Goal: Task Accomplishment & Management: Use online tool/utility

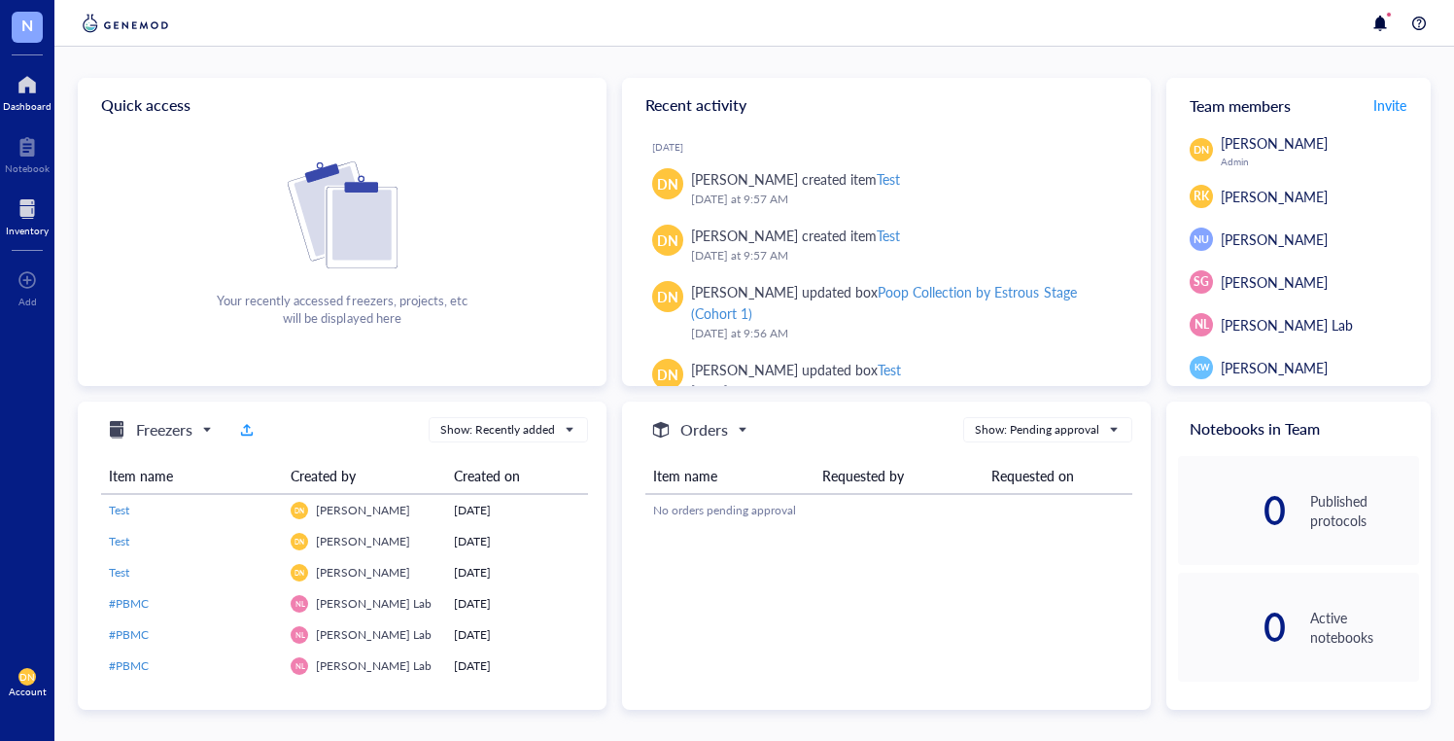
click at [24, 206] on div at bounding box center [27, 208] width 43 height 31
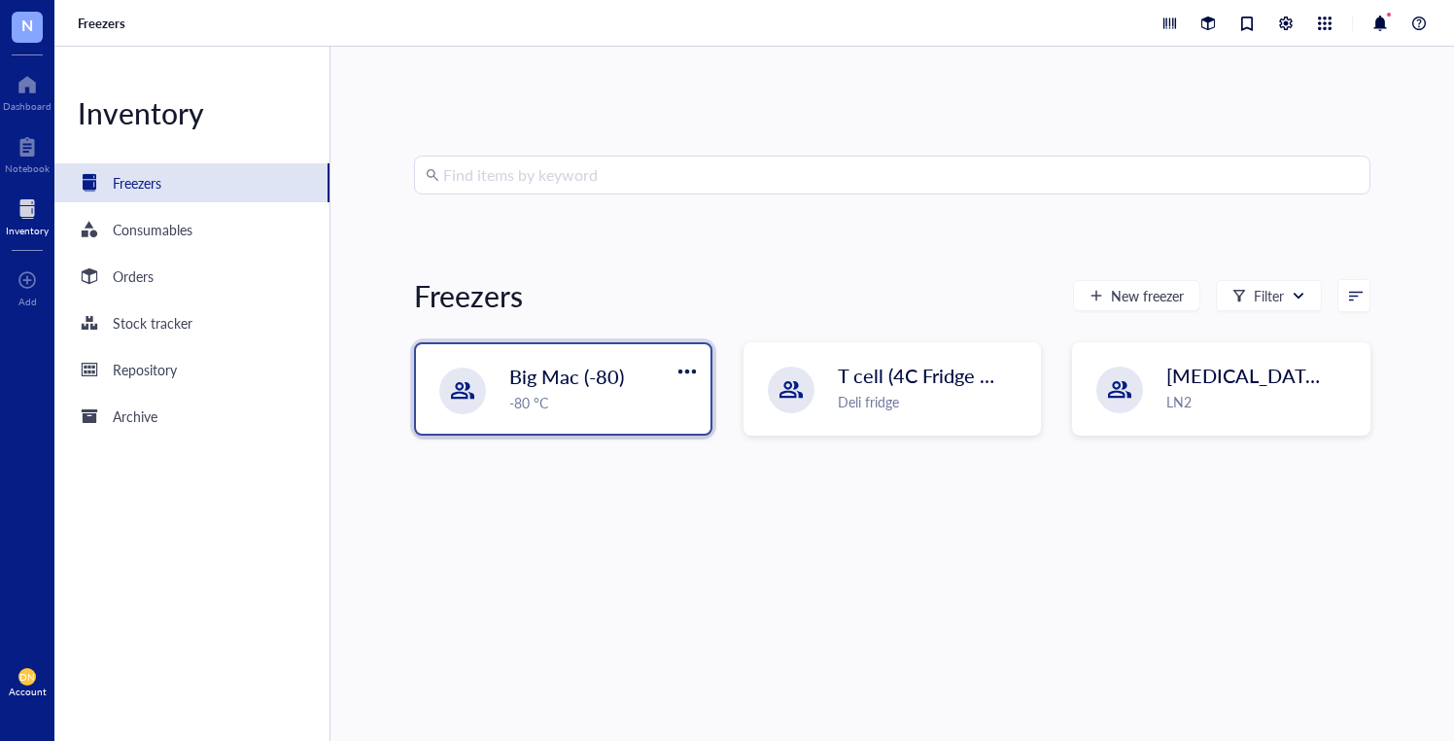
click at [510, 380] on span "Big Mac (-80)" at bounding box center [566, 376] width 115 height 27
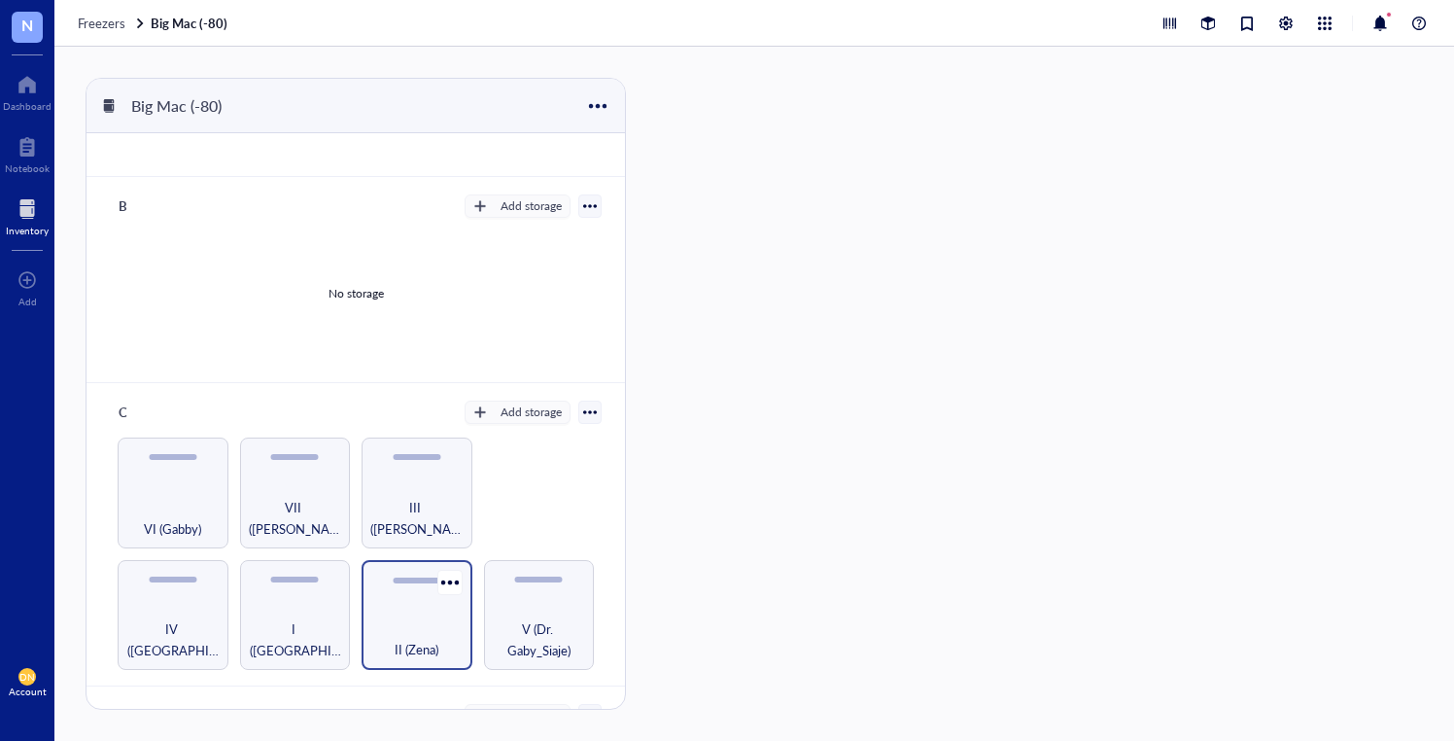
scroll to position [166, 0]
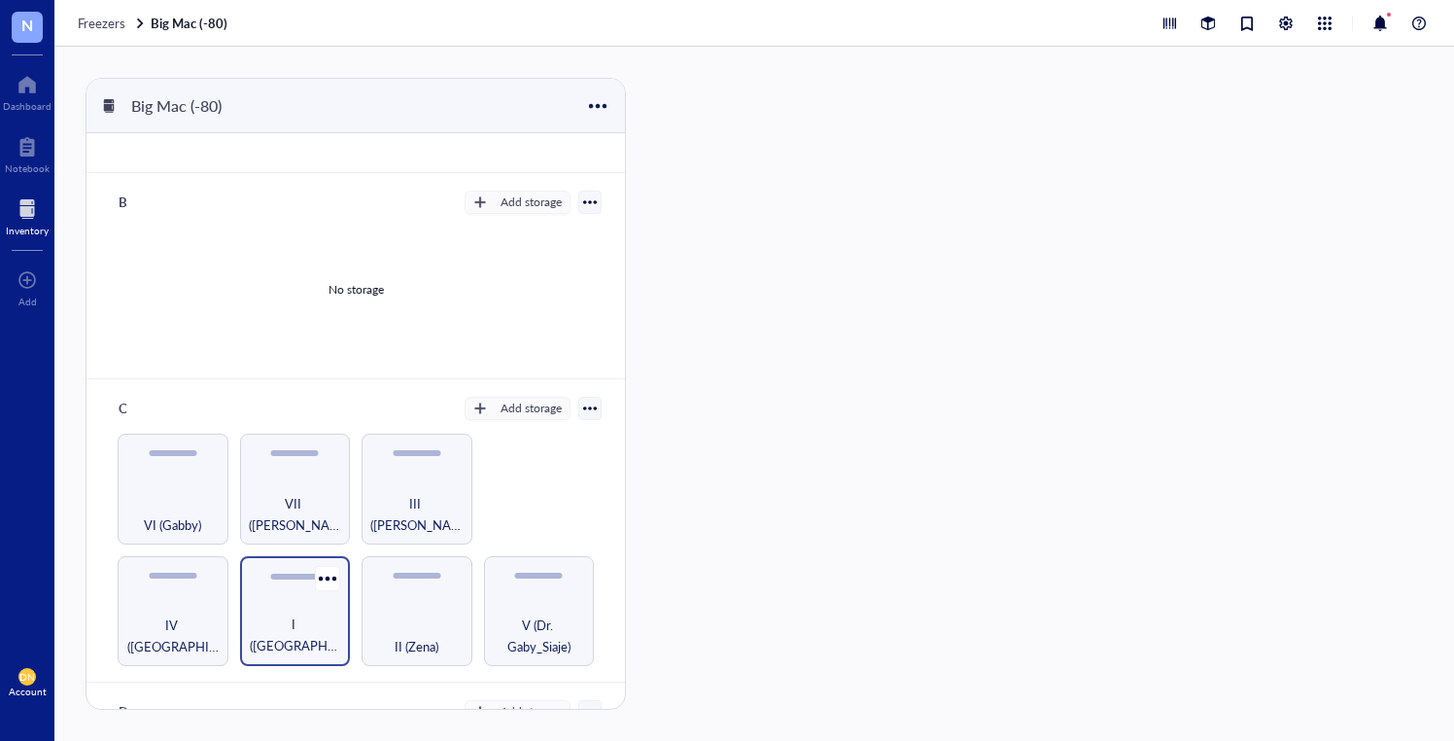
click at [281, 577] on div "I ([GEOGRAPHIC_DATA])" at bounding box center [295, 611] width 111 height 111
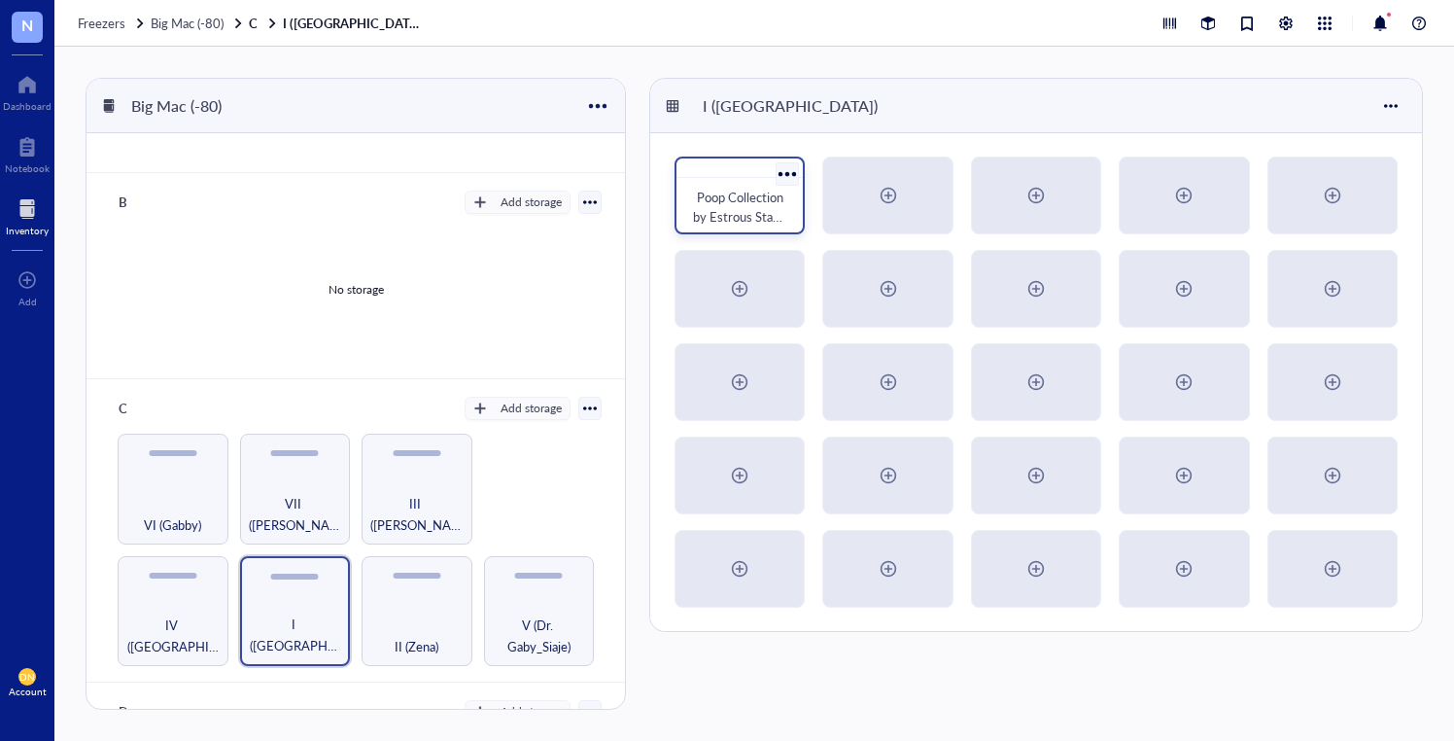
click at [735, 182] on div "Poop Collection by Estrous Stage (Cohort 1)" at bounding box center [740, 196] width 130 height 78
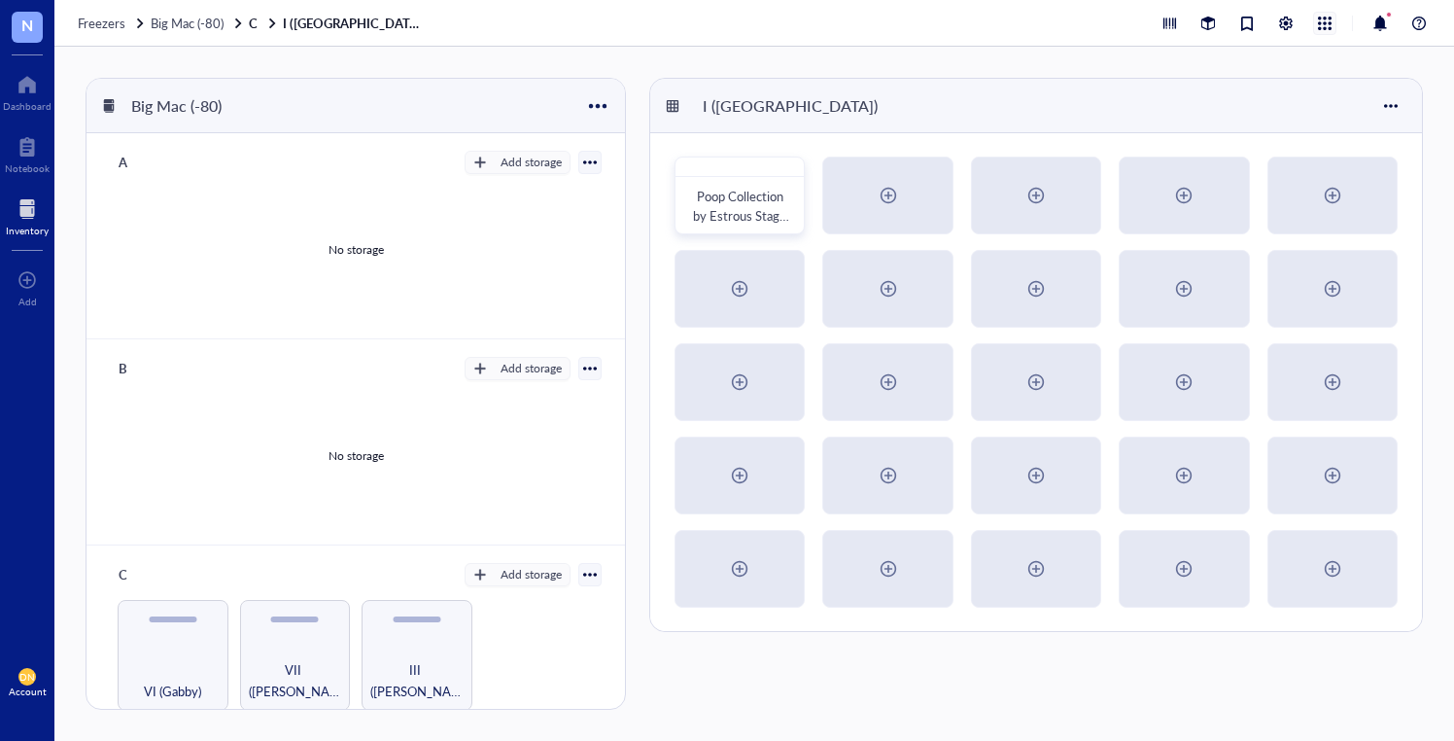
click at [1334, 25] on div at bounding box center [1324, 23] width 21 height 21
click at [1288, 22] on div at bounding box center [1286, 23] width 21 height 21
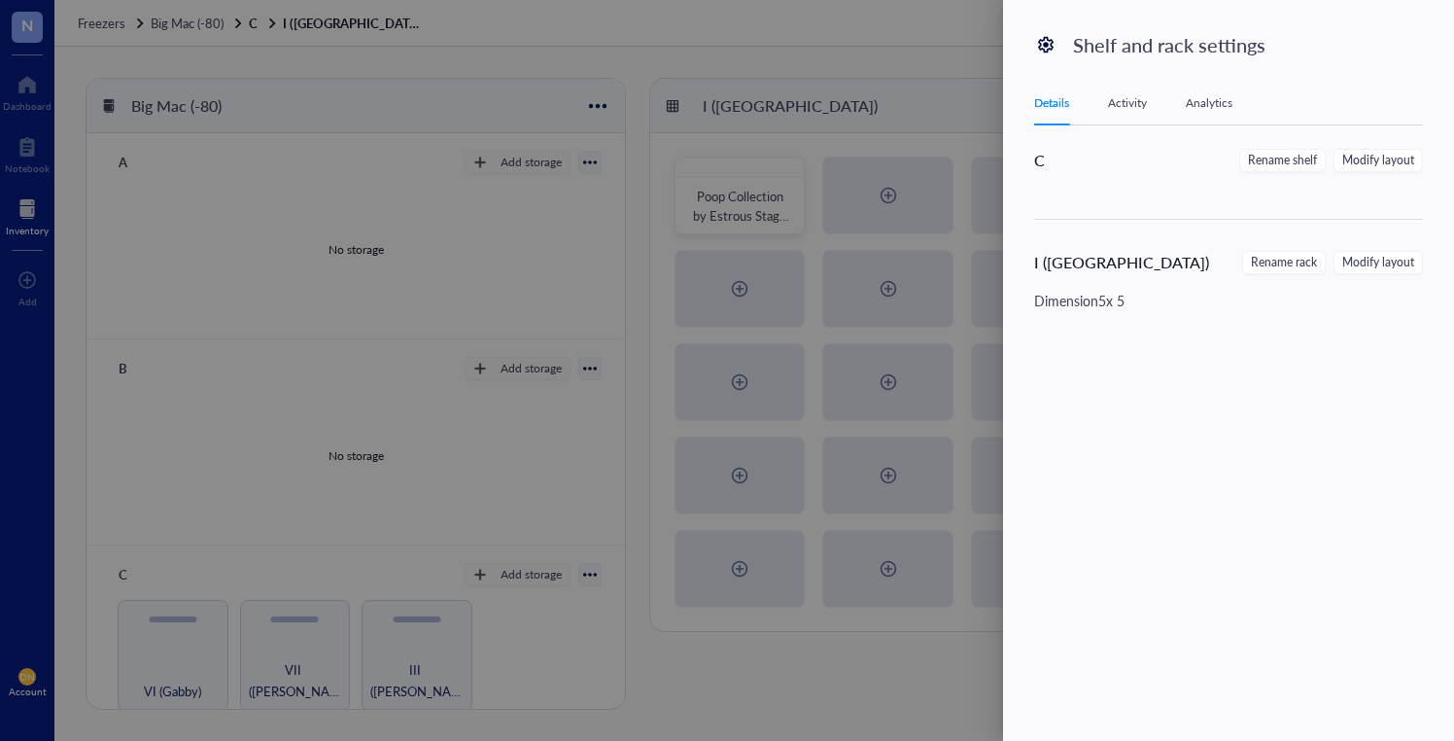
click at [23, 26] on div at bounding box center [727, 370] width 1454 height 741
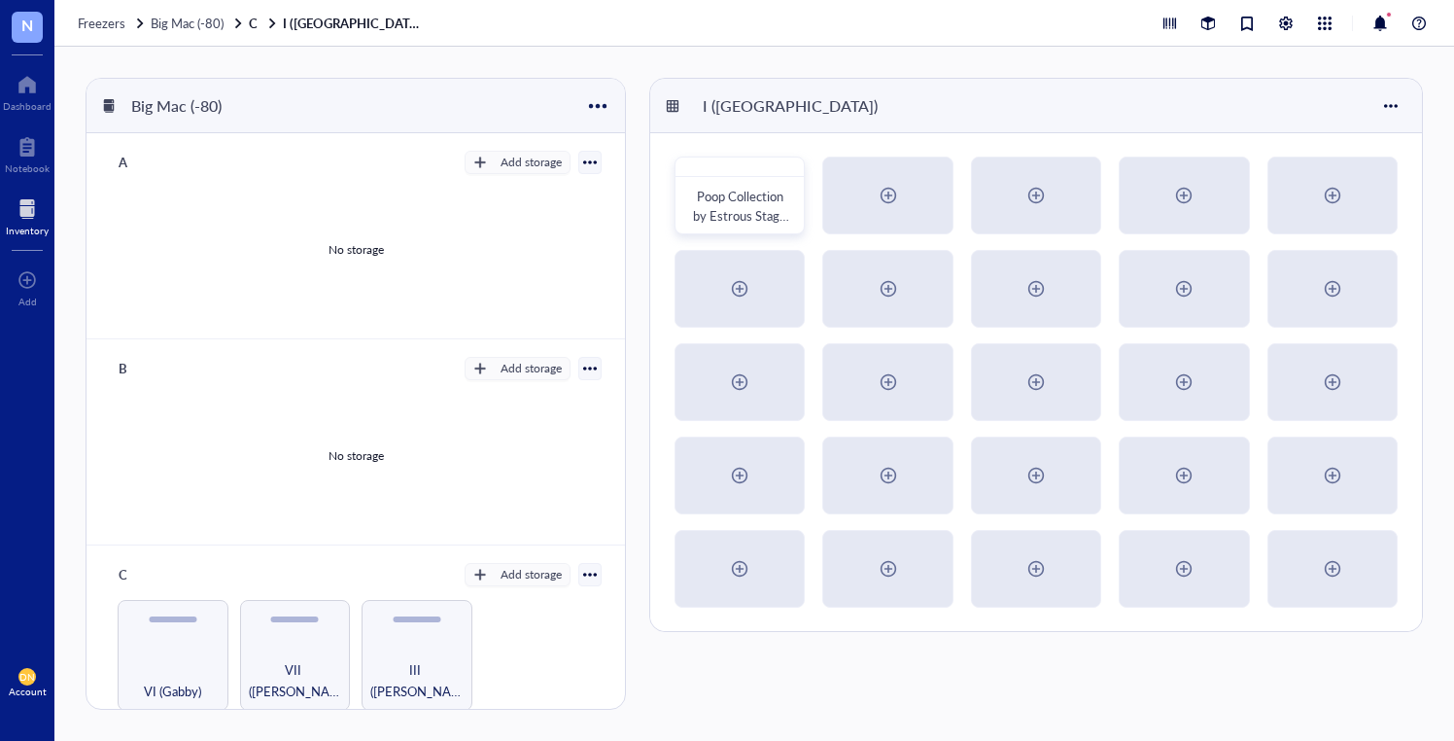
click at [21, 35] on span "N" at bounding box center [27, 25] width 12 height 24
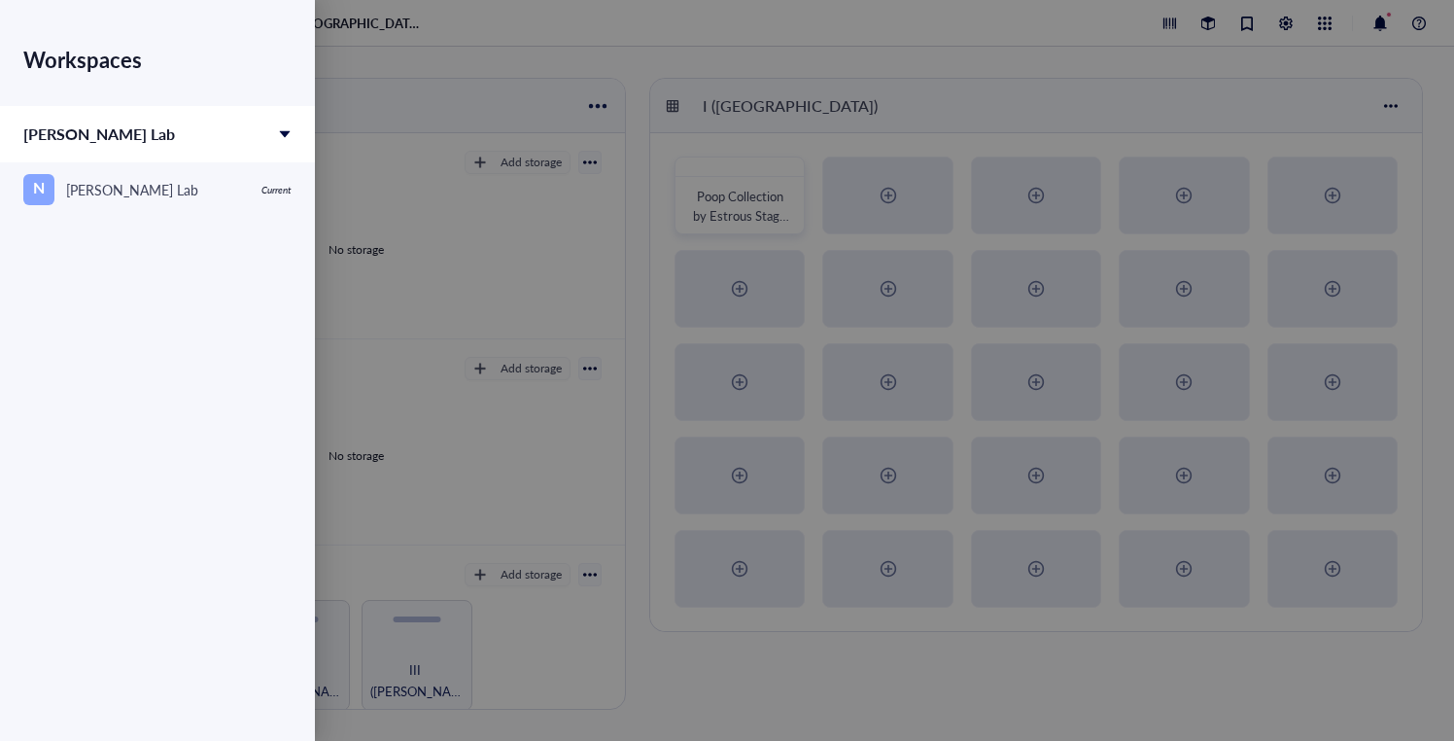
click at [434, 12] on div at bounding box center [727, 370] width 1454 height 741
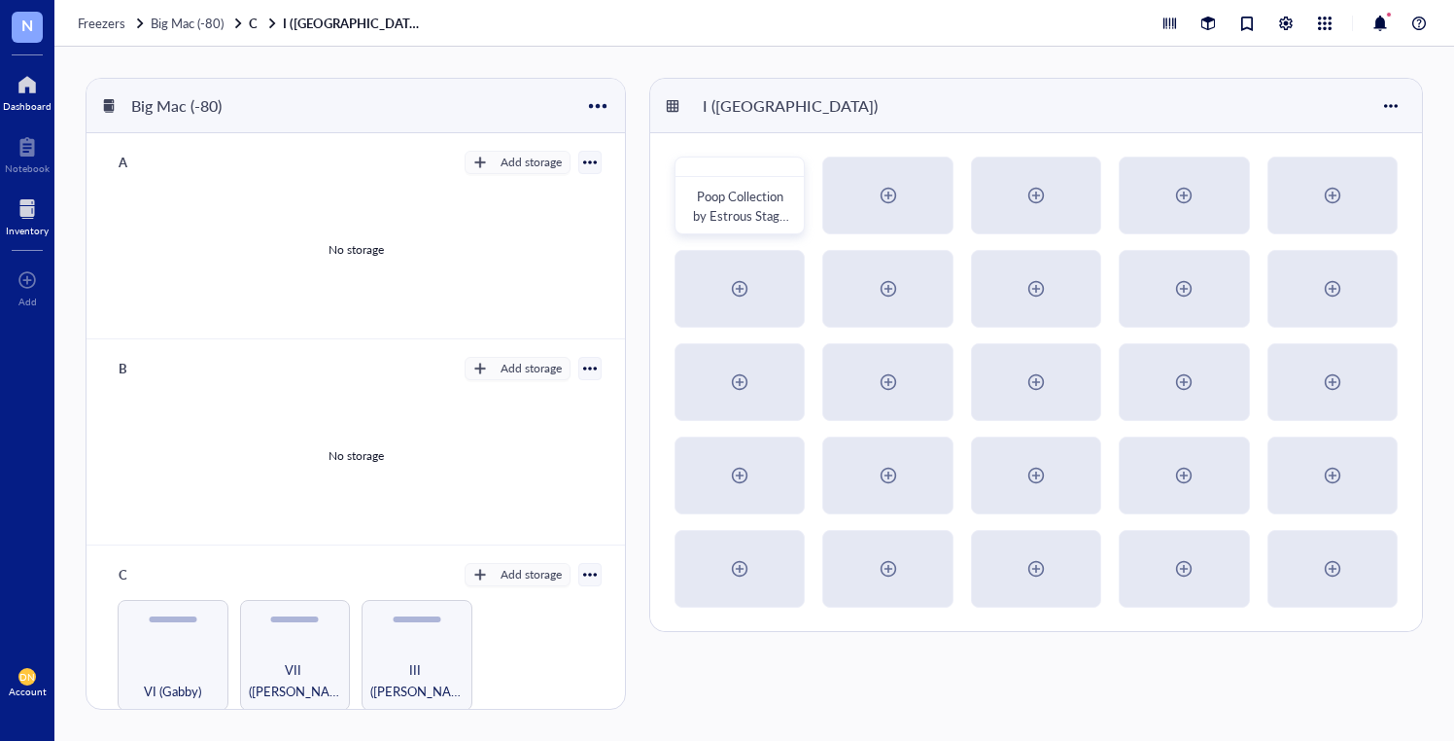
click at [35, 92] on div at bounding box center [27, 84] width 49 height 31
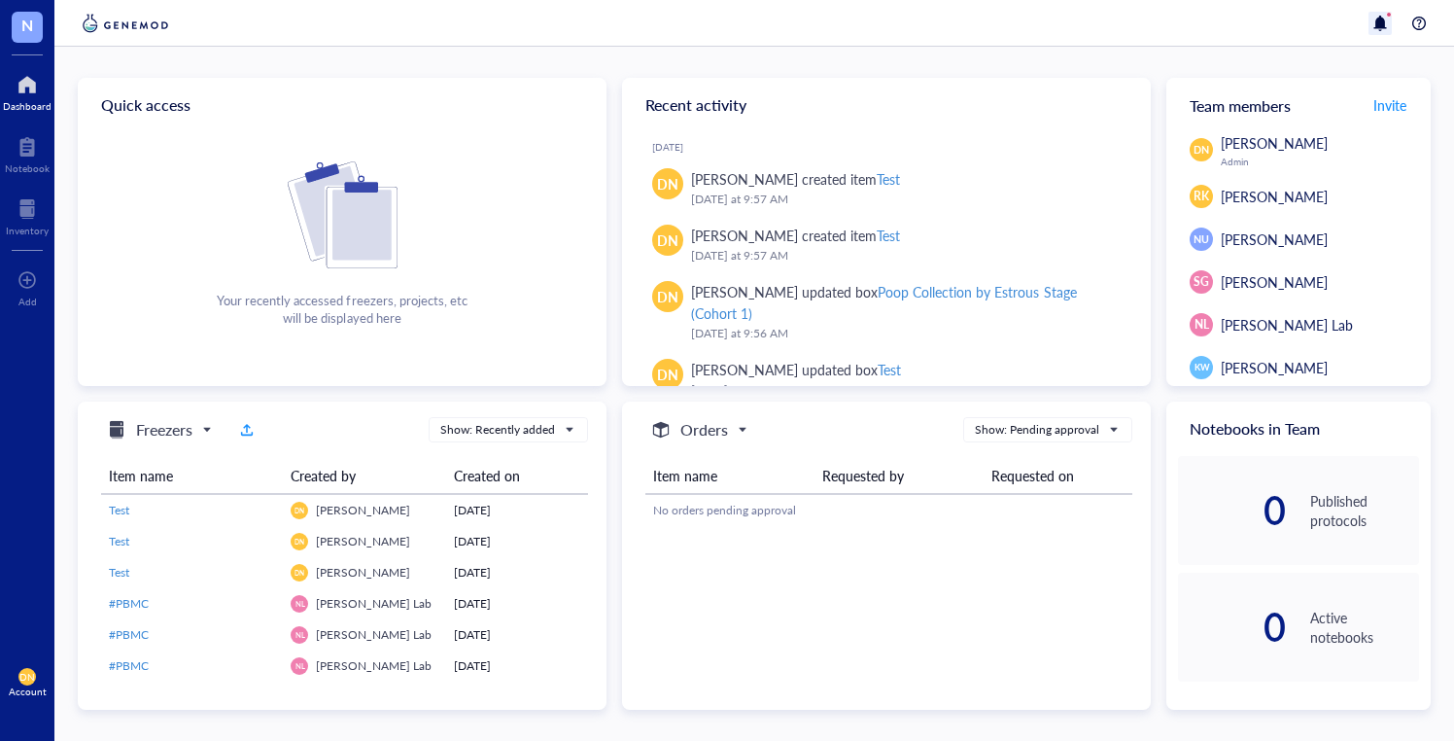
click at [1384, 26] on div at bounding box center [1380, 23] width 23 height 23
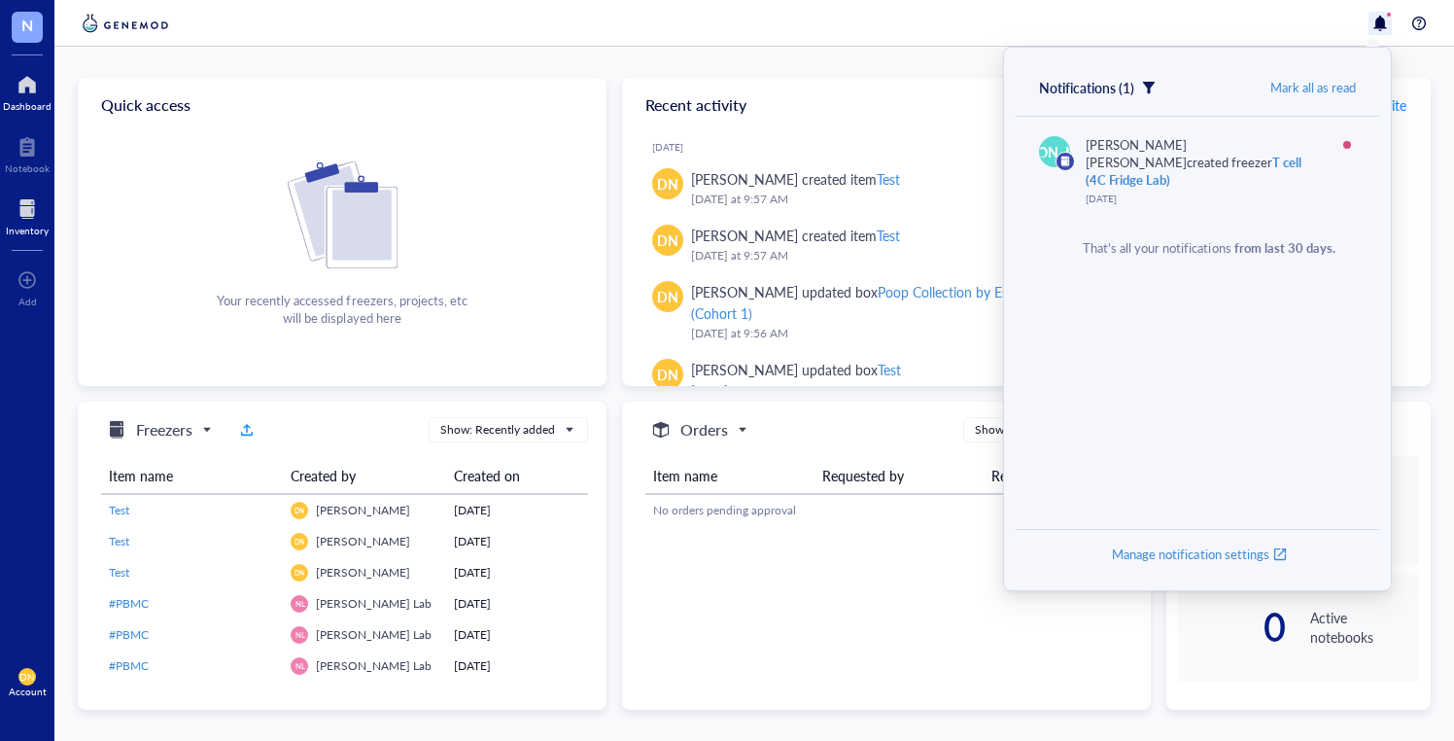
click at [35, 227] on div "Inventory" at bounding box center [27, 231] width 43 height 12
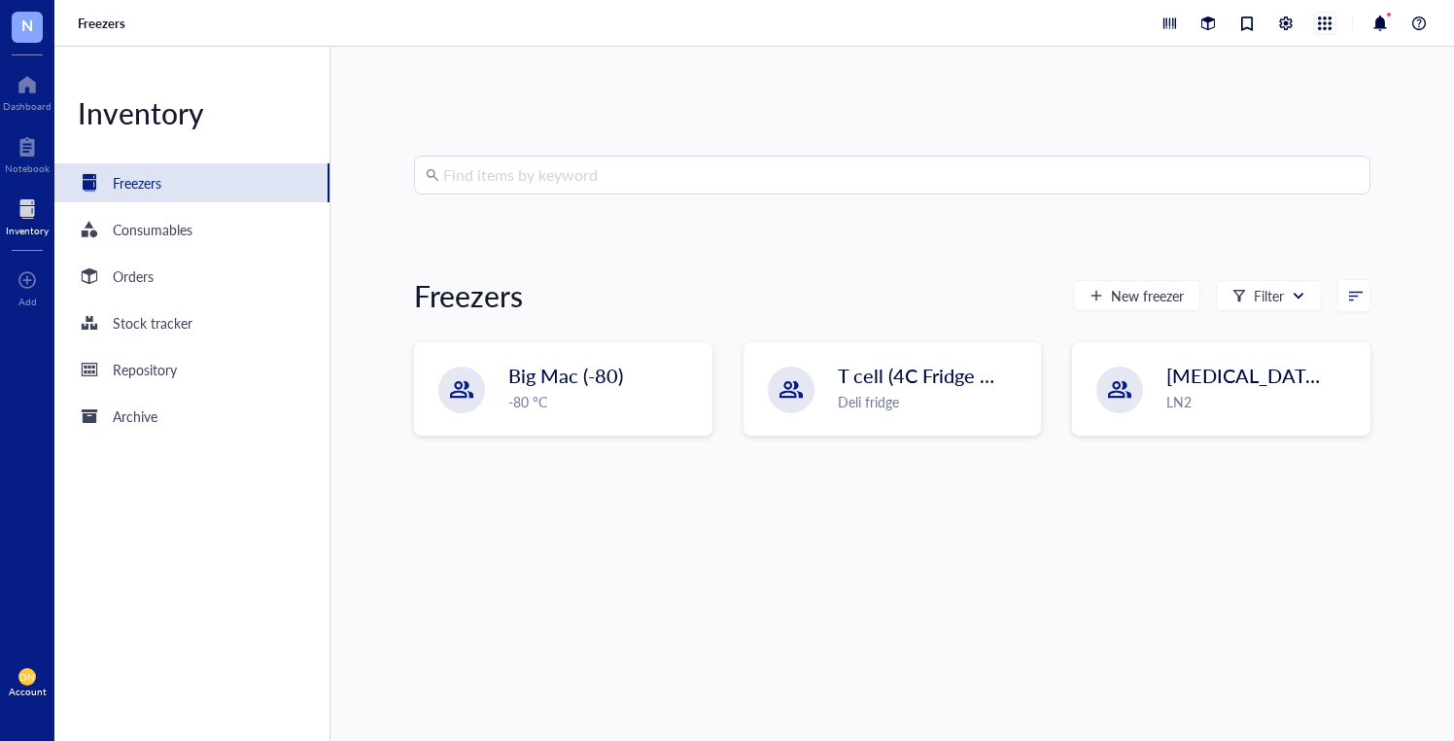
click at [1315, 21] on div at bounding box center [1324, 23] width 21 height 21
click at [1285, 21] on div at bounding box center [1286, 23] width 21 height 21
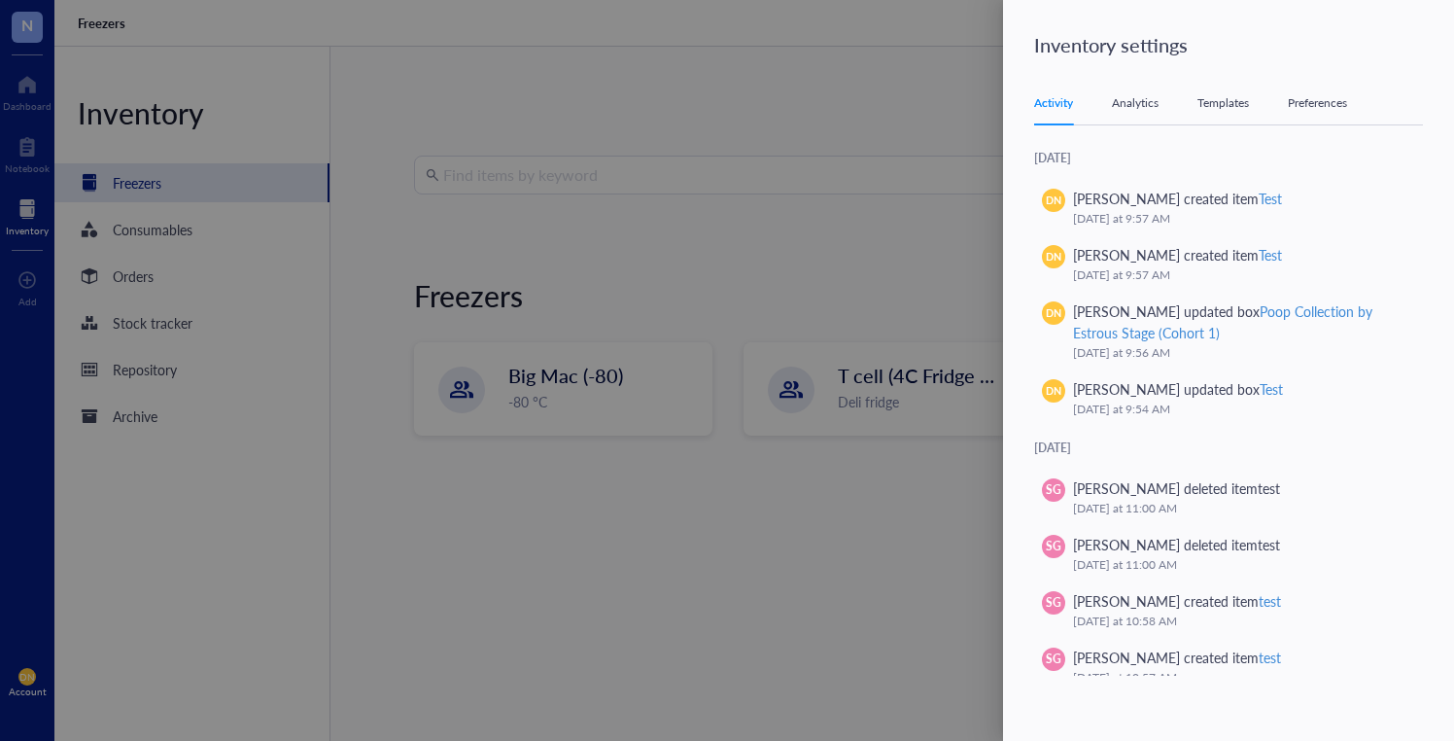
click at [1251, 94] on div "Activity Analytics Templates Preferences" at bounding box center [1228, 104] width 389 height 44
click at [1235, 101] on div "Templates" at bounding box center [1224, 102] width 52 height 19
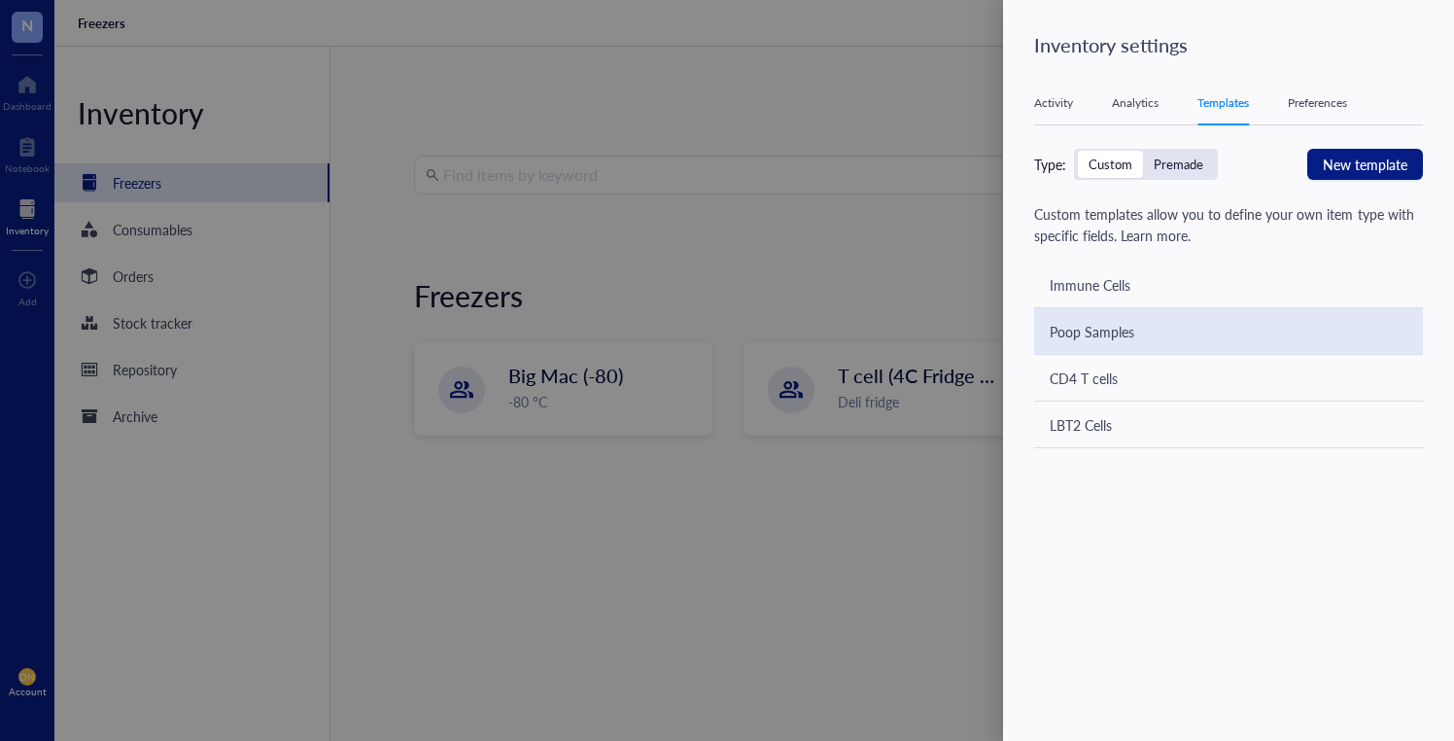
click at [1111, 330] on div "Poop Samples" at bounding box center [1092, 331] width 85 height 21
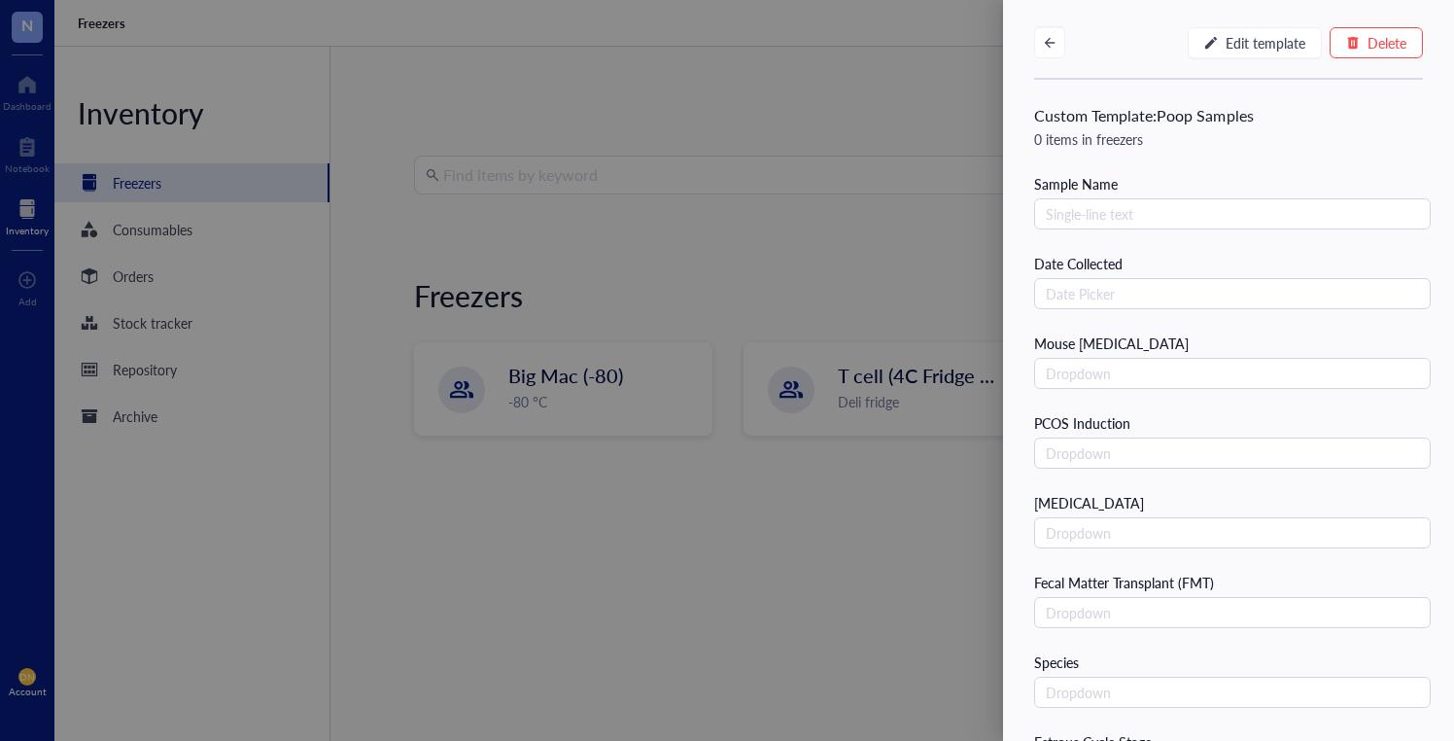
click at [703, 175] on div at bounding box center [727, 370] width 1454 height 741
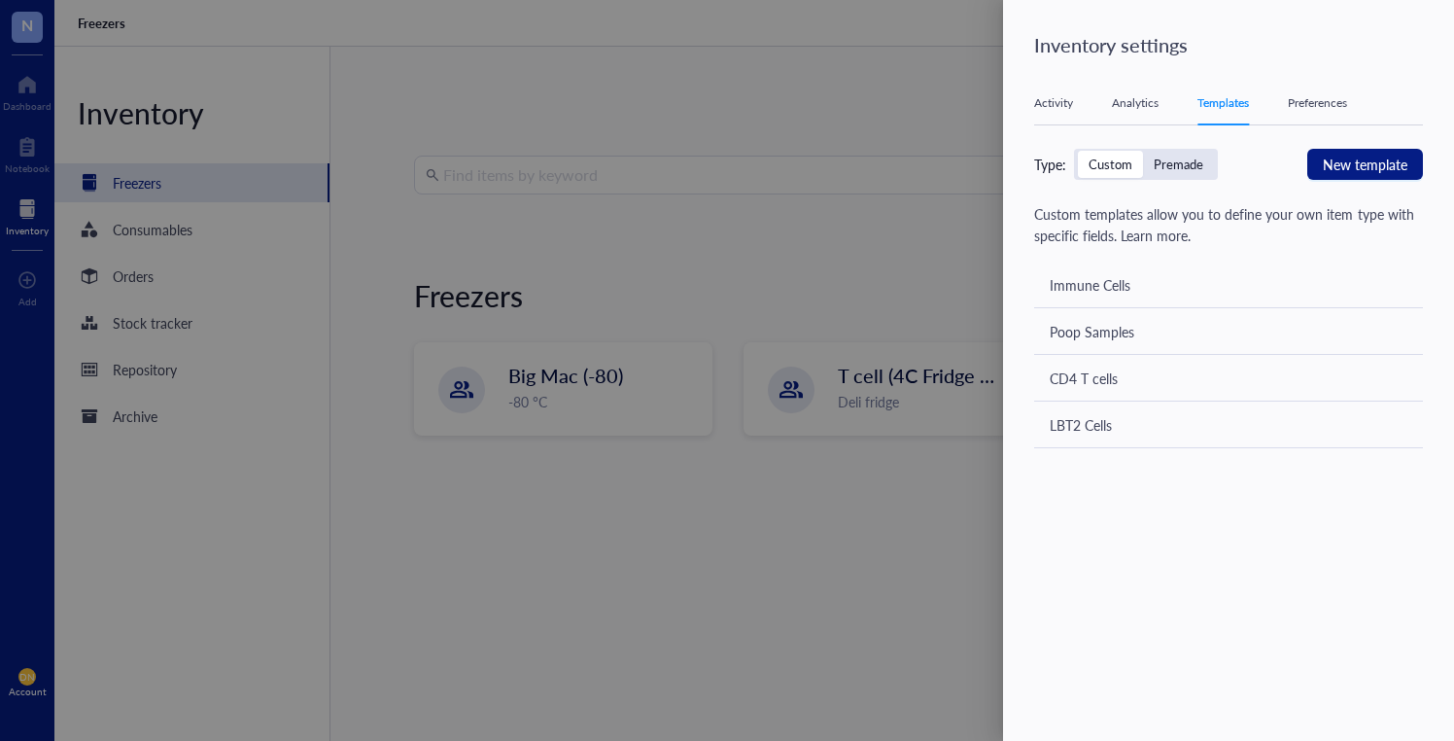
click at [767, 142] on div at bounding box center [727, 370] width 1454 height 741
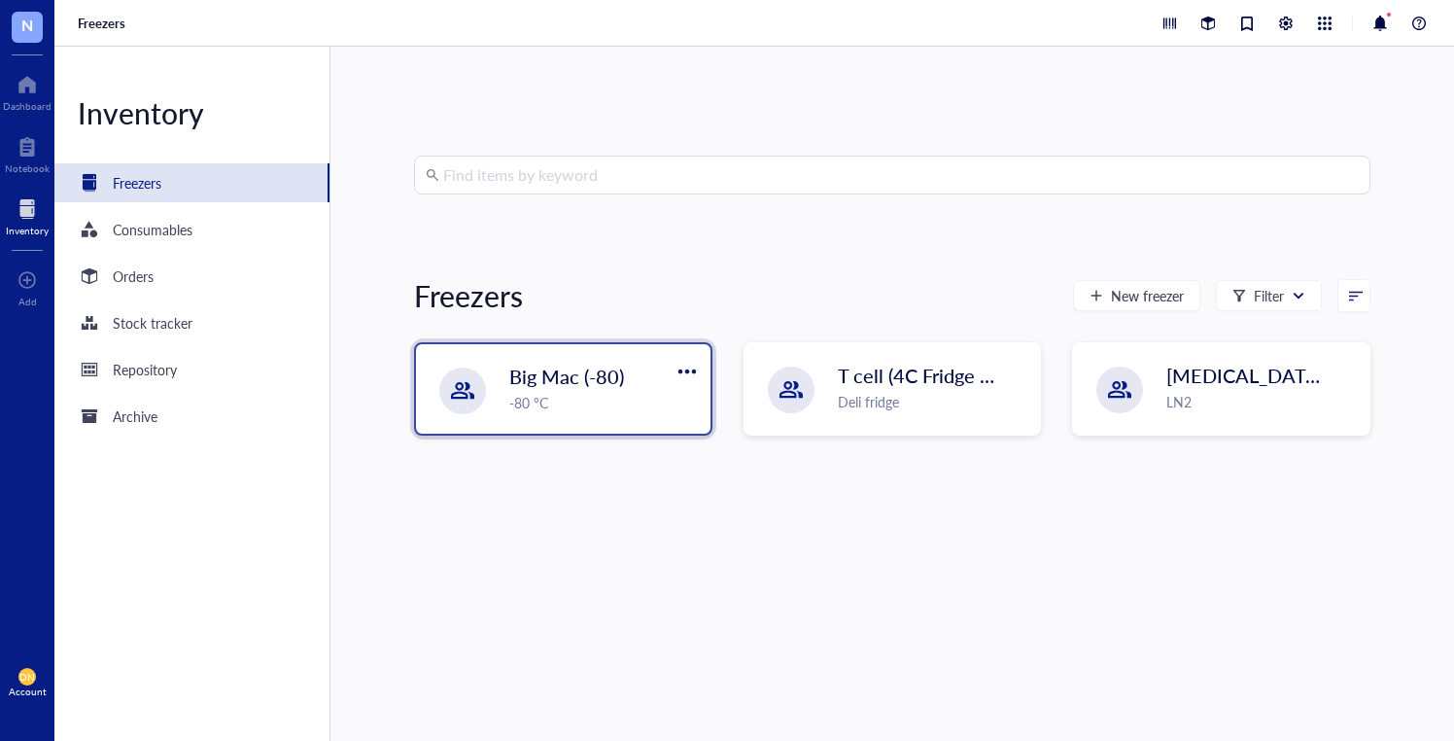
click at [507, 398] on div "Big Mac (-80) -80 °C" at bounding box center [563, 388] width 295 height 89
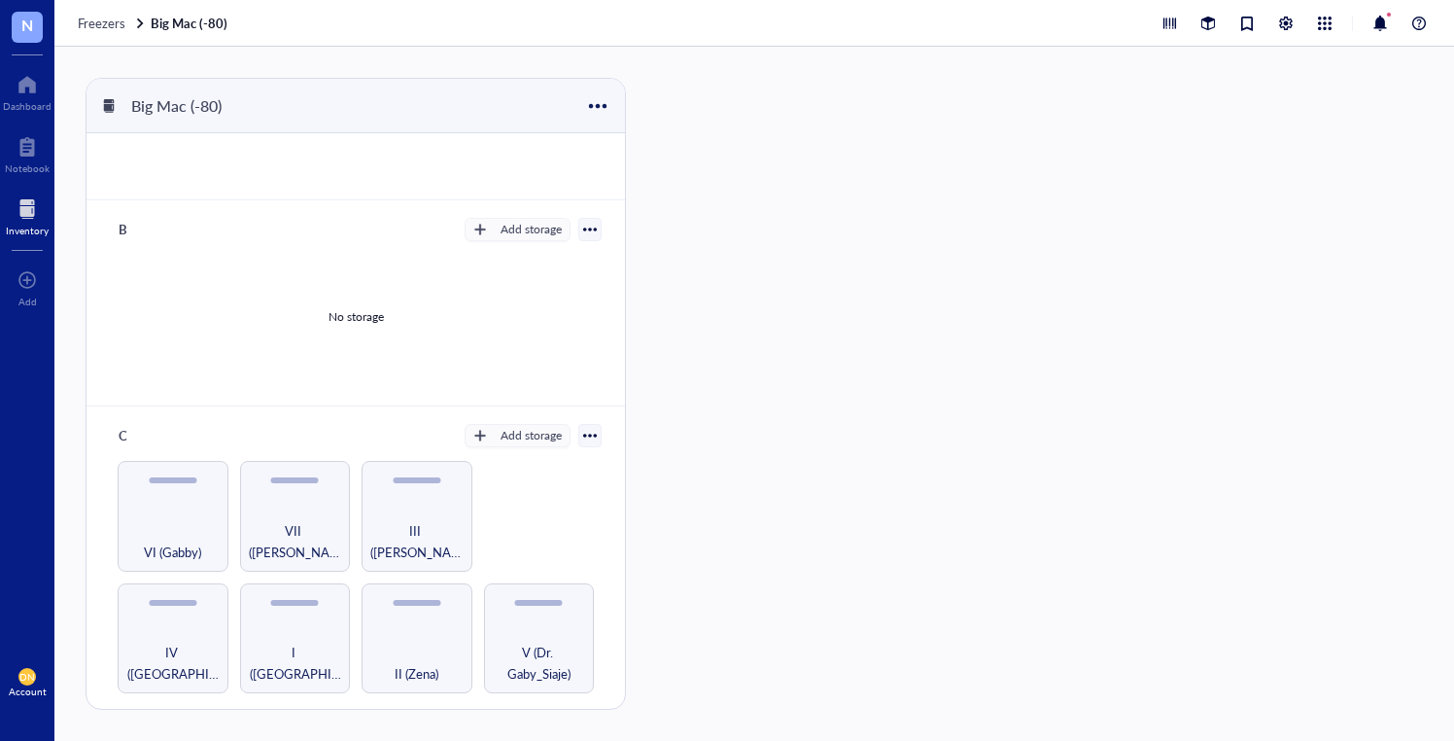
scroll to position [327, 0]
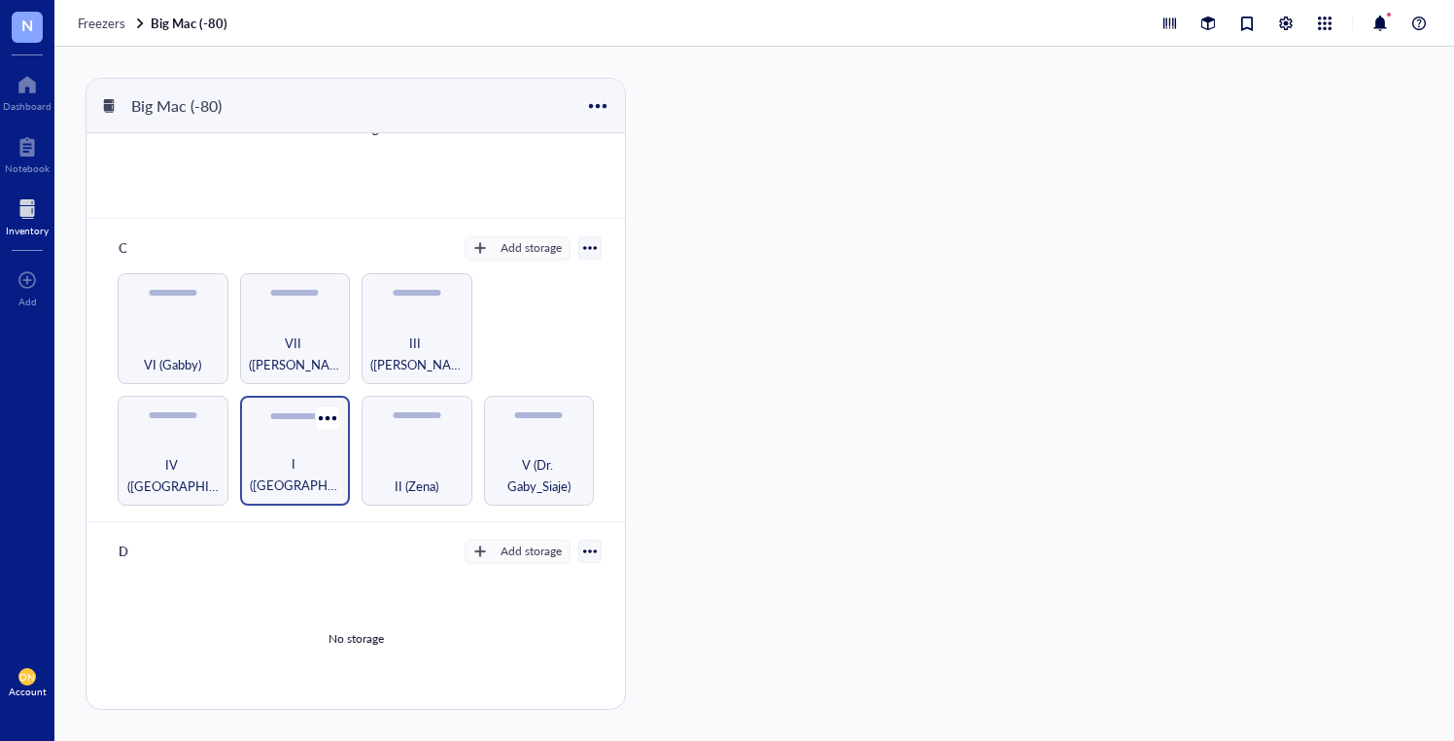
click at [288, 430] on div "I ([GEOGRAPHIC_DATA])" at bounding box center [295, 451] width 111 height 111
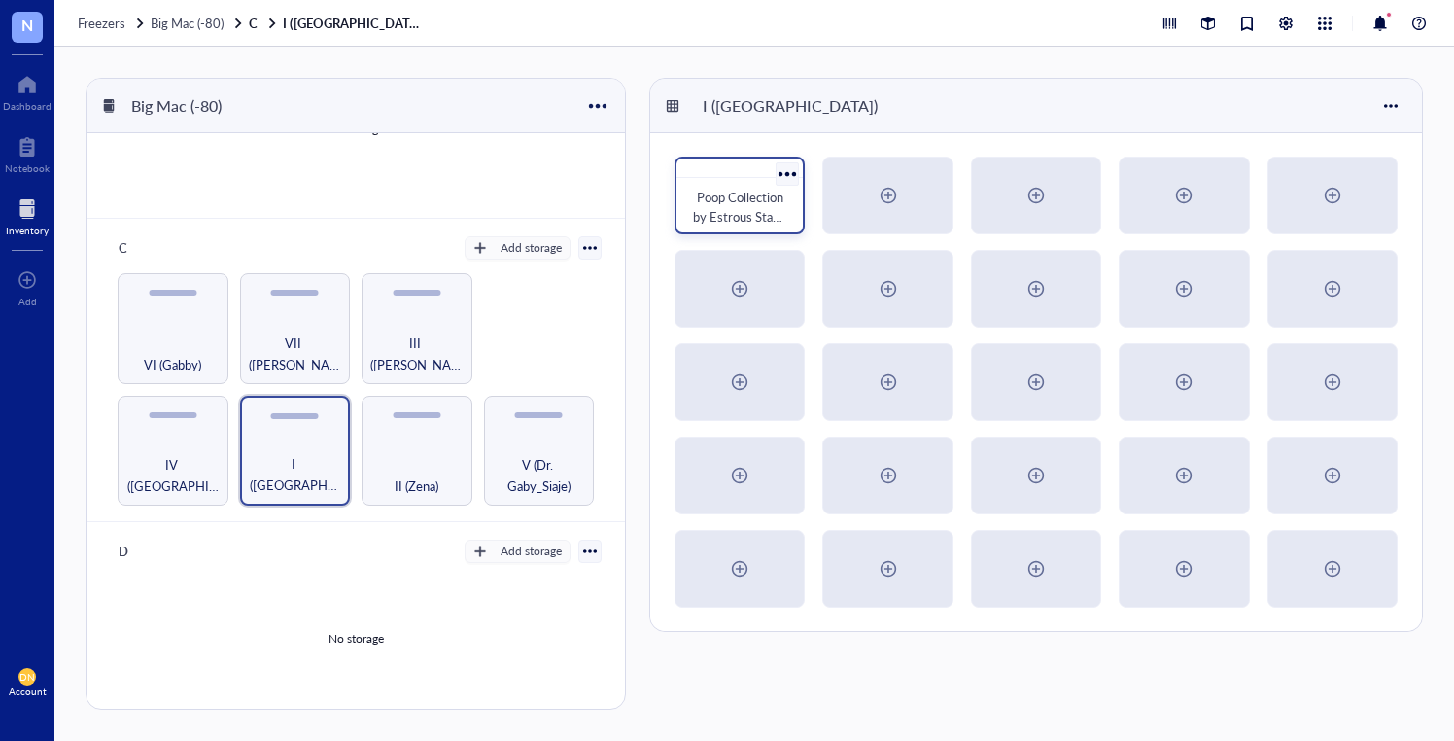
click at [723, 203] on span "Poop Collection by Estrous Stage (Cohort 1)" at bounding box center [741, 216] width 96 height 57
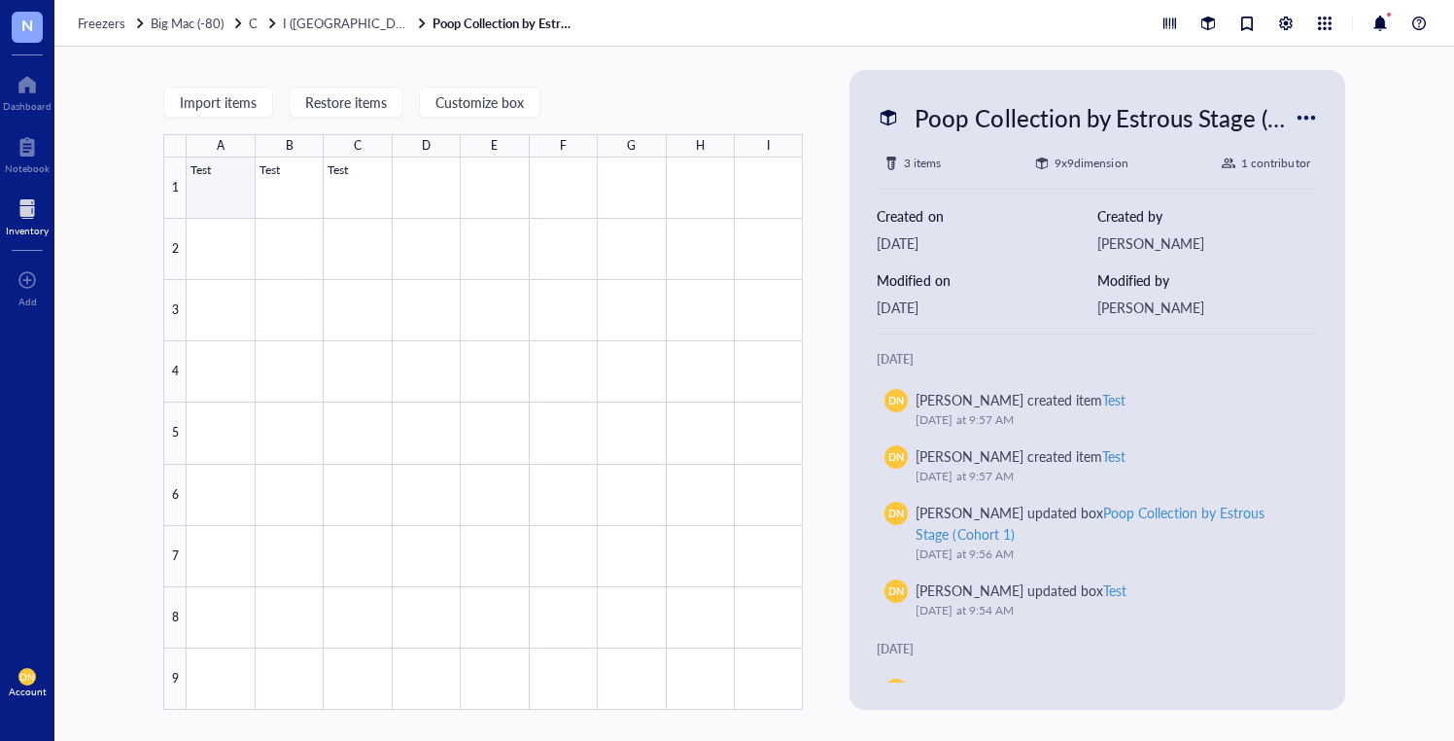
click at [224, 174] on div at bounding box center [495, 433] width 616 height 552
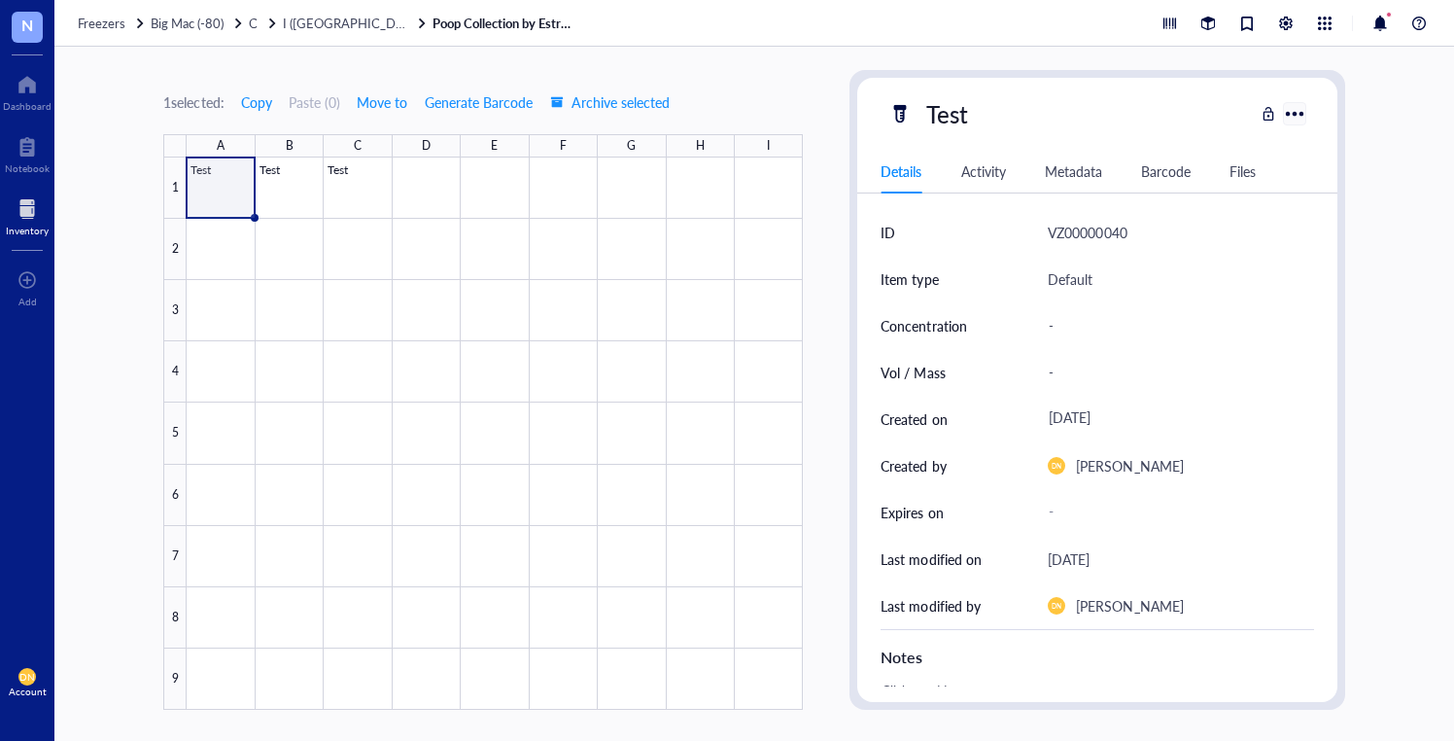
click at [1305, 105] on div at bounding box center [1294, 113] width 28 height 28
click at [1351, 353] on div "Archive selected" at bounding box center [1344, 350] width 92 height 17
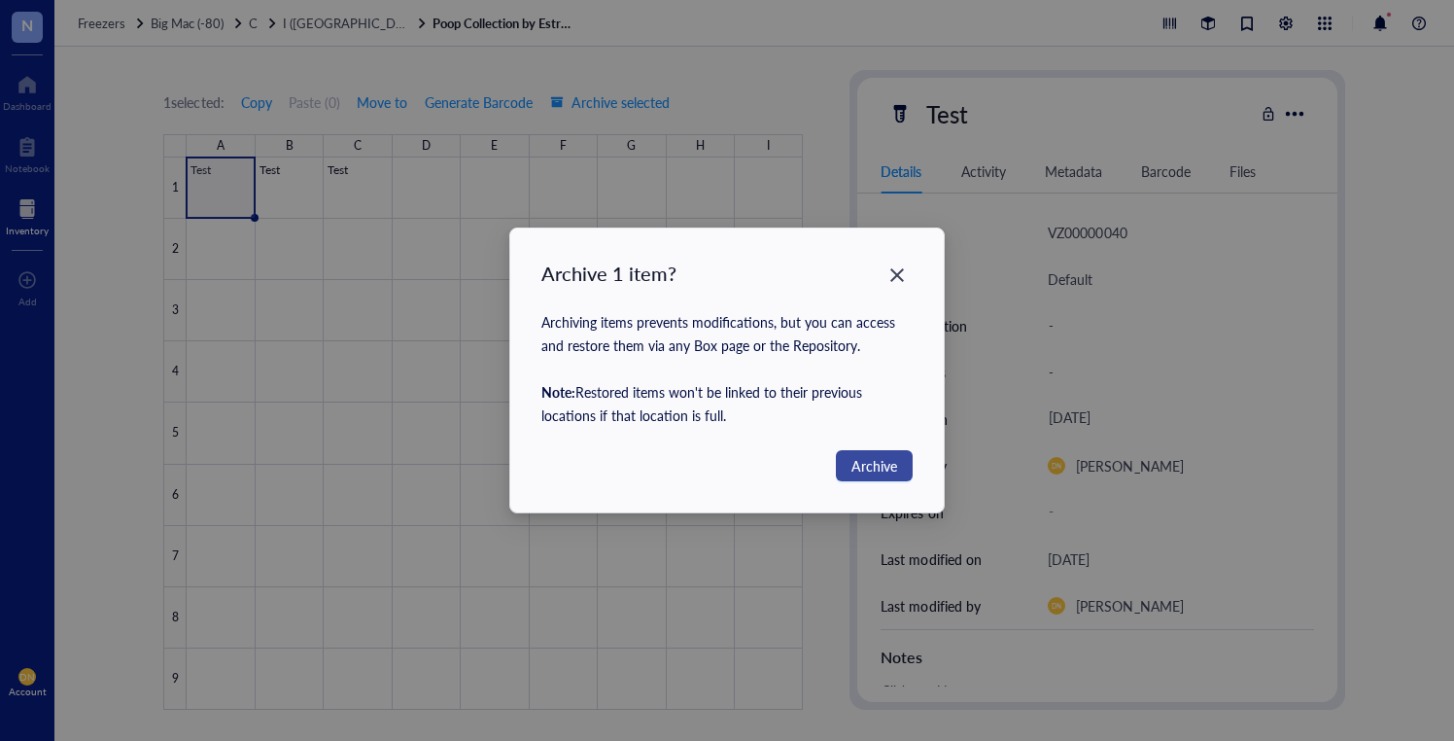
click at [880, 467] on span "Archive" at bounding box center [875, 465] width 46 height 21
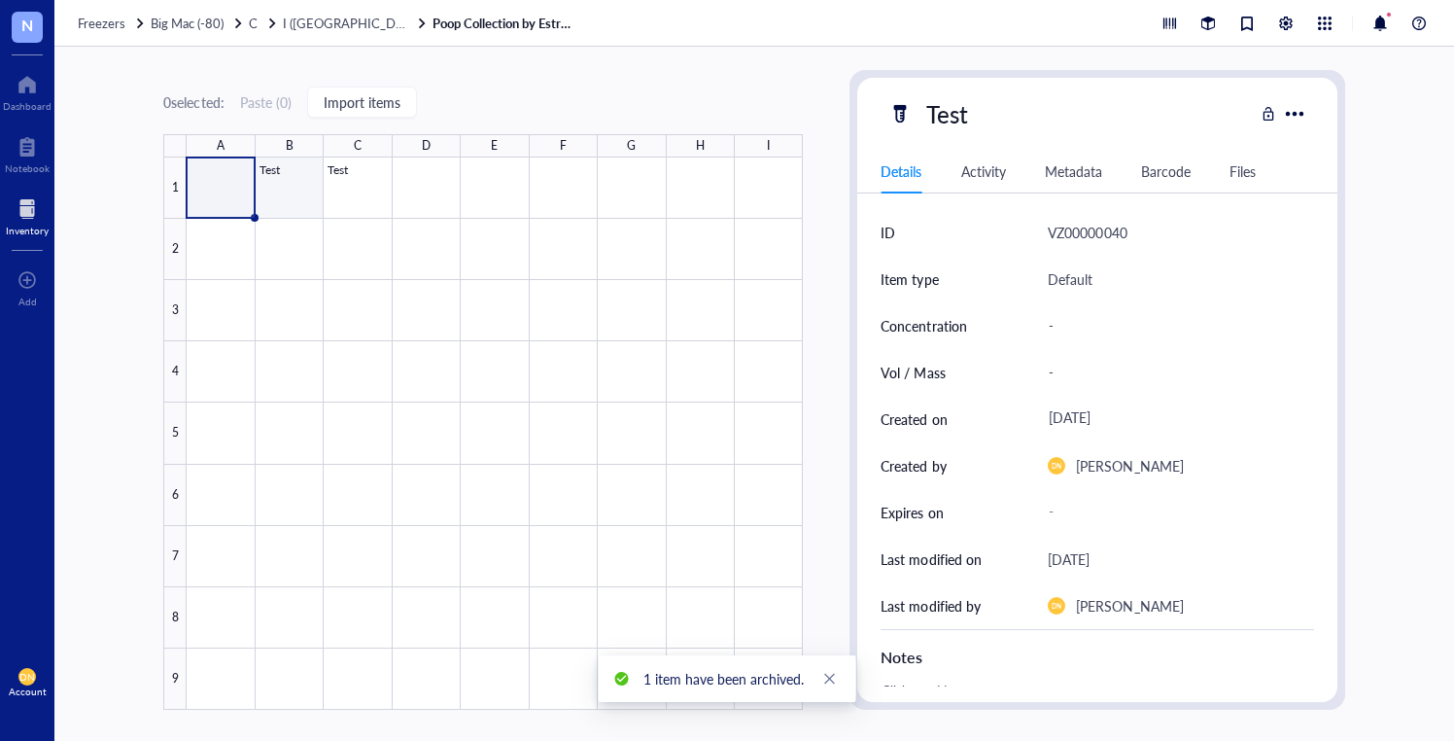
click at [264, 187] on div at bounding box center [495, 433] width 616 height 552
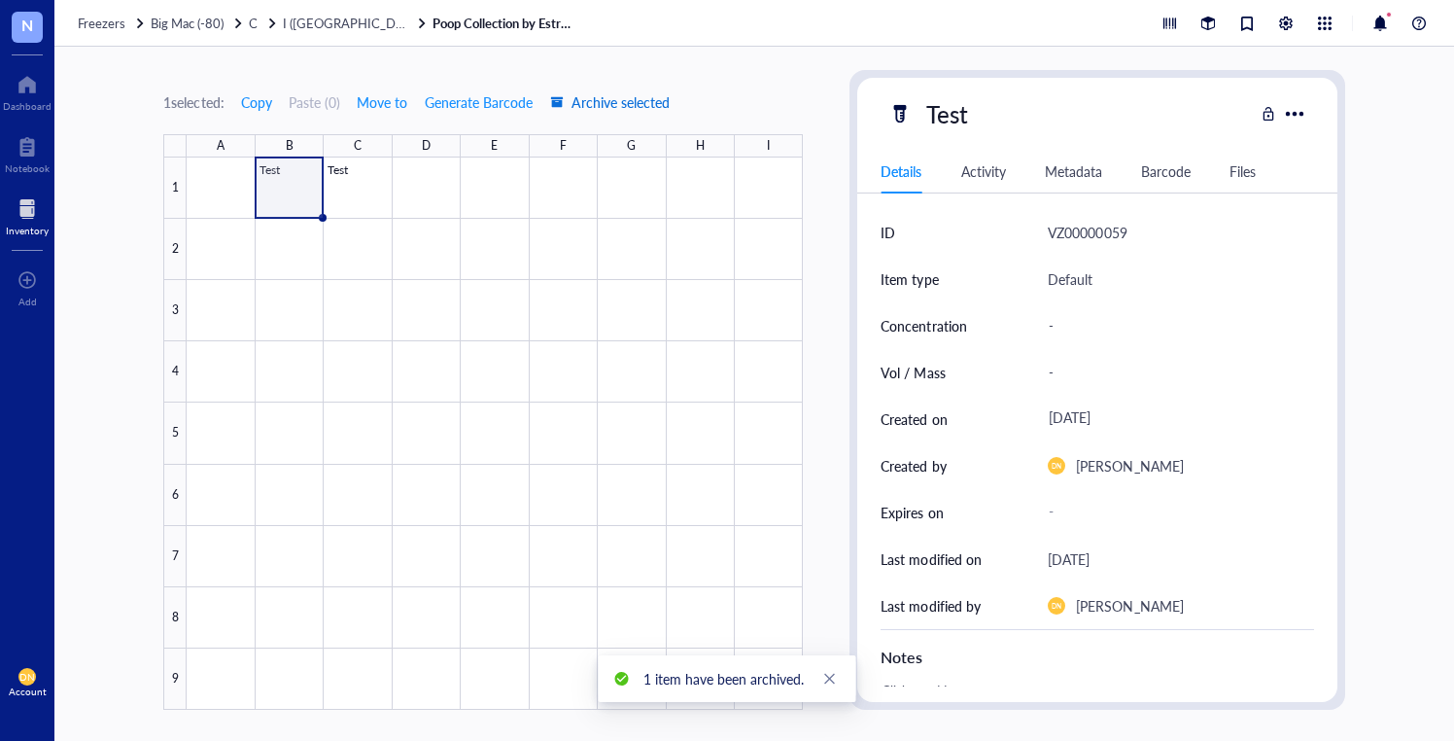
click at [606, 105] on span "Archive selected" at bounding box center [610, 102] width 120 height 16
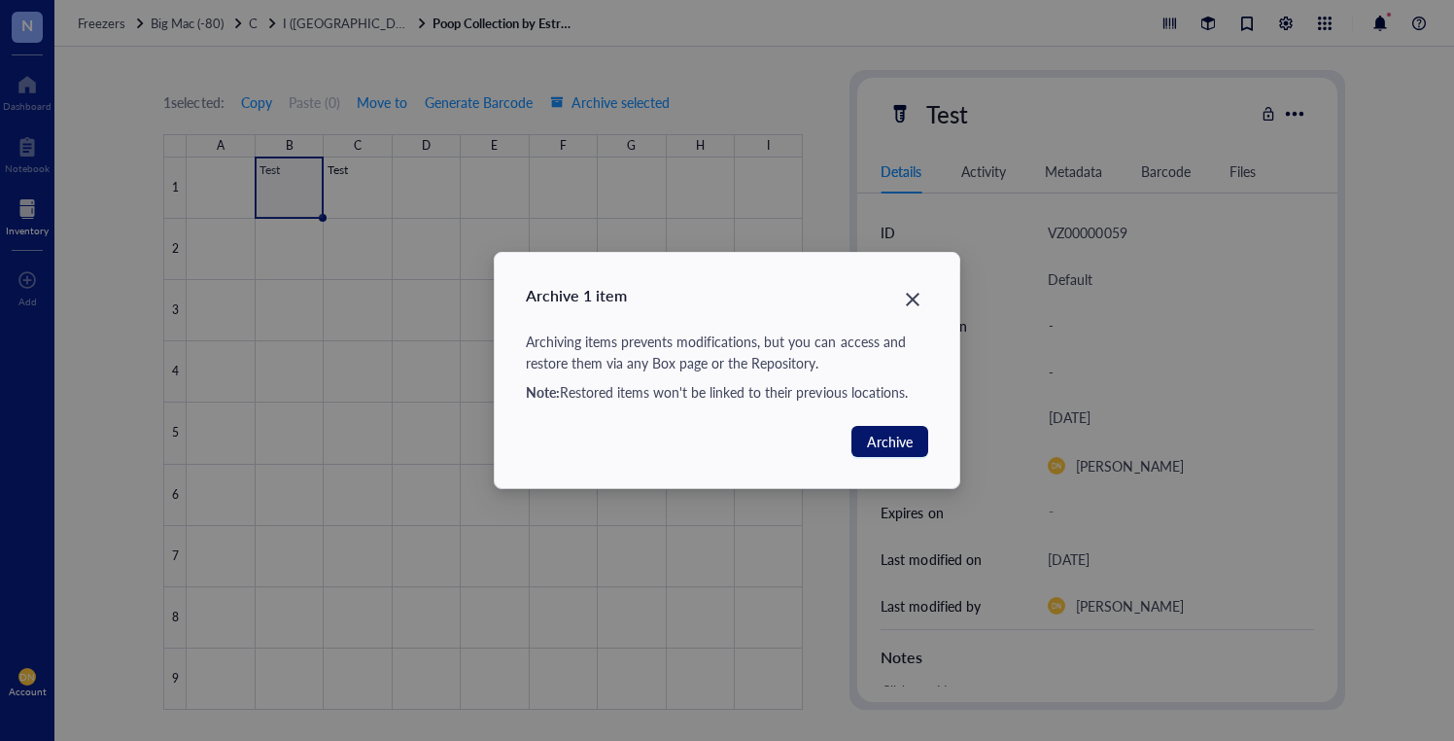
drag, startPoint x: 897, startPoint y: 441, endPoint x: 858, endPoint y: 410, distance: 49.8
click at [897, 440] on span "Archive" at bounding box center [890, 441] width 46 height 21
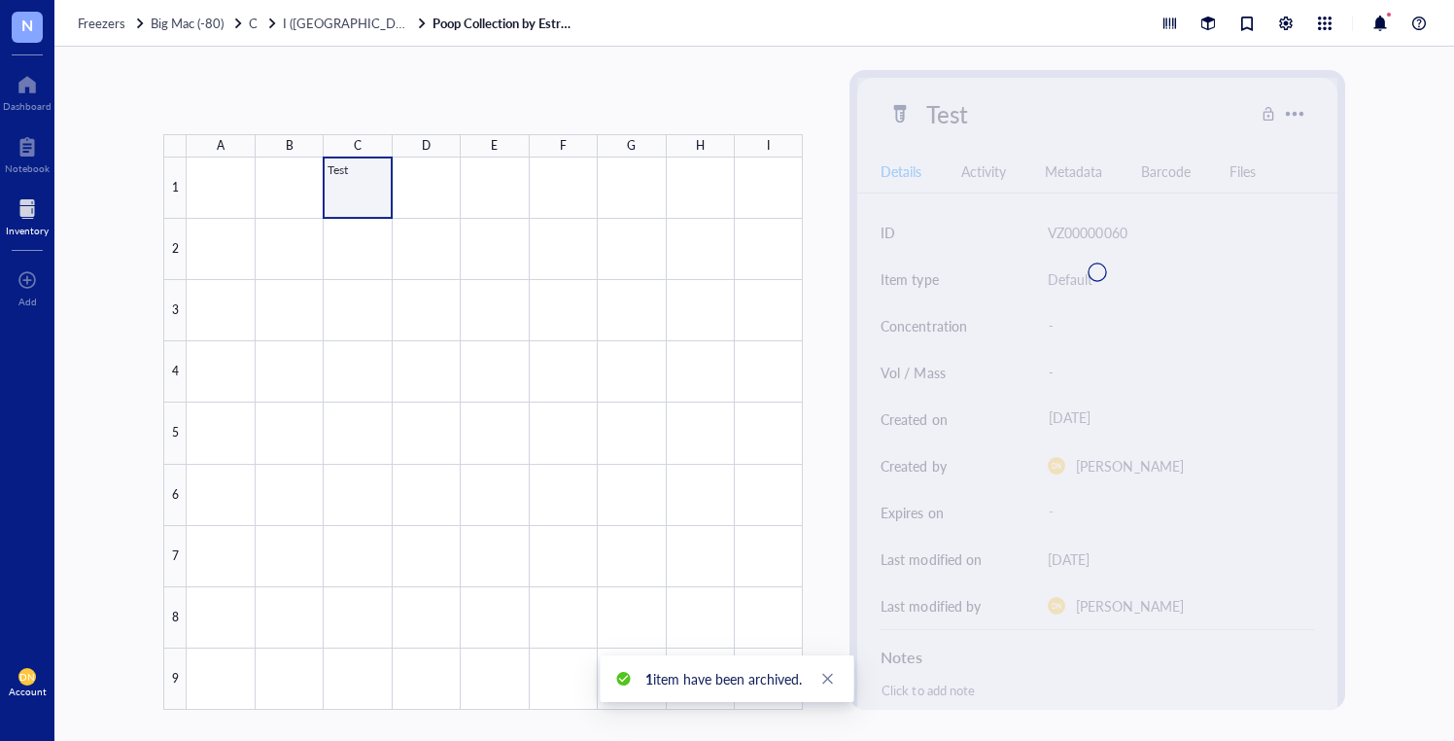
click at [368, 181] on div at bounding box center [495, 433] width 616 height 552
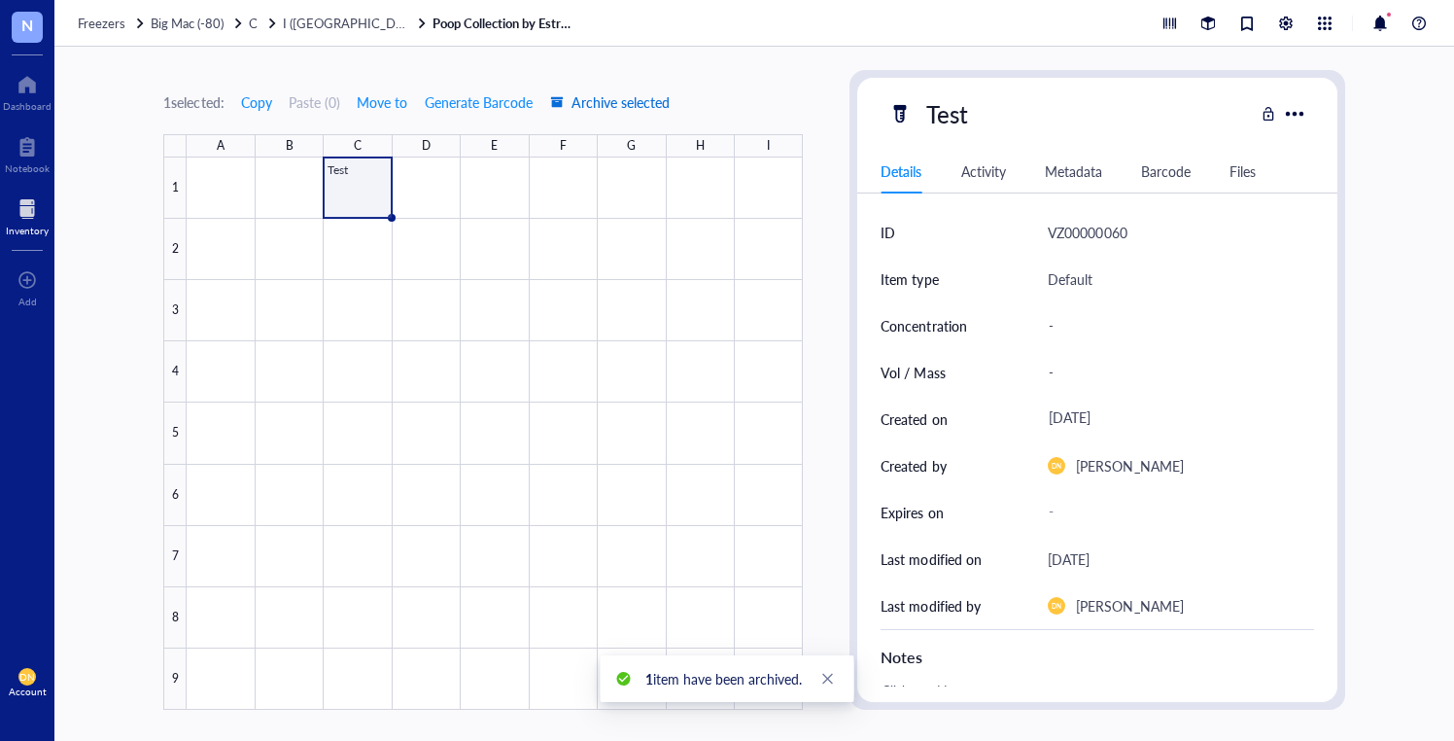
click at [642, 99] on span "Archive selected" at bounding box center [610, 102] width 120 height 16
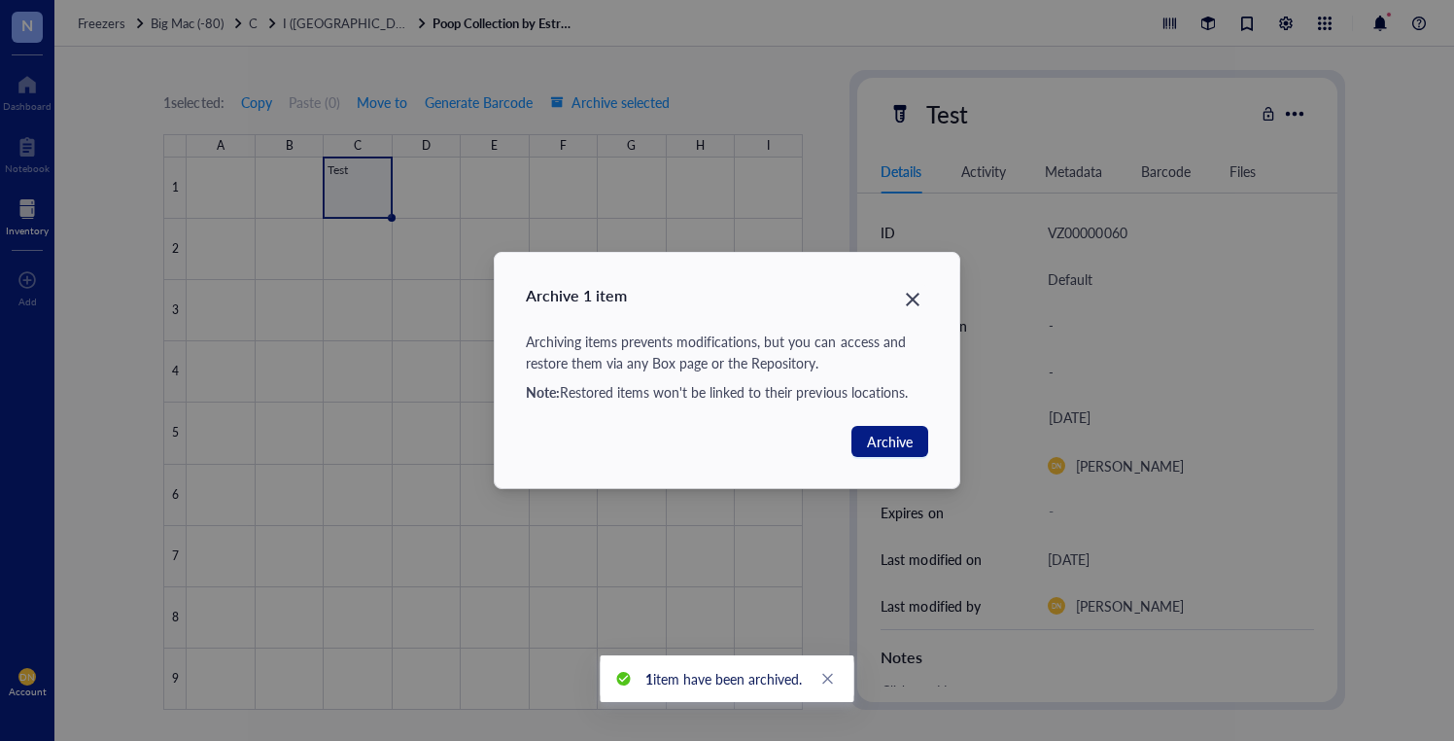
click at [887, 425] on div "Archive 1 item Archiving items prevents modifications, but you can access and r…" at bounding box center [727, 370] width 465 height 235
click at [887, 432] on span "Archive" at bounding box center [890, 441] width 46 height 21
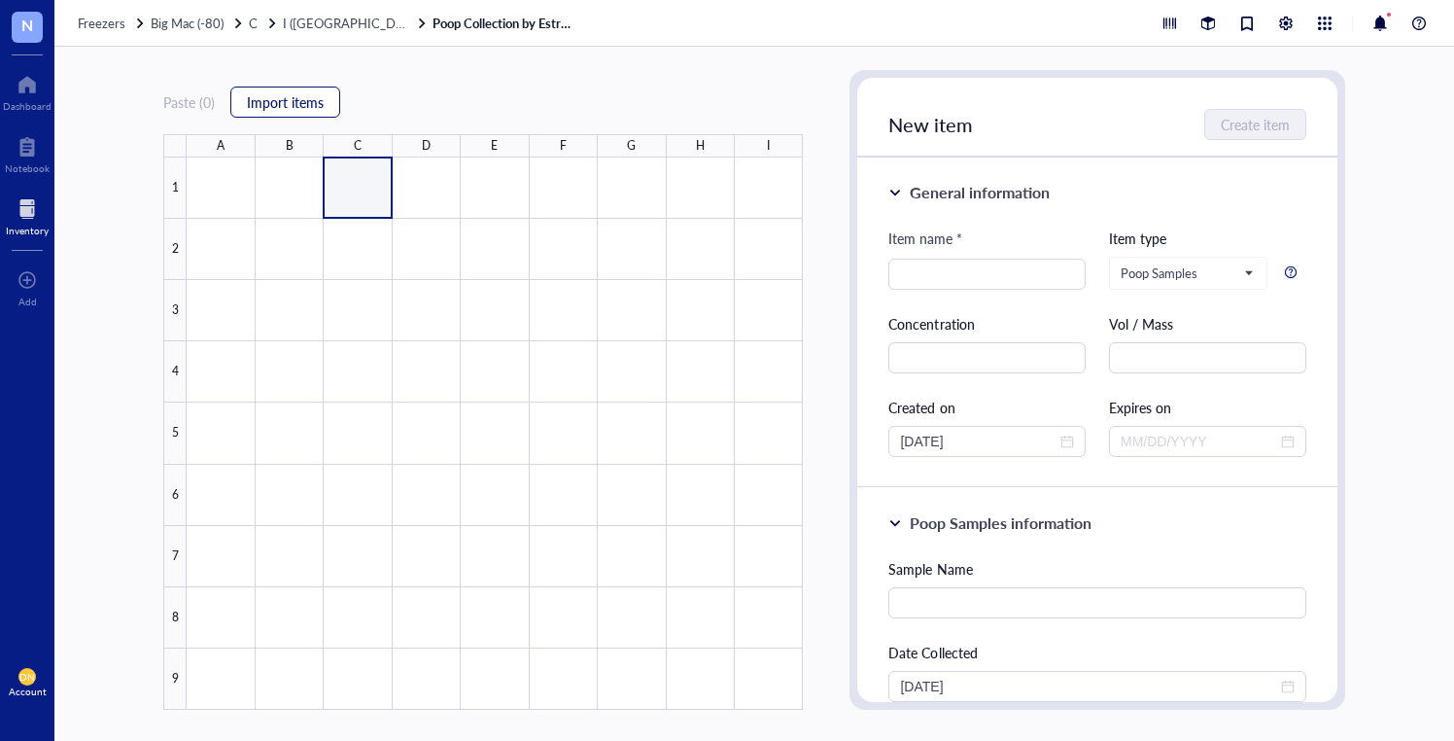
click at [271, 110] on span "Import items" at bounding box center [285, 102] width 77 height 16
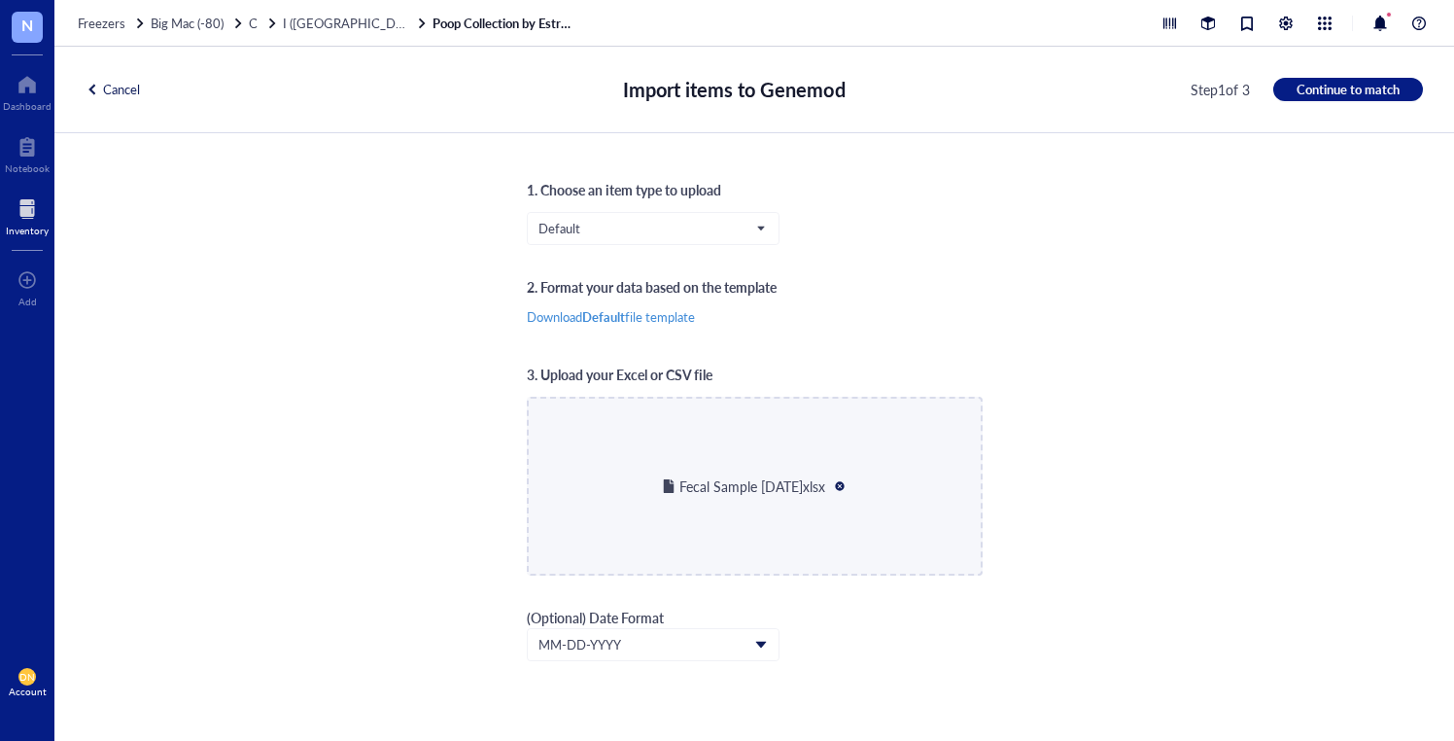
click at [1076, 506] on div "1. Choose an item type to upload Default 2. Format your data based on the templ…" at bounding box center [754, 437] width 1400 height 608
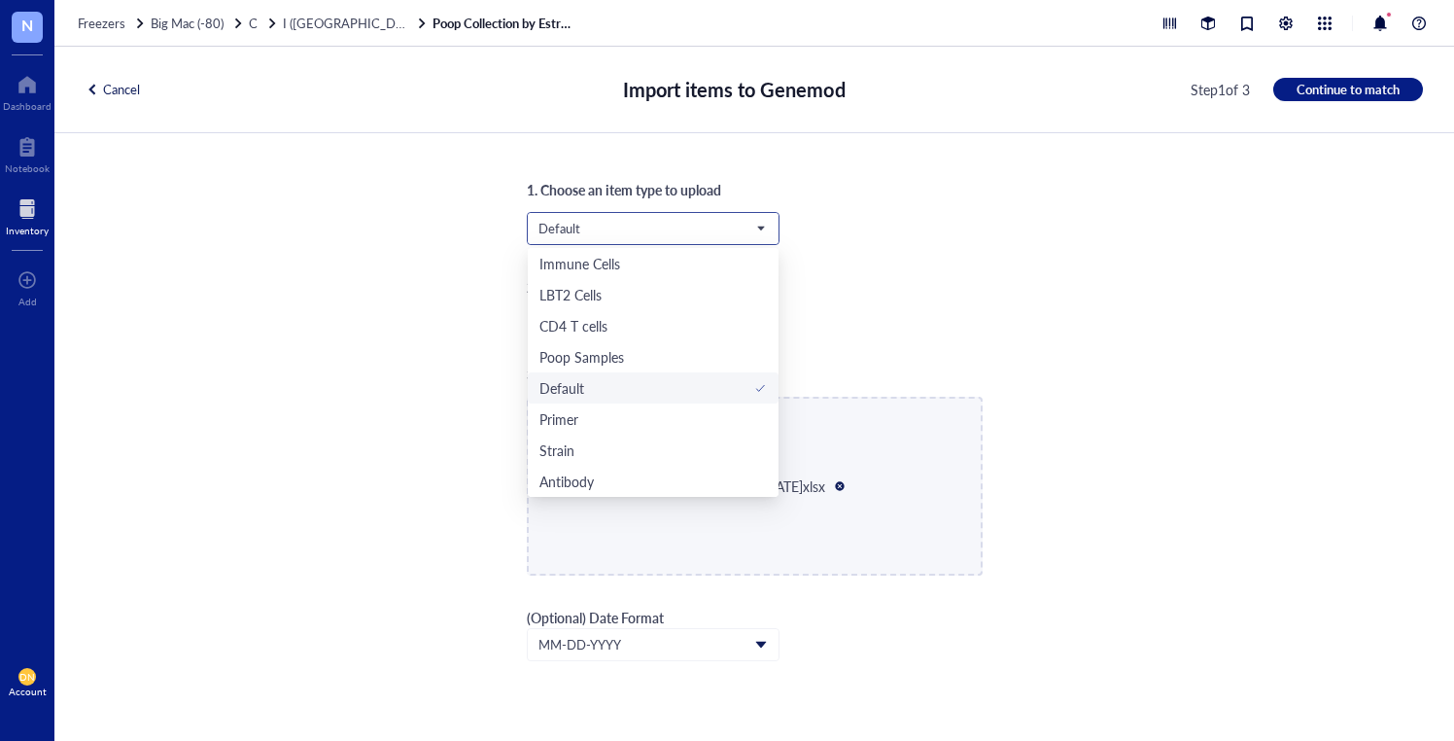
click at [697, 227] on span "Default" at bounding box center [652, 228] width 226 height 17
drag, startPoint x: 637, startPoint y: 356, endPoint x: 648, endPoint y: 355, distance: 11.7
click at [637, 356] on div "Poop Samples" at bounding box center [653, 356] width 227 height 21
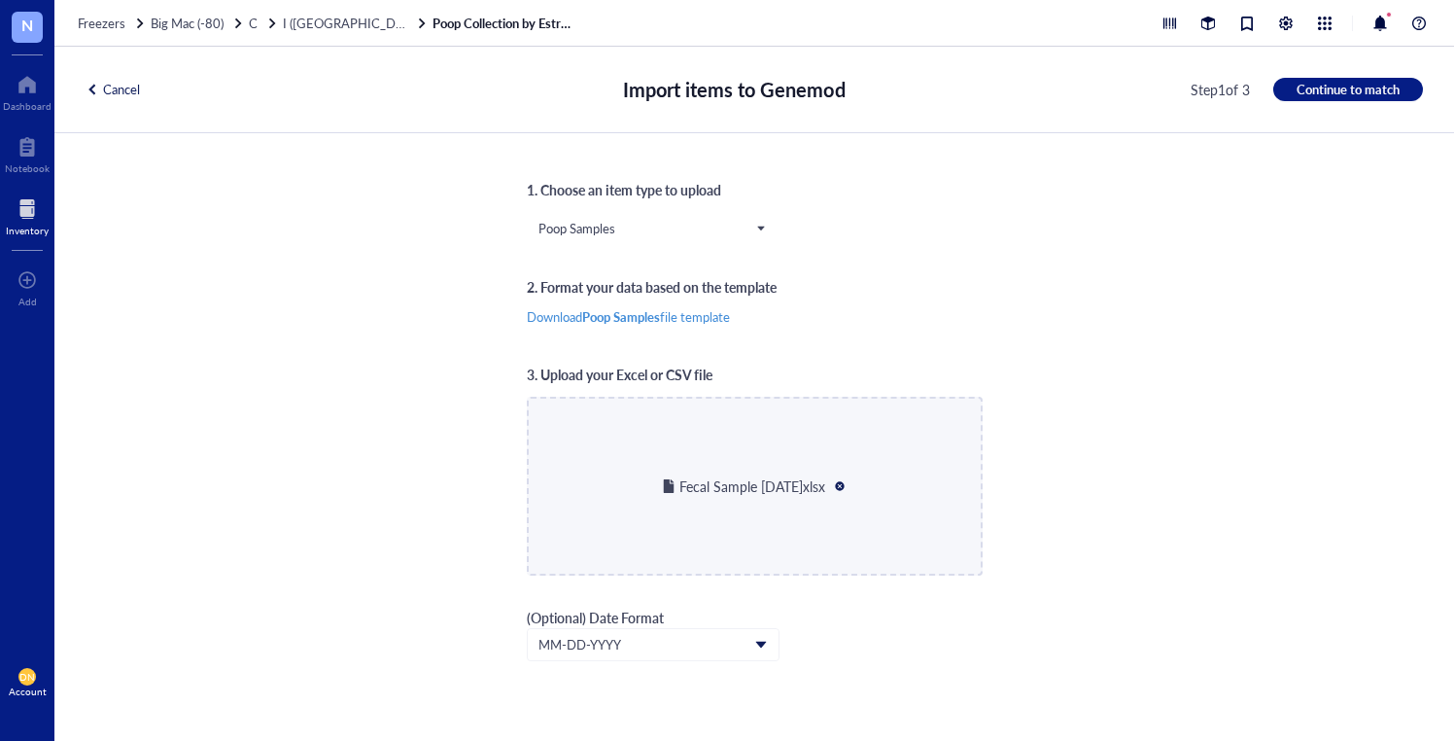
click at [987, 306] on div "1. Choose an item type to upload Poop Samples Poop Samples Immune Cells LBT2 Ce…" at bounding box center [754, 437] width 1400 height 608
click at [1340, 95] on span "Continue to match" at bounding box center [1348, 89] width 103 height 17
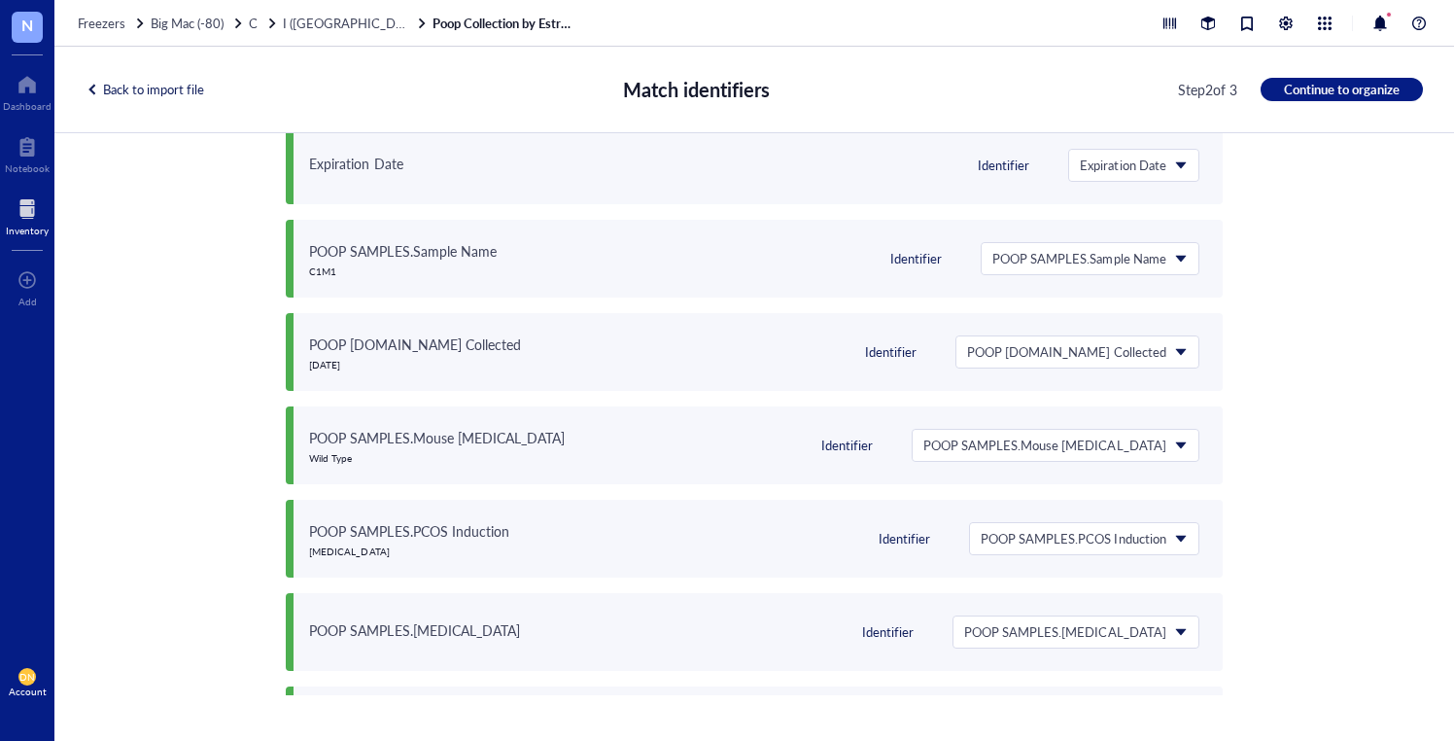
scroll to position [411, 0]
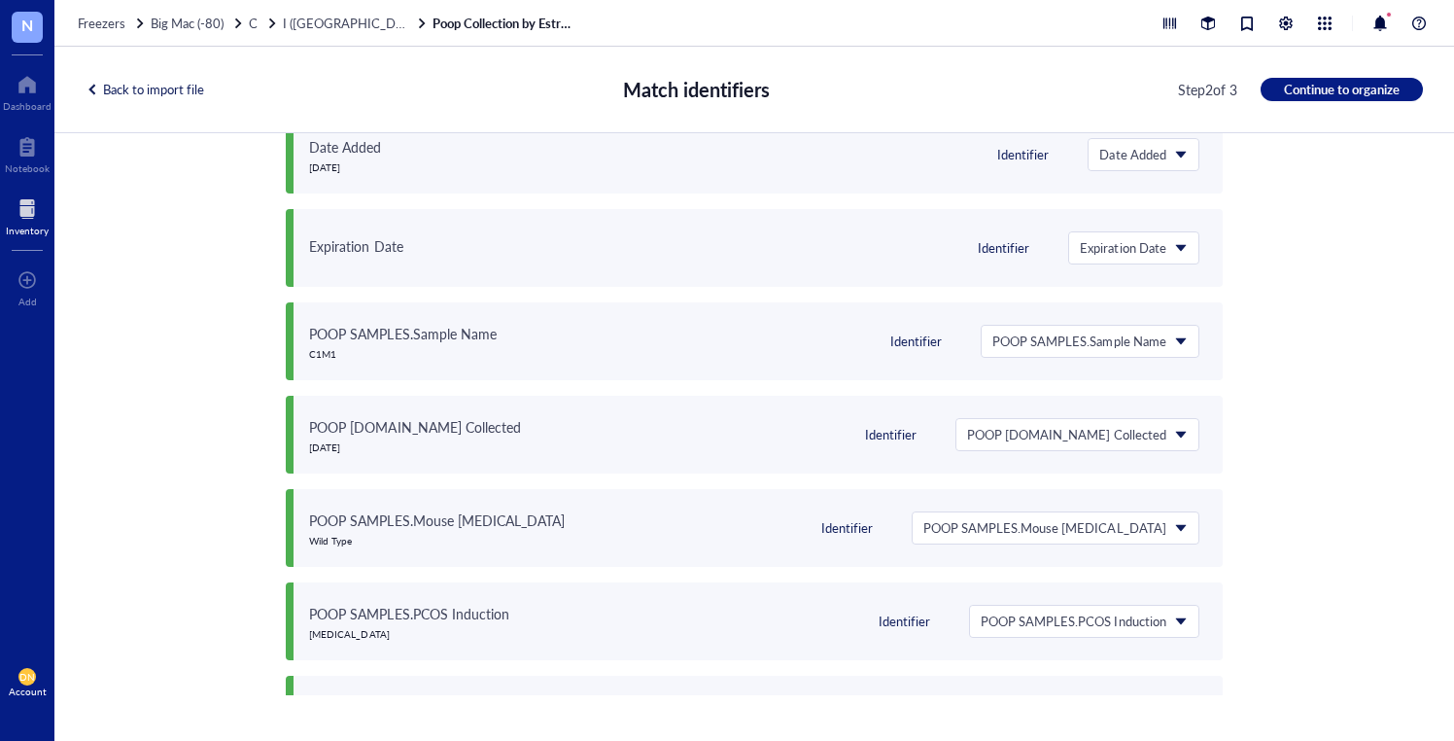
click at [1343, 85] on span "Continue to organize" at bounding box center [1342, 89] width 116 height 17
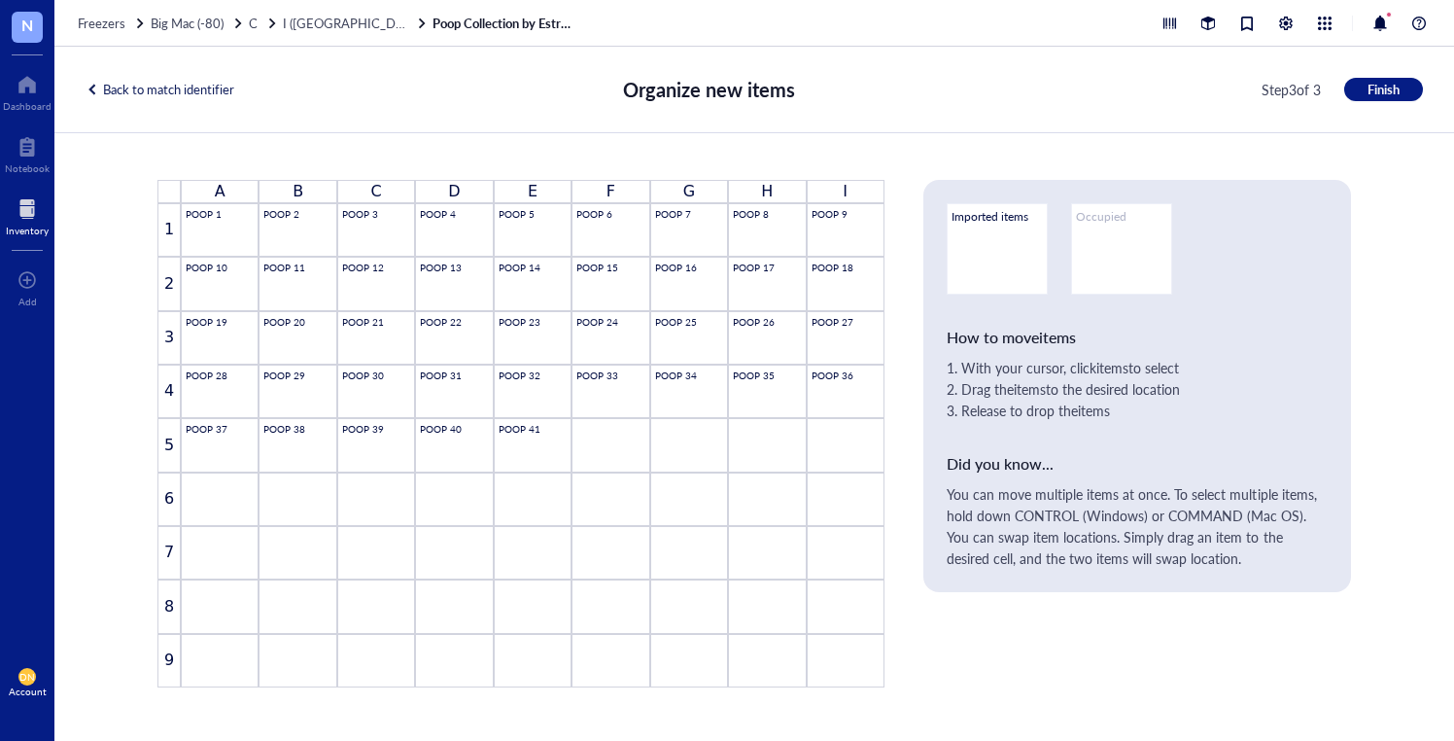
scroll to position [0, 0]
click at [1384, 84] on span "Finish" at bounding box center [1384, 89] width 32 height 17
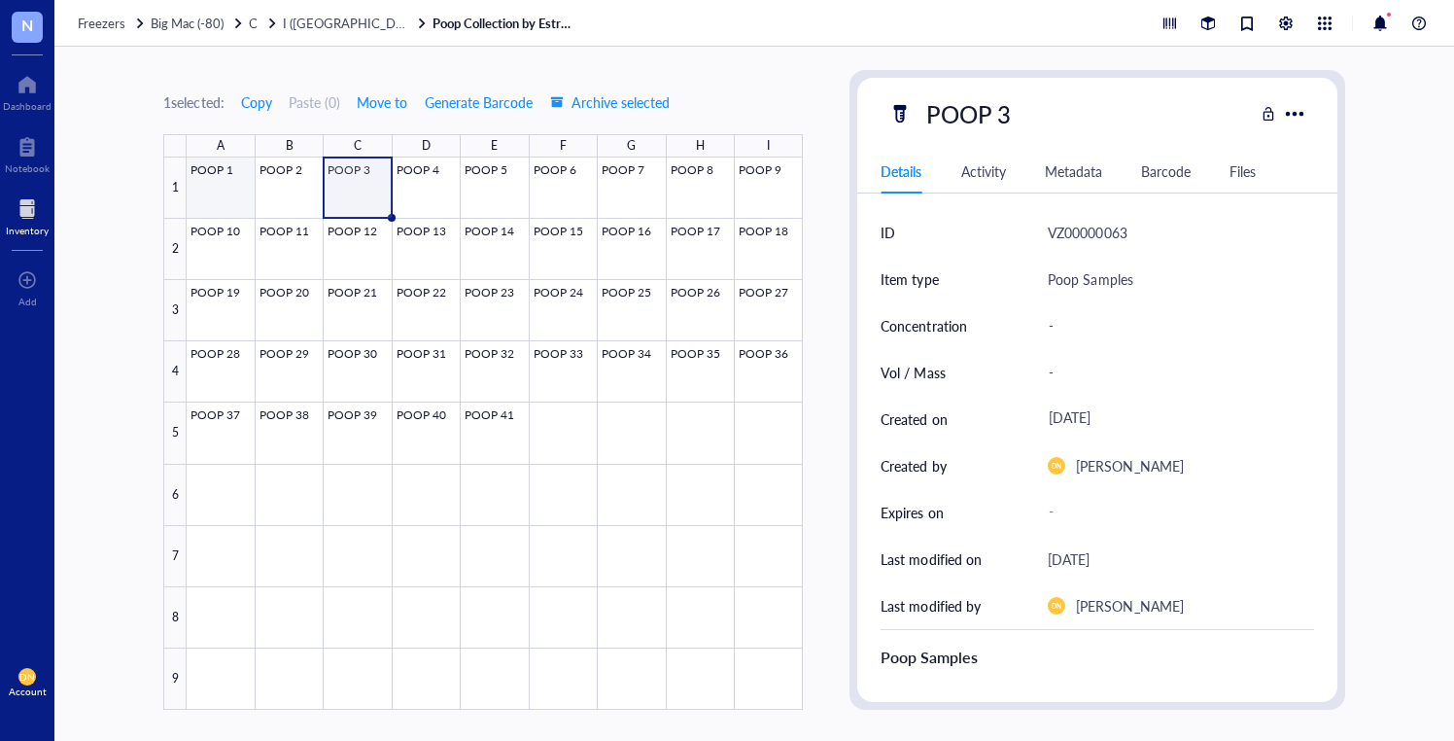
click at [200, 181] on div at bounding box center [495, 433] width 616 height 552
click at [1144, 165] on div "Barcode" at bounding box center [1166, 170] width 50 height 21
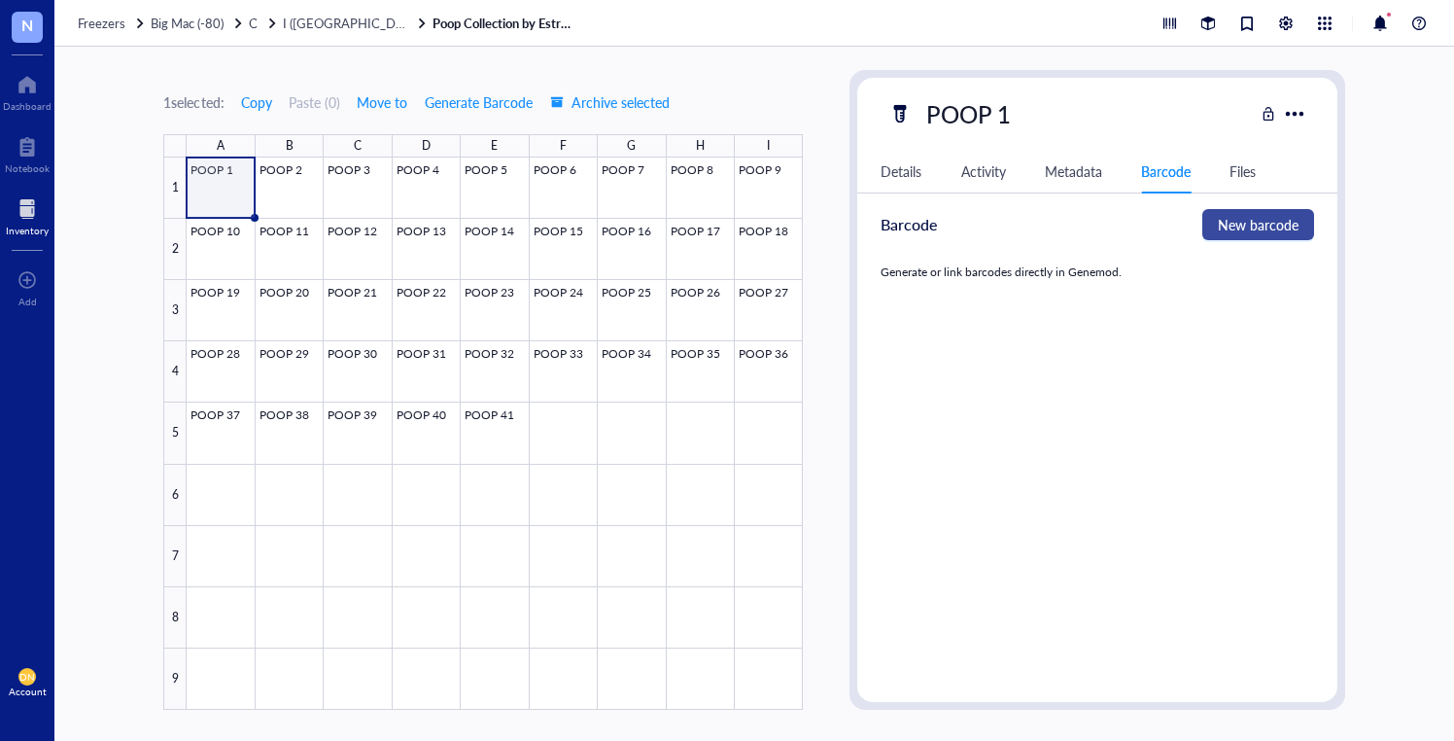
click at [1237, 221] on span "New barcode" at bounding box center [1258, 224] width 81 height 21
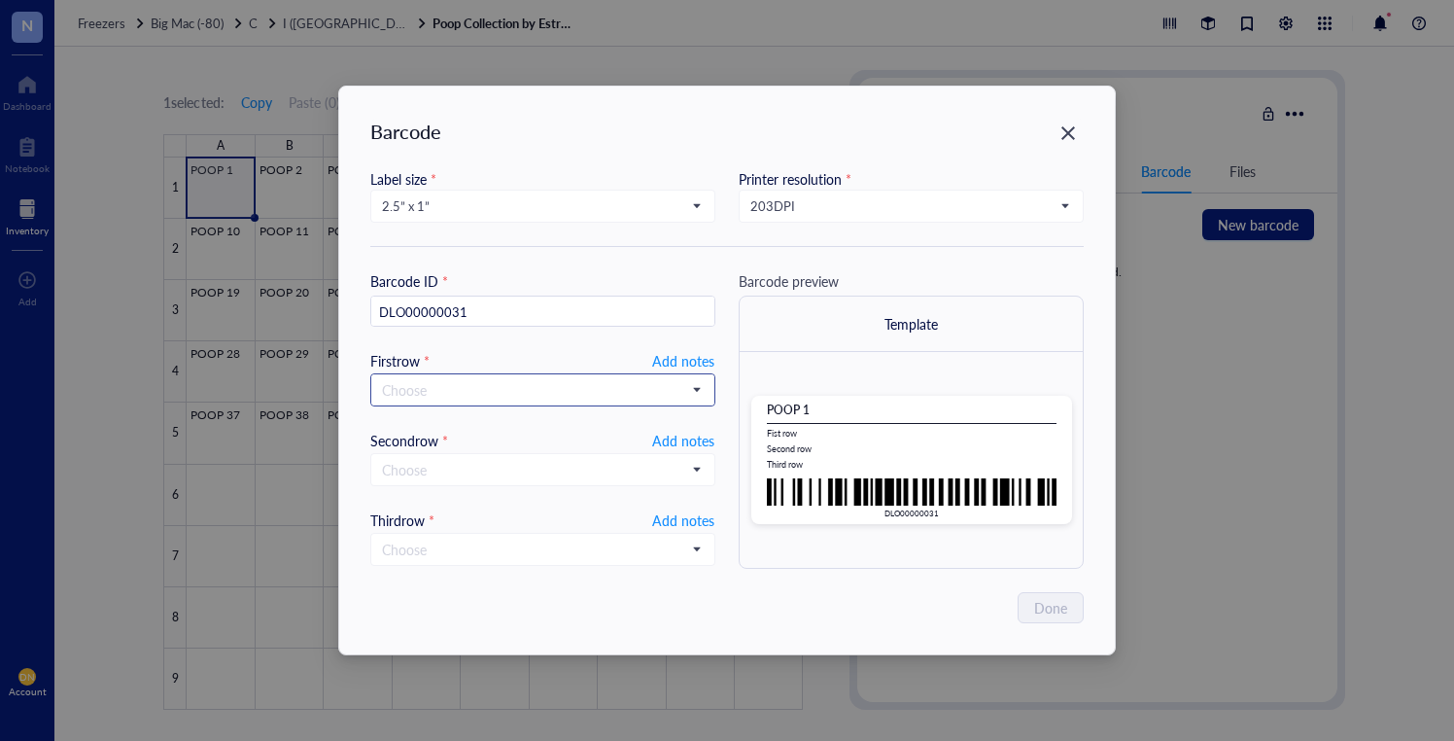
click at [628, 378] on input "search" at bounding box center [534, 389] width 304 height 29
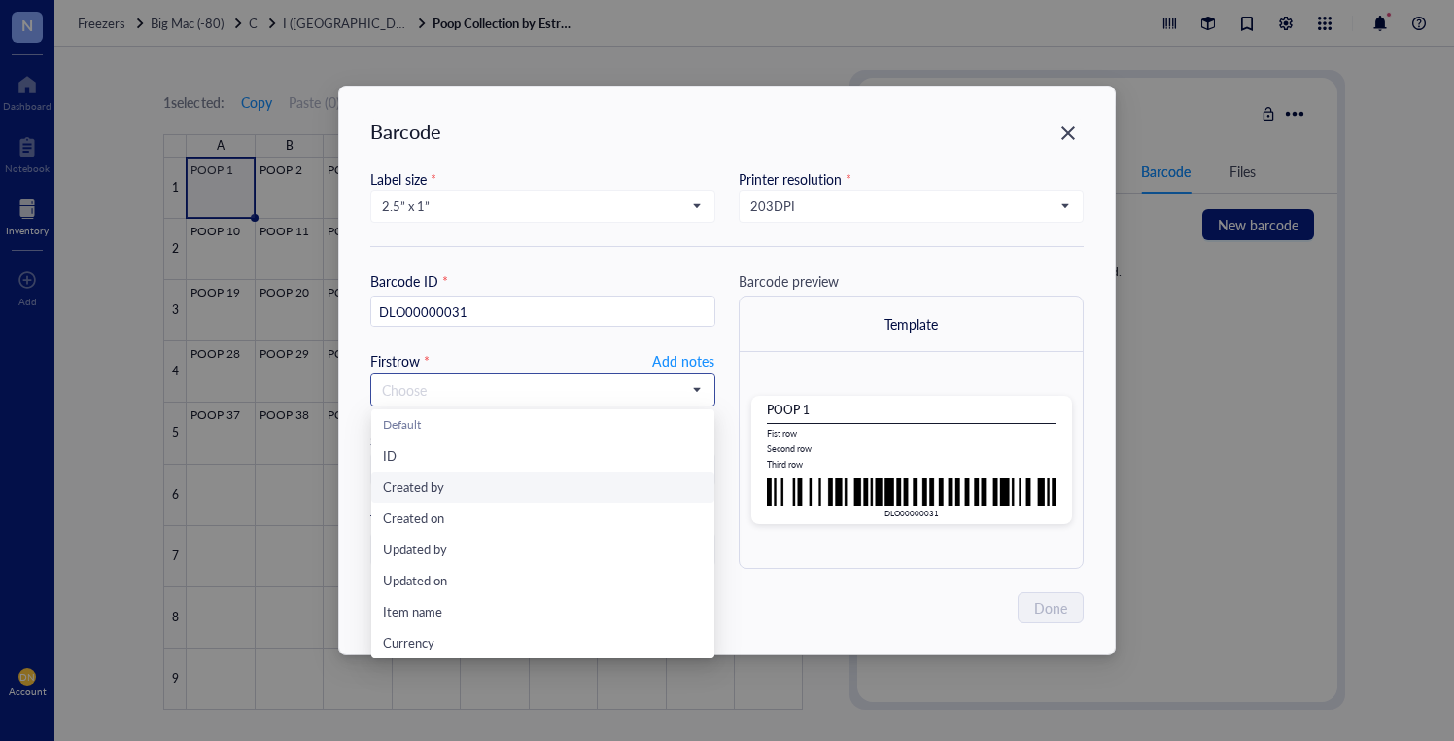
scroll to position [22, 0]
click at [592, 491] on div "Created on" at bounding box center [543, 495] width 320 height 21
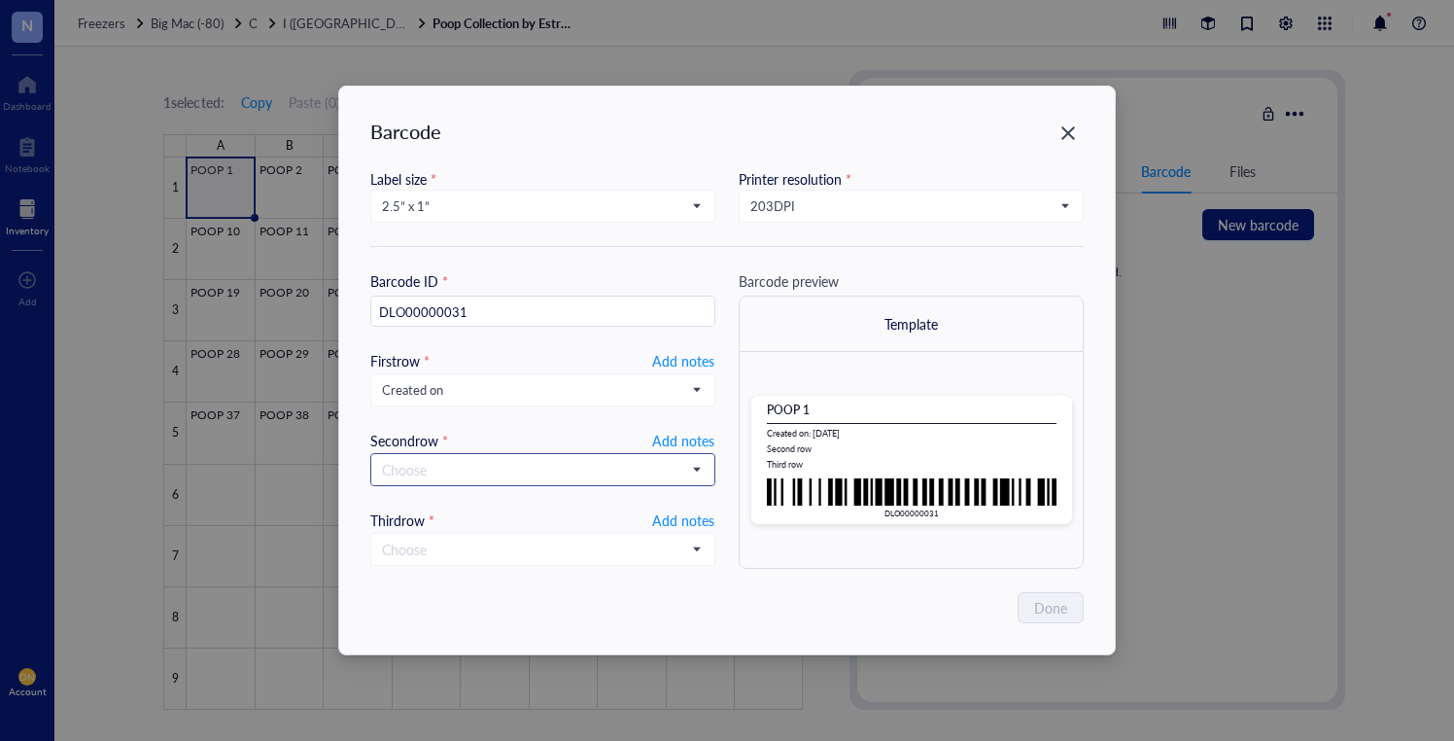
click at [537, 476] on input "search" at bounding box center [534, 469] width 304 height 29
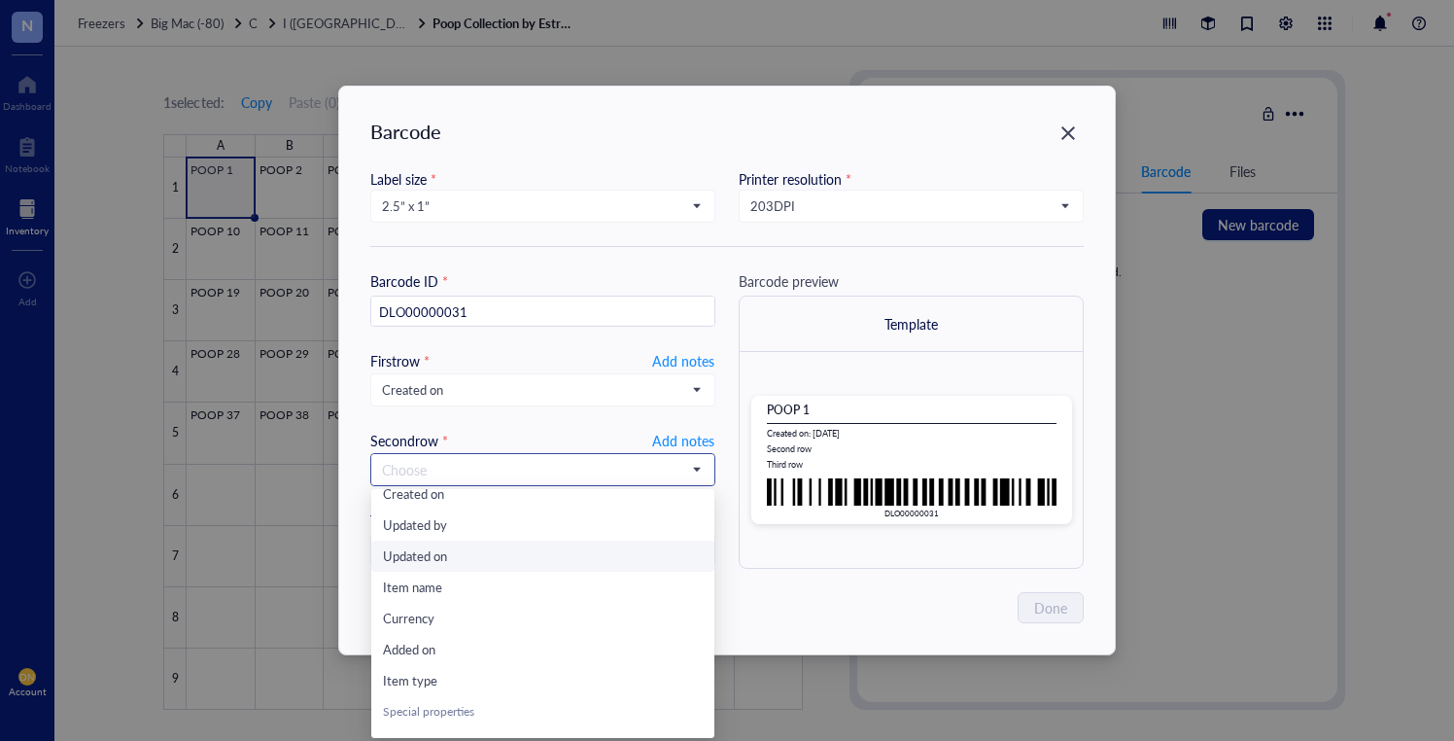
scroll to position [249, 0]
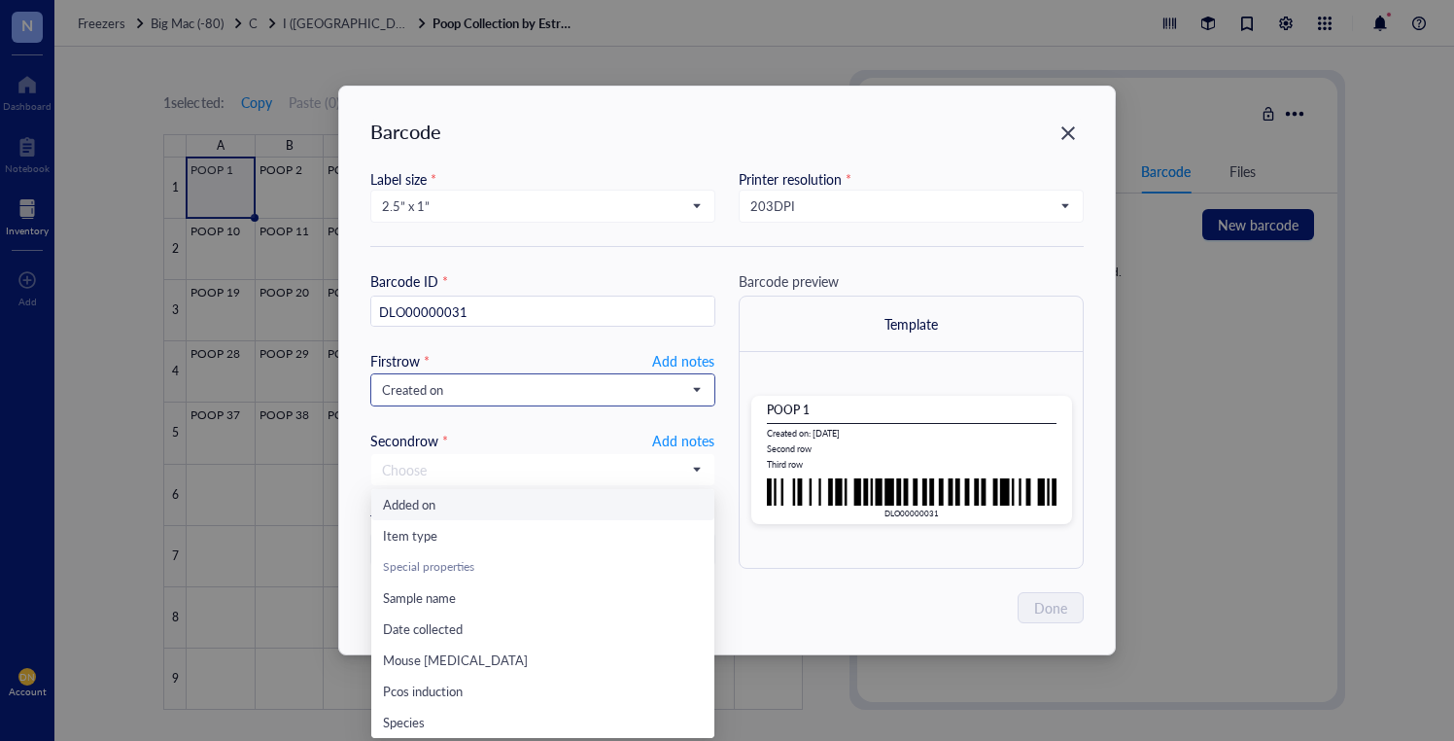
click at [441, 402] on input "search" at bounding box center [534, 389] width 304 height 29
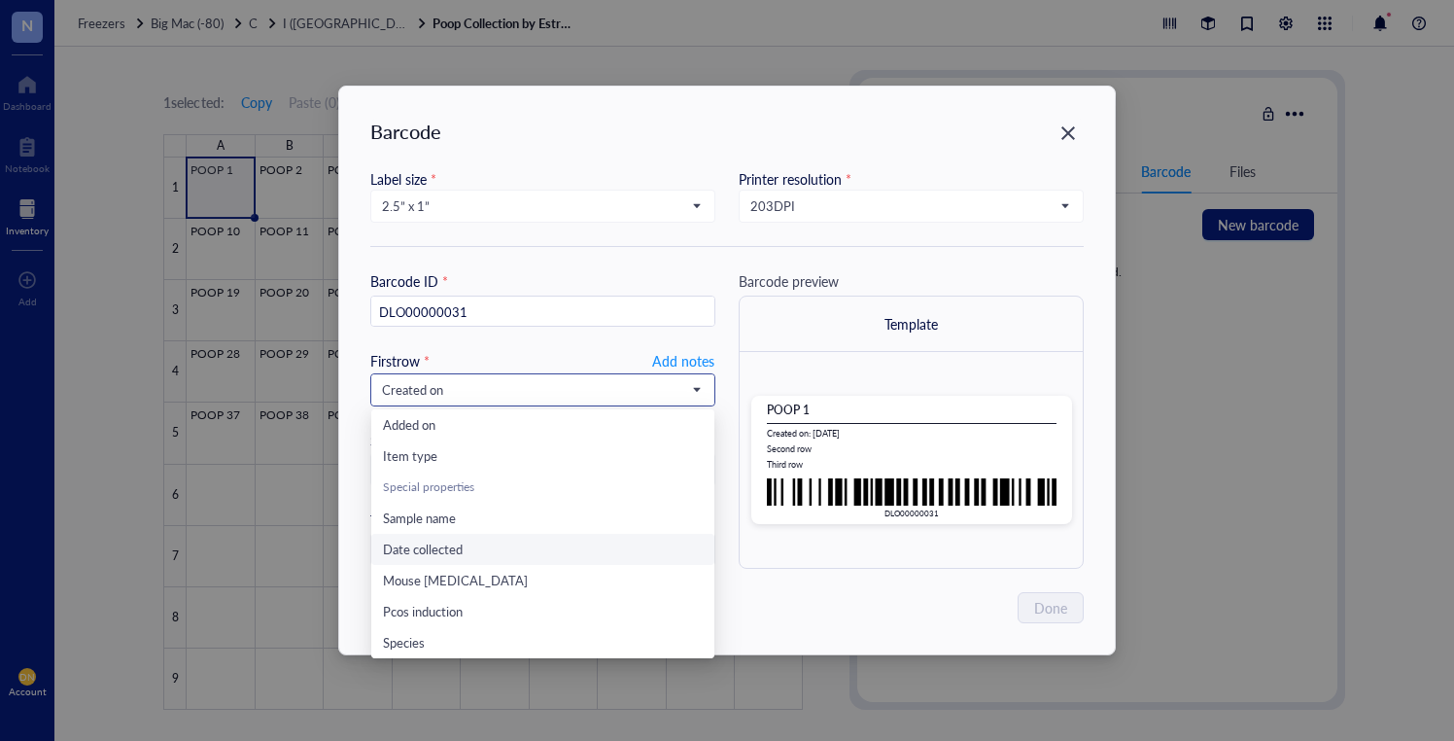
click at [502, 547] on div "Date collected" at bounding box center [543, 549] width 320 height 21
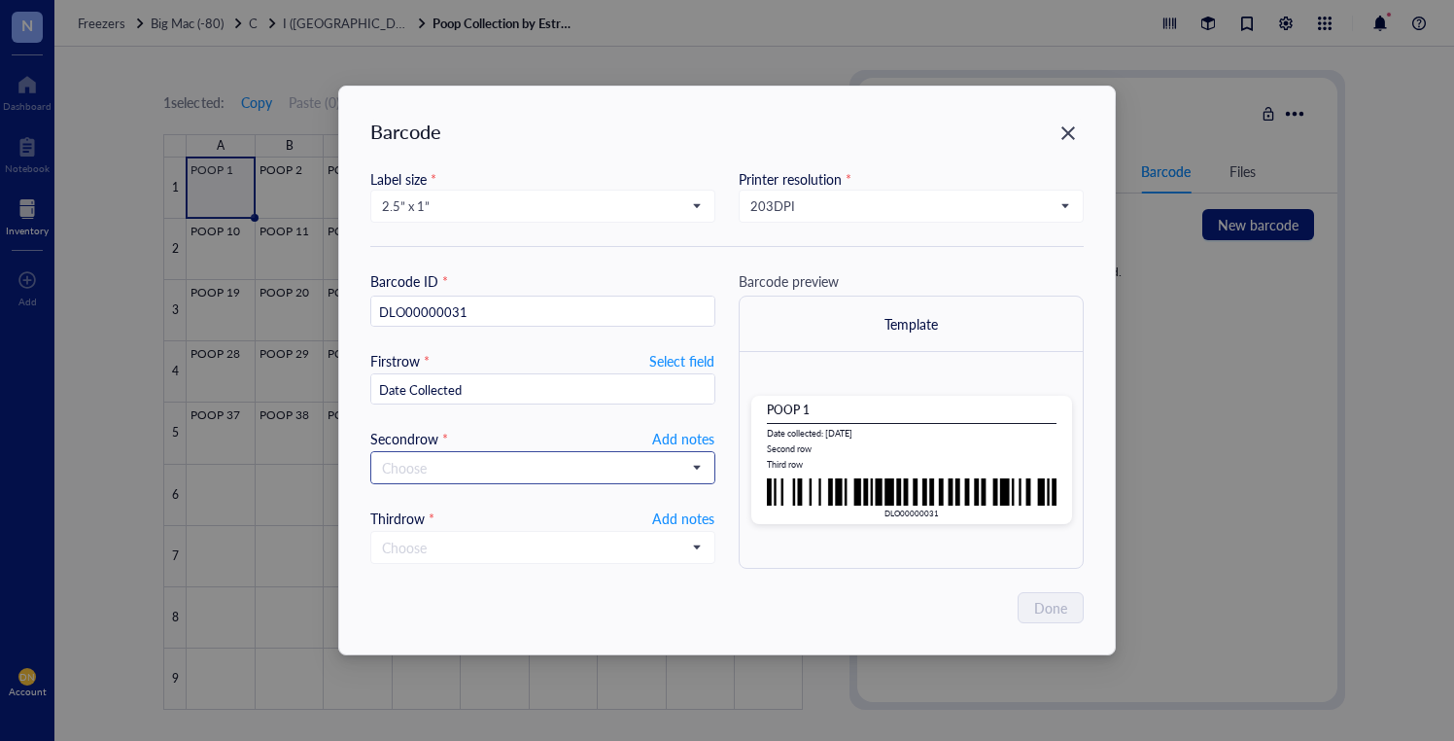
click at [473, 474] on input "search" at bounding box center [534, 467] width 304 height 29
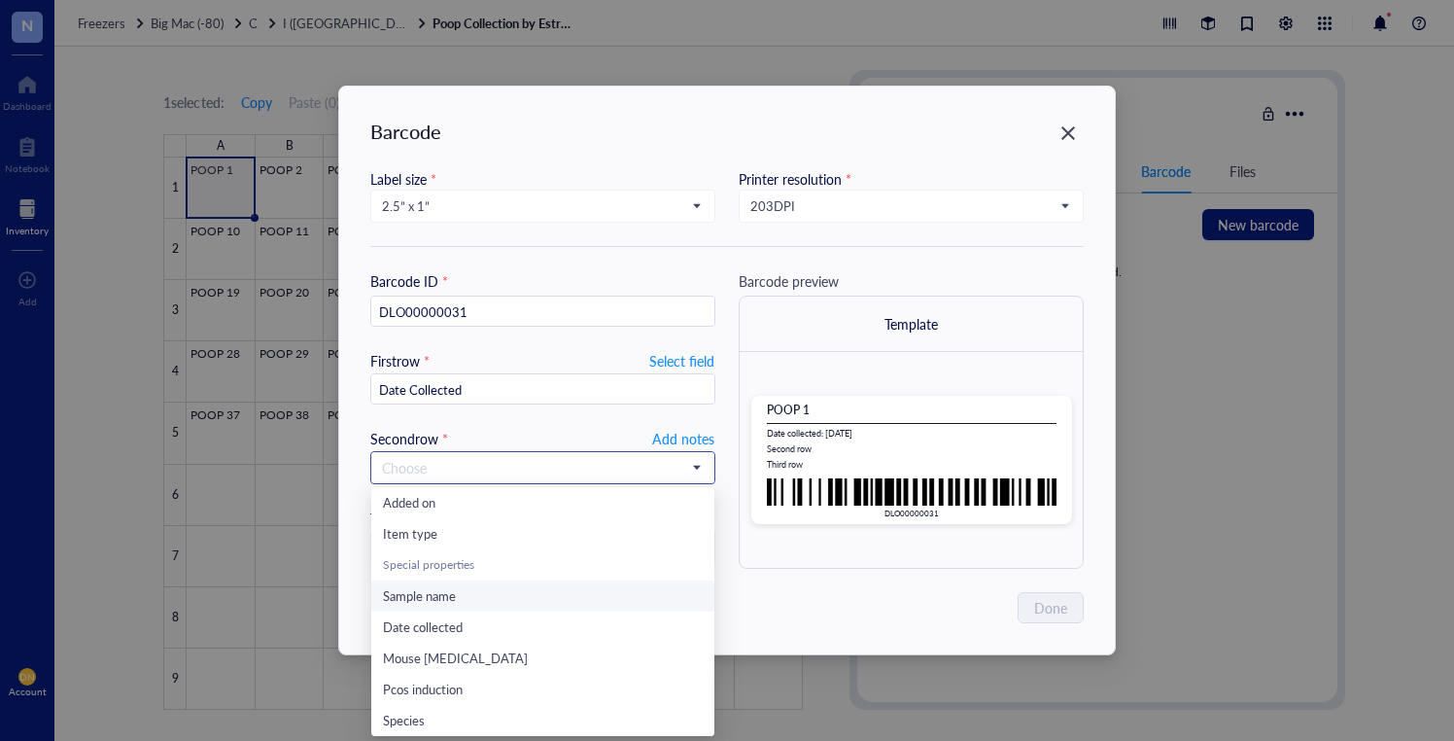
click at [448, 590] on span "Sample name" at bounding box center [419, 595] width 73 height 18
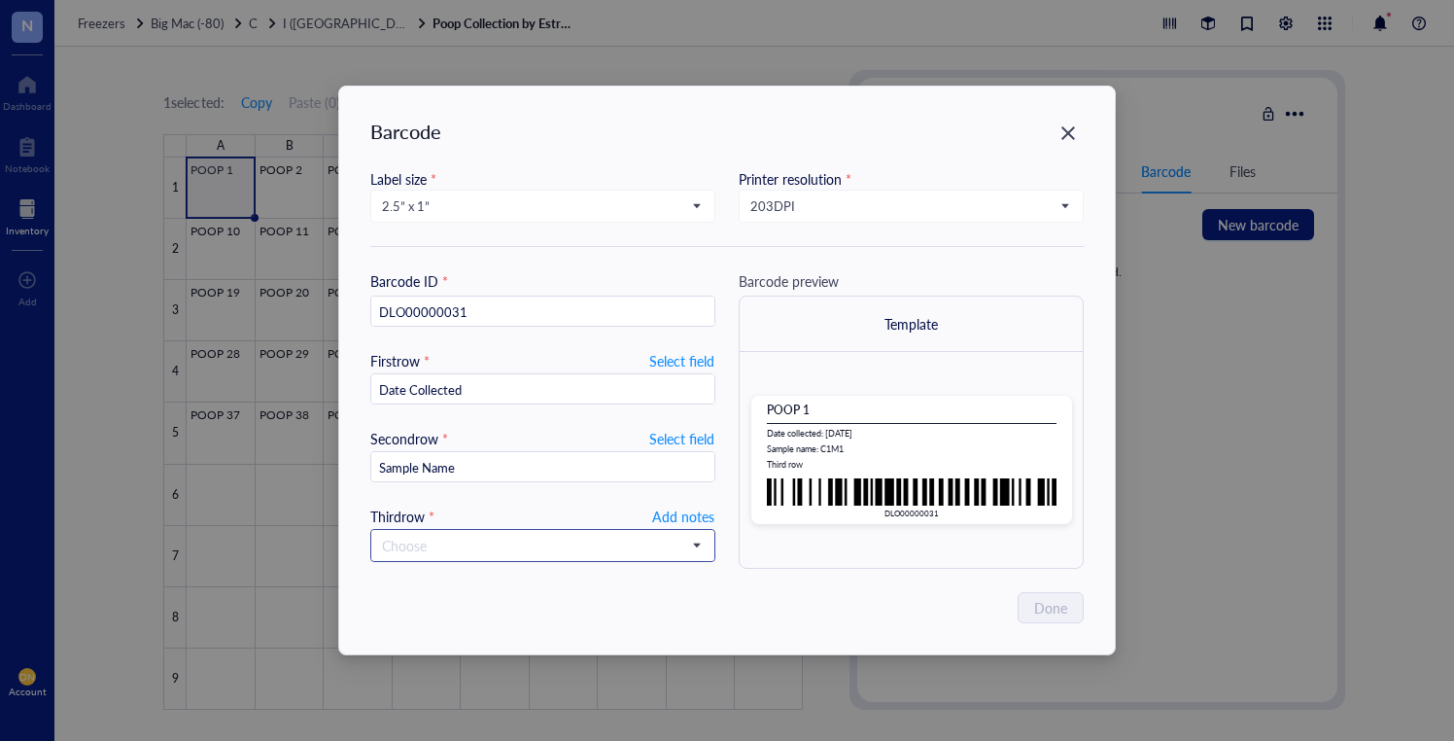
click at [468, 541] on input "search" at bounding box center [534, 545] width 304 height 29
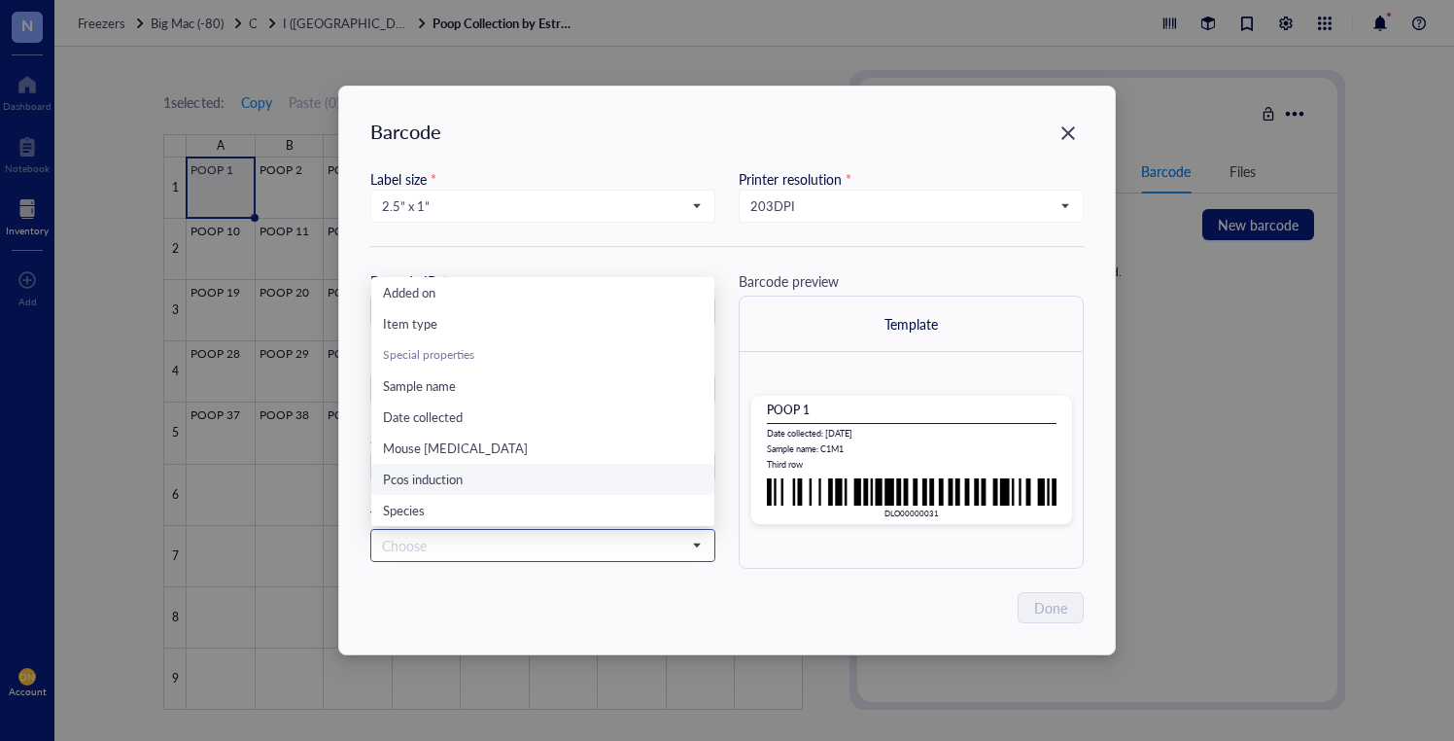
click at [494, 477] on div "Pcos induction" at bounding box center [543, 479] width 320 height 21
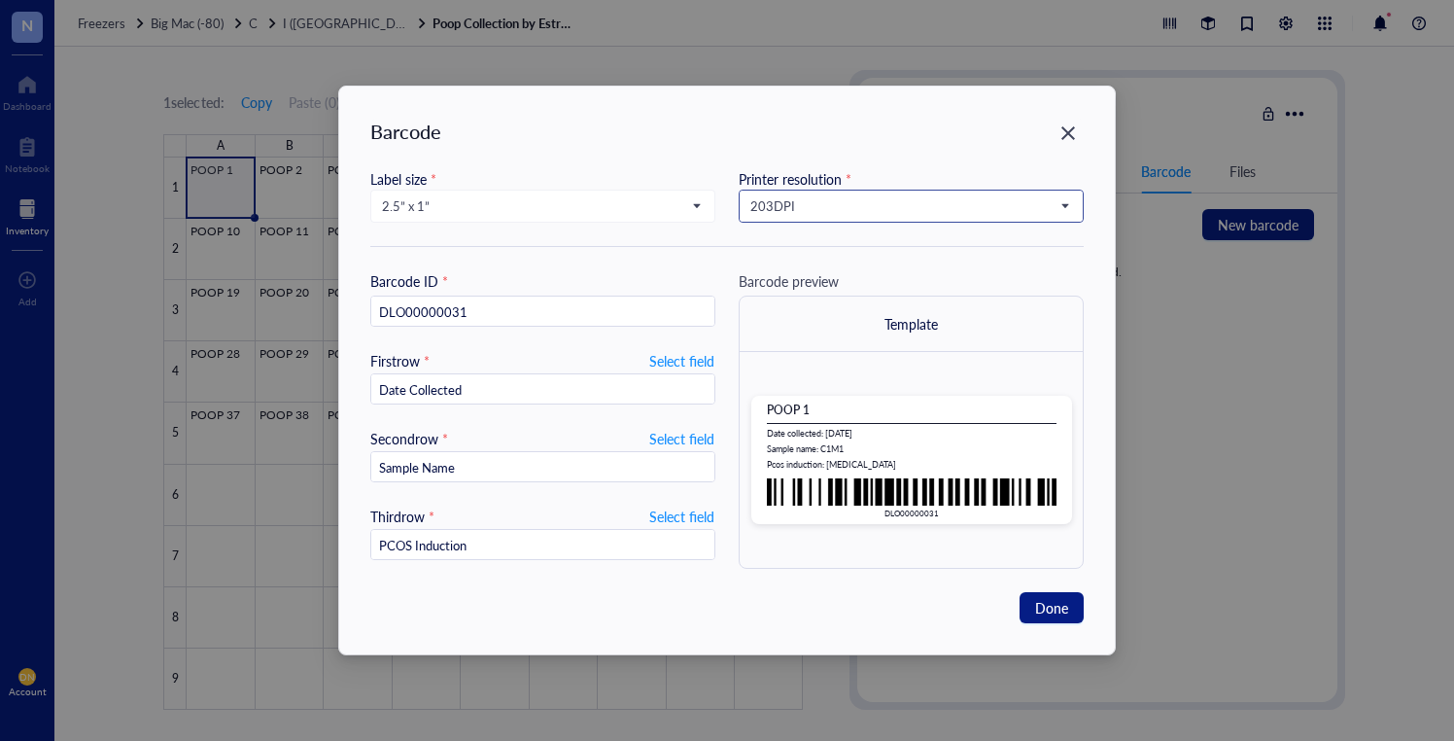
click at [825, 214] on span "203 DPI" at bounding box center [910, 205] width 318 height 17
click at [808, 262] on div "300 DPI" at bounding box center [912, 272] width 320 height 21
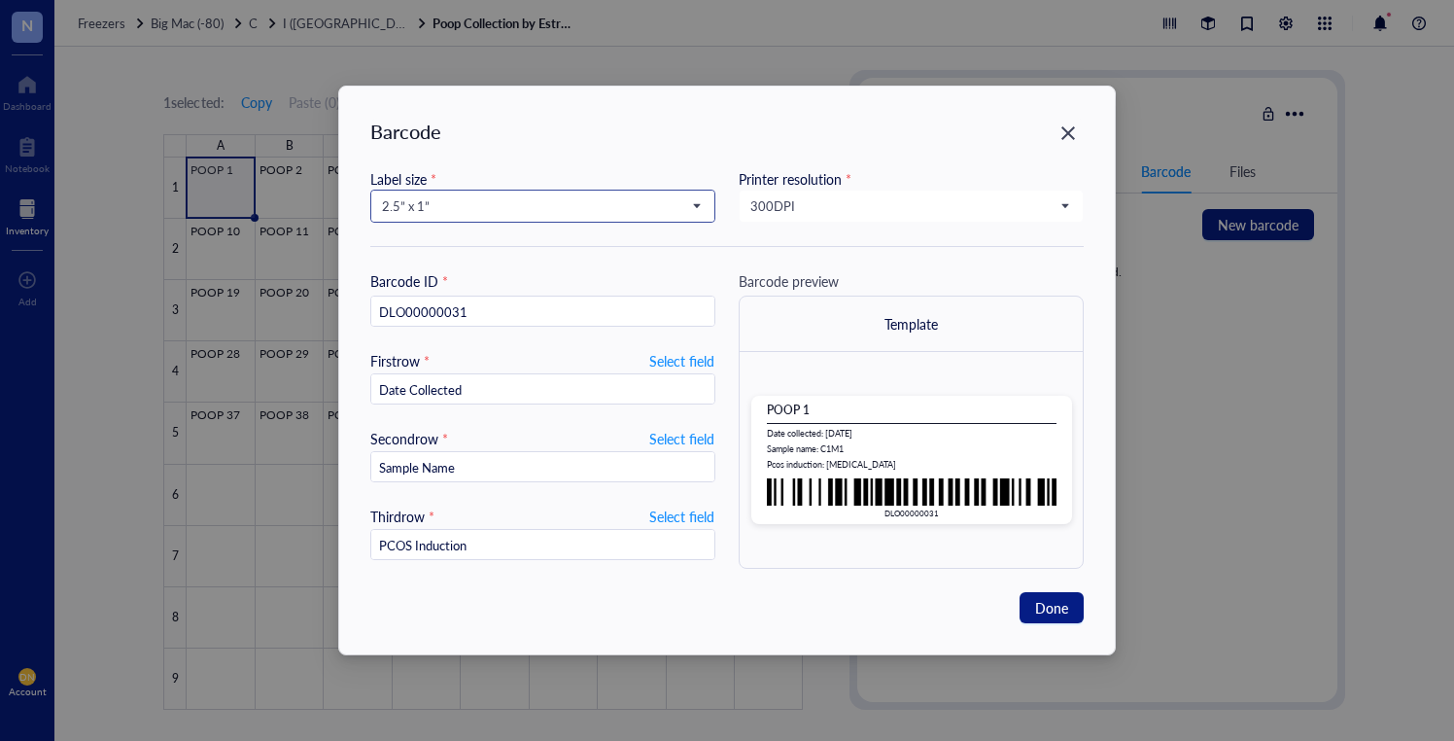
click at [692, 208] on span "2.5” x 1”" at bounding box center [541, 205] width 318 height 17
click at [521, 361] on div "1” x 0.5”" at bounding box center [543, 365] width 320 height 21
type input "DLO00000031"
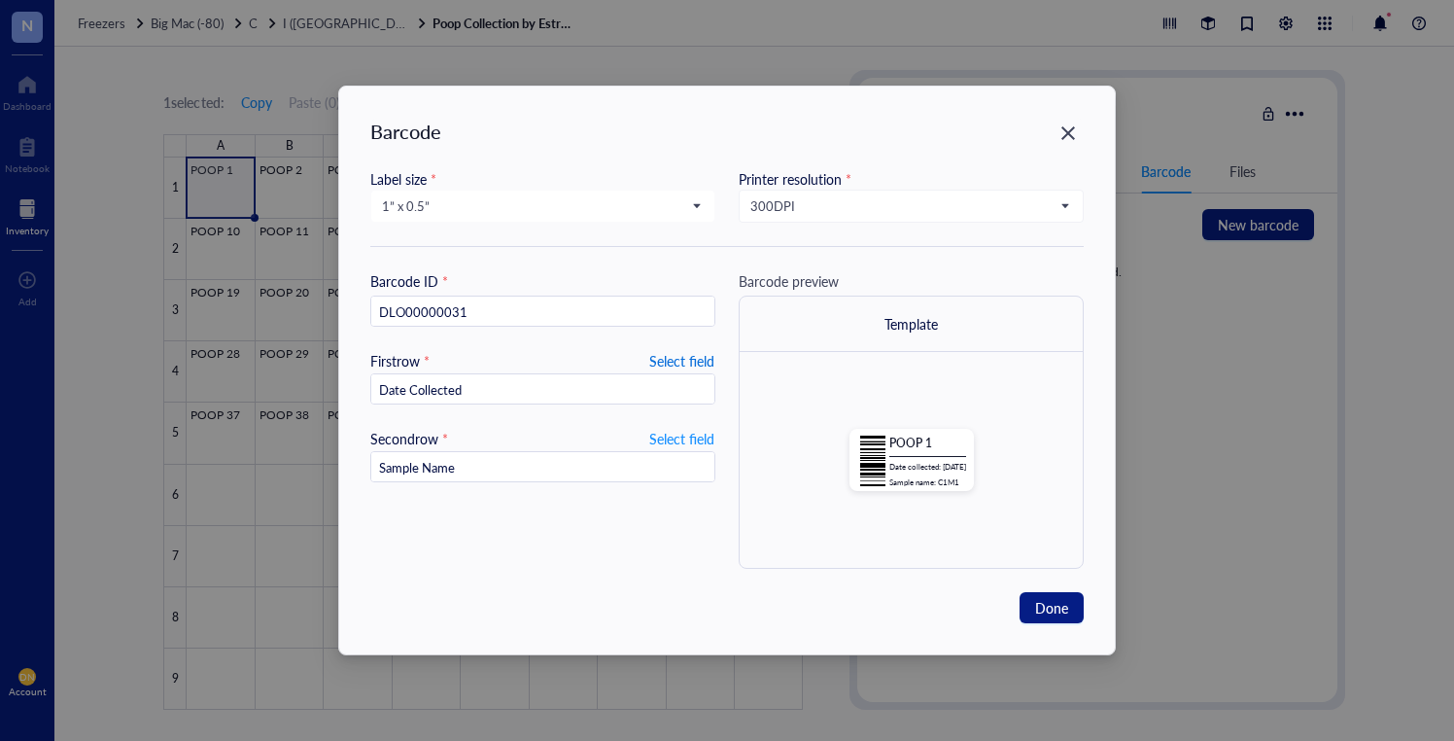
click at [665, 360] on span "Select field" at bounding box center [681, 360] width 65 height 23
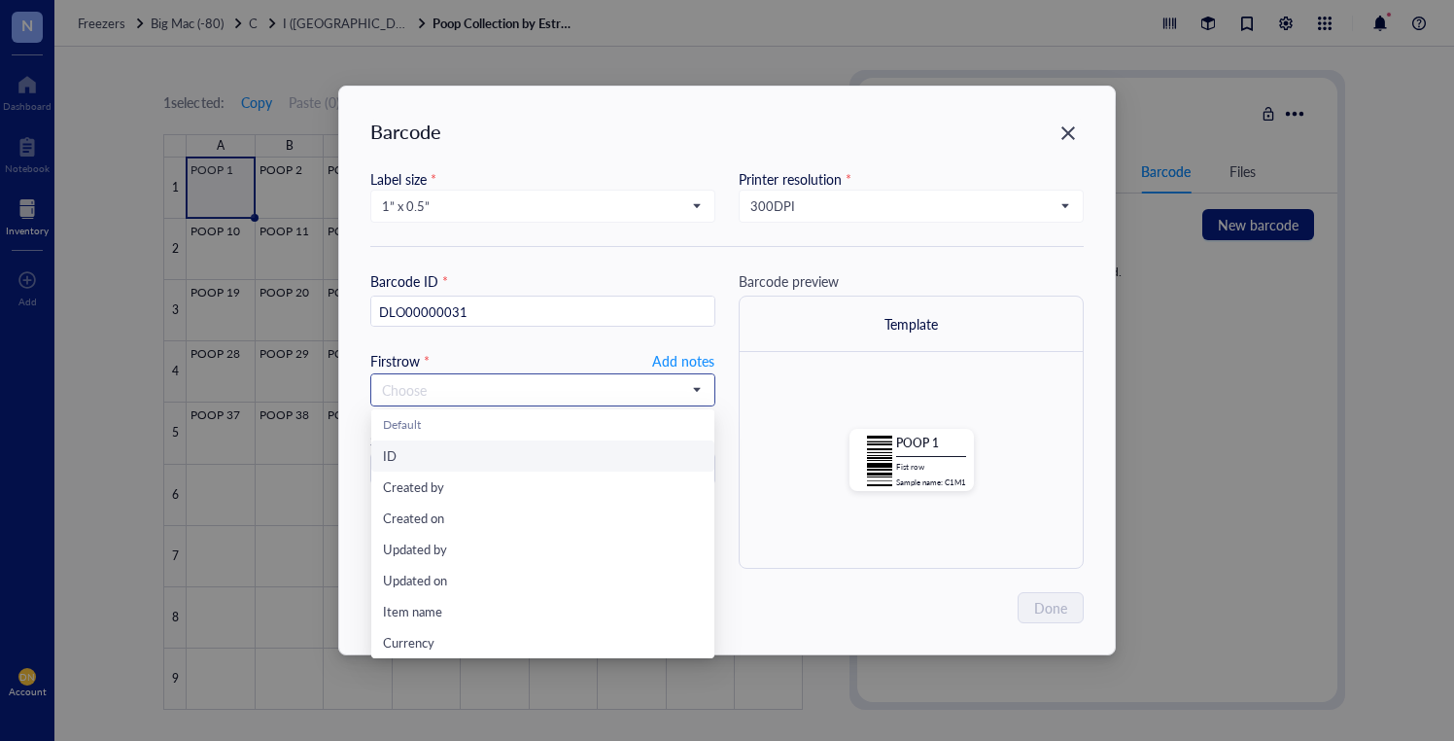
click at [644, 386] on input "search" at bounding box center [534, 389] width 304 height 29
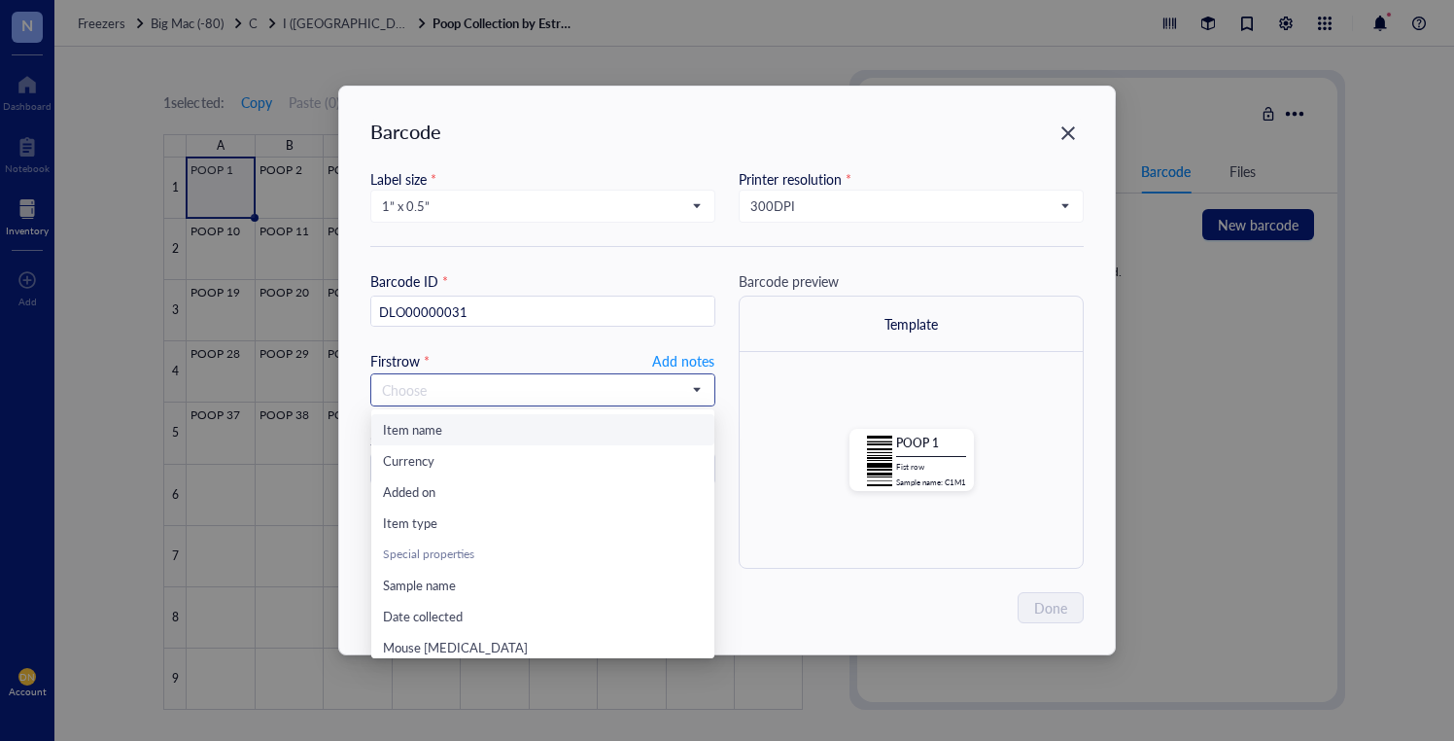
click at [451, 382] on input "search" at bounding box center [534, 389] width 304 height 29
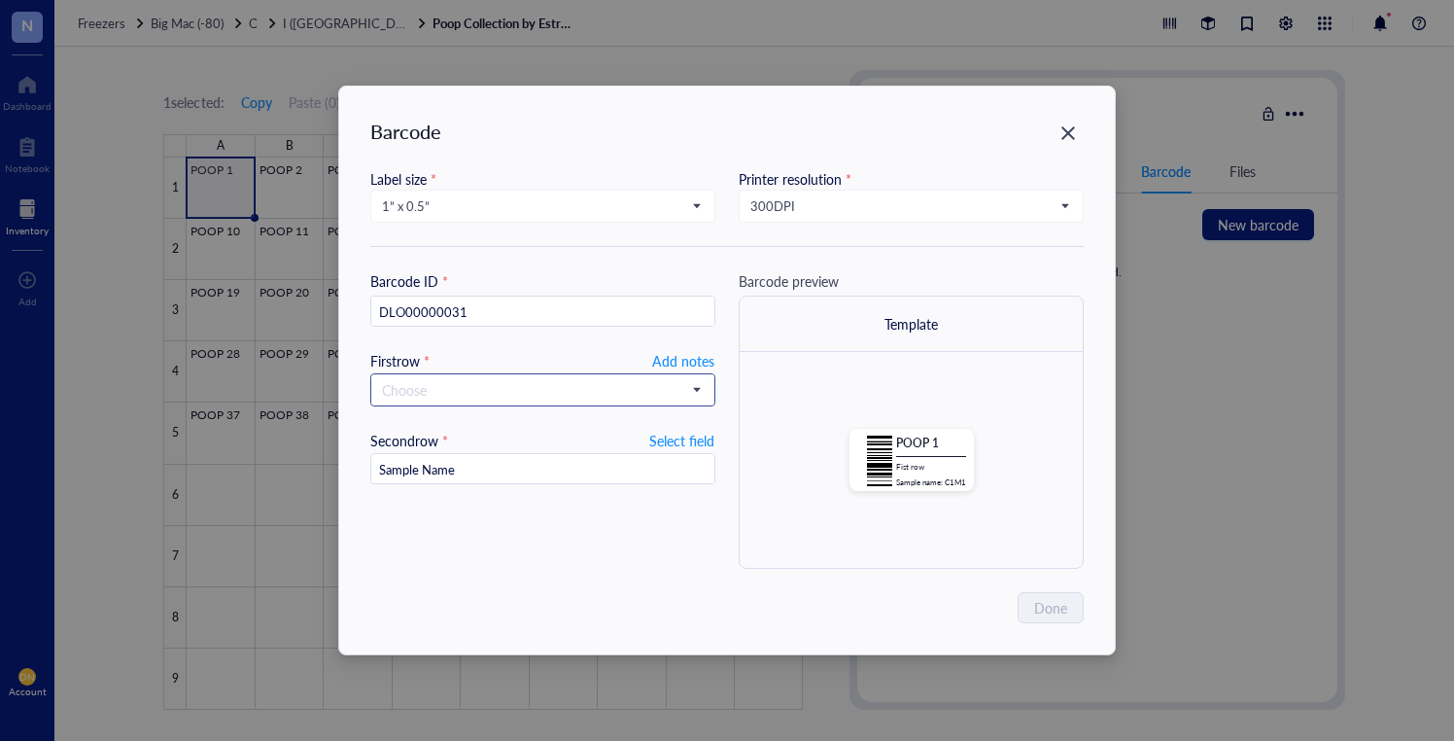
click at [409, 391] on input "search" at bounding box center [534, 389] width 304 height 29
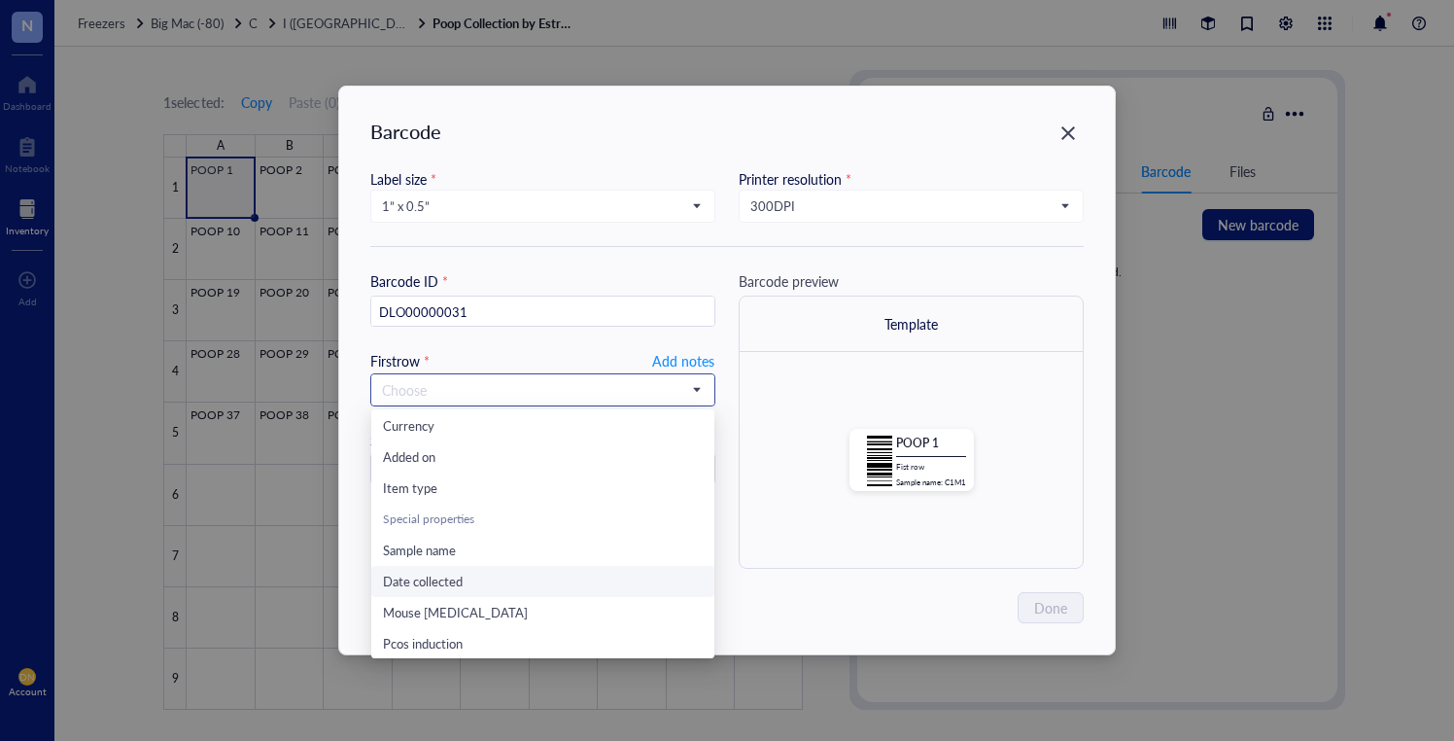
scroll to position [225, 0]
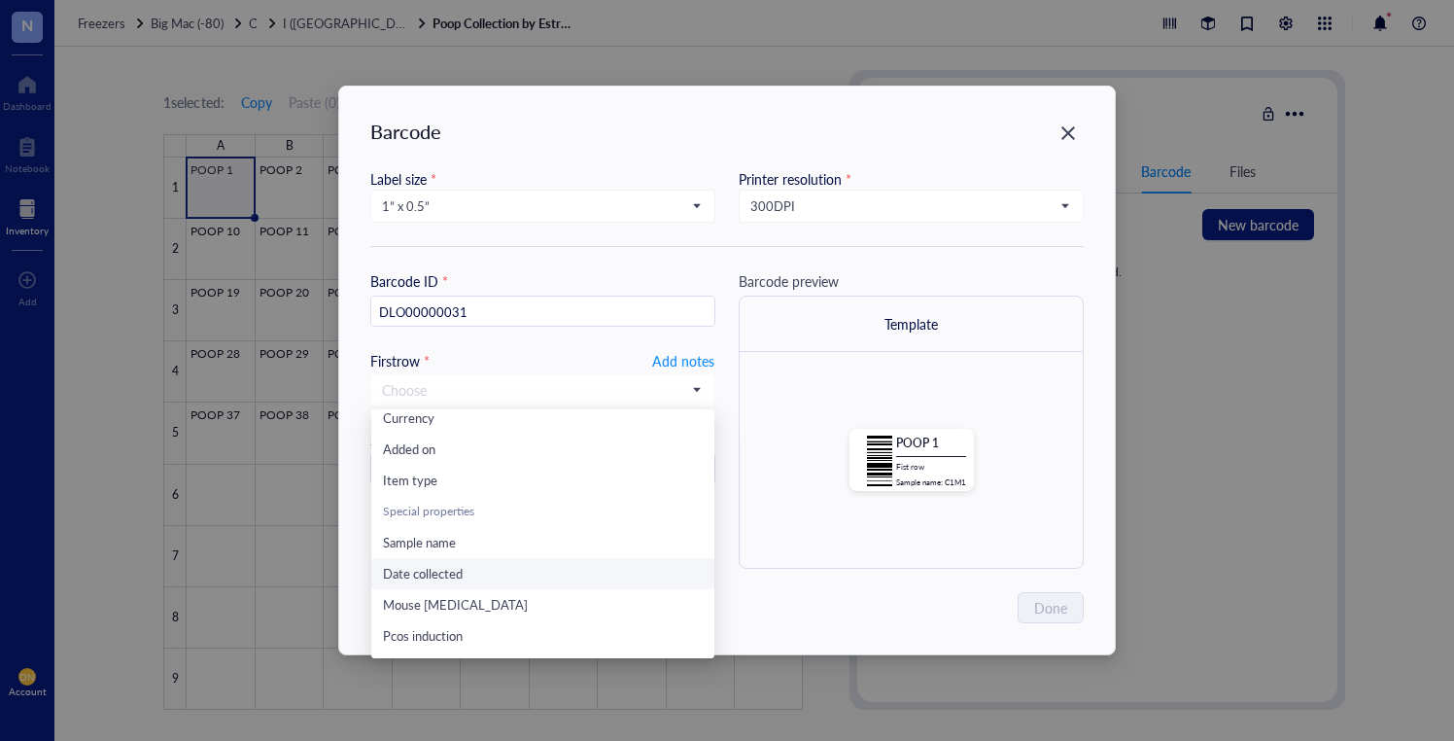
click at [464, 571] on div "Date collected" at bounding box center [543, 573] width 320 height 21
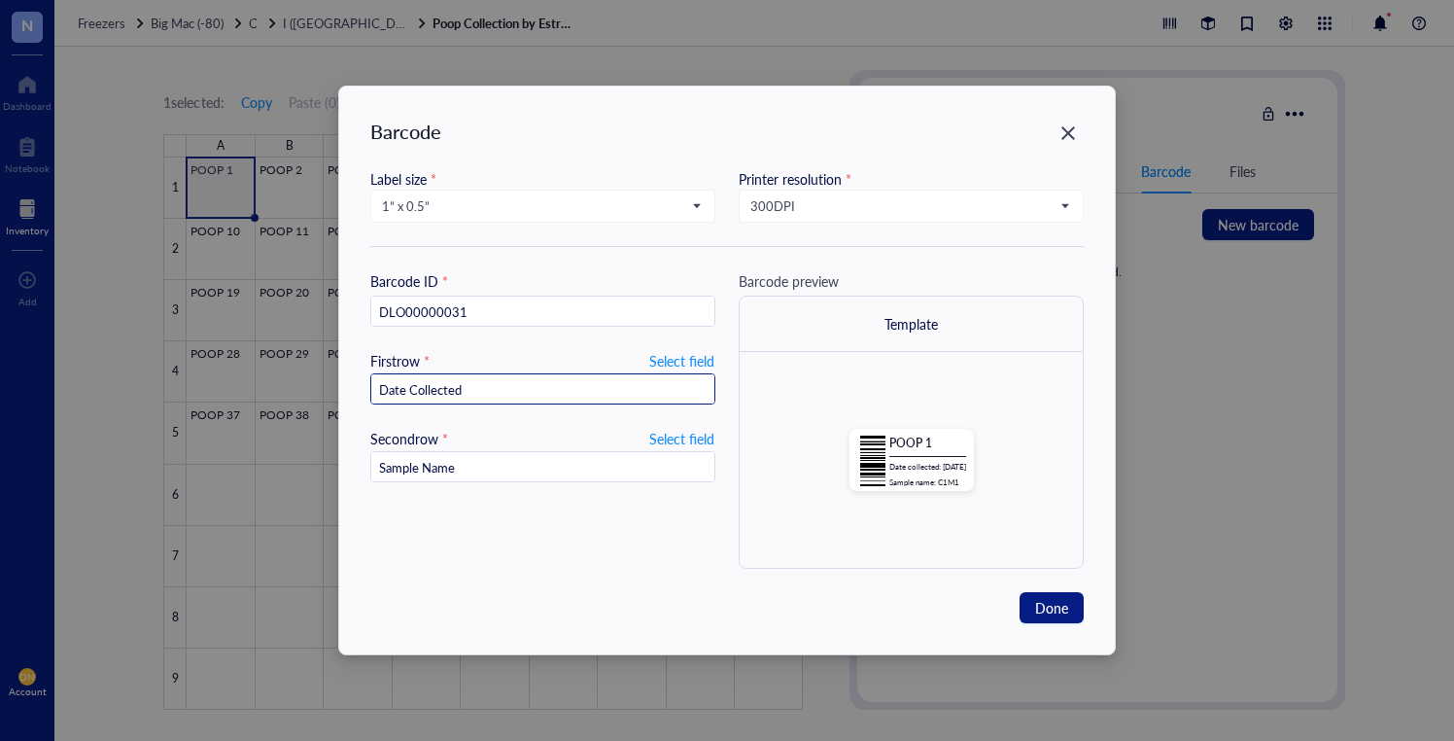
drag, startPoint x: 472, startPoint y: 391, endPoint x: 366, endPoint y: 387, distance: 107.0
click at [366, 387] on div "Barcode Label size * 1” x 0.5” 2.5” x 1” 1.252” x 0.874” 1” x 1” 1” x 0.75” 1” …" at bounding box center [727, 371] width 776 height 568
click at [524, 360] on div "First row * Select field" at bounding box center [542, 360] width 345 height 21
click at [481, 392] on input "Date Collected" at bounding box center [542, 389] width 343 height 31
drag, startPoint x: 402, startPoint y: 388, endPoint x: 327, endPoint y: 388, distance: 74.9
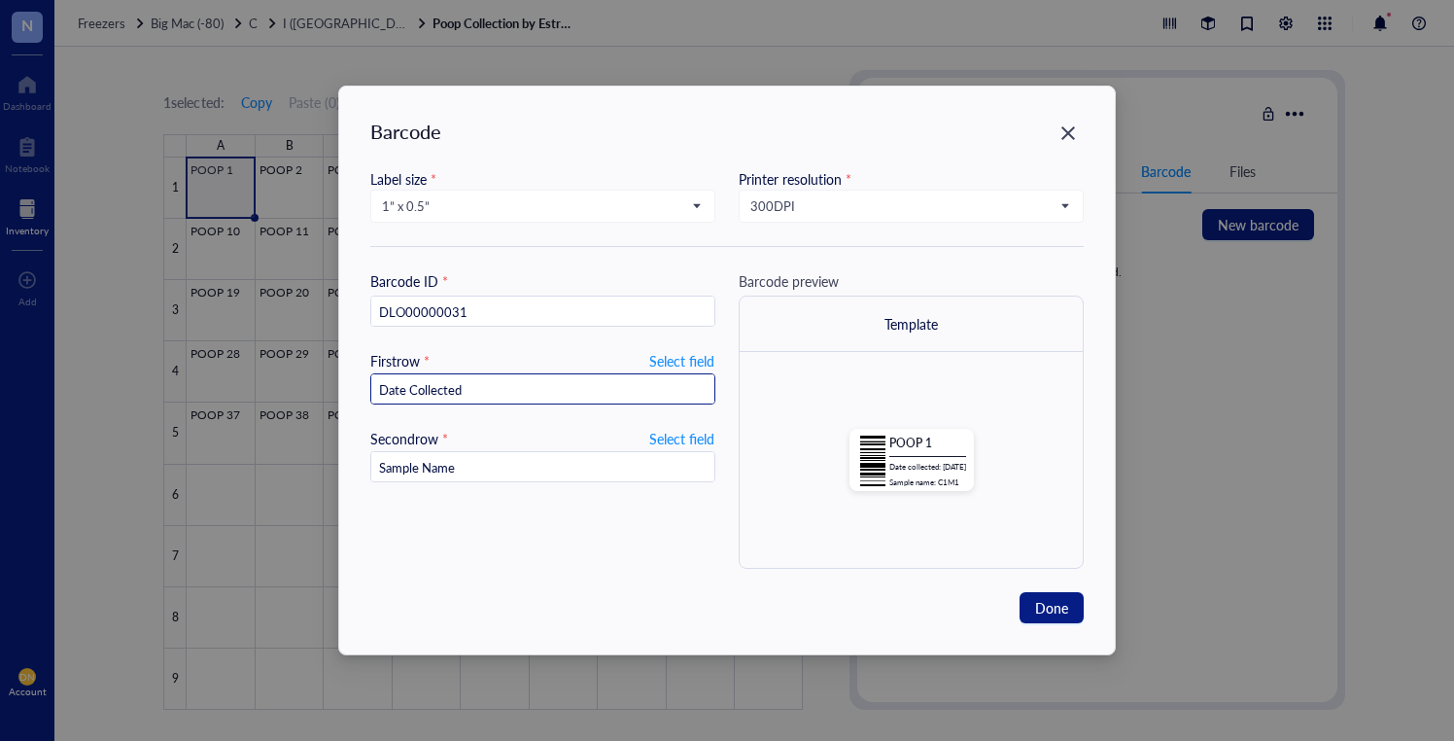
click at [327, 387] on div "Barcode Label size * 1” x 0.5” 2.5” x 1” 1.252” x 0.874” 1” x 1” 1” x 0.75” 1” …" at bounding box center [727, 370] width 1454 height 741
type input "09"
type input "09."
type input "09.15"
type input ".2025"
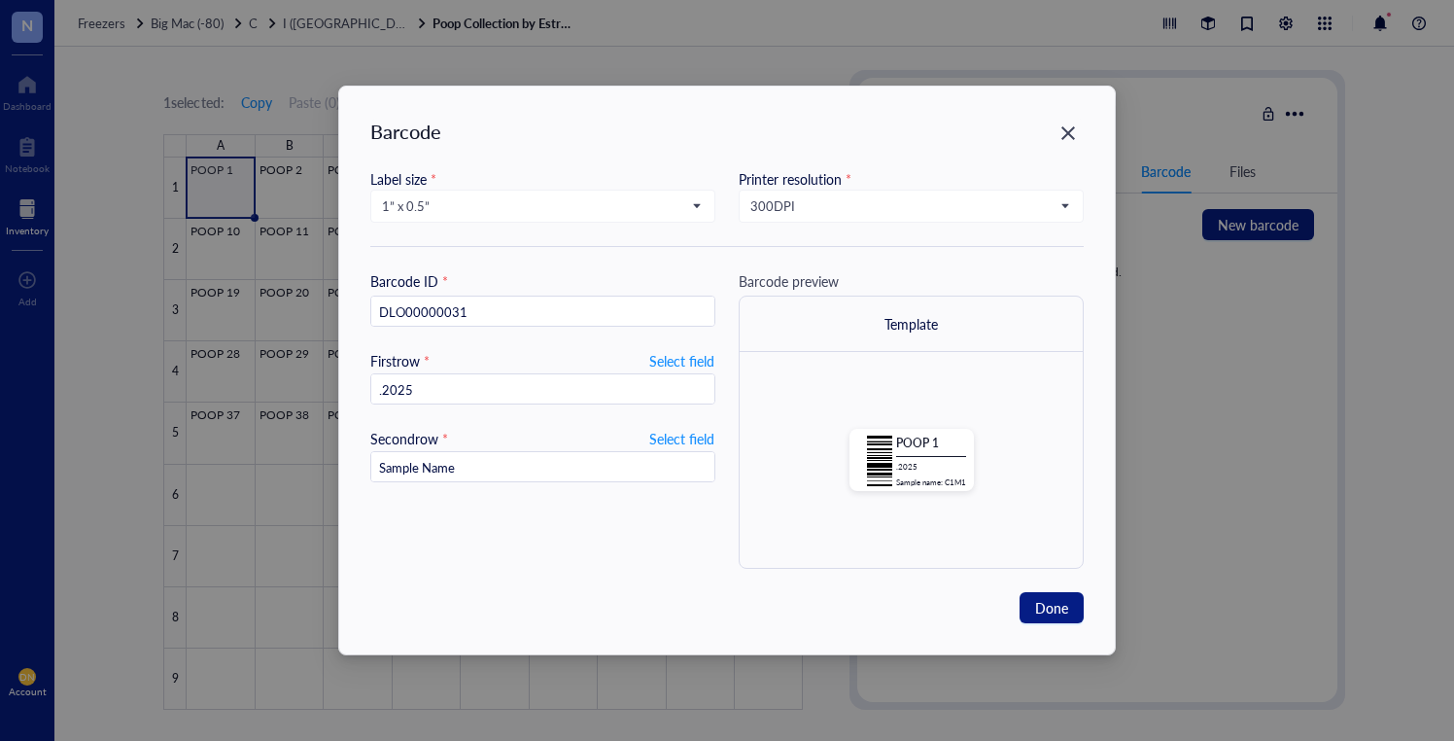
click at [576, 507] on div "Barcode ID * DLO00000031 First row * Select field .2025 Second row * Select fie…" at bounding box center [542, 419] width 345 height 298
click at [618, 461] on input "Sample Name" at bounding box center [542, 467] width 343 height 31
click at [381, 394] on input ".2025" at bounding box center [542, 389] width 343 height 31
type input "2025"
type input "2025091"
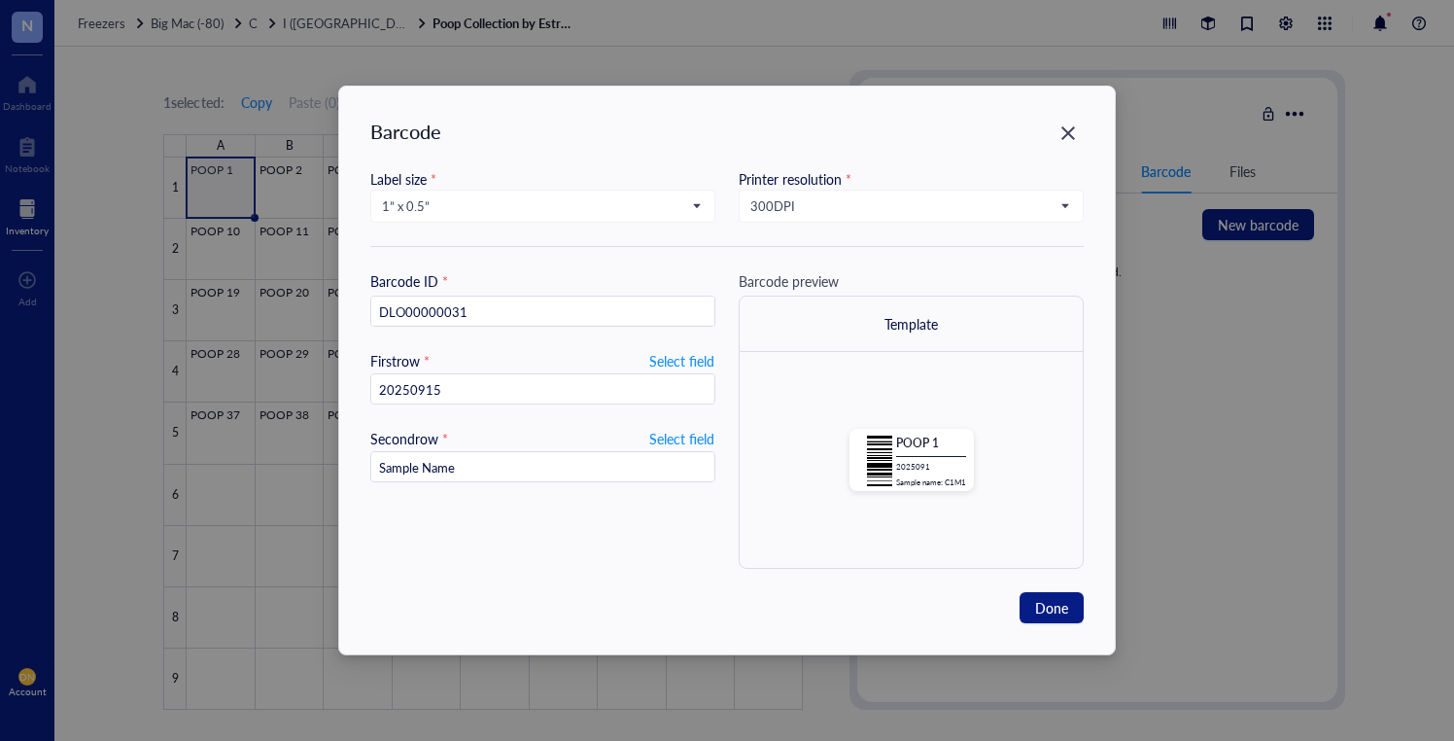
type input "20250915"
click at [511, 524] on div "Barcode ID * DLO00000031 First row * Select field 20250915 Second row * Select …" at bounding box center [542, 419] width 345 height 298
click at [528, 463] on input "Sample Name" at bounding box center [542, 467] width 343 height 31
click at [667, 439] on span "Select field" at bounding box center [681, 438] width 65 height 23
click at [662, 463] on input "search" at bounding box center [534, 467] width 304 height 29
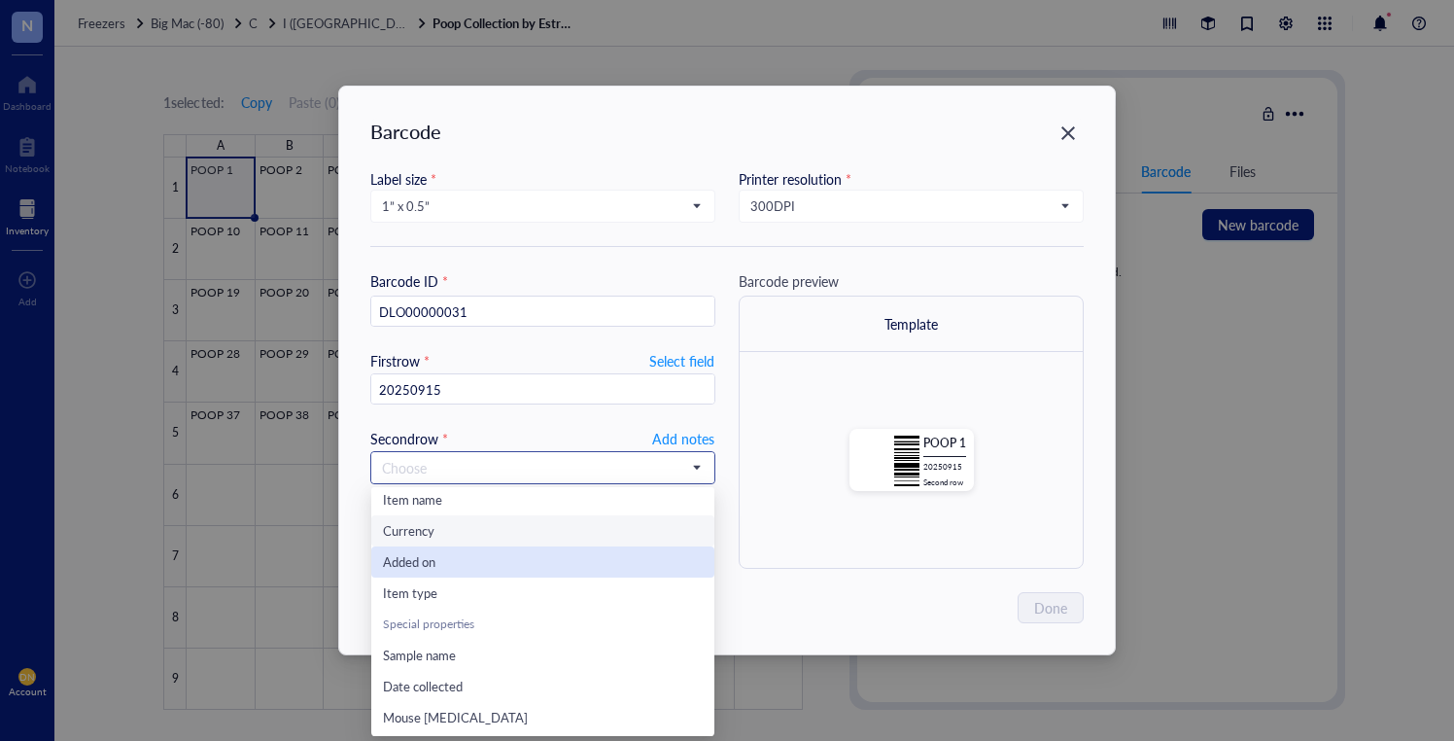
scroll to position [249, 0]
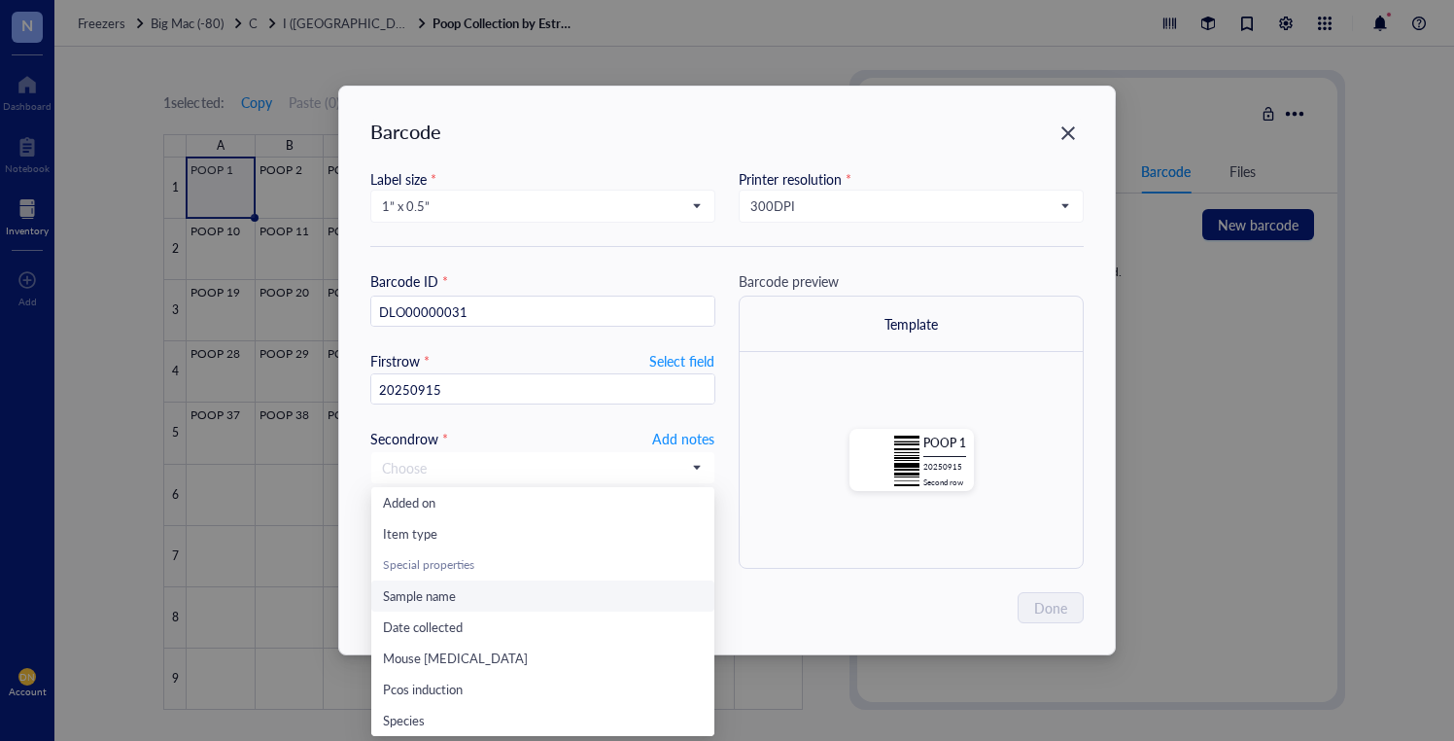
click at [468, 593] on div "Sample name" at bounding box center [543, 595] width 320 height 21
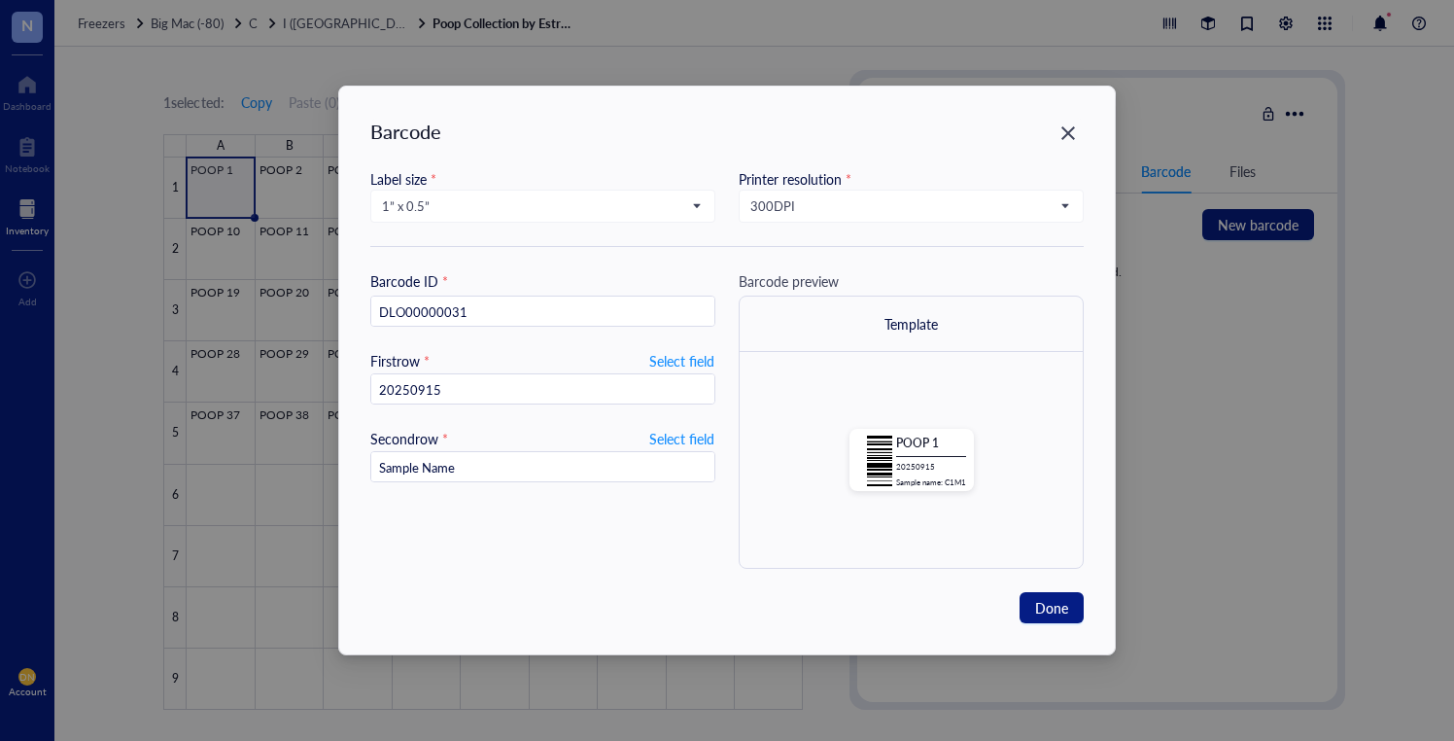
click at [507, 580] on div "Barcode Label size * 1” x 0.5” 2.5” x 1” 1.252” x 0.874” 1” x 1” 1” x 0.75” 1” …" at bounding box center [727, 371] width 776 height 568
click at [1035, 598] on span "Done" at bounding box center [1051, 607] width 33 height 21
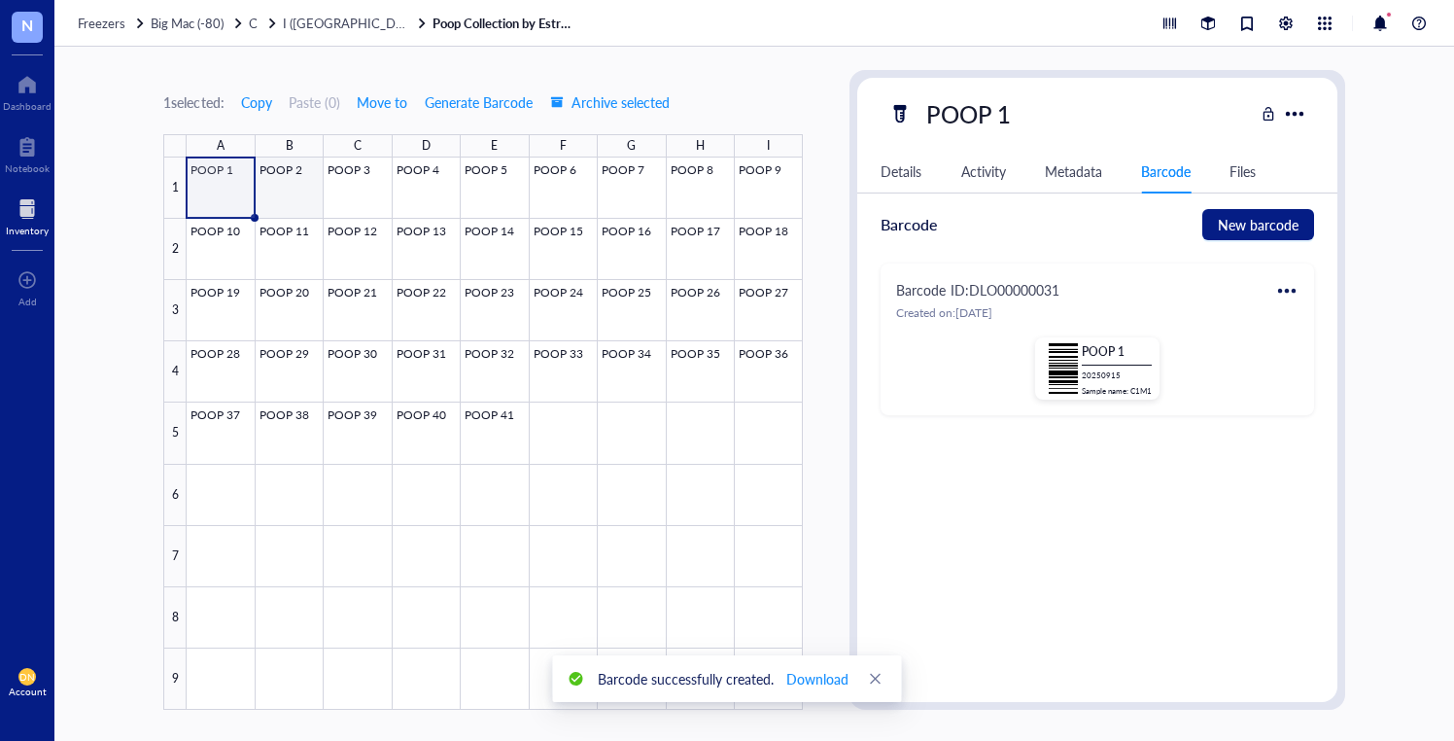
click at [300, 175] on div at bounding box center [495, 433] width 616 height 552
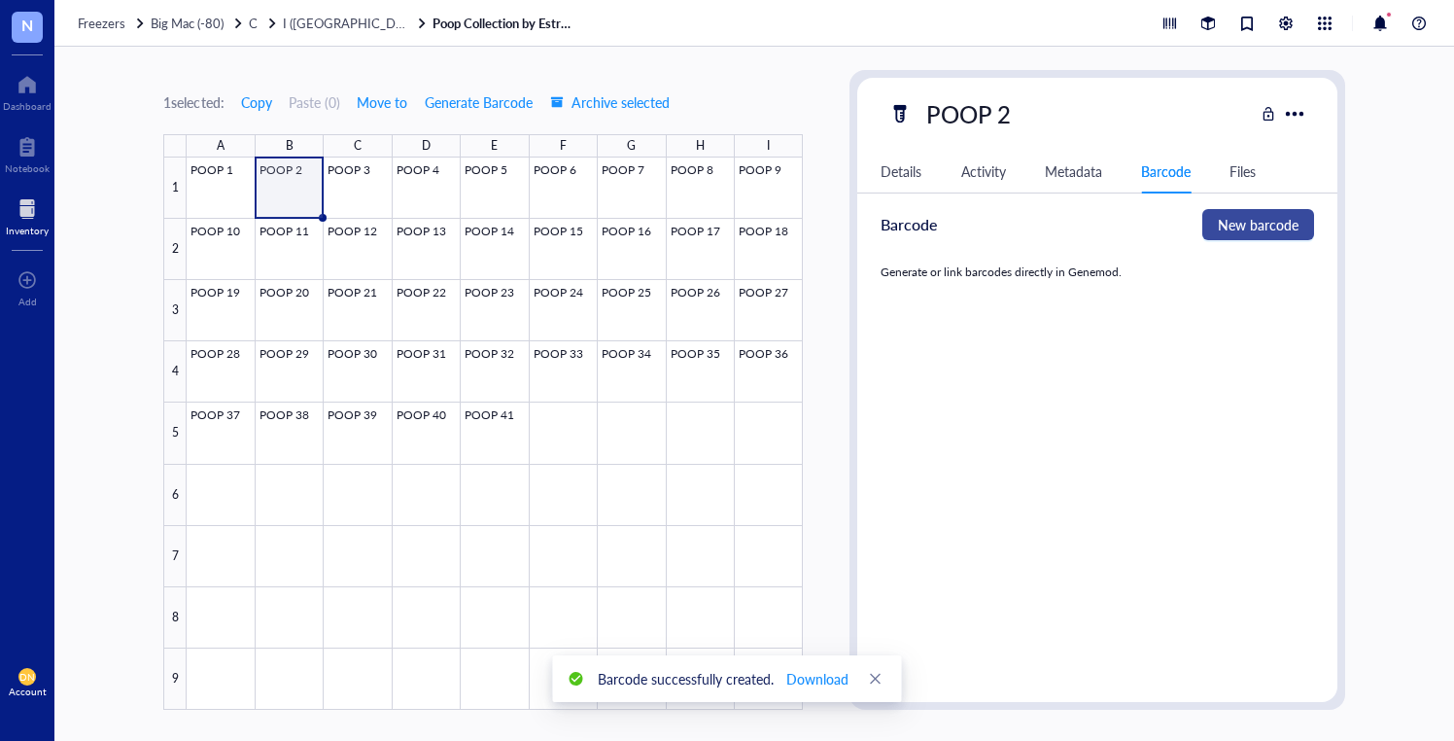
click at [1271, 230] on span "New barcode" at bounding box center [1258, 224] width 81 height 21
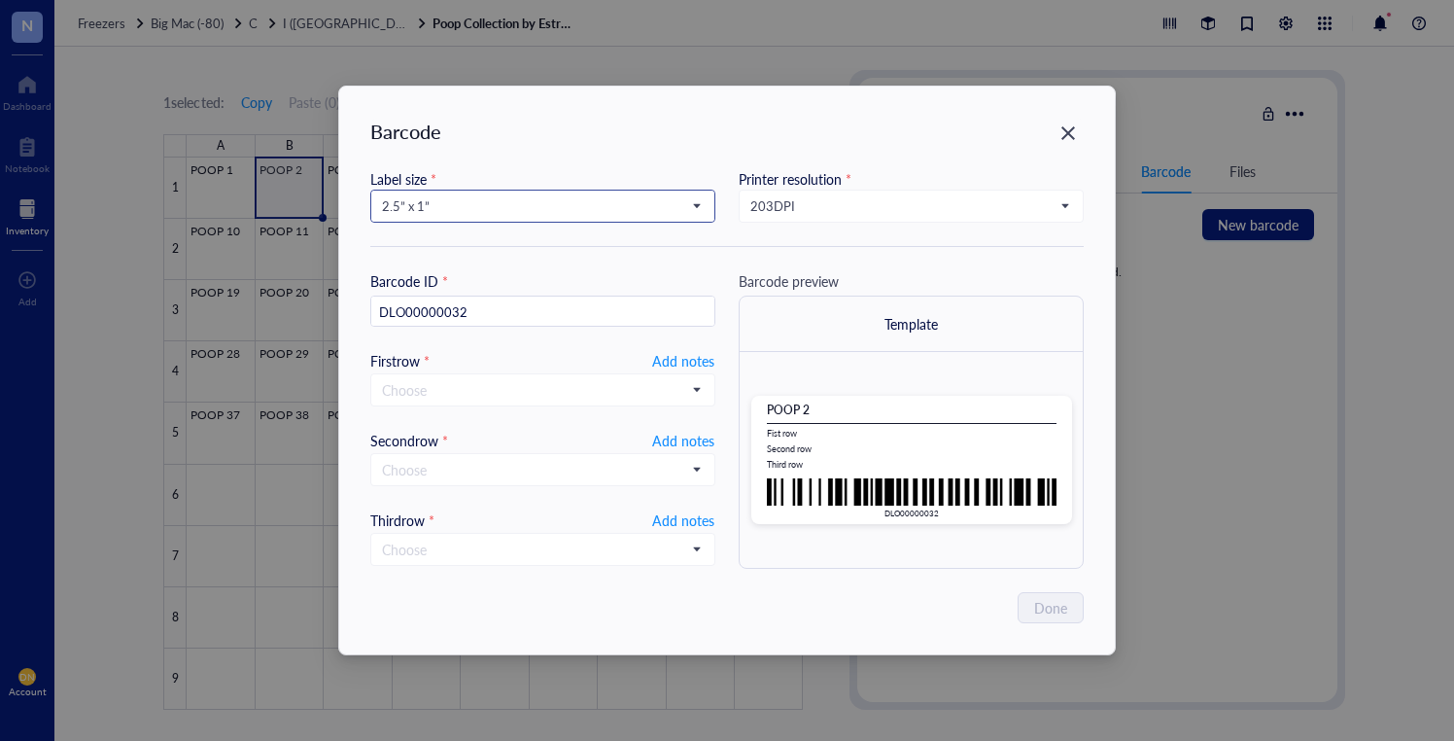
click at [438, 212] on span "2.5” x 1”" at bounding box center [541, 205] width 318 height 17
click at [459, 353] on div "1” x 0.5”" at bounding box center [542, 365] width 343 height 31
type input "DLO00000032"
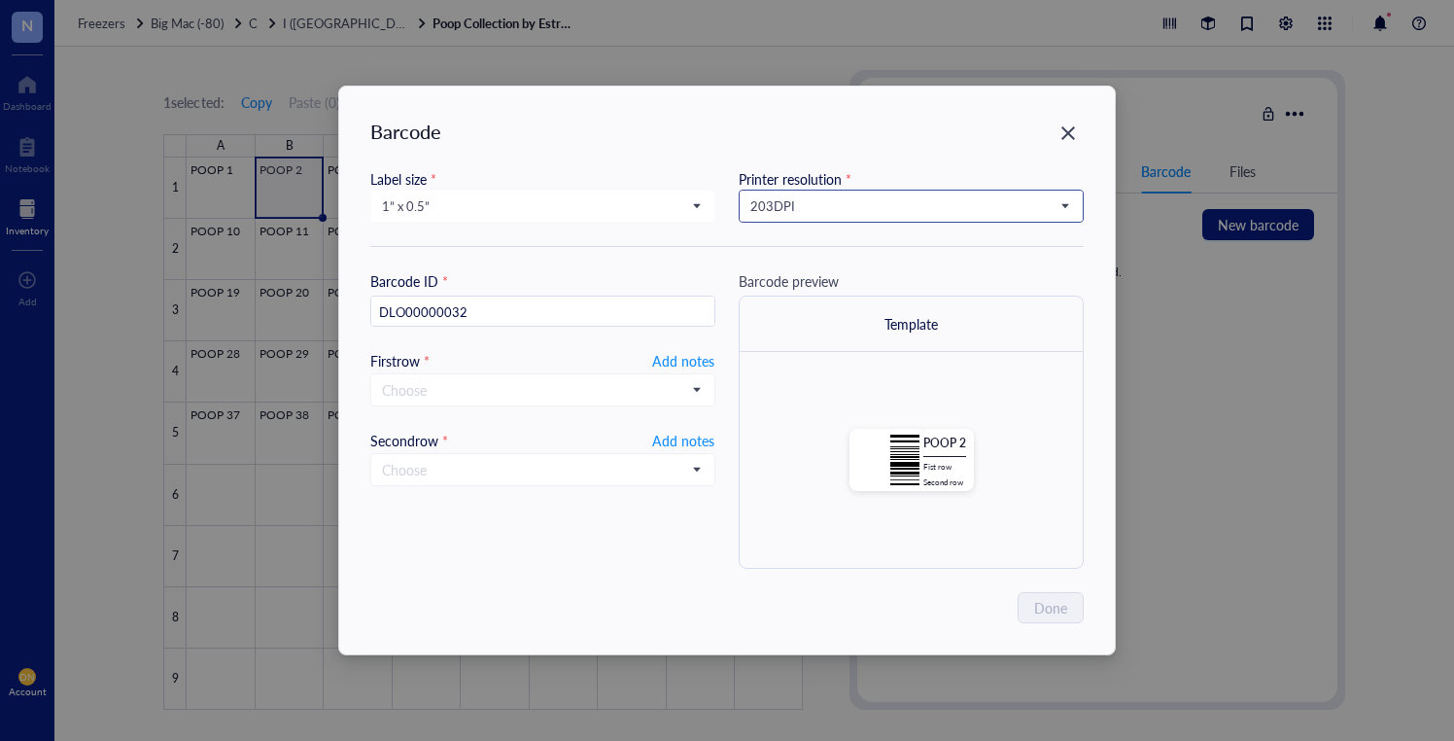
click at [847, 209] on span "203 DPI" at bounding box center [910, 205] width 318 height 17
click at [823, 274] on div "300 DPI" at bounding box center [912, 272] width 320 height 21
click at [672, 359] on span "Add notes" at bounding box center [683, 360] width 62 height 23
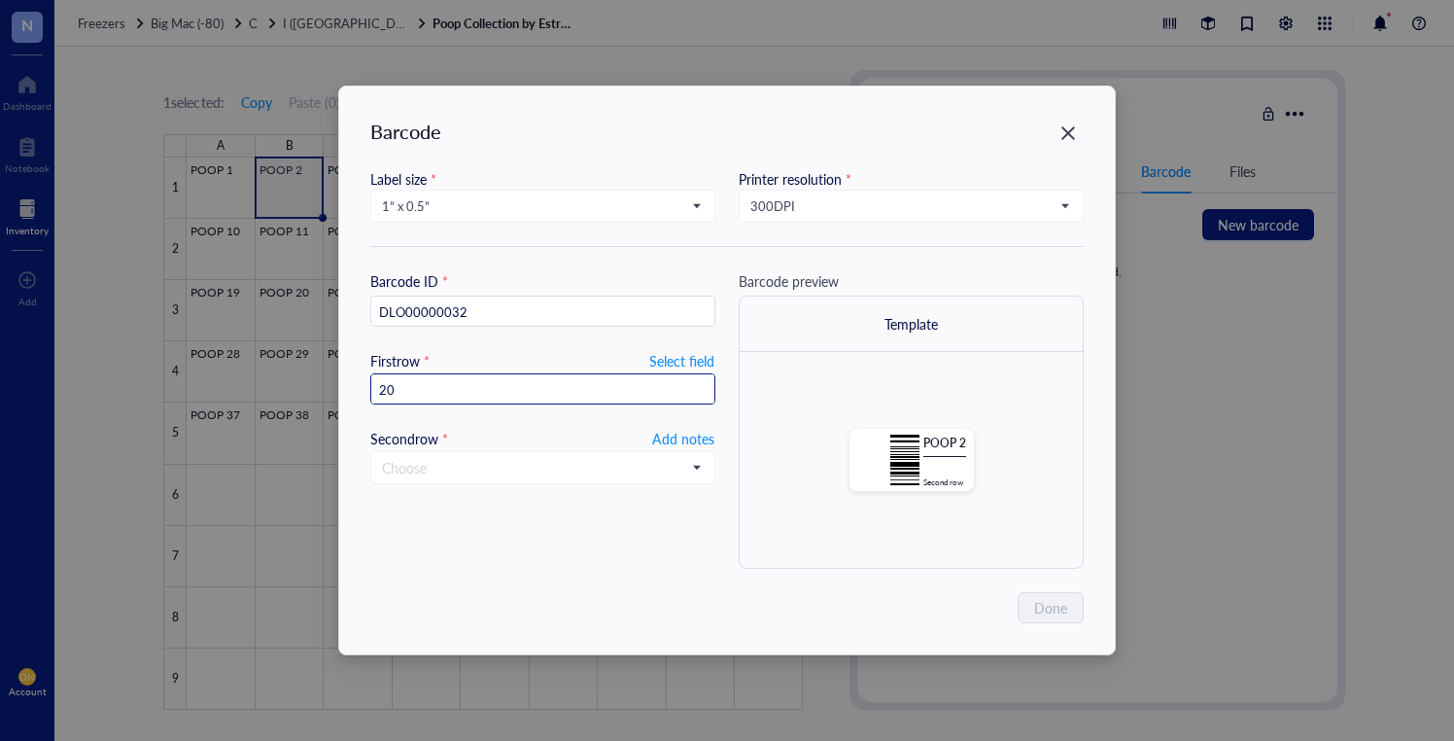
type input "202"
type input "202509"
type input "20250915"
drag, startPoint x: 345, startPoint y: 377, endPoint x: 282, endPoint y: 376, distance: 63.2
click at [283, 376] on div "Barcode Label size * 1” x 0.5” 2.5” x 1” 1.252” x 0.874” 1” x 1” 1” x 0.75” 1” …" at bounding box center [727, 370] width 1454 height 741
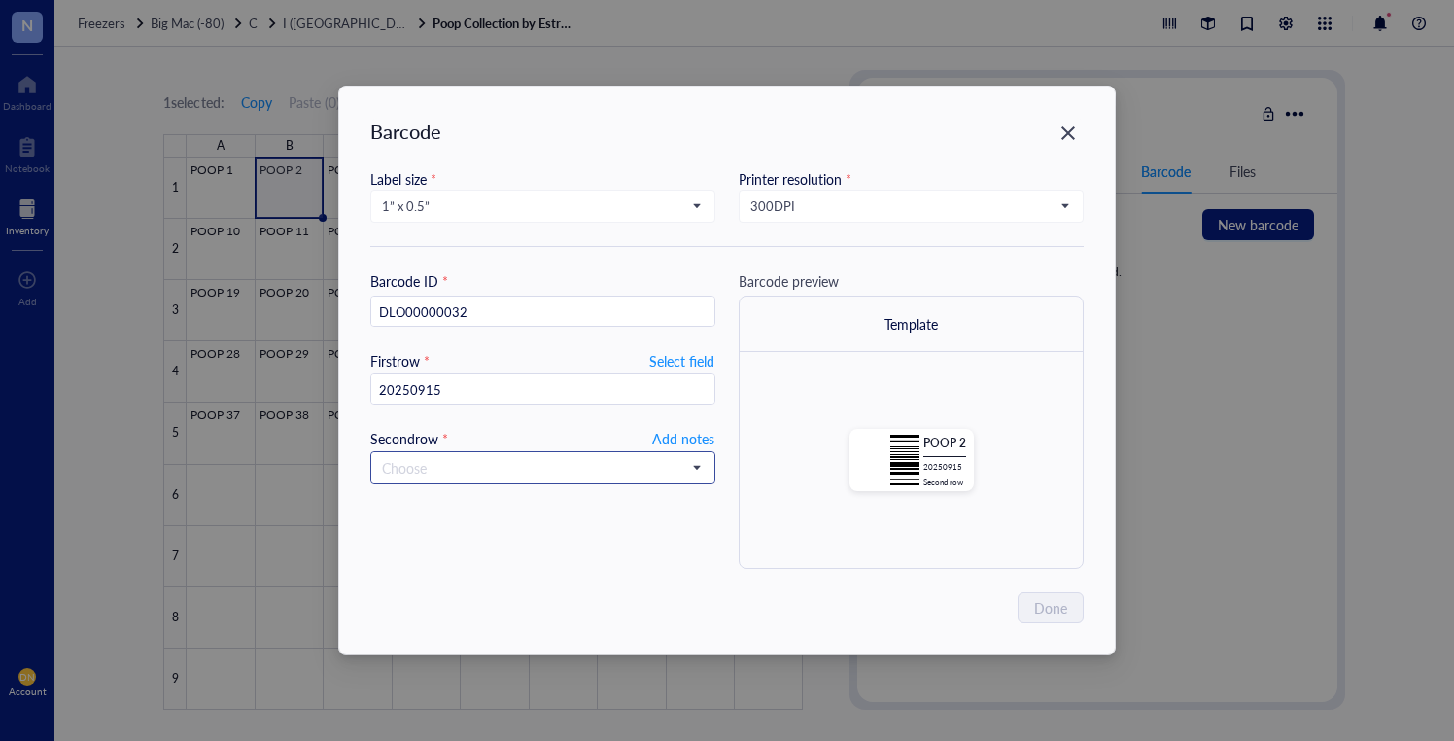
click at [510, 472] on input "search" at bounding box center [534, 467] width 304 height 29
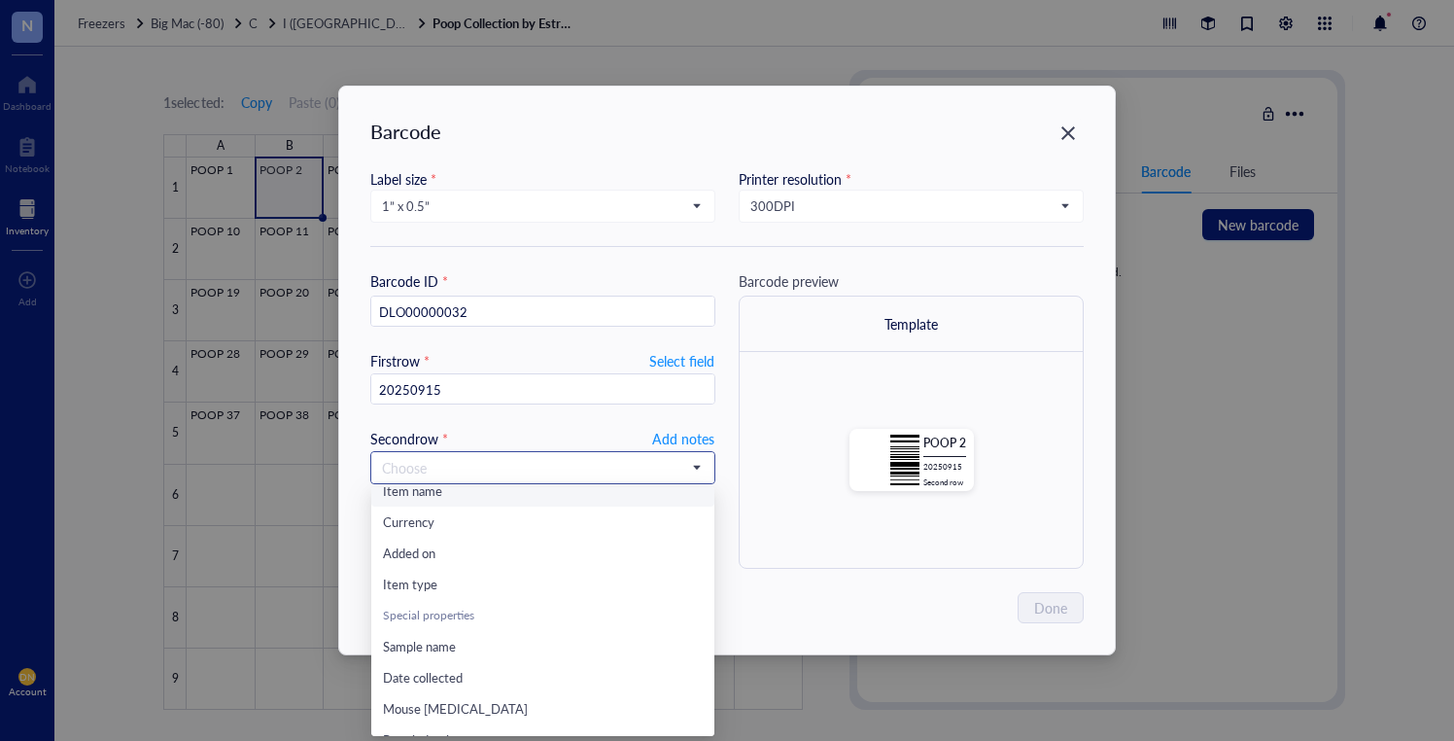
scroll to position [203, 0]
click at [437, 644] on span "Sample name" at bounding box center [419, 641] width 73 height 18
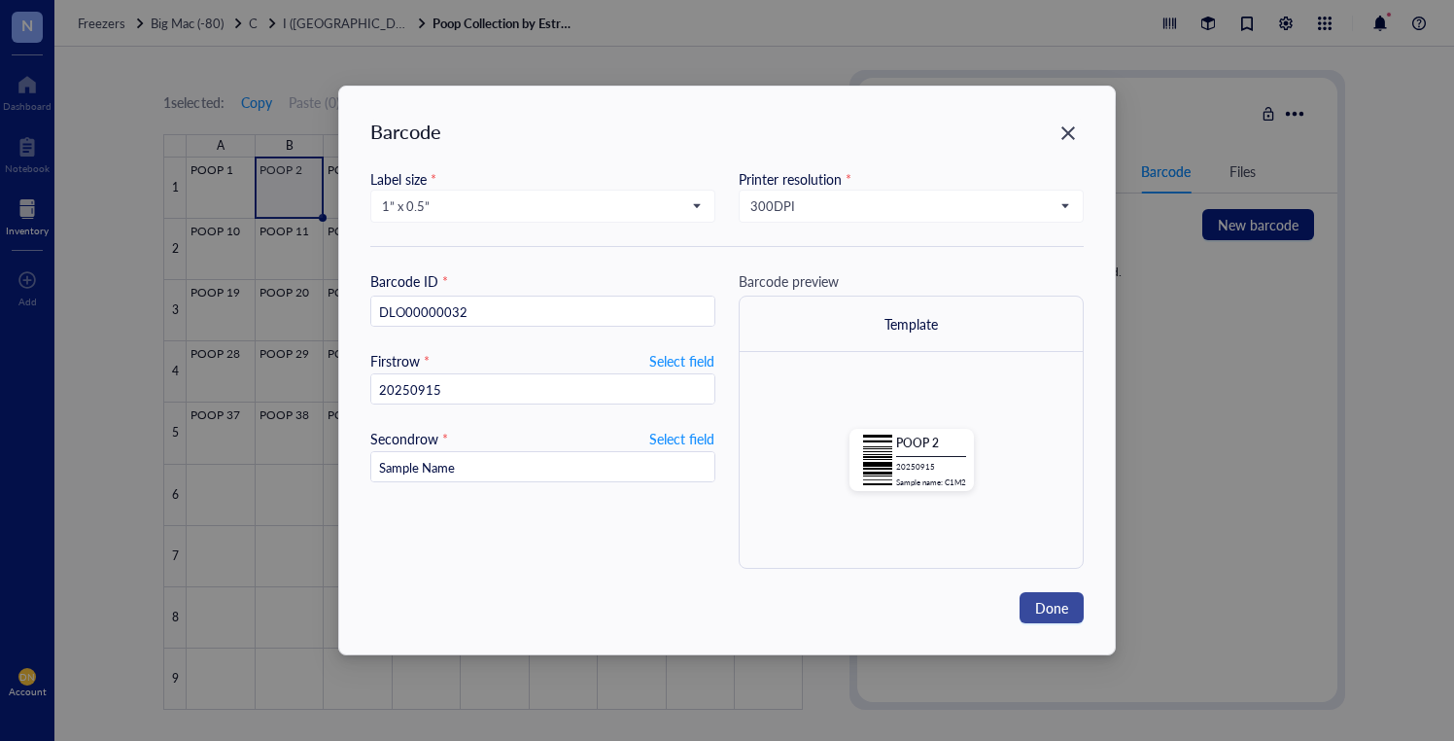
click at [1058, 600] on span "Done" at bounding box center [1051, 607] width 33 height 21
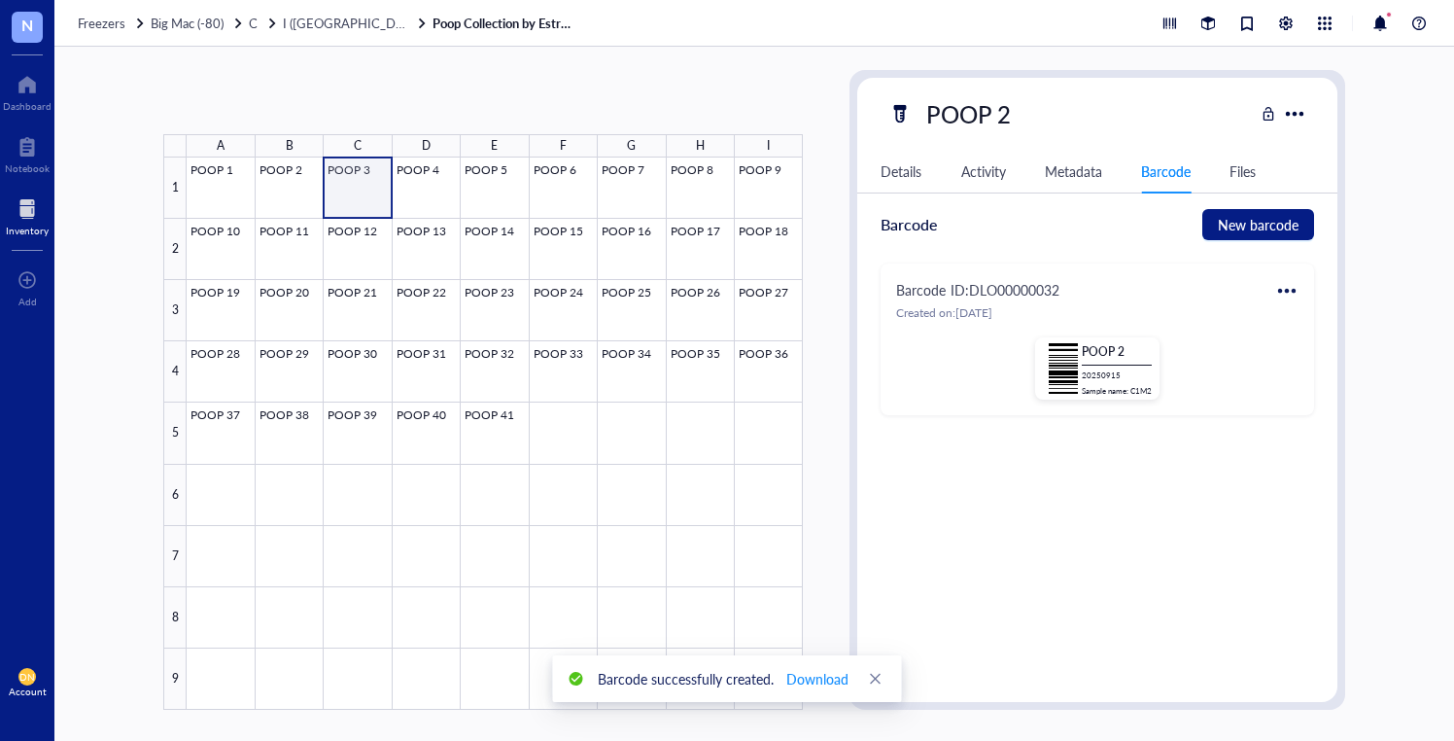
click at [356, 176] on div at bounding box center [495, 433] width 616 height 552
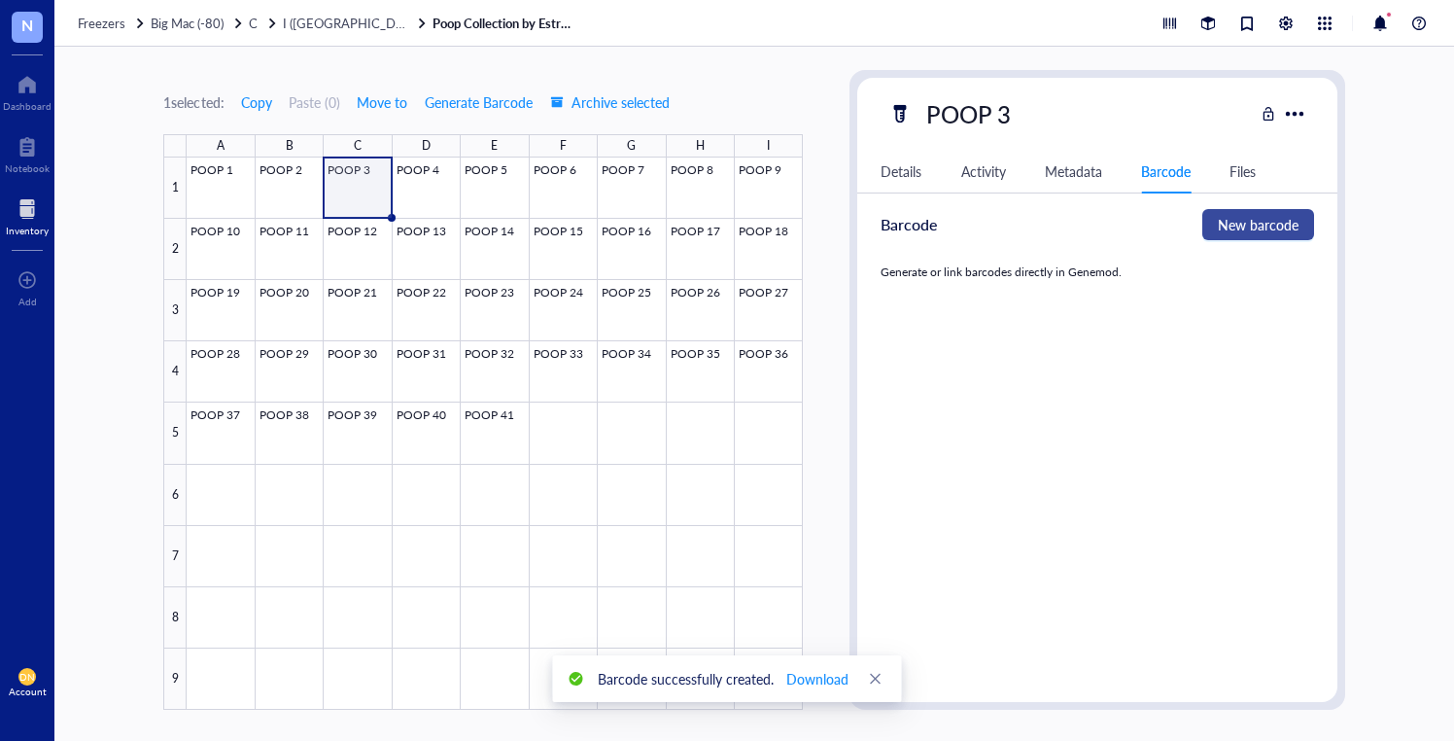
click at [1234, 216] on span "New barcode" at bounding box center [1258, 224] width 81 height 21
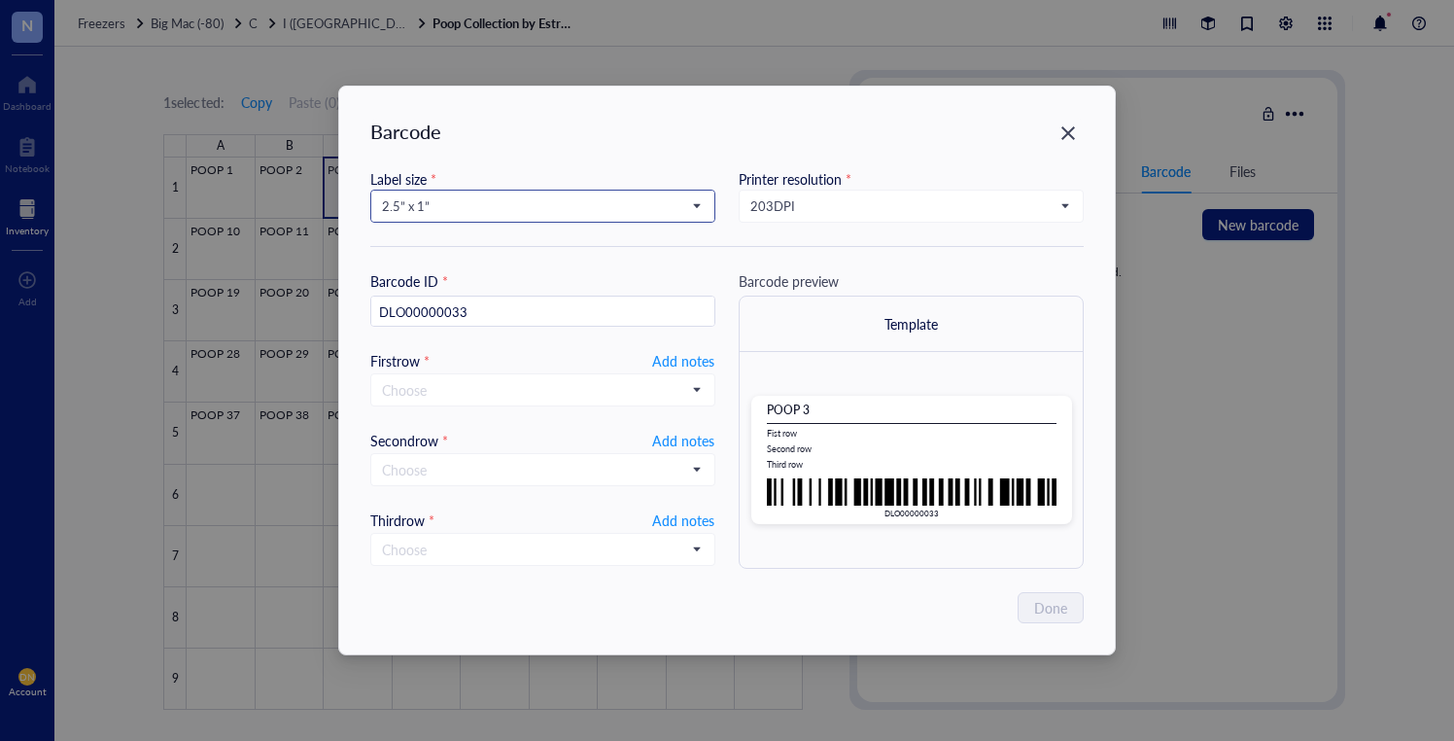
click at [482, 206] on span "2.5” x 1”" at bounding box center [541, 205] width 318 height 17
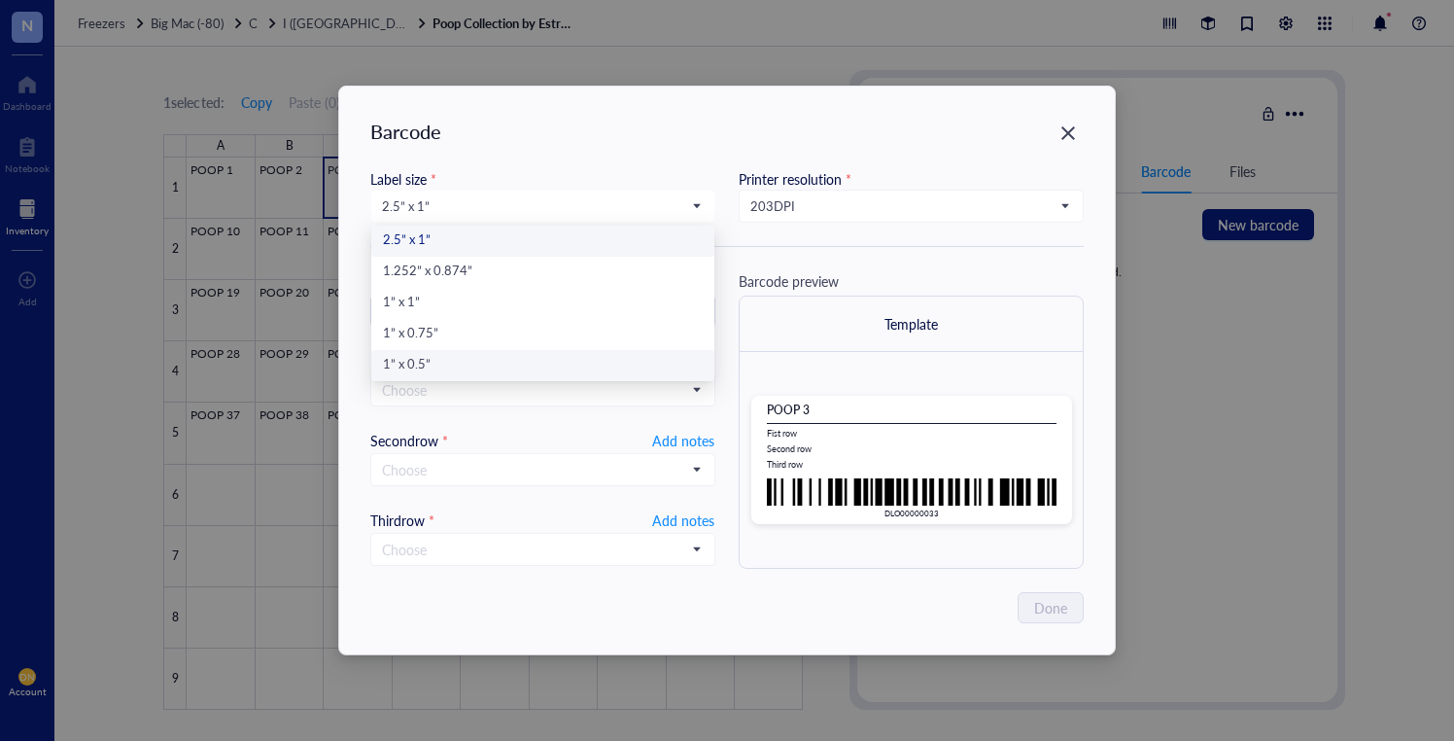
click at [439, 358] on div "1” x 0.5”" at bounding box center [543, 365] width 320 height 21
type input "DLO00000033"
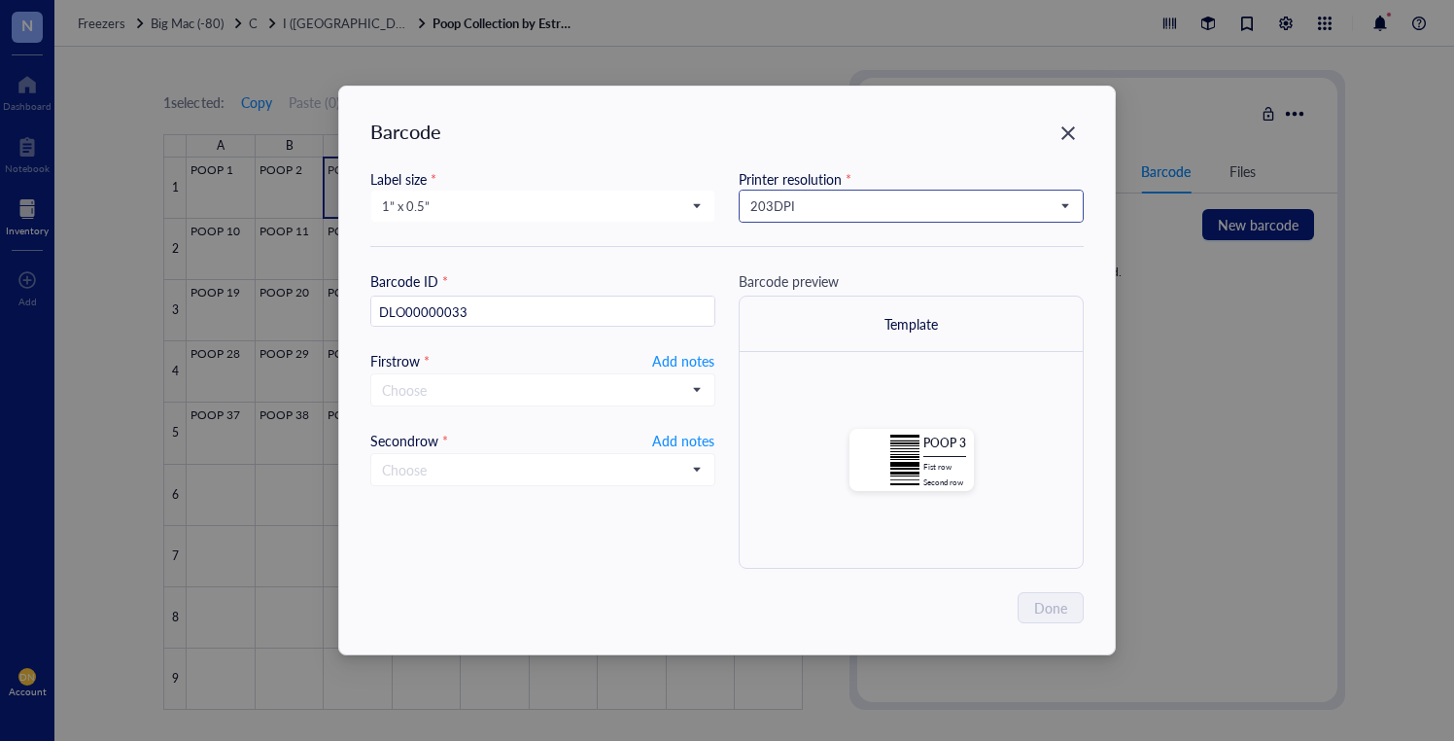
click at [865, 200] on span "203 DPI" at bounding box center [910, 205] width 318 height 17
click at [811, 272] on div "300 DPI" at bounding box center [912, 272] width 320 height 21
click at [686, 356] on span "Add notes" at bounding box center [683, 360] width 62 height 23
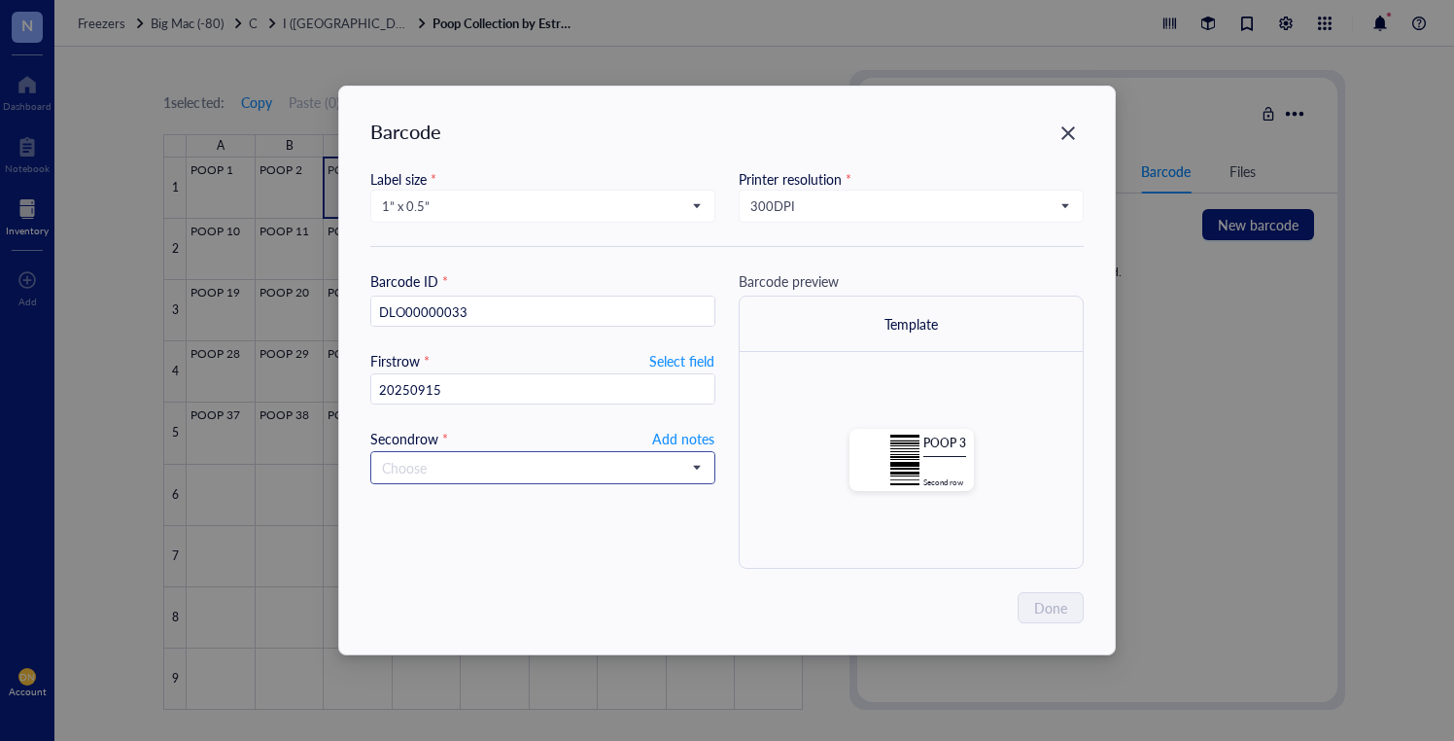
type input "20250915"
drag, startPoint x: 555, startPoint y: 462, endPoint x: 559, endPoint y: 496, distance: 34.2
click at [555, 462] on input "search" at bounding box center [534, 467] width 304 height 29
click at [457, 465] on input "search" at bounding box center [534, 467] width 304 height 29
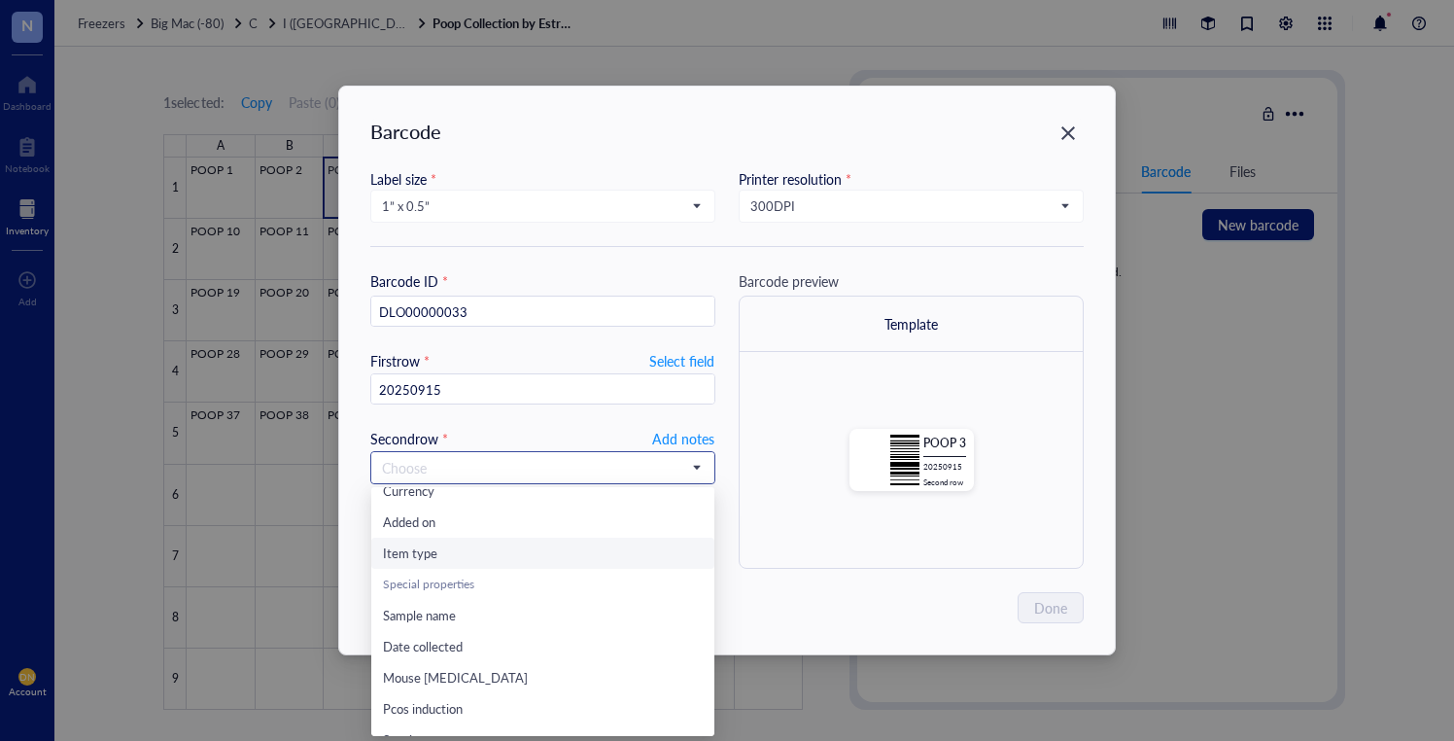
scroll to position [249, 0]
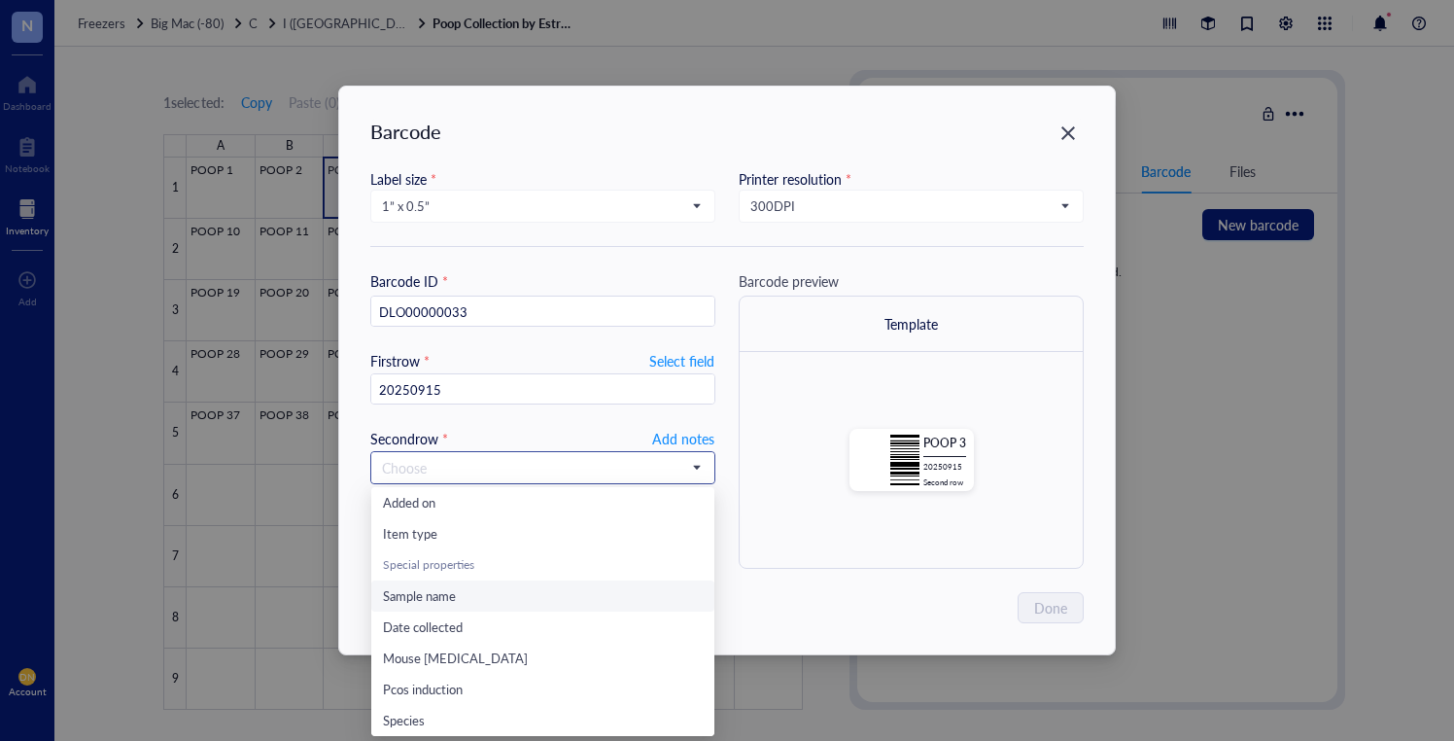
click at [443, 596] on span "Sample name" at bounding box center [419, 595] width 73 height 18
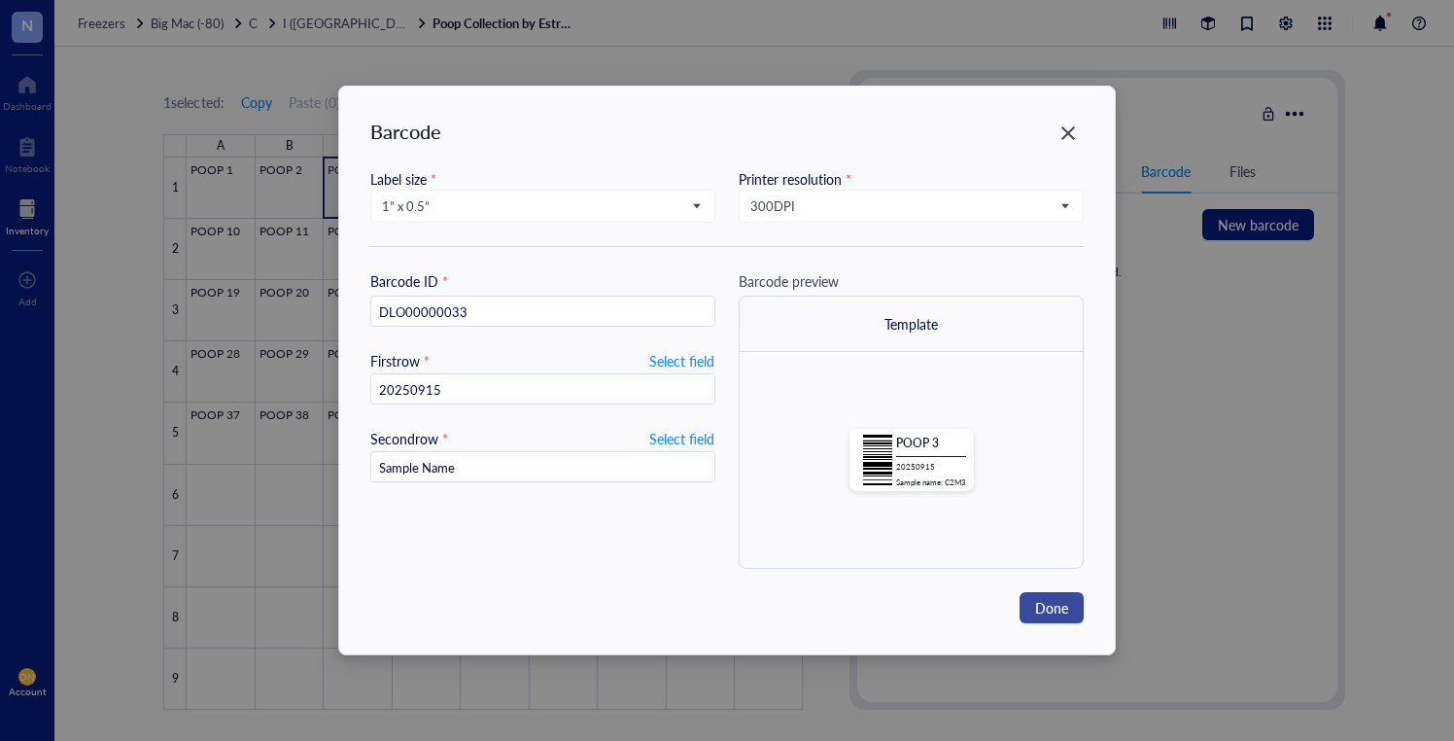
click at [1071, 608] on button "Done" at bounding box center [1052, 607] width 64 height 31
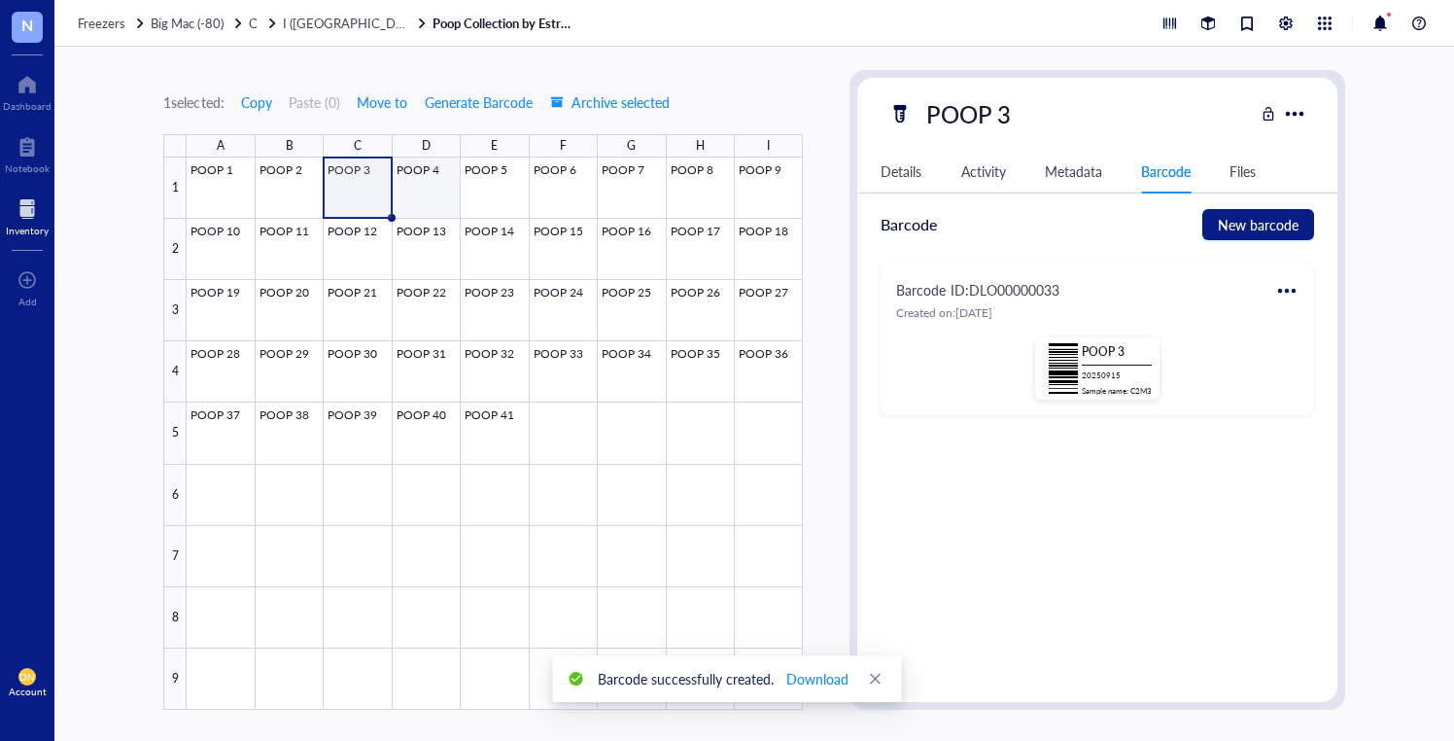
click at [393, 185] on div at bounding box center [495, 433] width 616 height 552
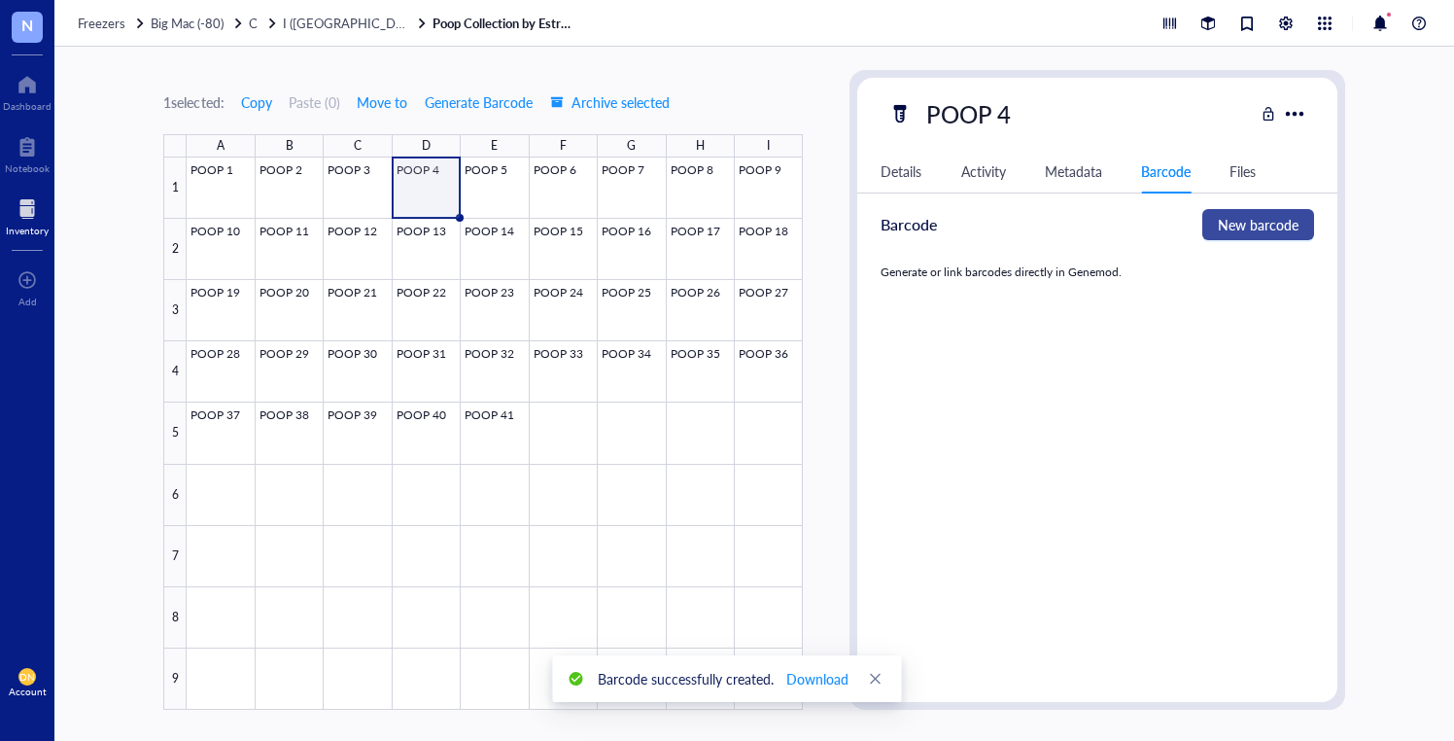
click at [1262, 224] on span "New barcode" at bounding box center [1258, 224] width 81 height 21
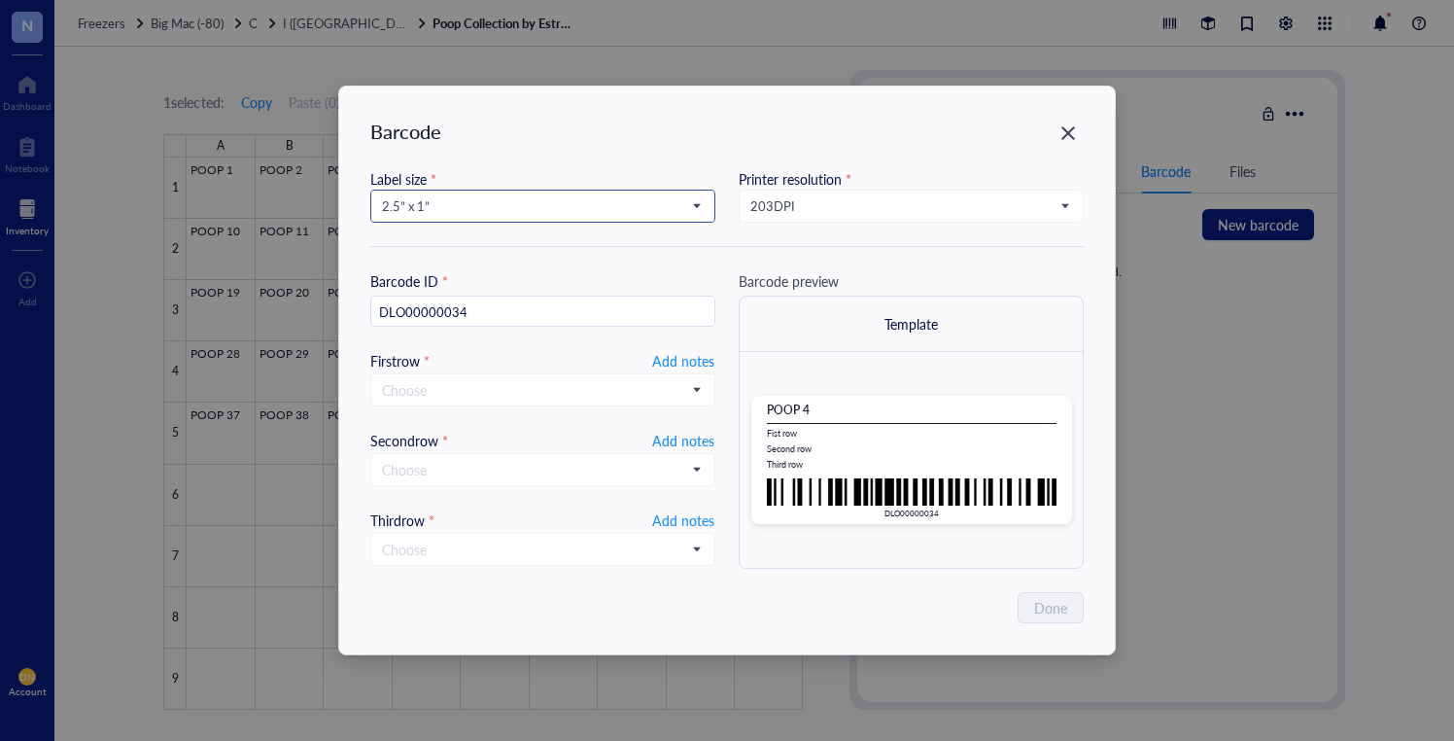
click at [580, 205] on span "2.5” x 1”" at bounding box center [541, 205] width 318 height 17
click at [424, 364] on div "1” x 0.5”" at bounding box center [543, 365] width 320 height 21
type input "DLO00000034"
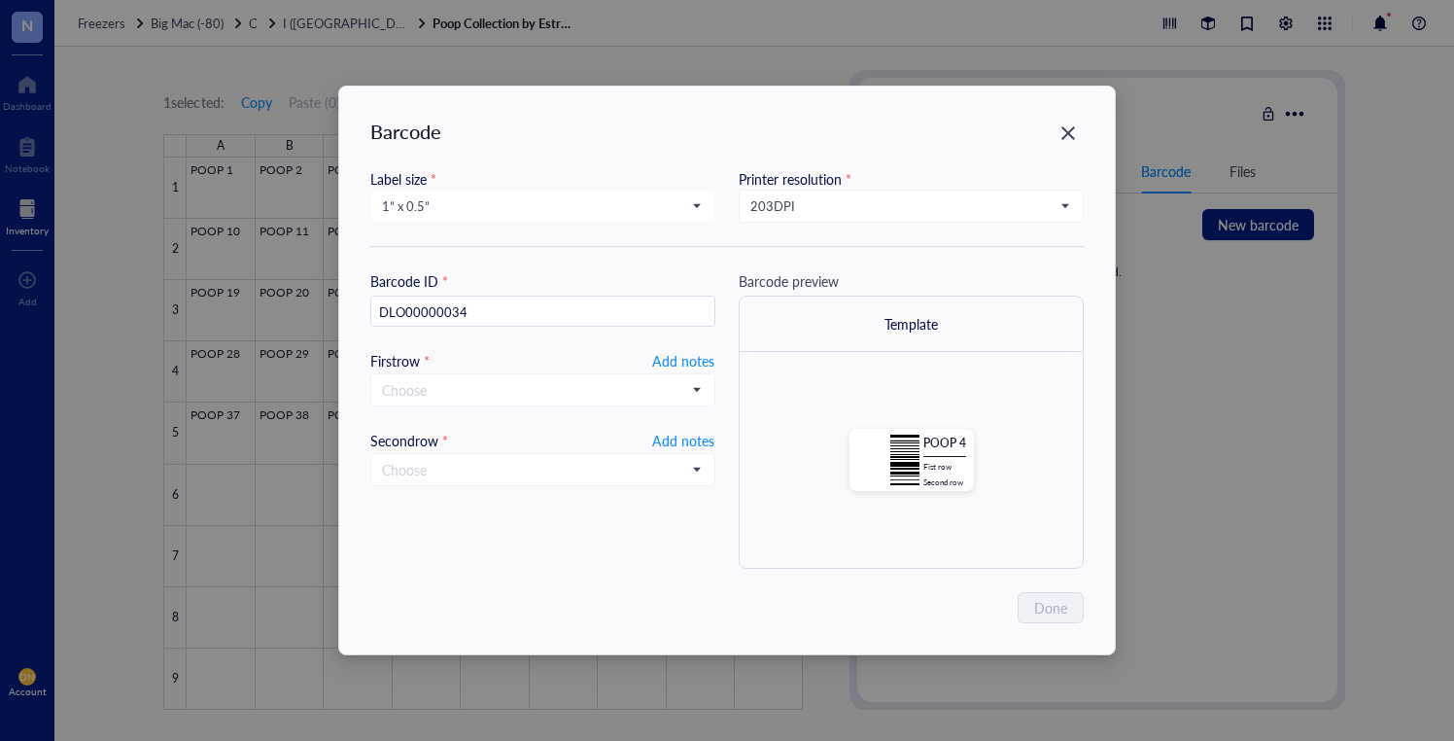
click at [905, 220] on input "search" at bounding box center [903, 206] width 304 height 29
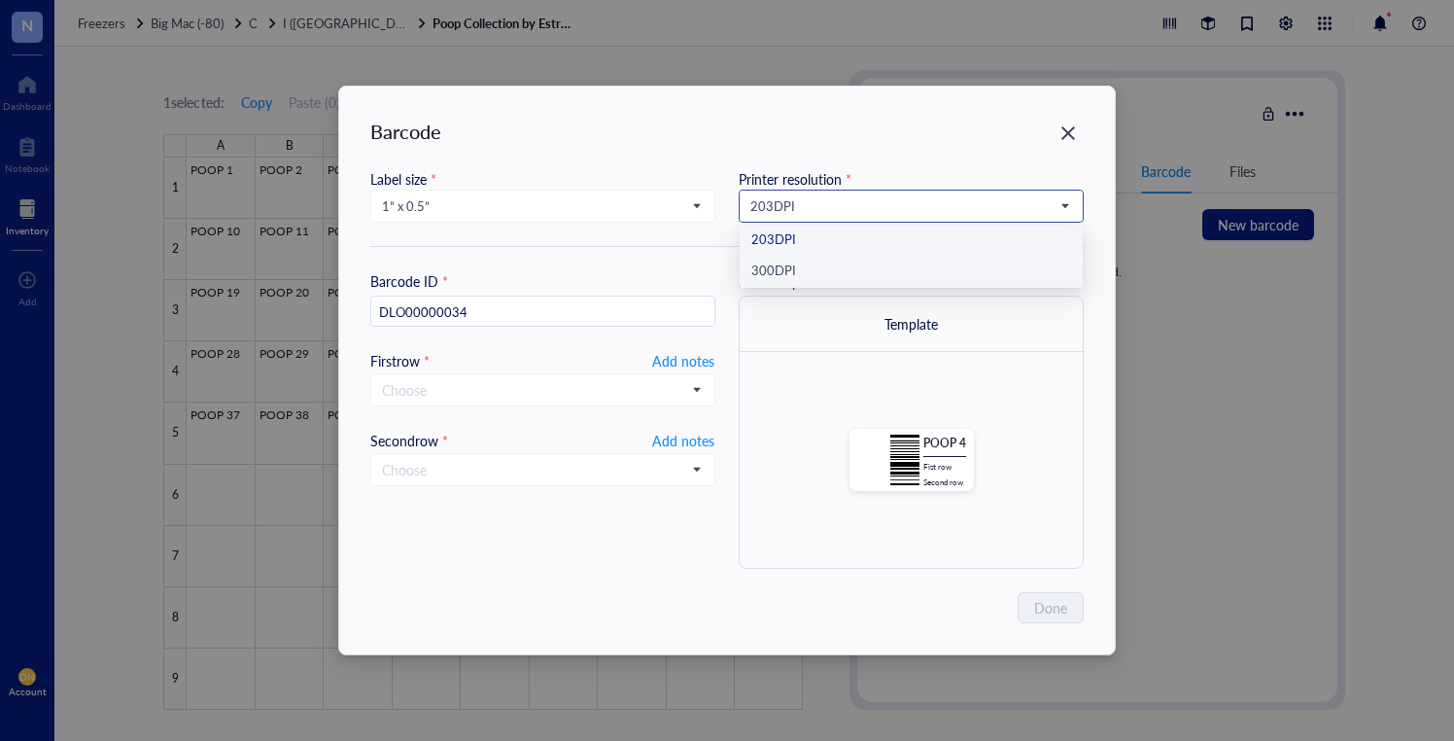
click at [838, 279] on div "300 DPI" at bounding box center [912, 272] width 320 height 21
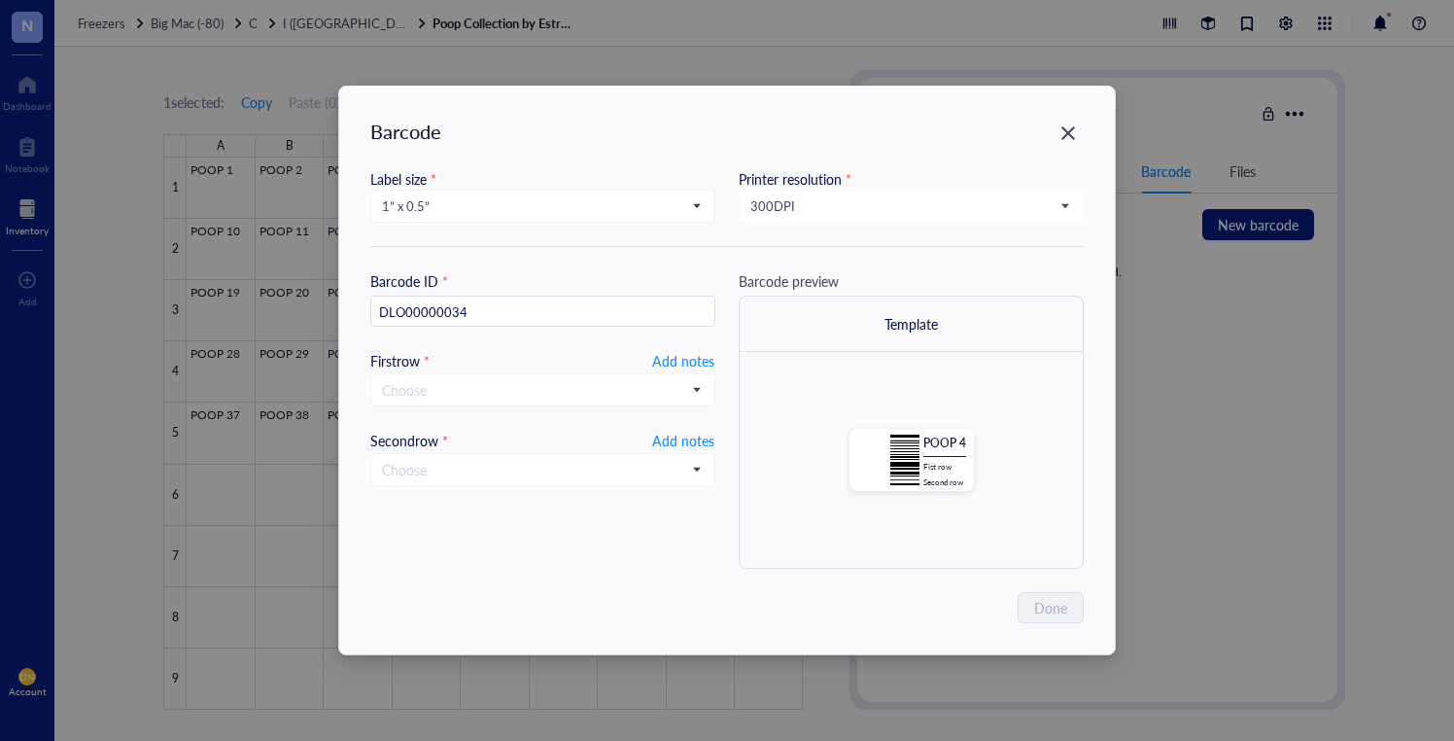
click at [521, 370] on div "First row * Add notes" at bounding box center [542, 360] width 345 height 21
click at [519, 394] on input "search" at bounding box center [534, 389] width 304 height 29
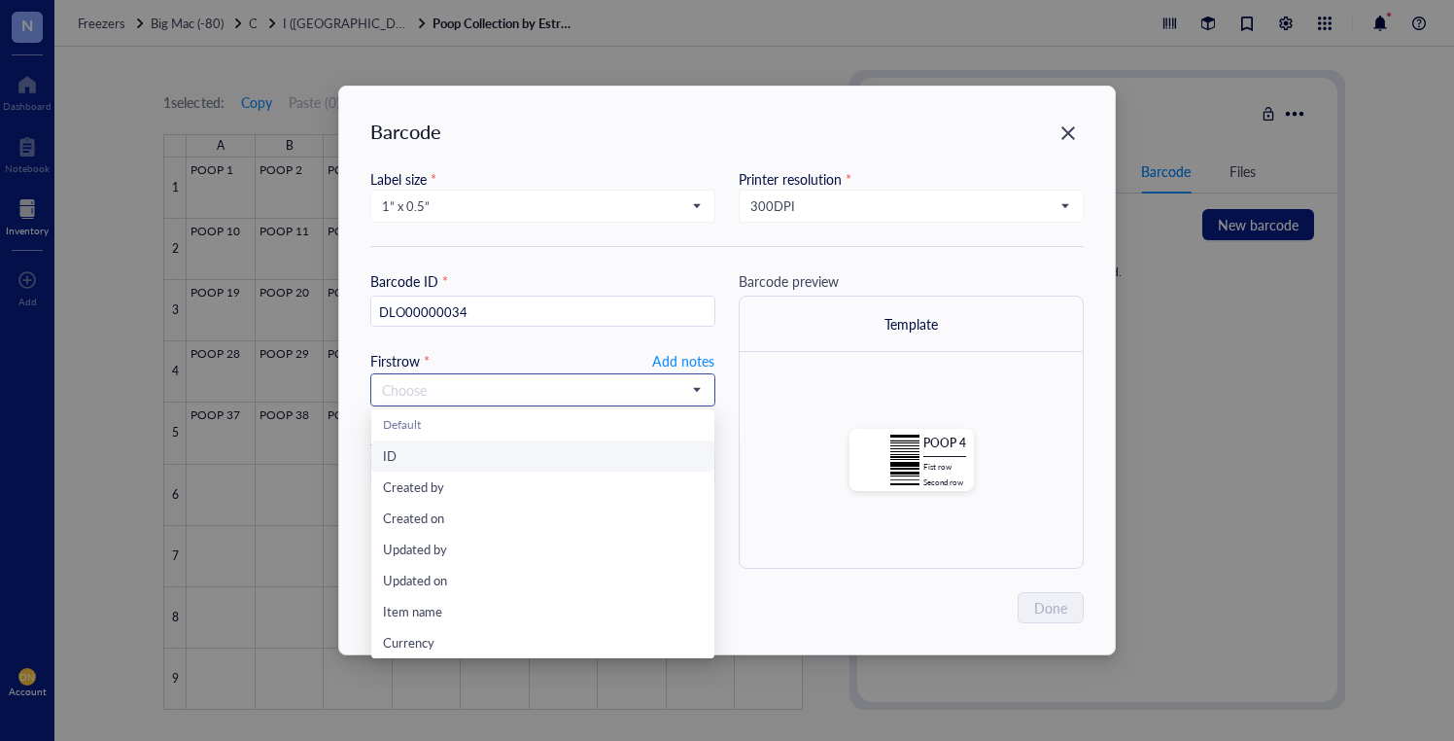
click at [507, 376] on input "search" at bounding box center [534, 389] width 304 height 29
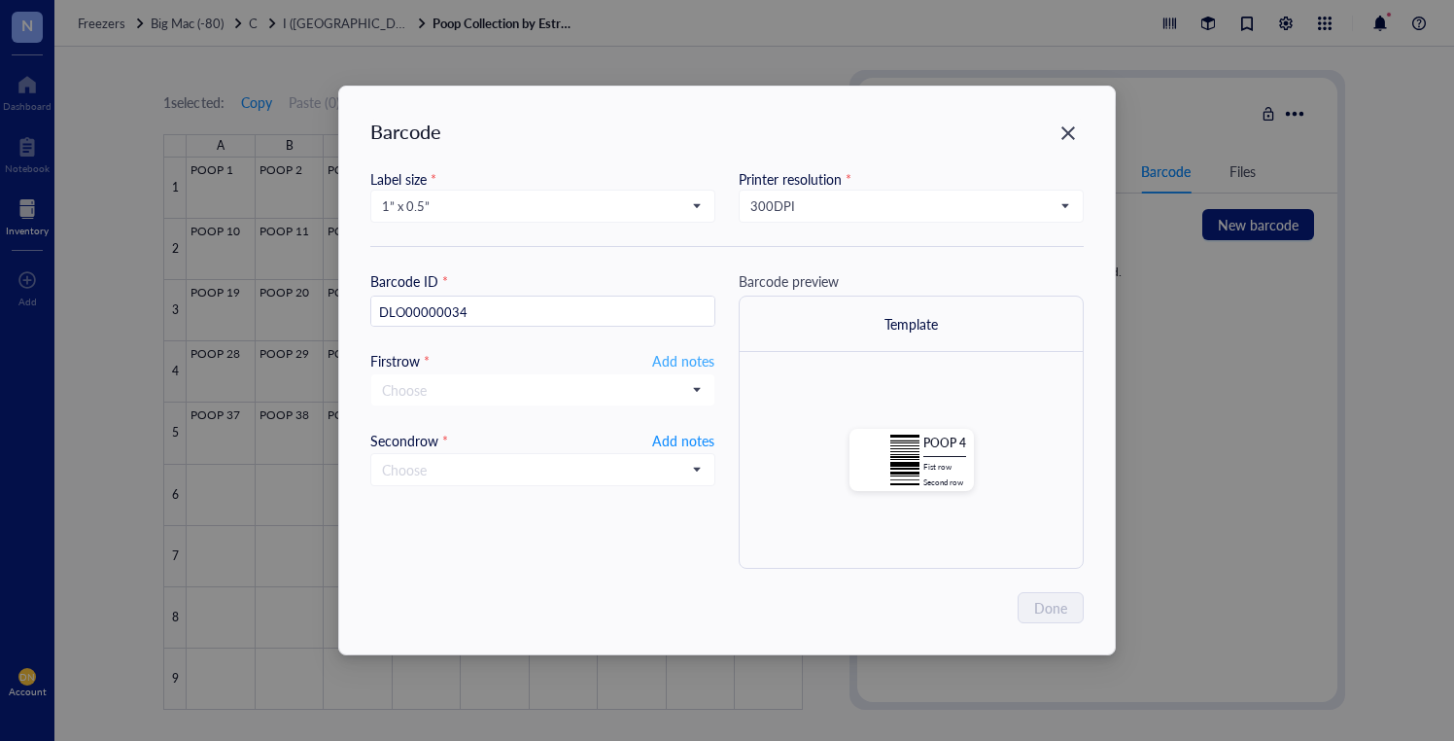
click at [684, 349] on div "Barcode ID * DLO00000034 First row * Add notes Choose Default ID Created by Cre…" at bounding box center [542, 419] width 345 height 298
click at [679, 356] on span "Add notes" at bounding box center [683, 360] width 62 height 23
type input "20250915"
click at [671, 462] on input "search" at bounding box center [534, 467] width 304 height 29
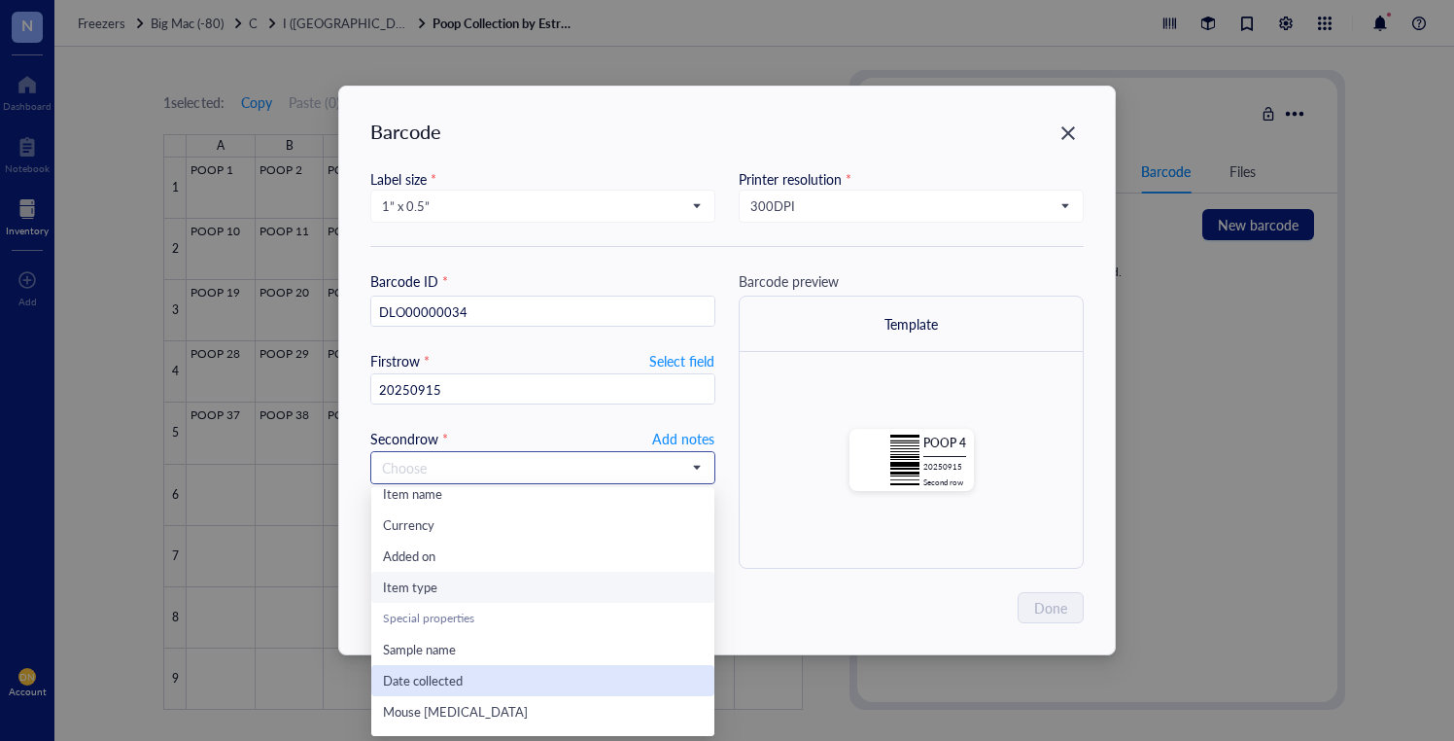
scroll to position [217, 0]
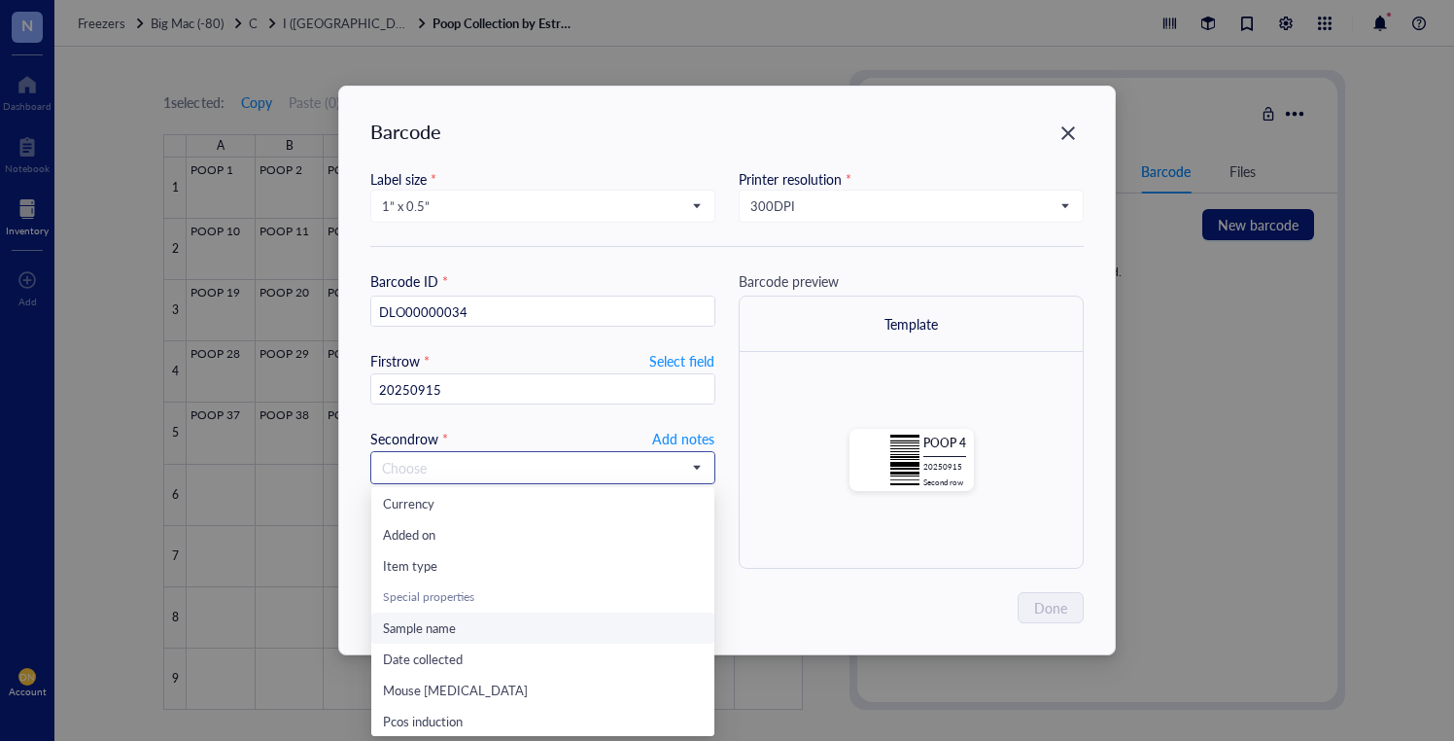
click at [423, 624] on span "Sample name" at bounding box center [419, 627] width 73 height 18
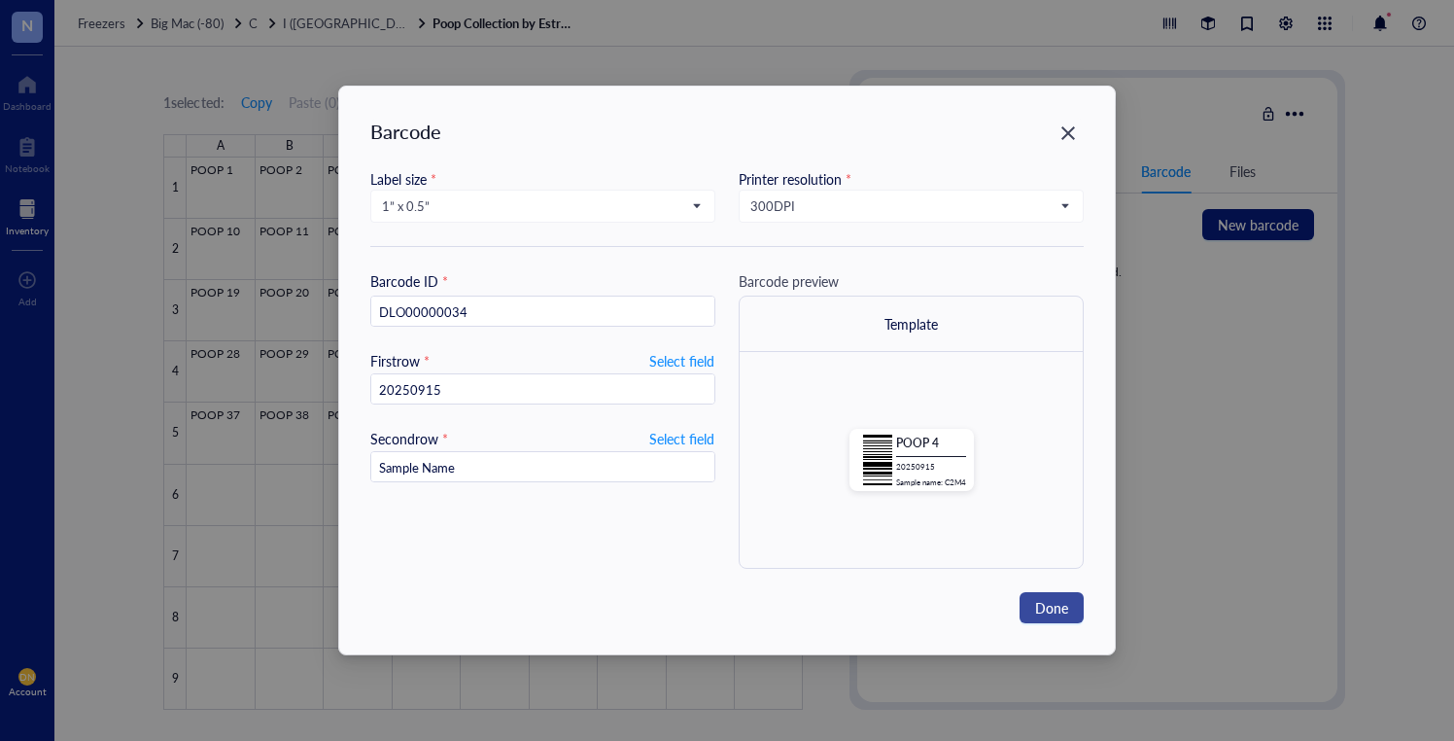
click at [1047, 602] on span "Done" at bounding box center [1051, 607] width 33 height 21
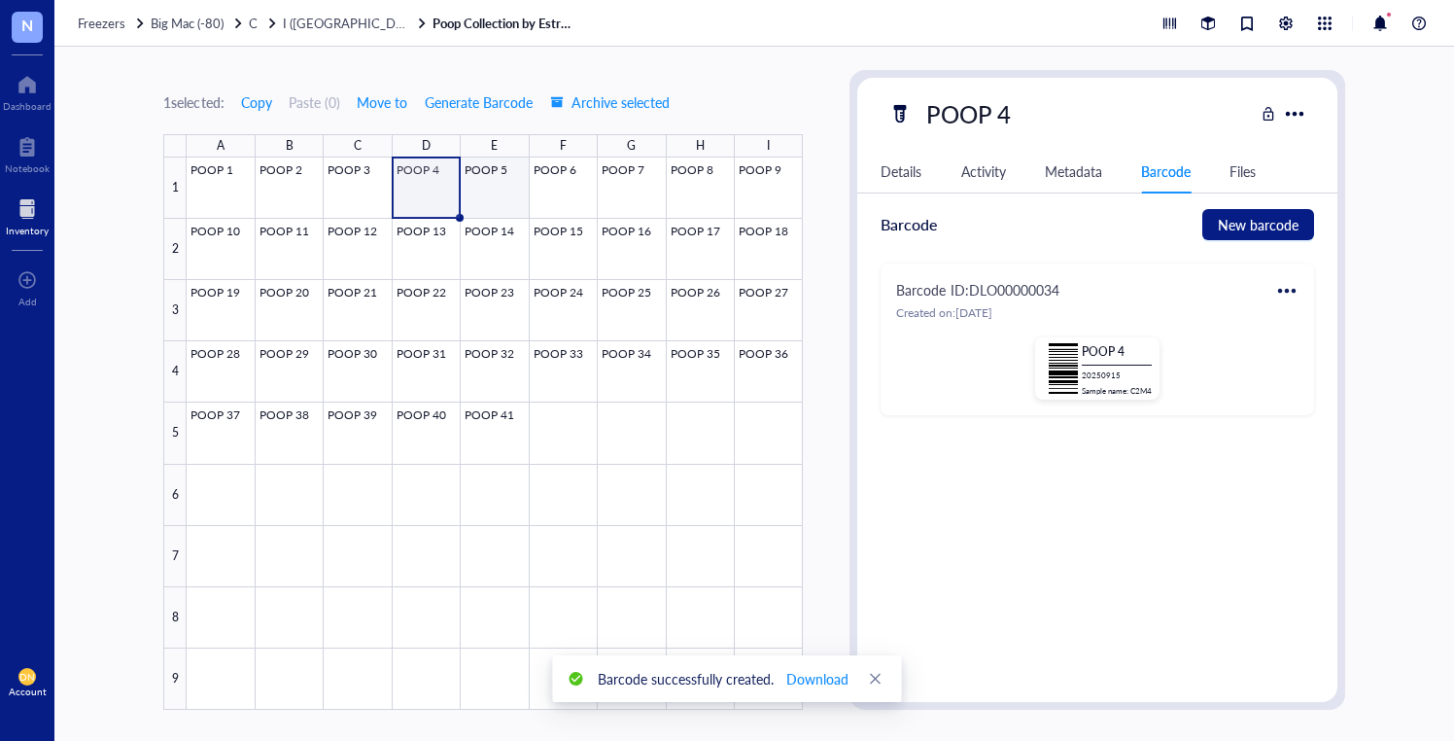
click at [505, 188] on div at bounding box center [495, 433] width 616 height 552
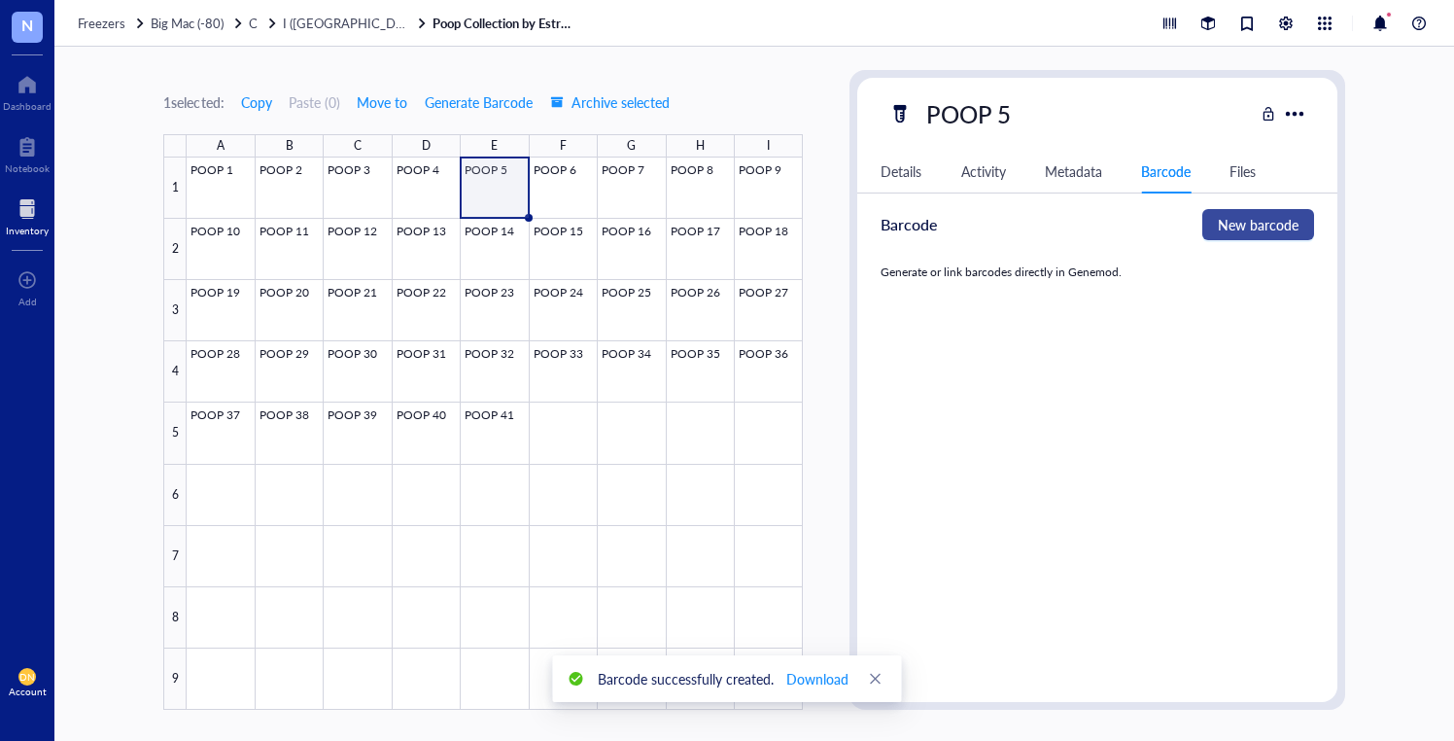
click at [1245, 227] on span "New barcode" at bounding box center [1258, 224] width 81 height 21
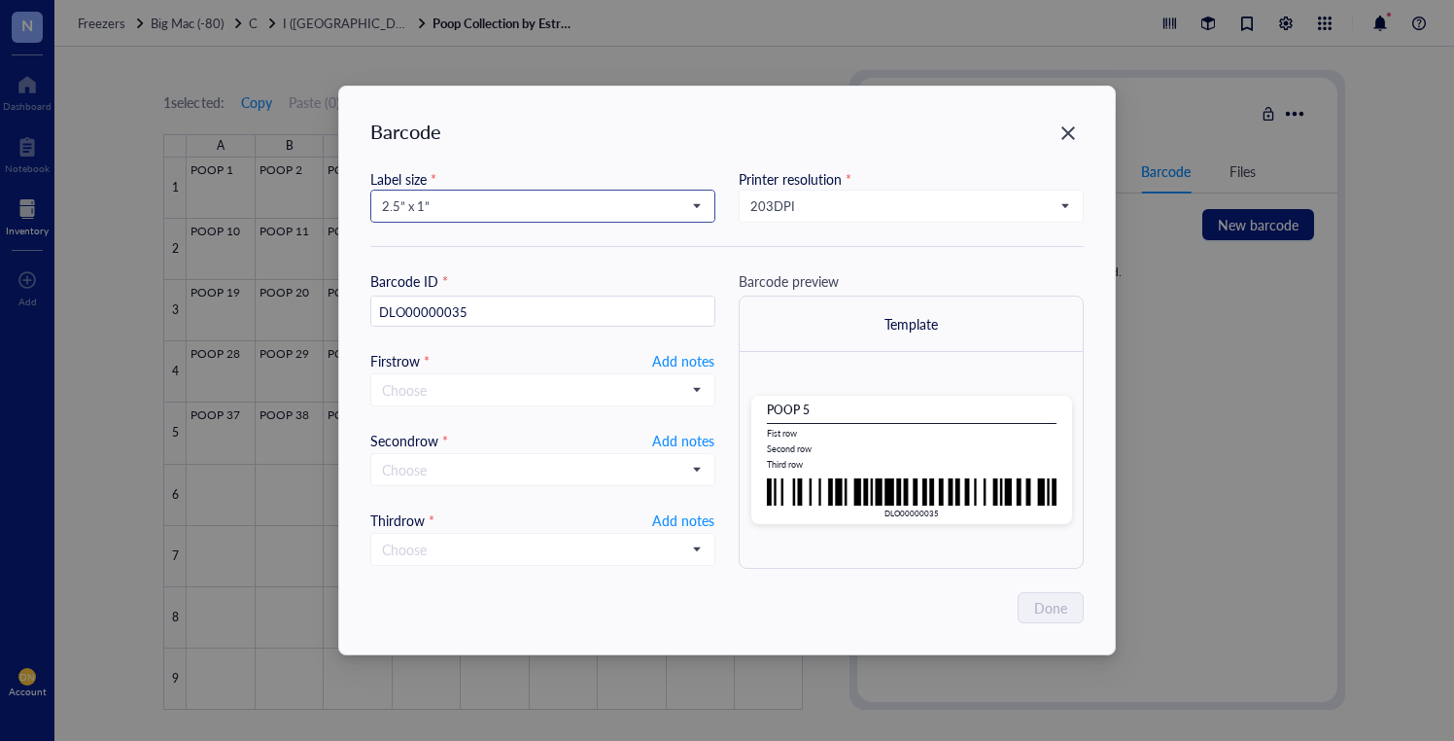
click at [505, 208] on span "2.5” x 1”" at bounding box center [541, 205] width 318 height 17
click at [487, 360] on div "1” x 0.5”" at bounding box center [543, 365] width 320 height 21
type input "DLO00000035"
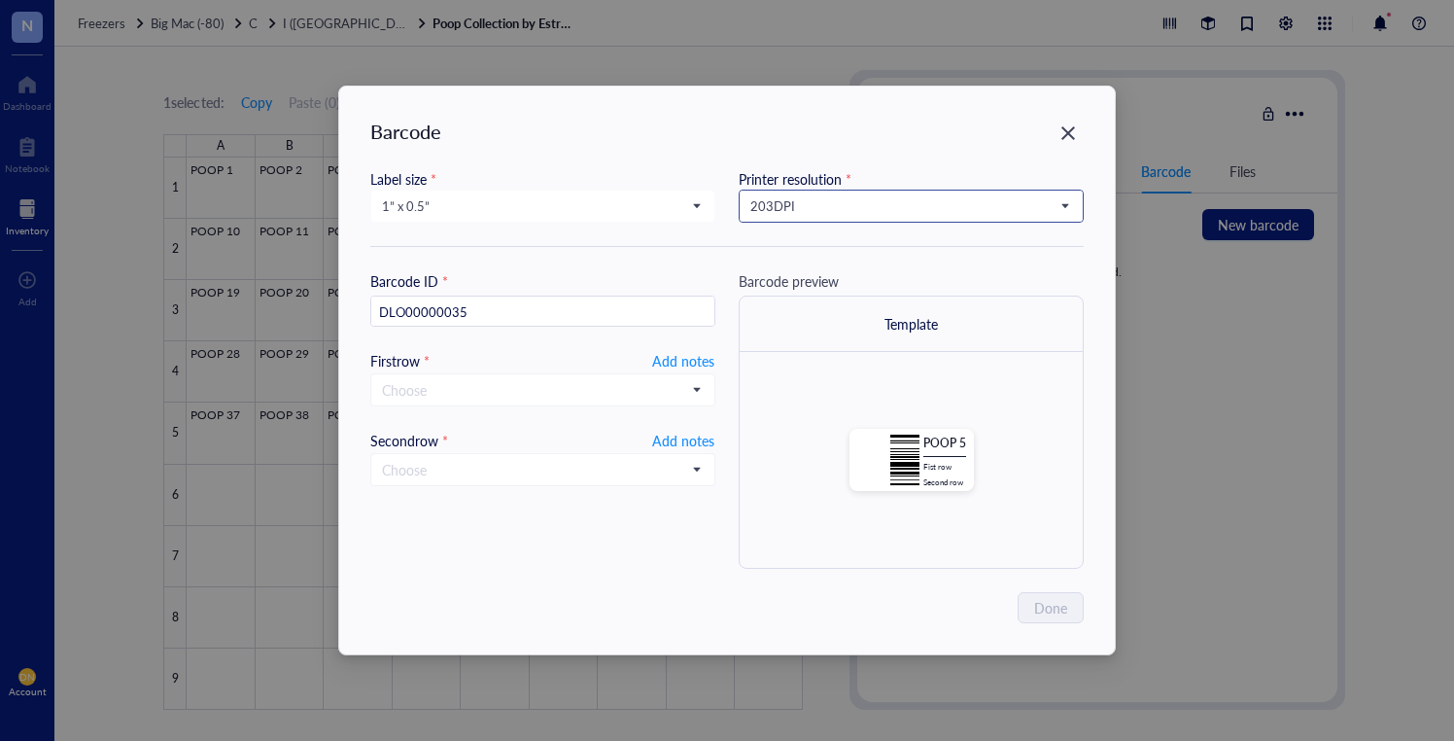
click at [800, 213] on span "203 DPI" at bounding box center [910, 205] width 318 height 17
click at [798, 275] on div "300 DPI" at bounding box center [912, 272] width 320 height 21
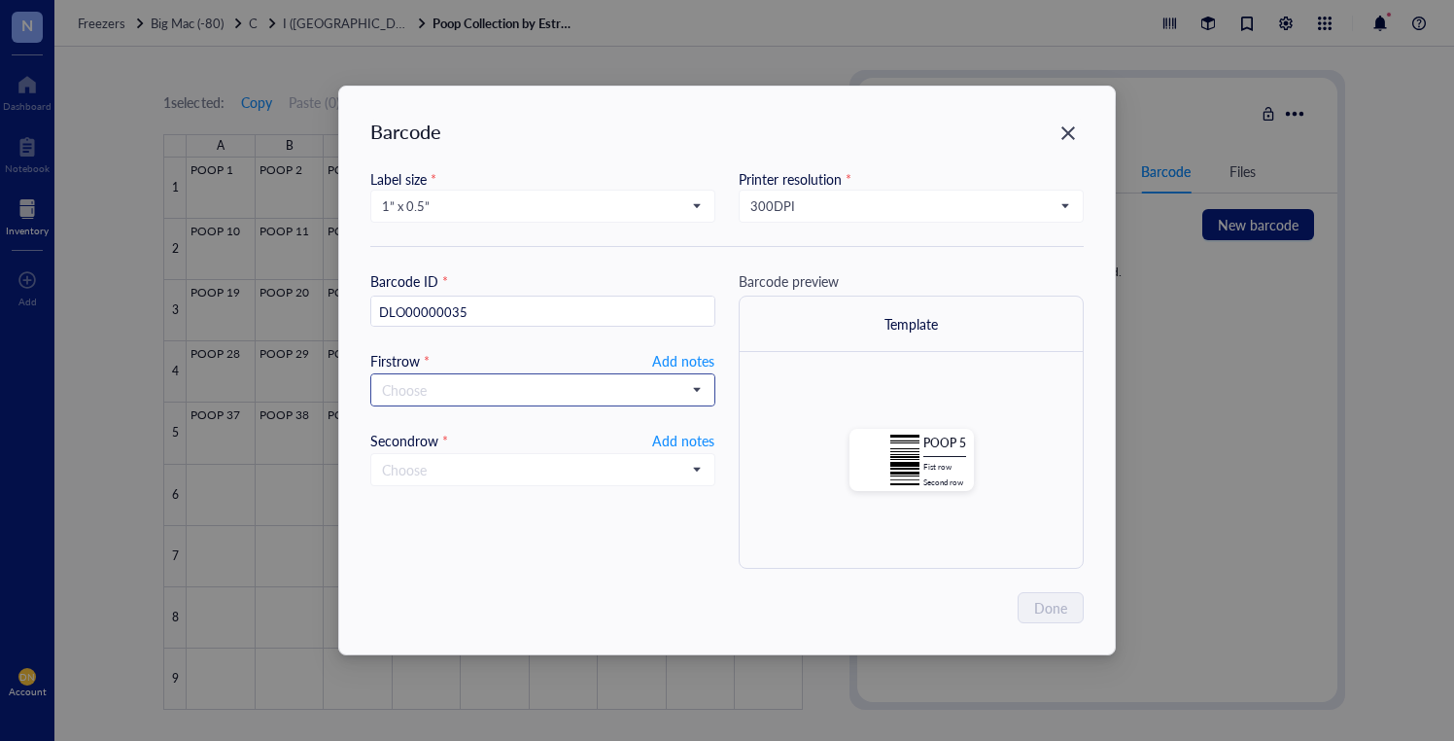
click at [532, 385] on input "search" at bounding box center [534, 389] width 304 height 29
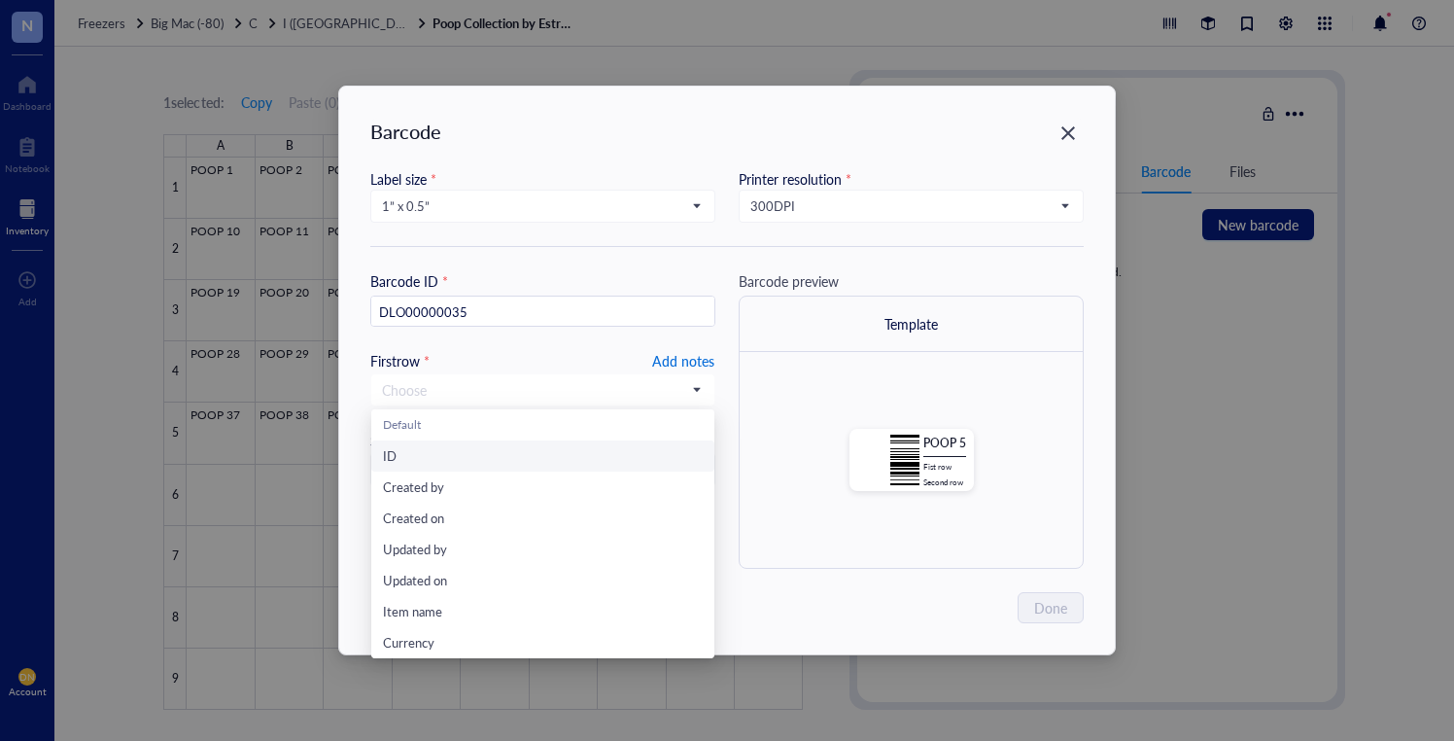
click at [694, 358] on span "Add notes" at bounding box center [683, 360] width 62 height 23
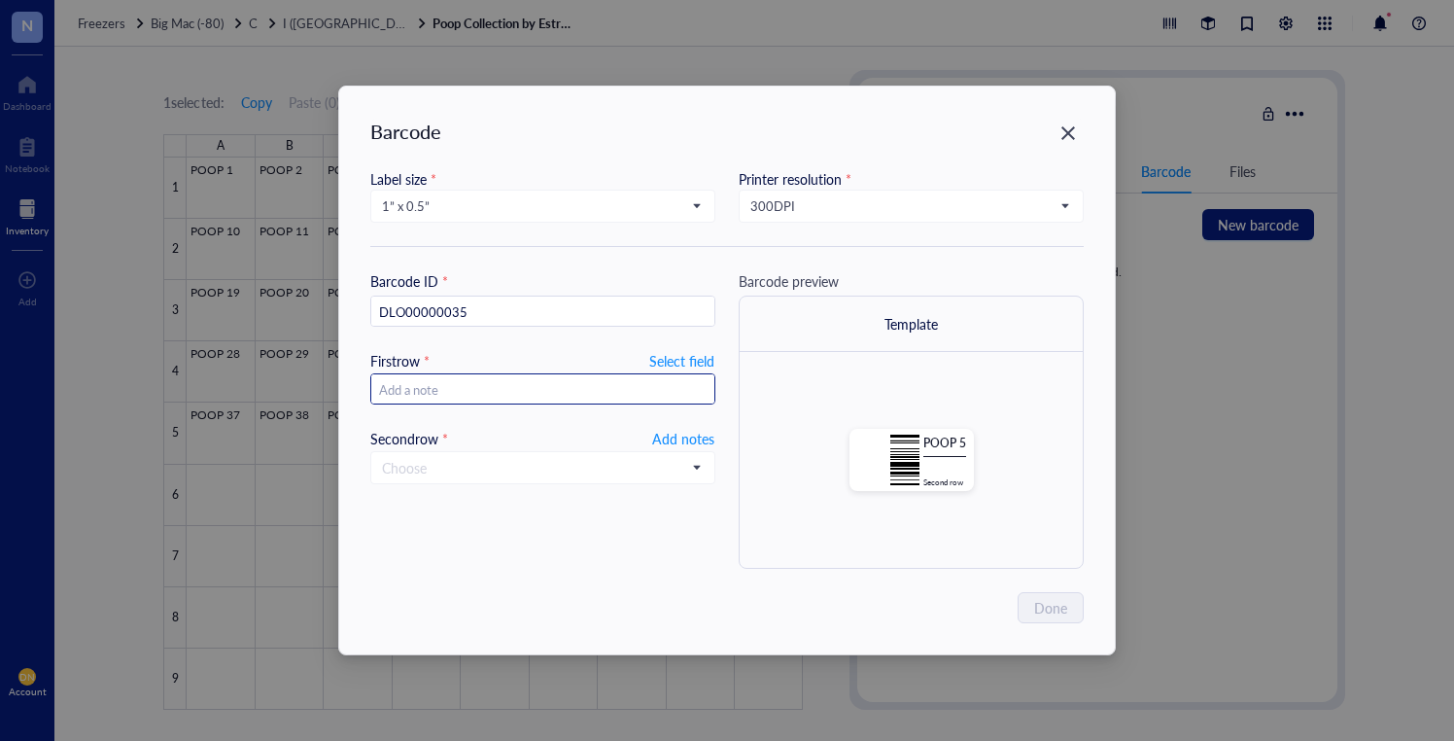
type input "20250915"
click at [536, 460] on input "search" at bounding box center [534, 467] width 304 height 29
click at [497, 470] on input "search" at bounding box center [534, 467] width 304 height 29
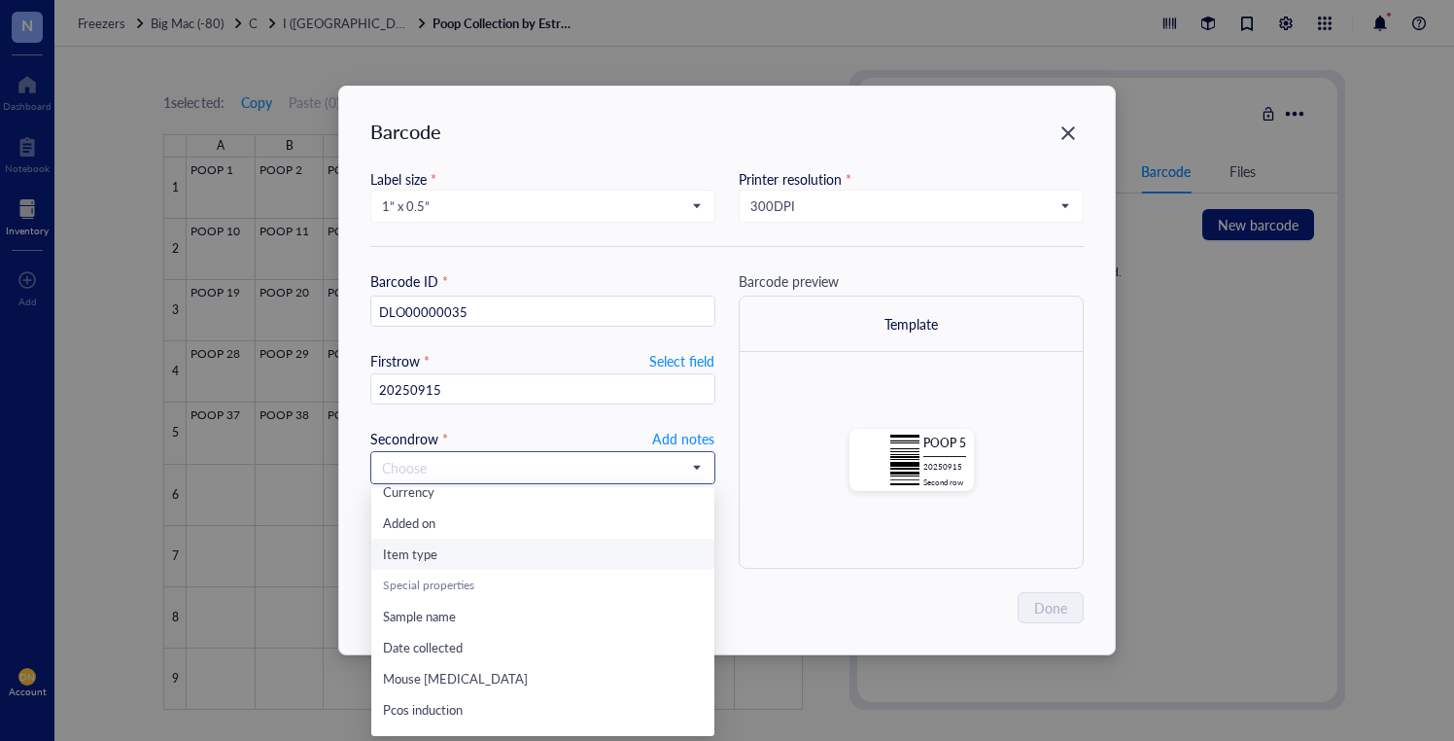
scroll to position [249, 0]
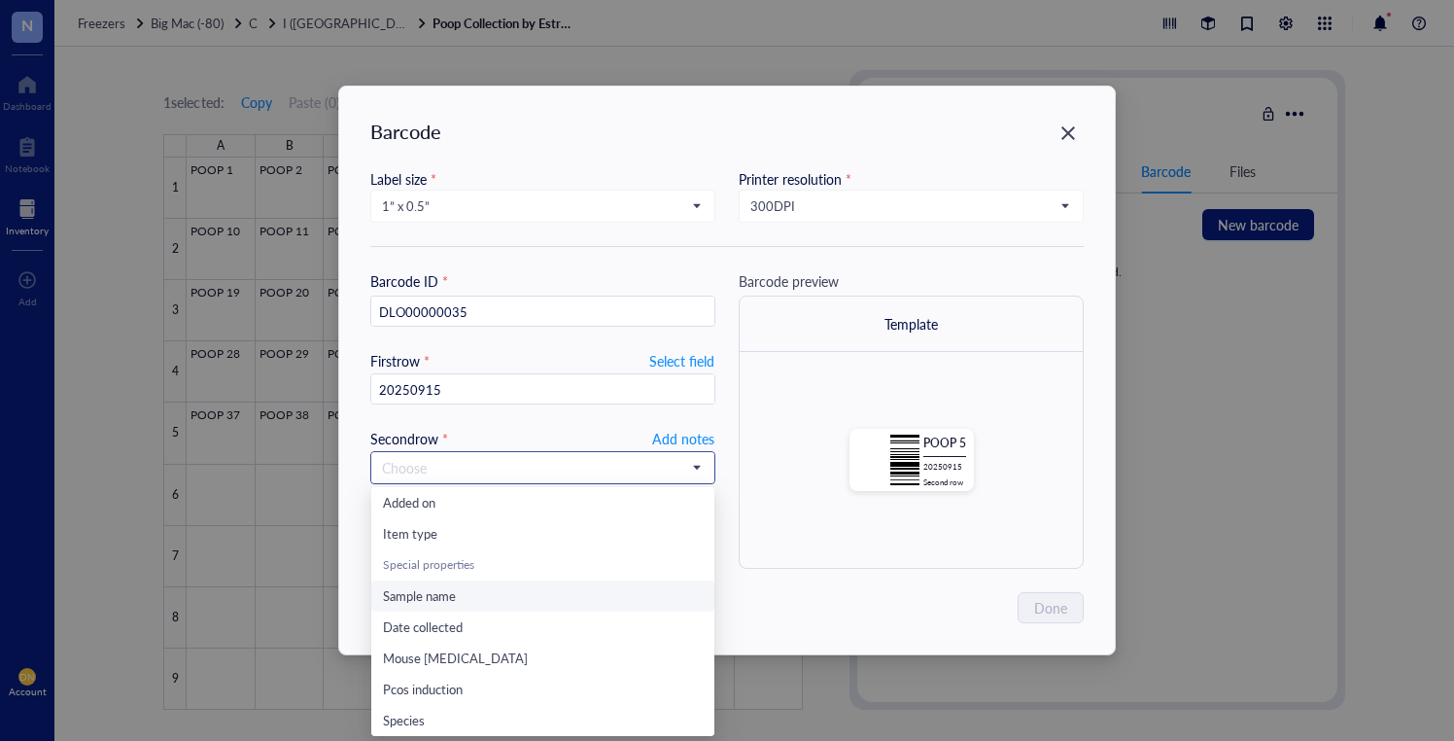
click at [454, 588] on span "Sample name" at bounding box center [419, 595] width 73 height 18
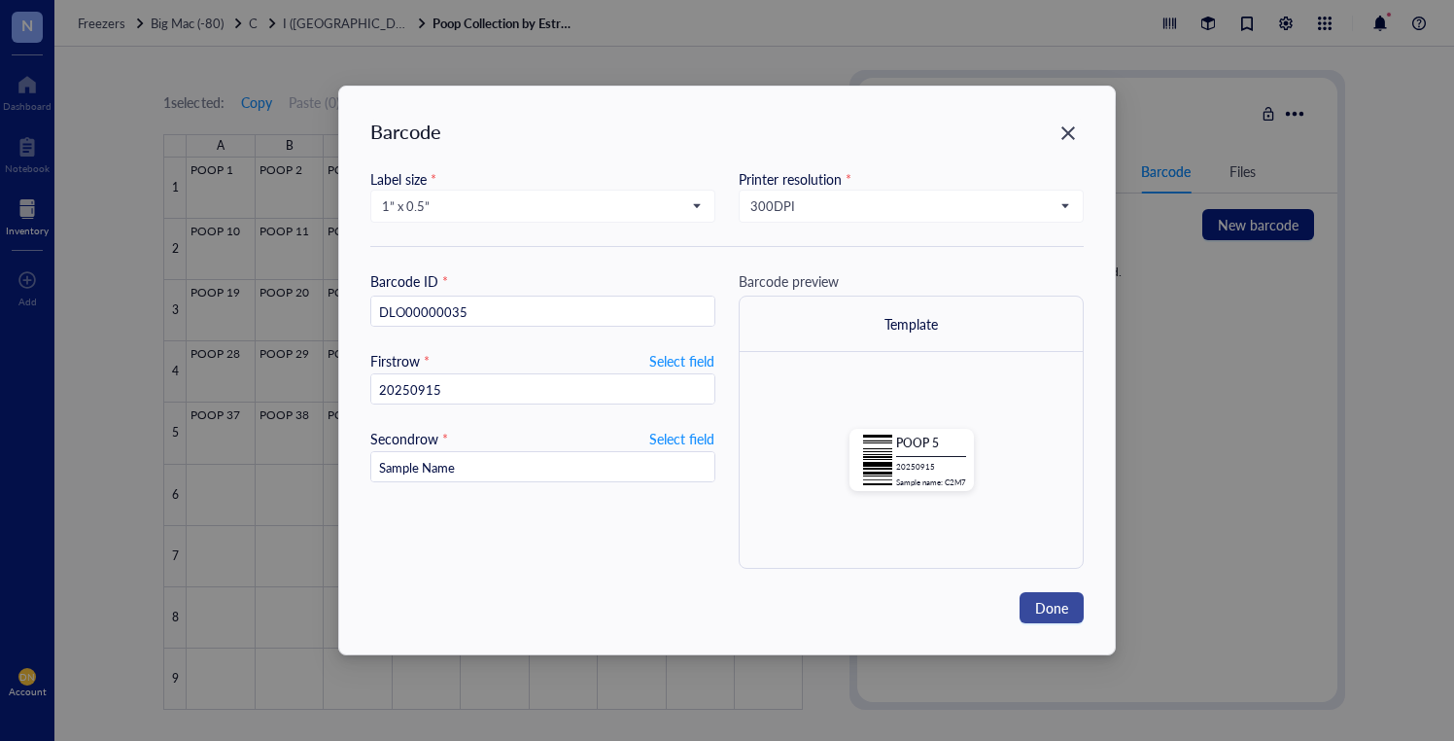
click at [1064, 599] on span "Done" at bounding box center [1051, 607] width 33 height 21
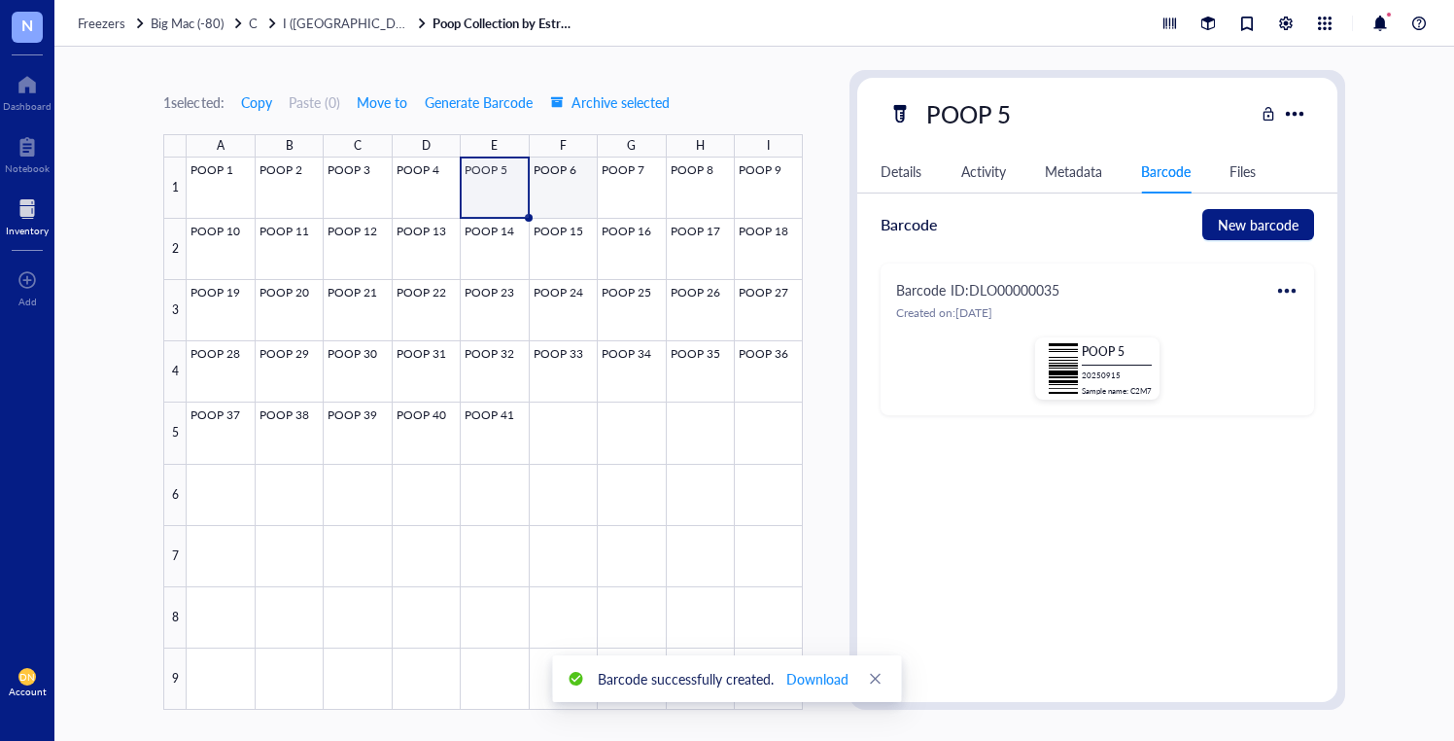
click at [549, 183] on div at bounding box center [495, 433] width 616 height 552
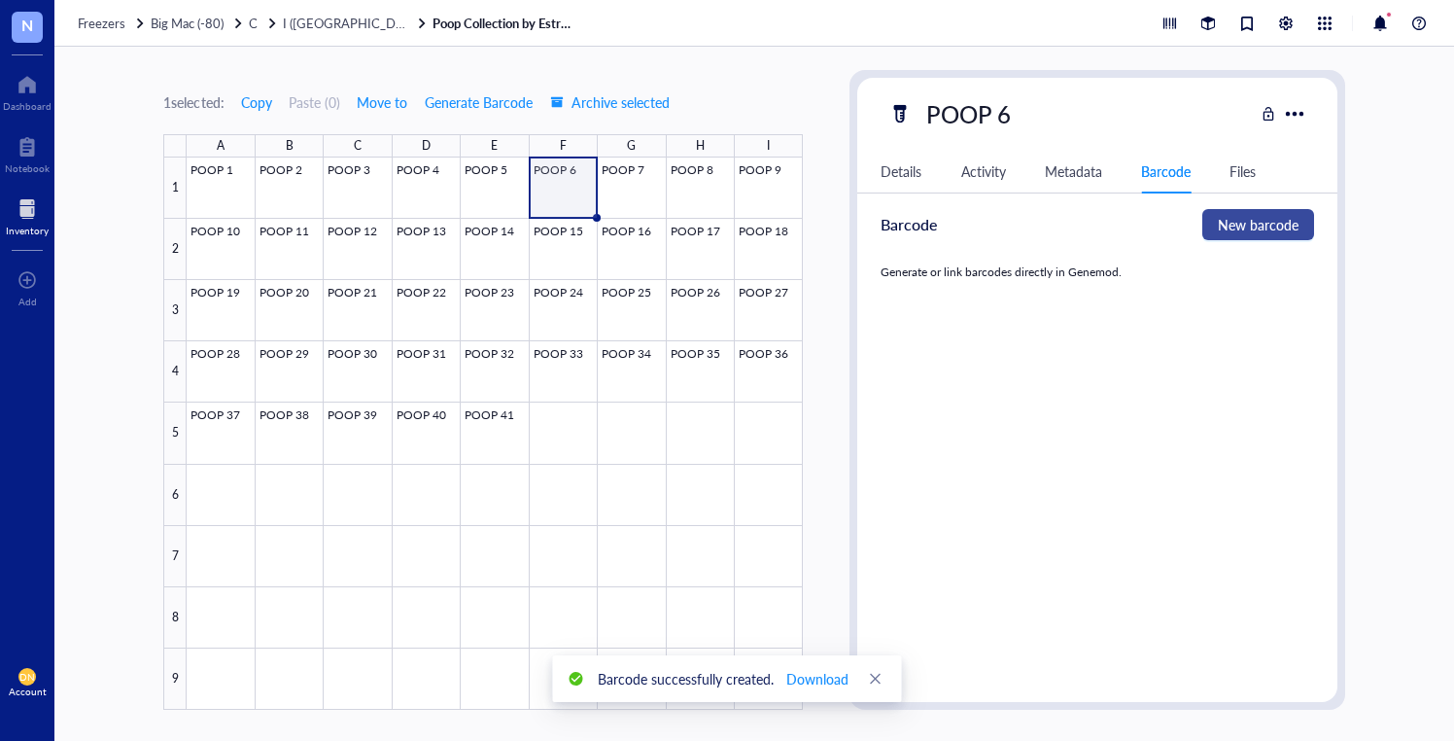
click at [1249, 221] on span "New barcode" at bounding box center [1258, 224] width 81 height 21
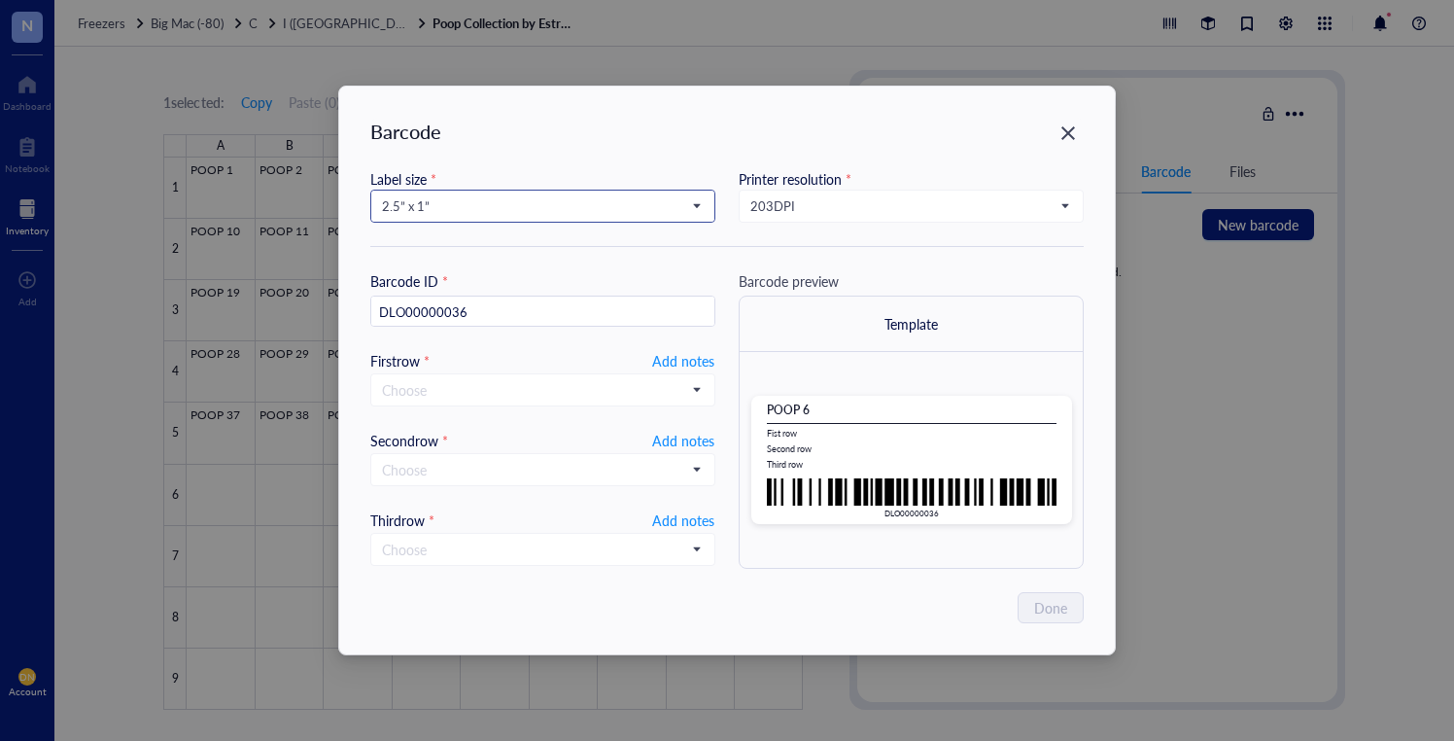
click at [451, 212] on span "2.5” x 1”" at bounding box center [541, 205] width 318 height 17
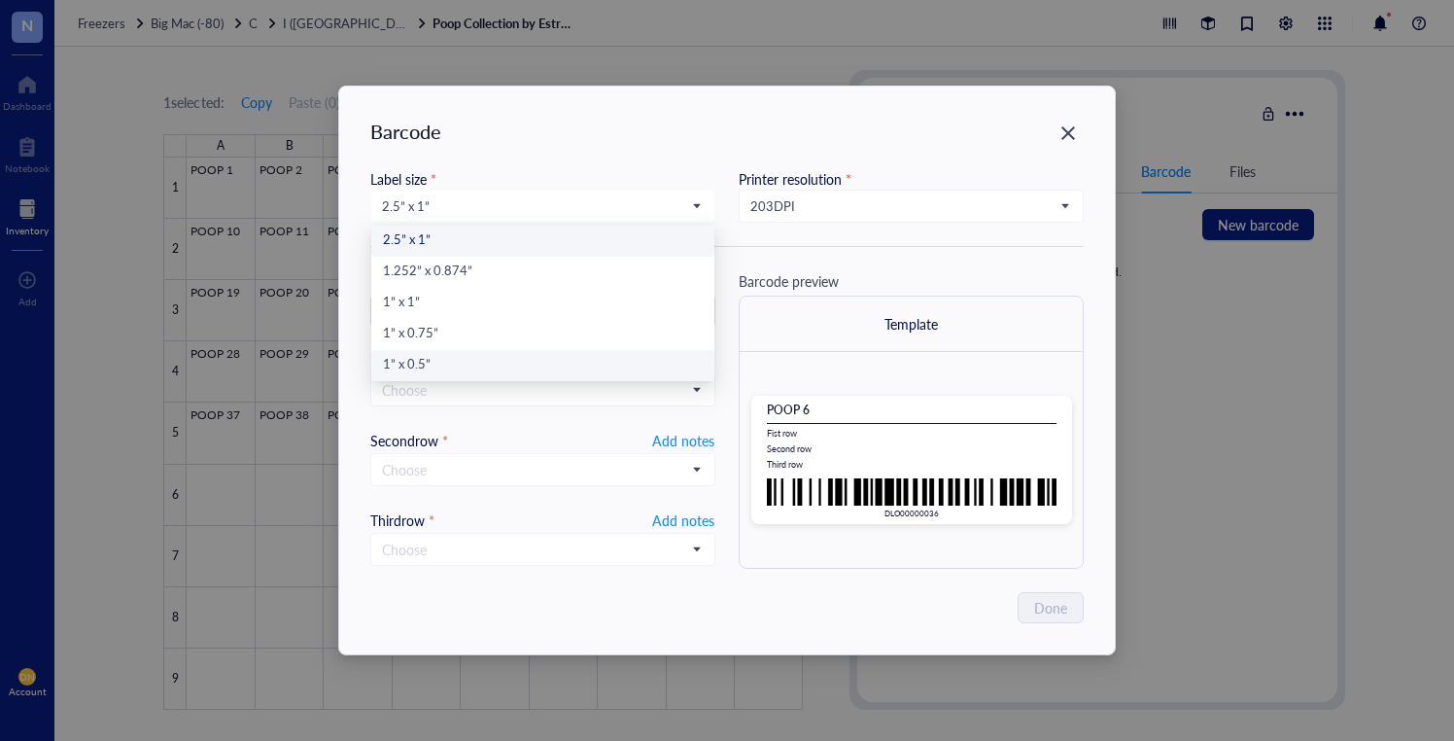
click at [430, 366] on div "1” x 0.5”" at bounding box center [543, 365] width 320 height 21
type input "DLO00000036"
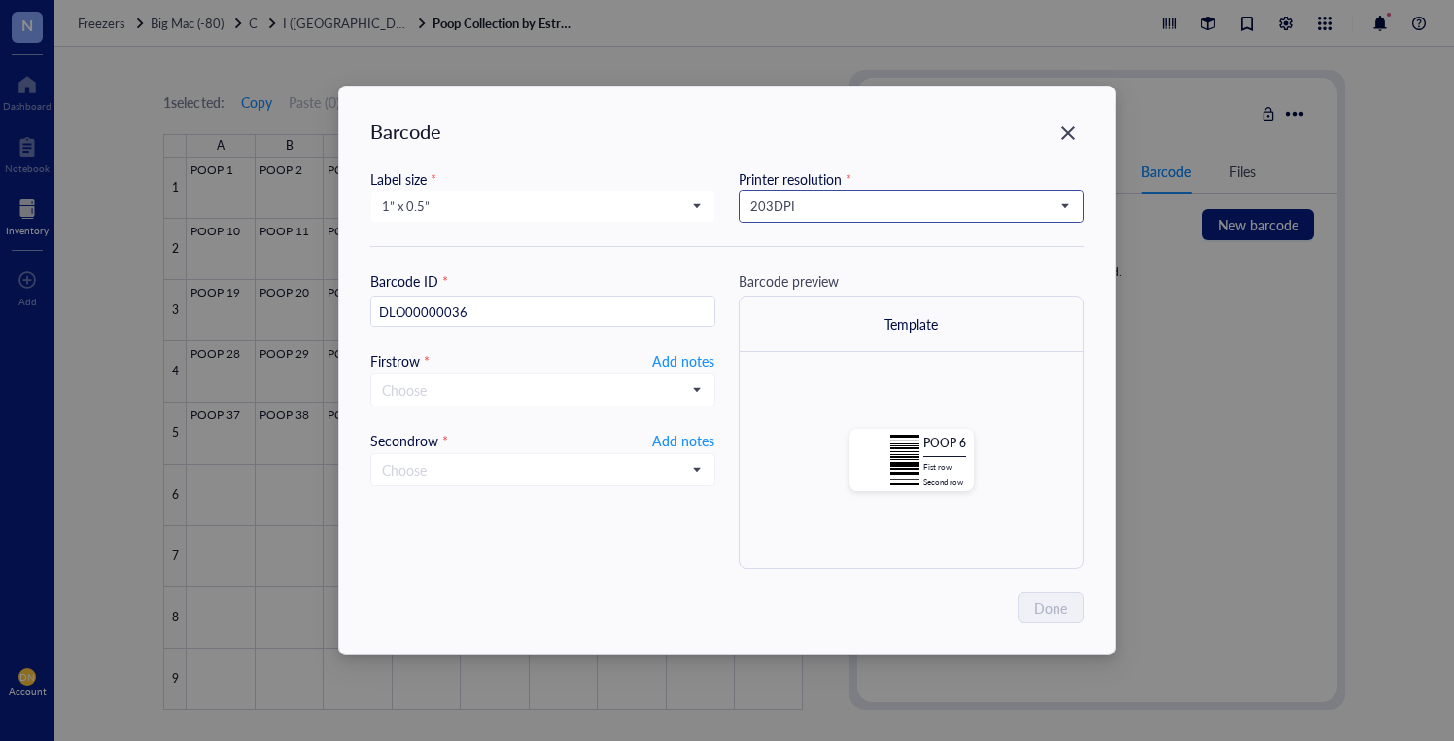
click at [905, 199] on span "203 DPI" at bounding box center [910, 205] width 318 height 17
click at [817, 273] on div "300 DPI" at bounding box center [912, 272] width 320 height 21
click at [681, 355] on span "Add notes" at bounding box center [683, 360] width 62 height 23
type input "20250915"
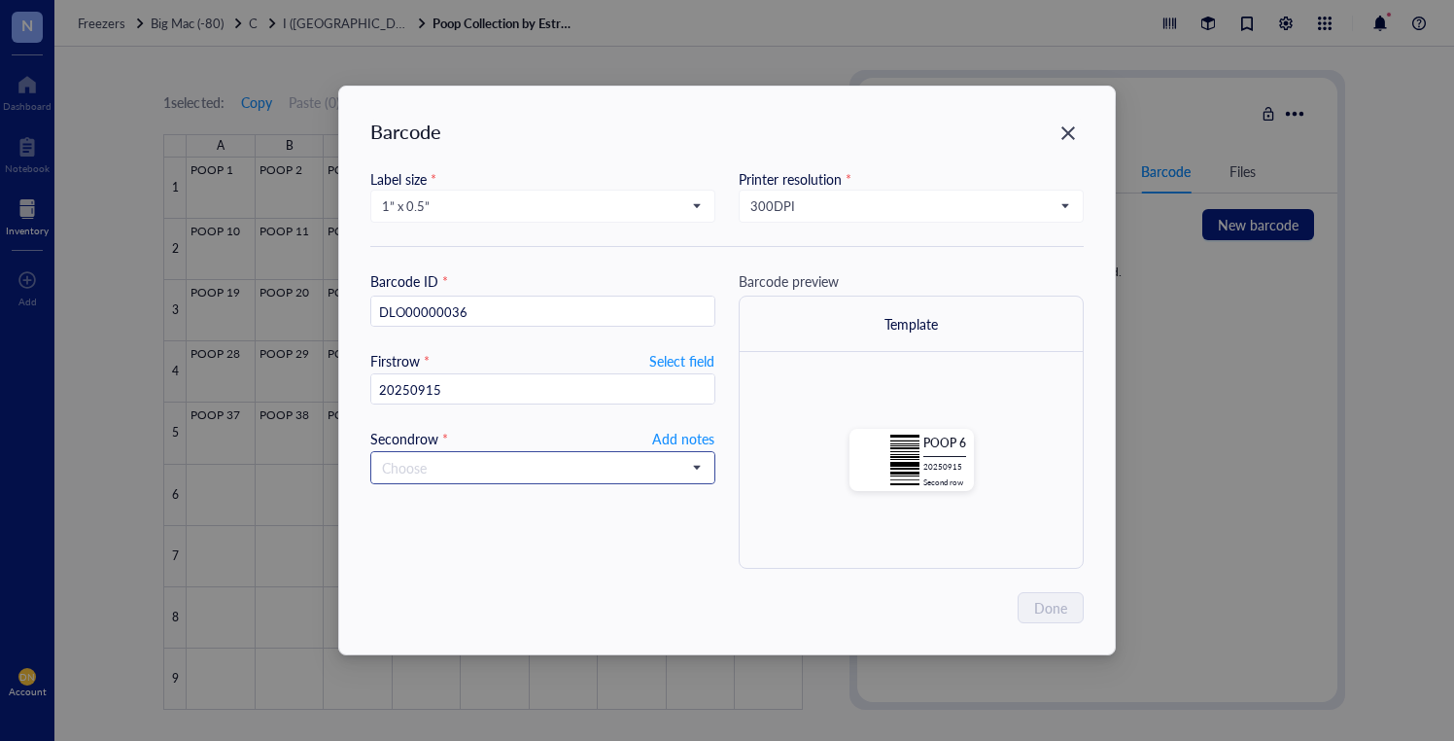
click at [689, 469] on span at bounding box center [543, 467] width 322 height 29
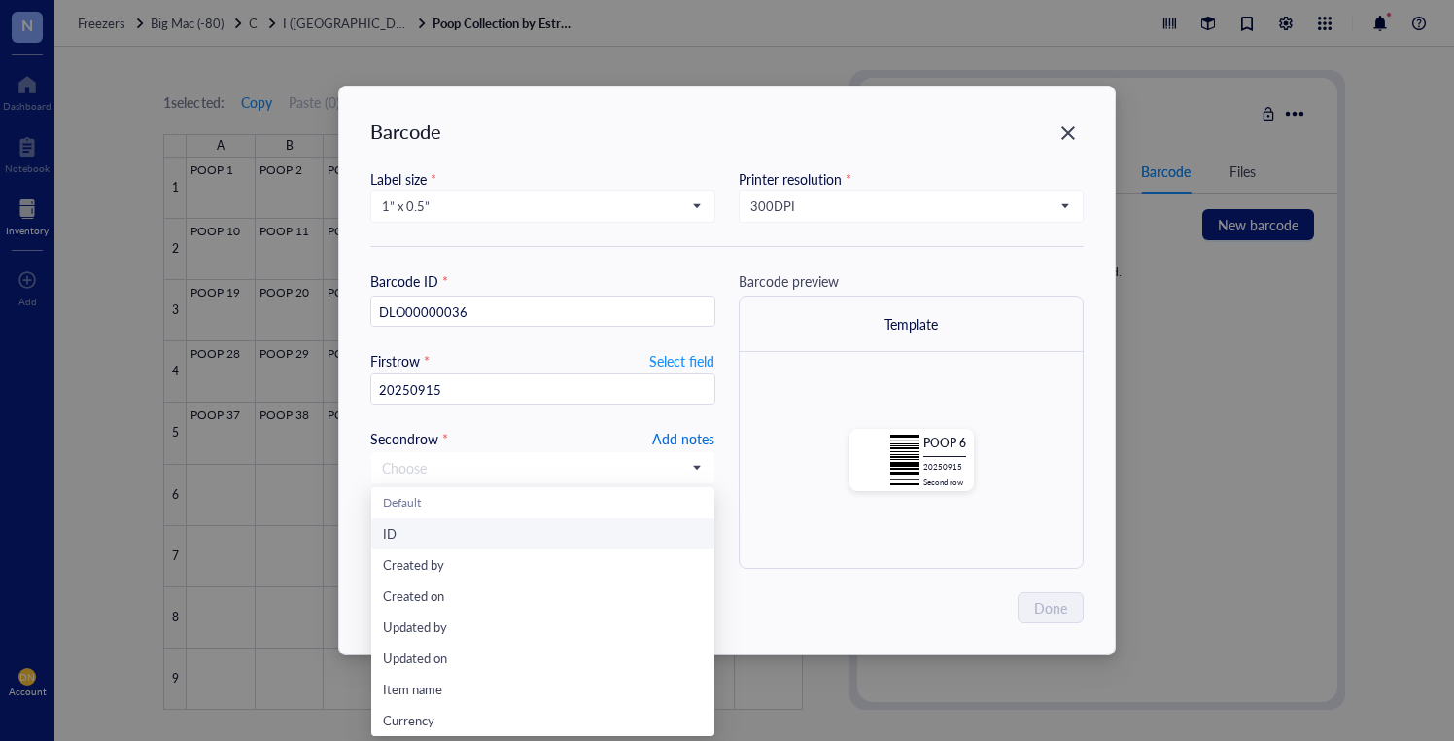
click at [667, 431] on span "Add notes" at bounding box center [683, 438] width 62 height 23
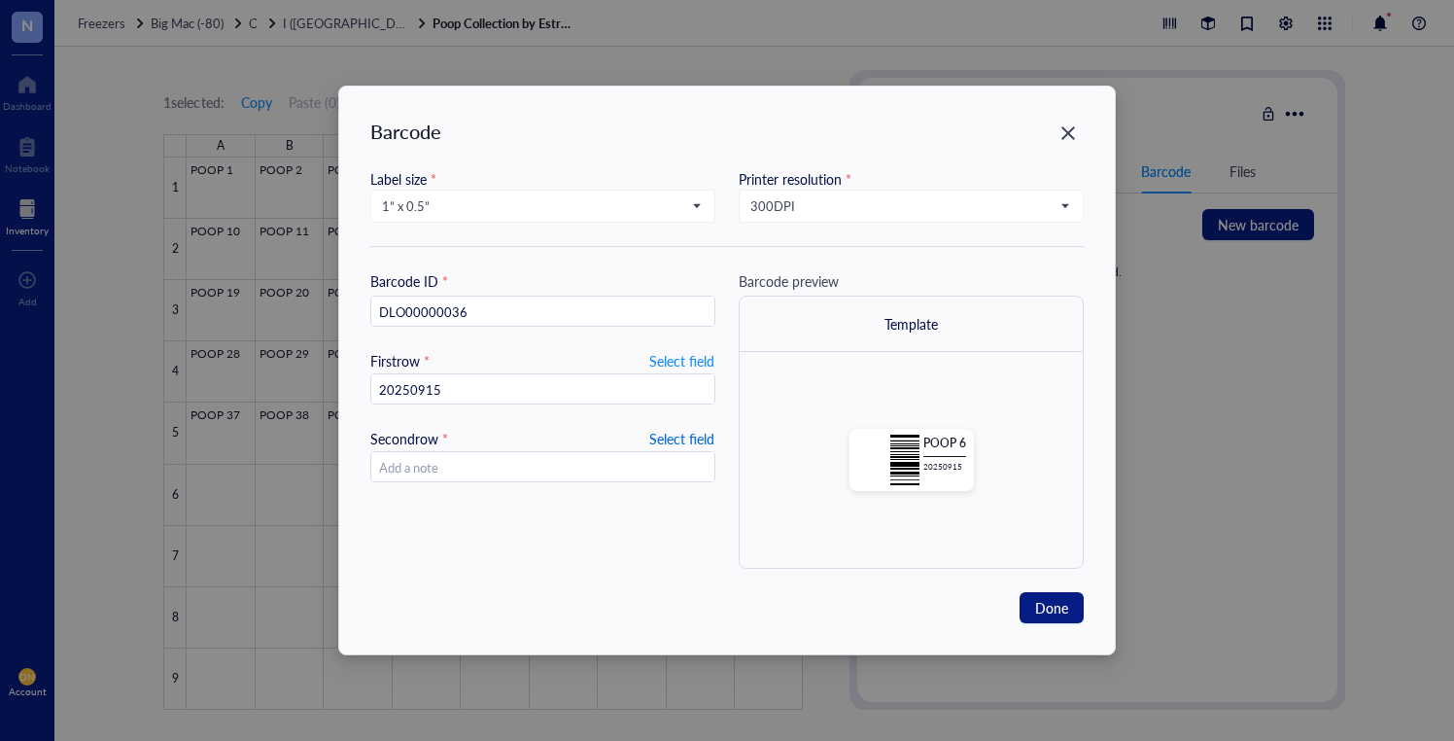
click at [694, 436] on span "Select field" at bounding box center [681, 438] width 65 height 23
click at [555, 465] on input "search" at bounding box center [534, 467] width 304 height 29
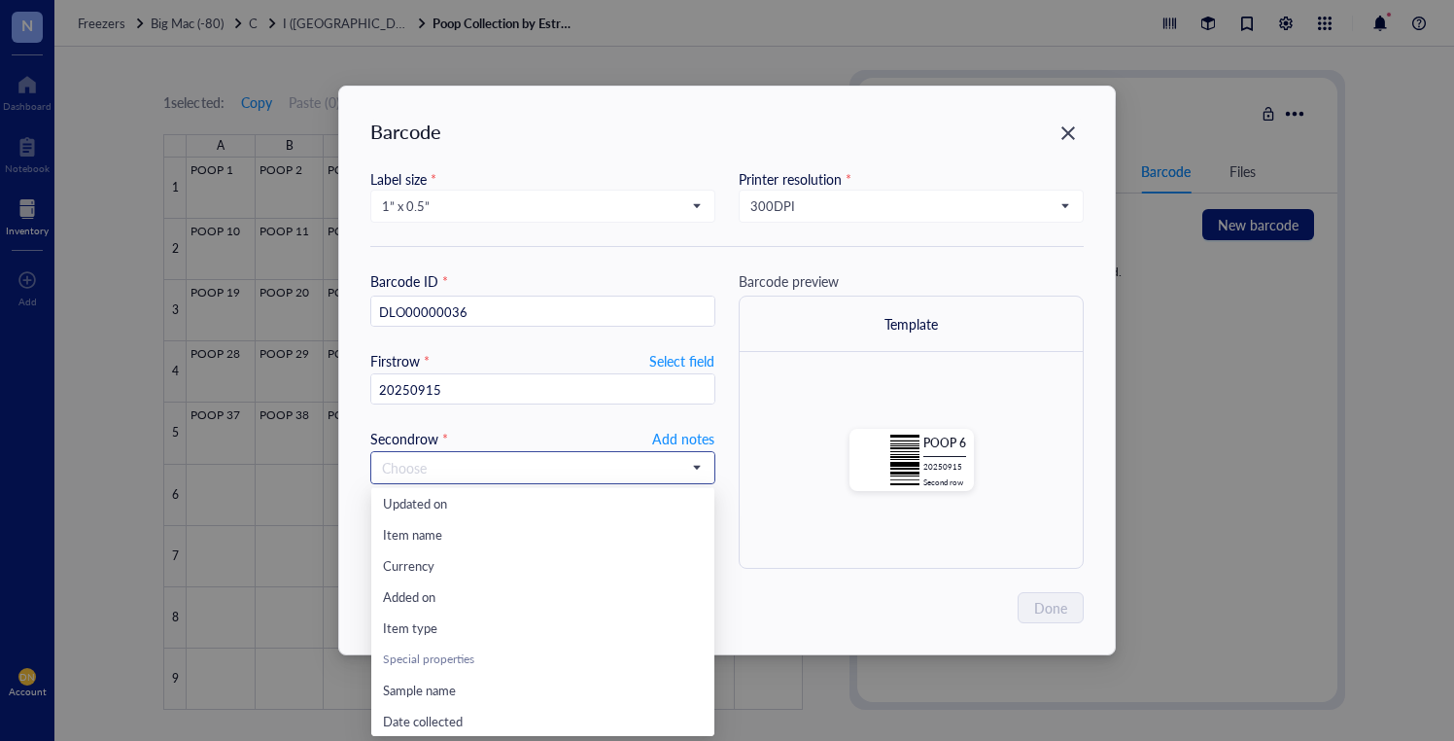
scroll to position [187, 0]
click at [507, 642] on div "Special properties" at bounding box center [542, 627] width 343 height 31
drag, startPoint x: 486, startPoint y: 653, endPoint x: 499, endPoint y: 653, distance: 12.6
click at [486, 653] on div "Sample name" at bounding box center [543, 657] width 320 height 21
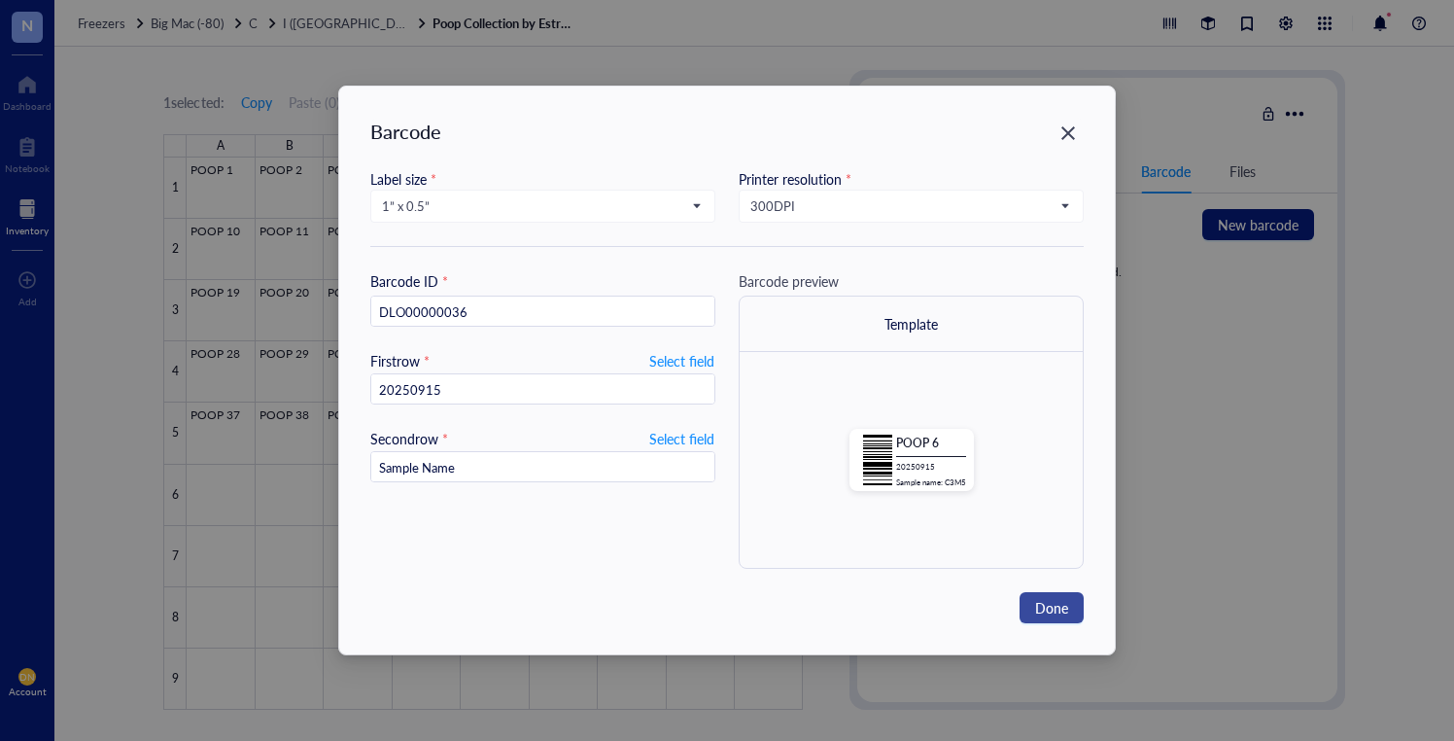
click at [1046, 612] on span "Done" at bounding box center [1051, 607] width 33 height 21
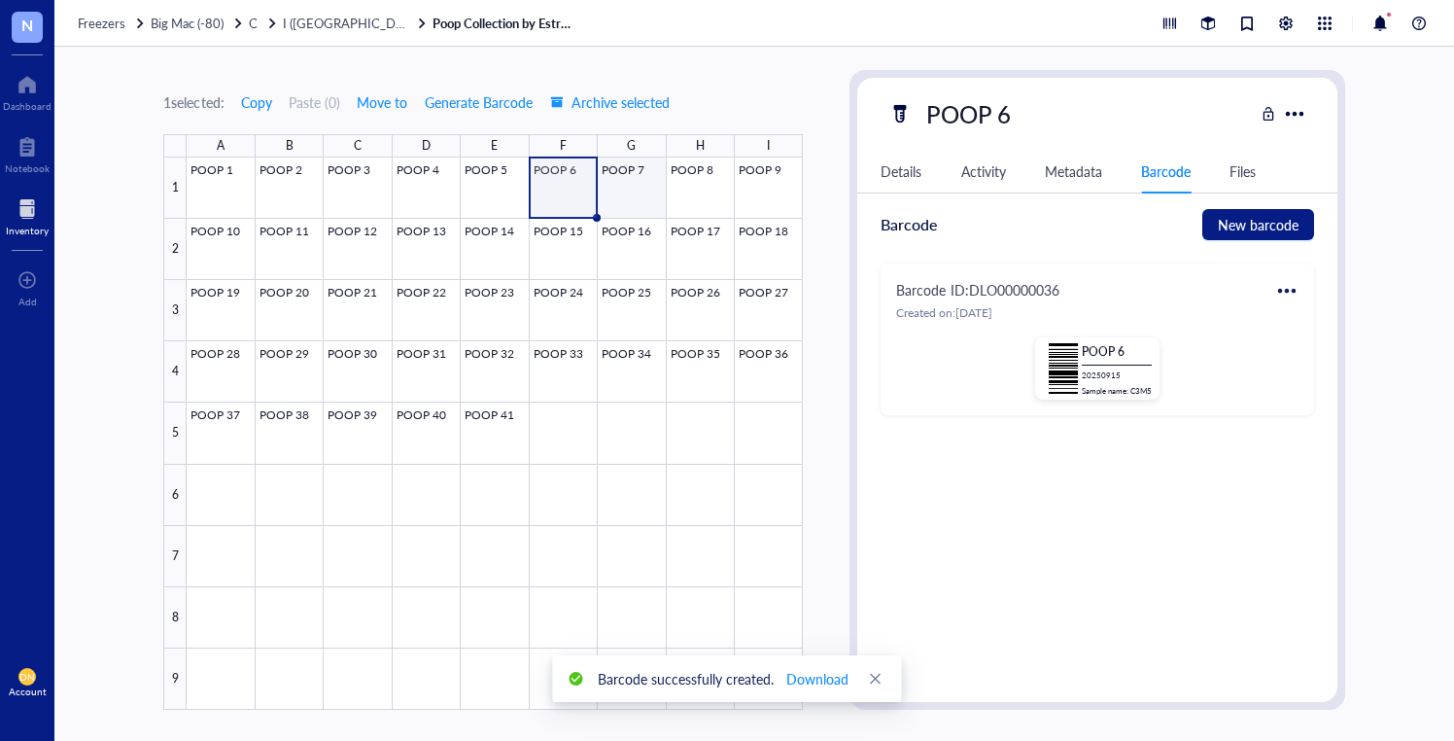
click at [609, 184] on div at bounding box center [495, 433] width 616 height 552
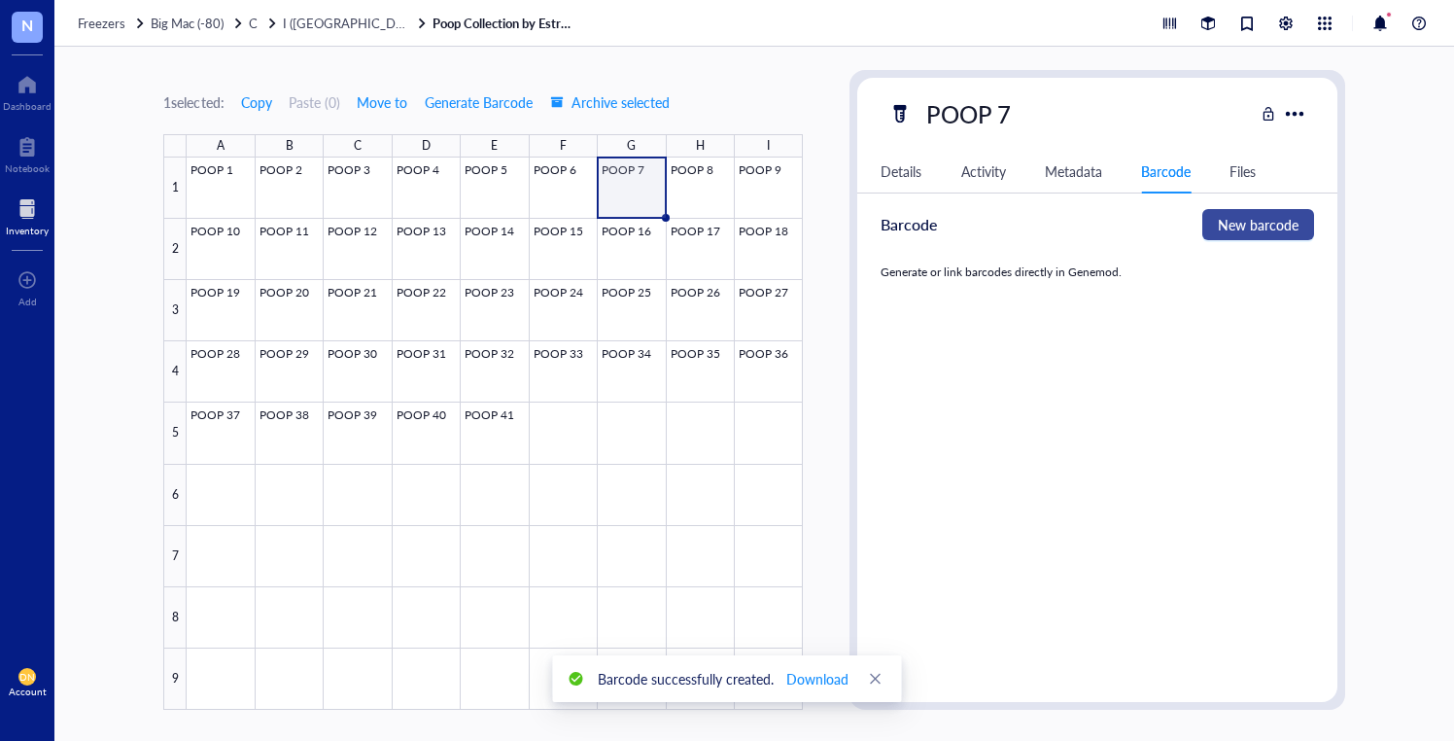
click at [1255, 217] on span "New barcode" at bounding box center [1258, 224] width 81 height 21
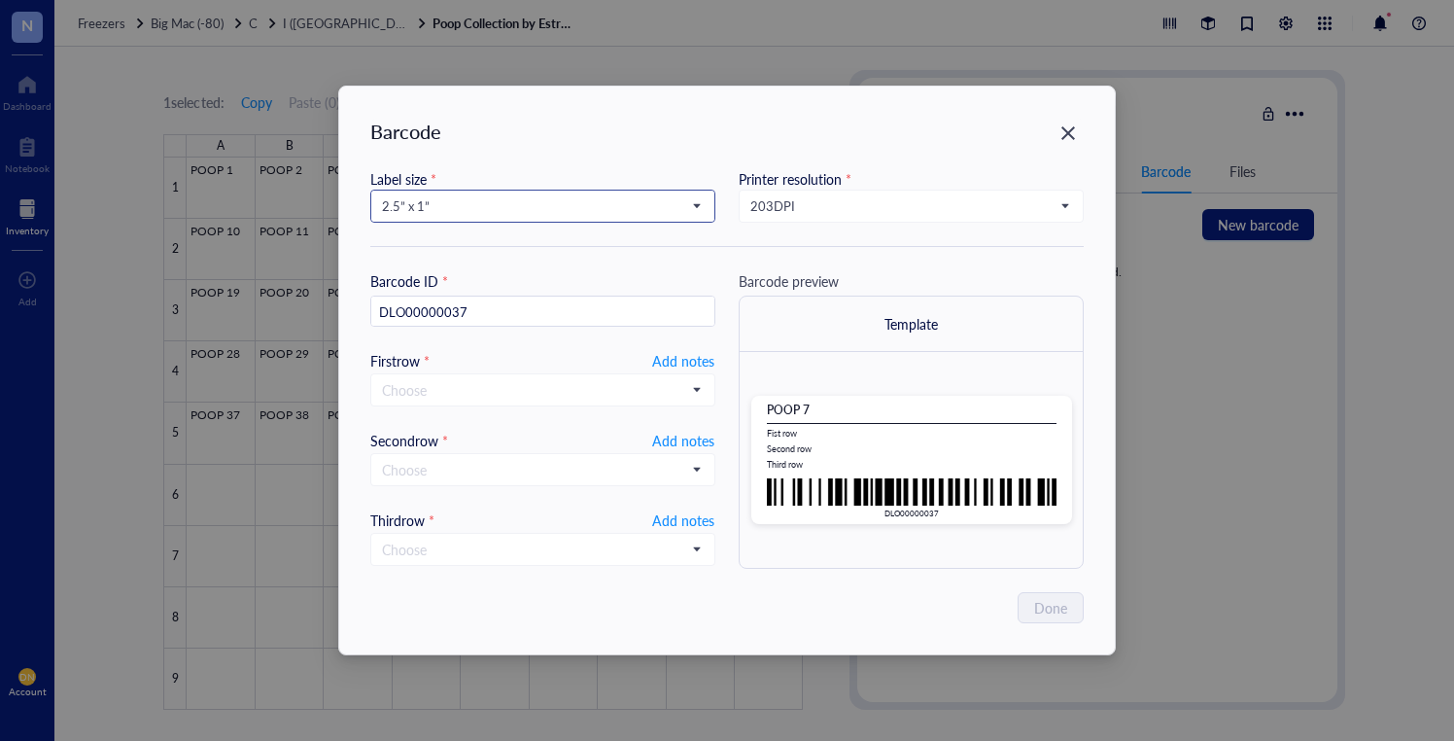
click at [433, 206] on span "2.5” x 1”" at bounding box center [541, 205] width 318 height 17
click at [453, 375] on div "1” x 0.5”" at bounding box center [543, 365] width 320 height 21
type input "DLO00000037"
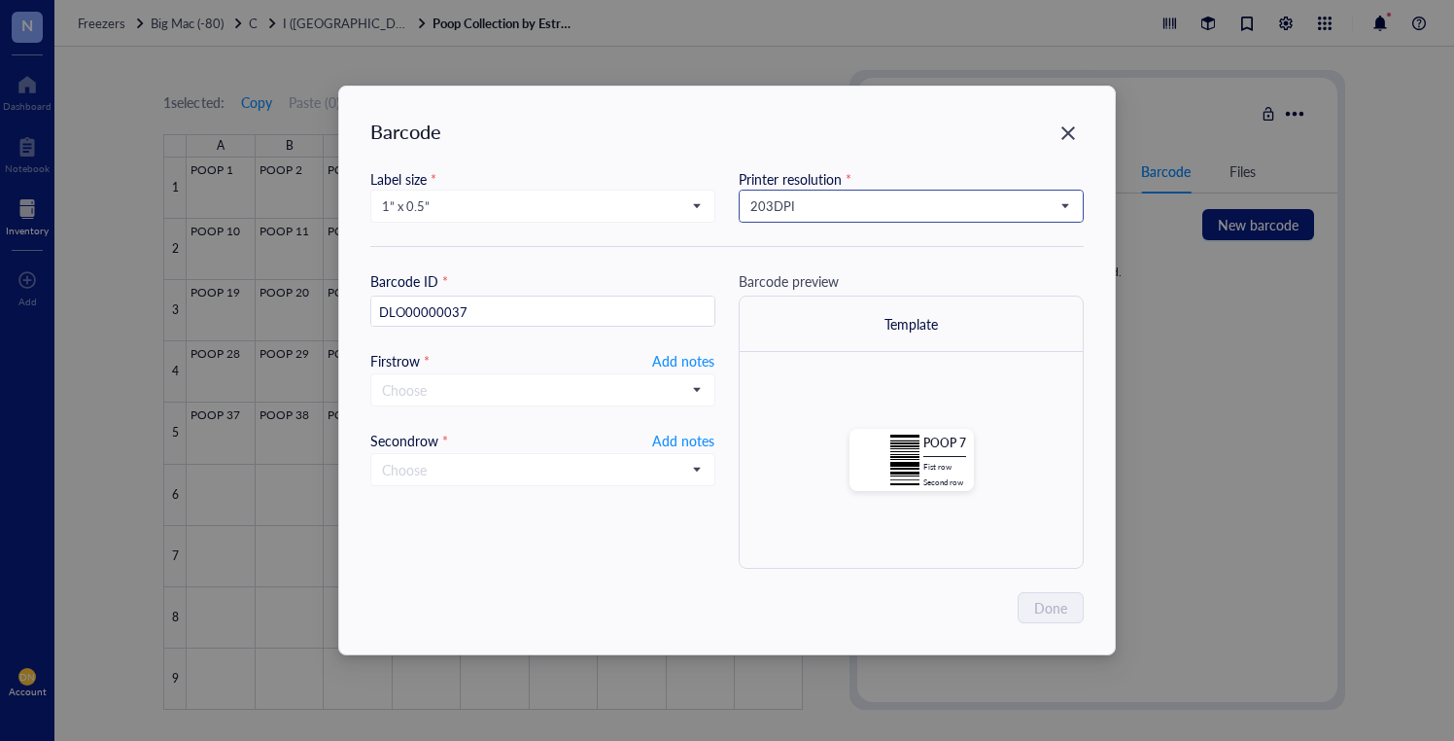
click at [772, 192] on input "search" at bounding box center [903, 206] width 304 height 29
click at [806, 271] on div "300 DPI" at bounding box center [912, 272] width 320 height 21
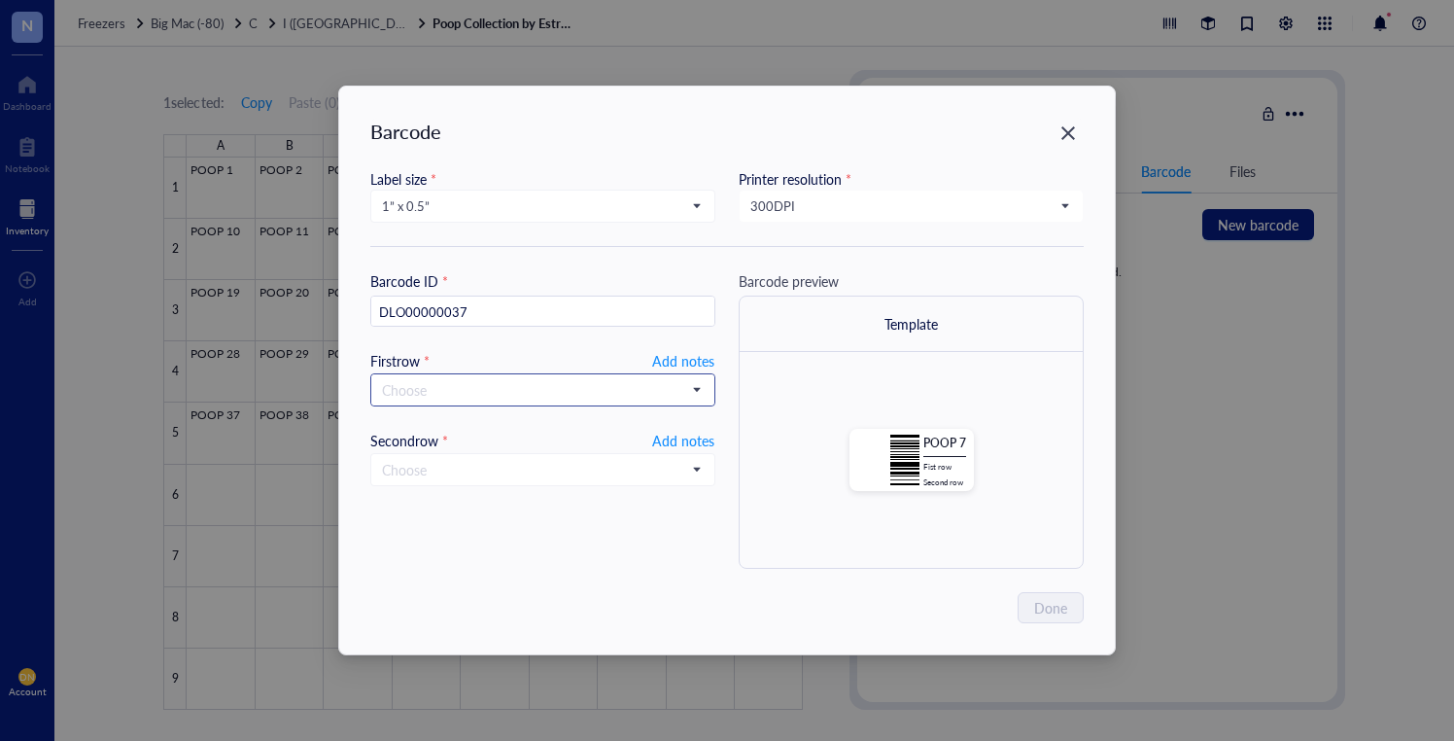
click at [538, 376] on input "search" at bounding box center [534, 389] width 304 height 29
click at [696, 370] on span "Add notes" at bounding box center [683, 360] width 62 height 23
type input "20250915"
click at [699, 470] on span at bounding box center [543, 467] width 322 height 29
click at [498, 474] on input "search" at bounding box center [534, 467] width 304 height 29
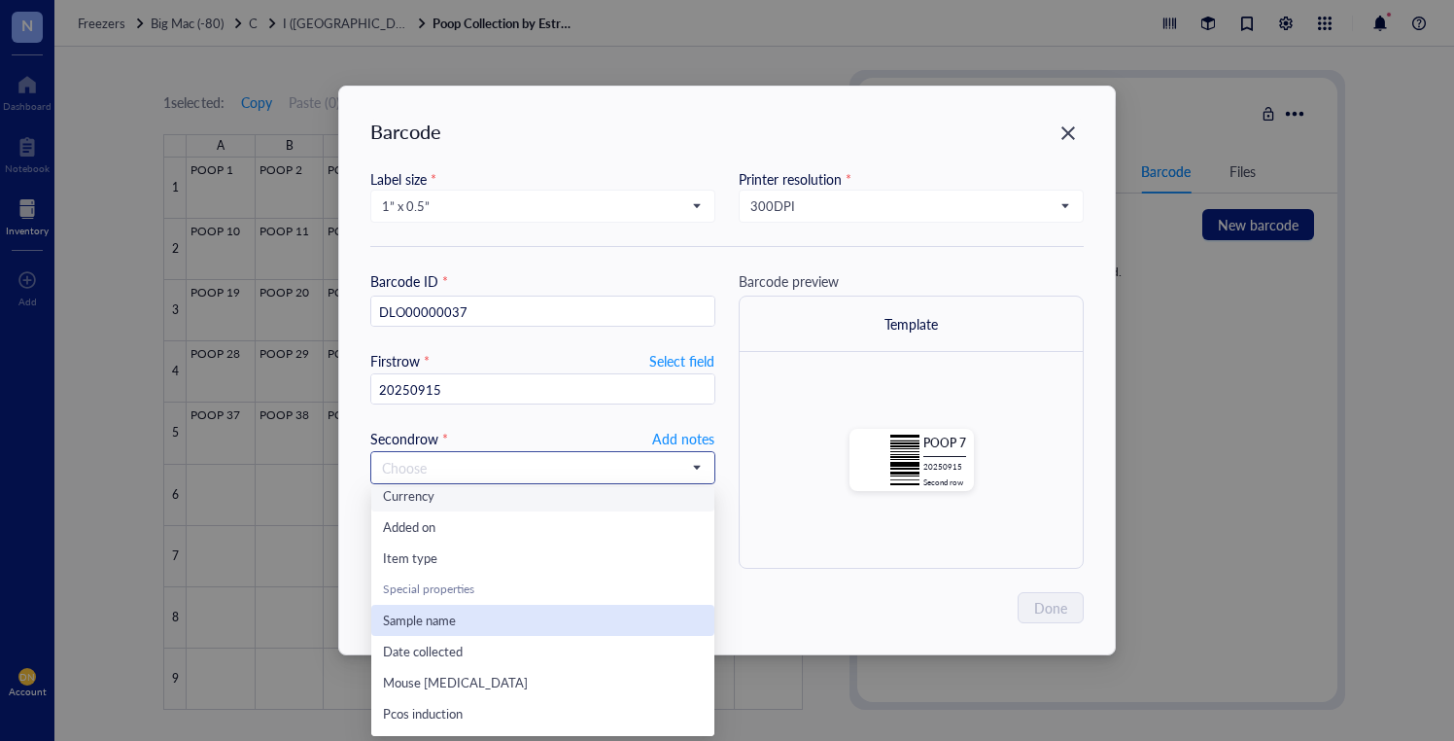
scroll to position [226, 0]
click at [468, 616] on div "Sample name" at bounding box center [543, 619] width 320 height 21
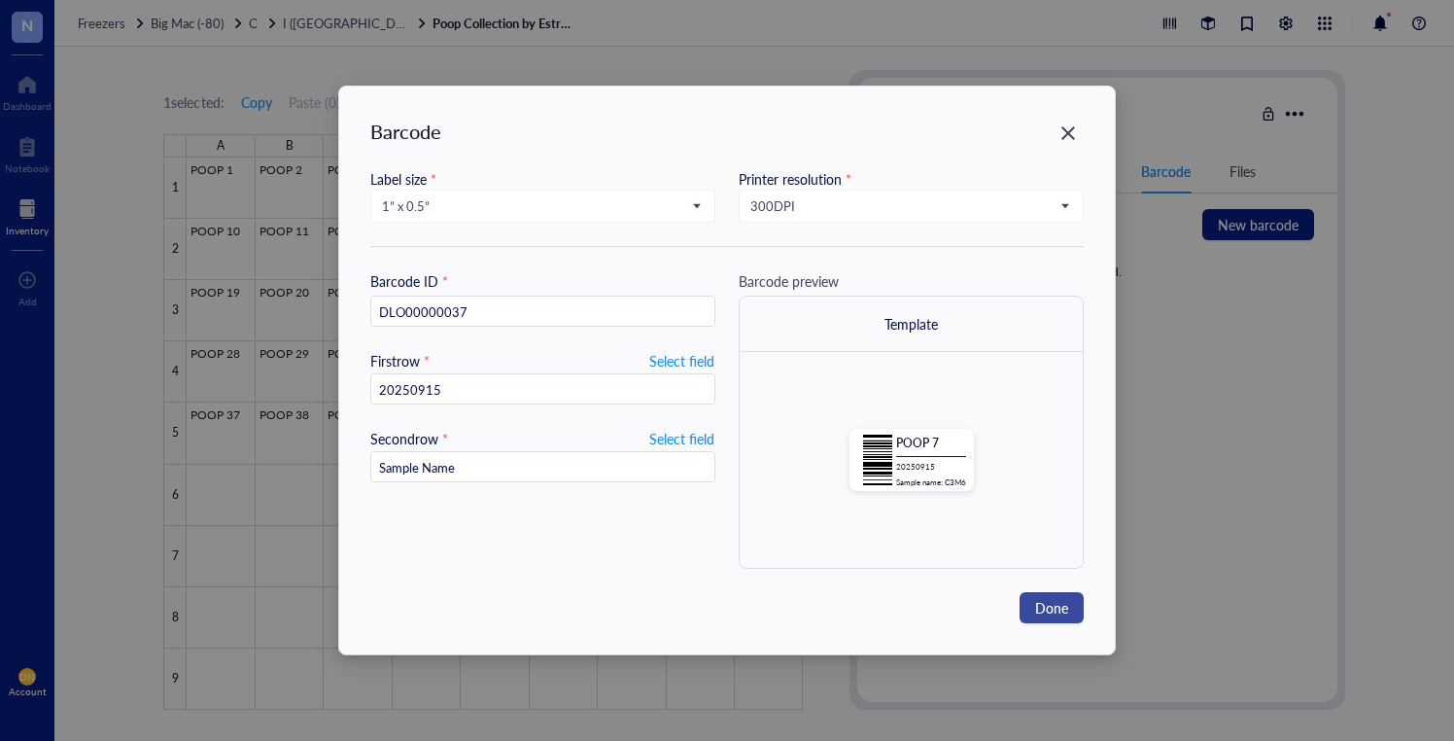
click at [1051, 614] on span "Done" at bounding box center [1051, 607] width 33 height 21
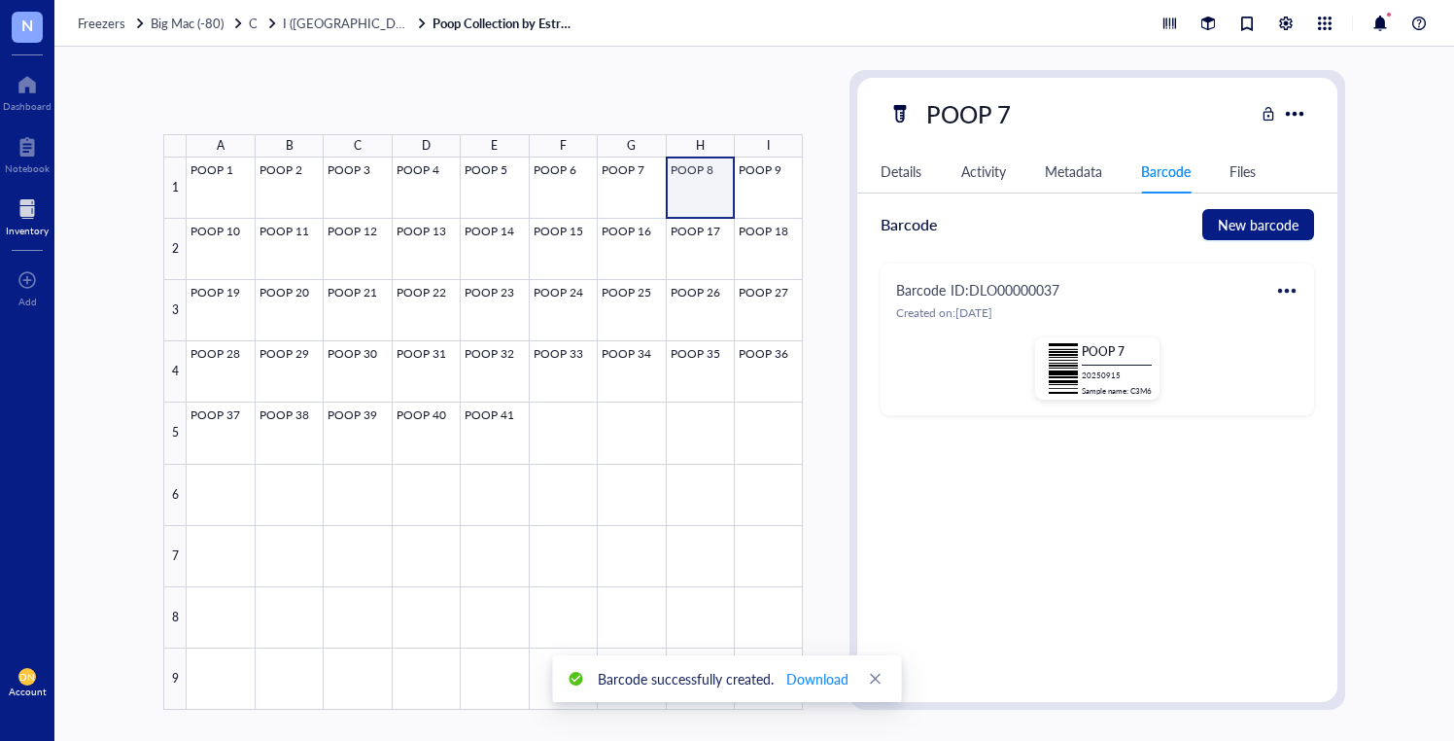
click at [686, 190] on div at bounding box center [495, 433] width 616 height 552
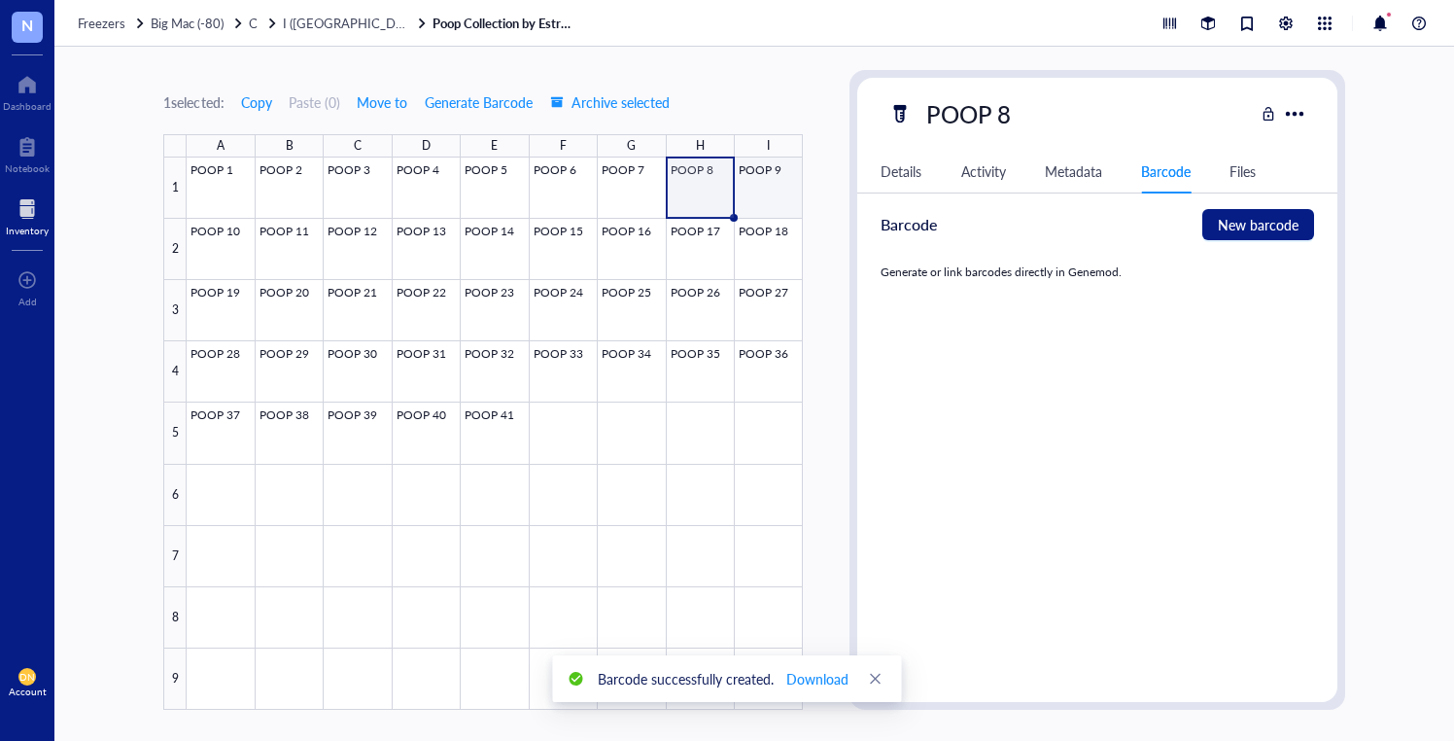
click at [773, 194] on div at bounding box center [495, 433] width 616 height 552
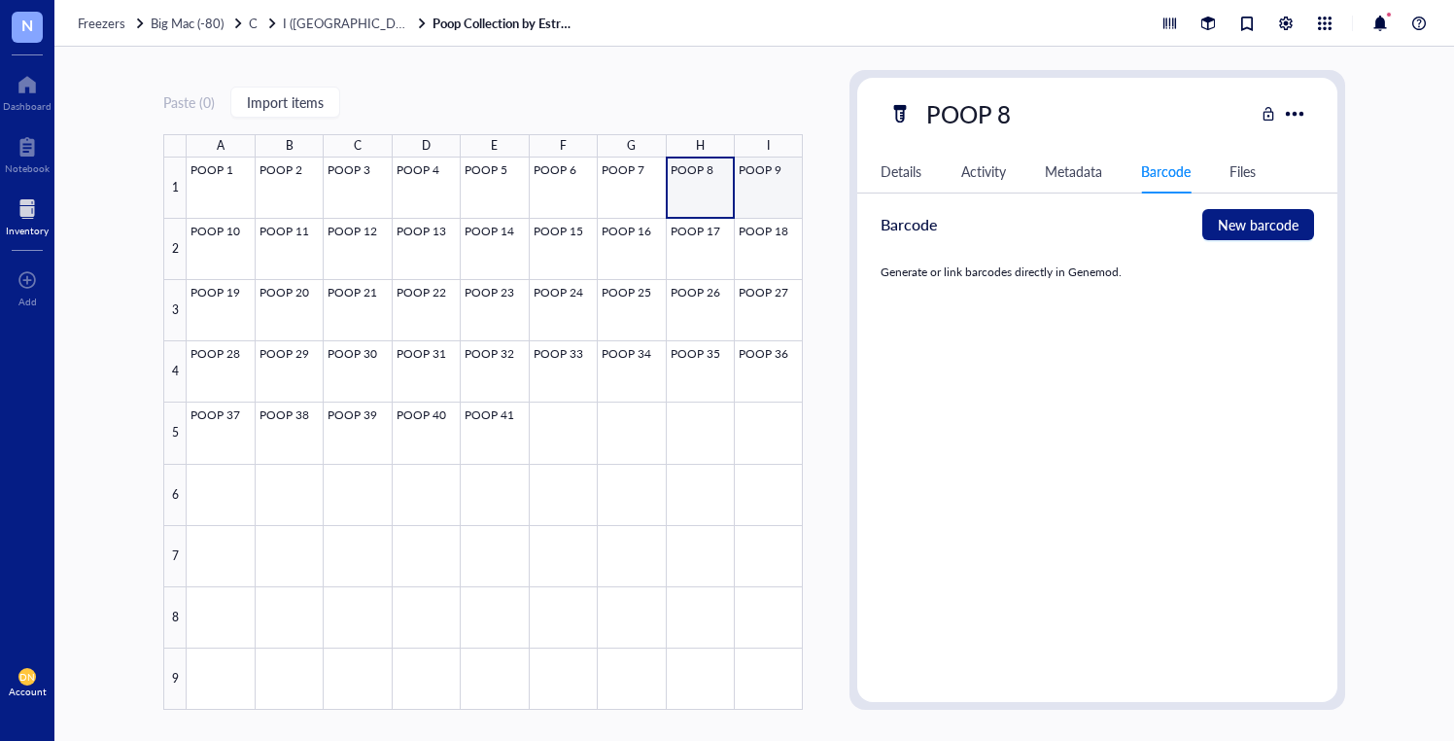
click at [786, 186] on div at bounding box center [495, 433] width 616 height 552
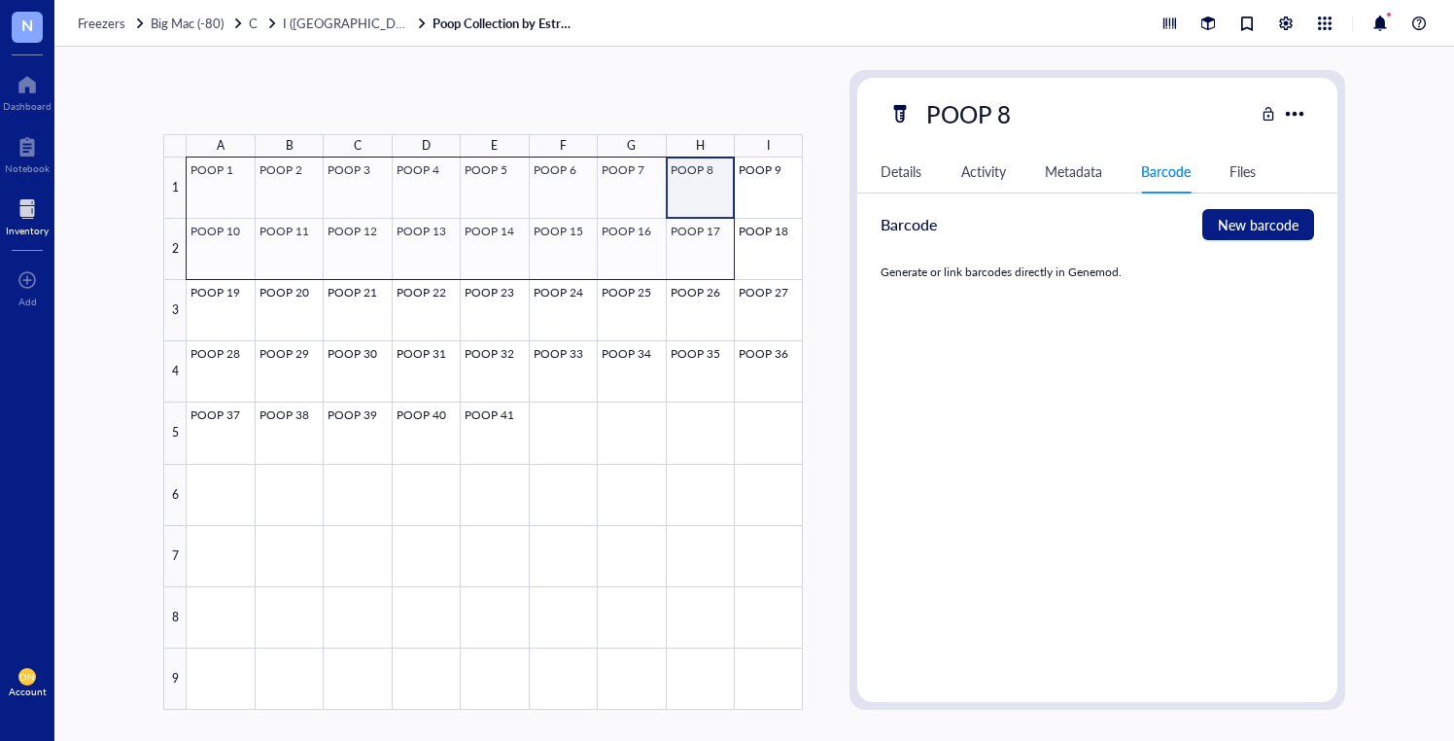
click at [209, 244] on div at bounding box center [495, 433] width 616 height 552
click at [271, 248] on div at bounding box center [495, 433] width 616 height 552
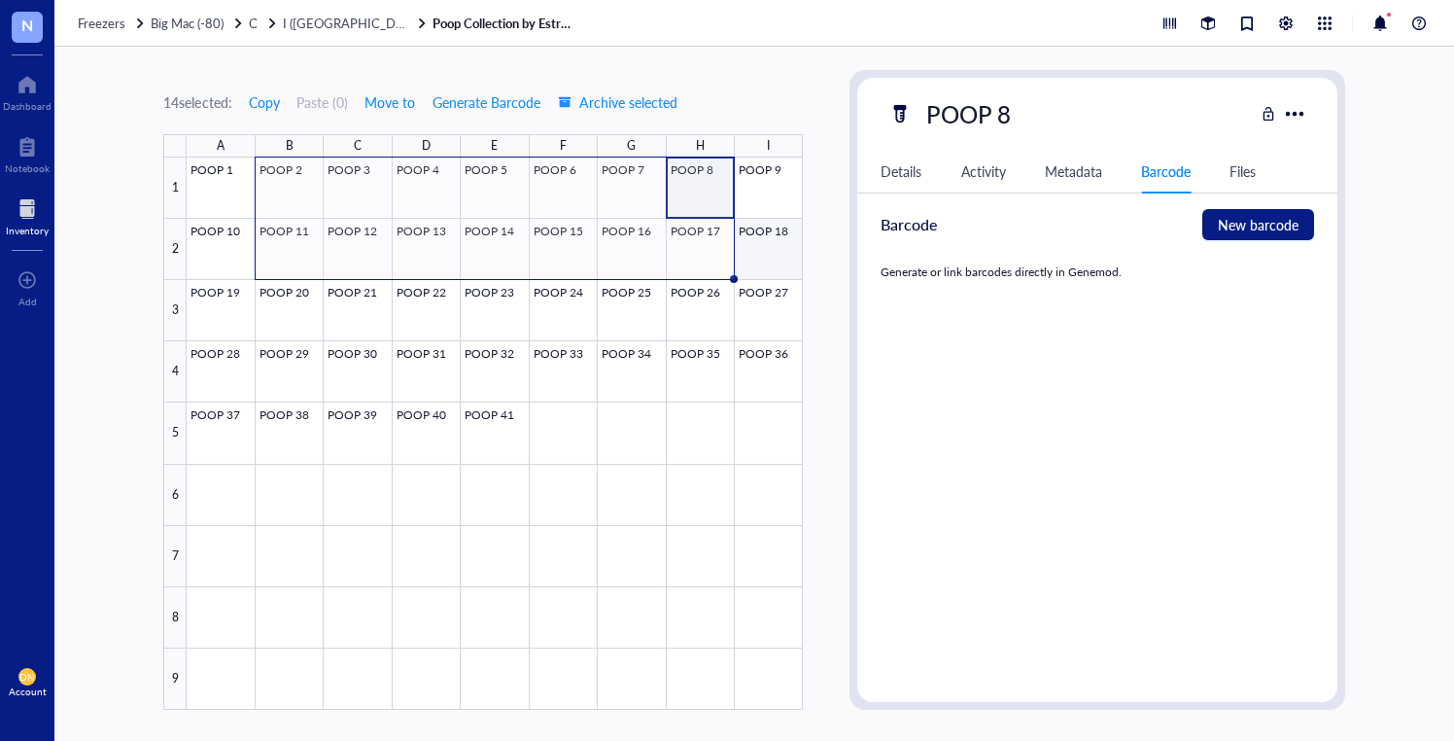
click at [767, 263] on div at bounding box center [495, 433] width 616 height 552
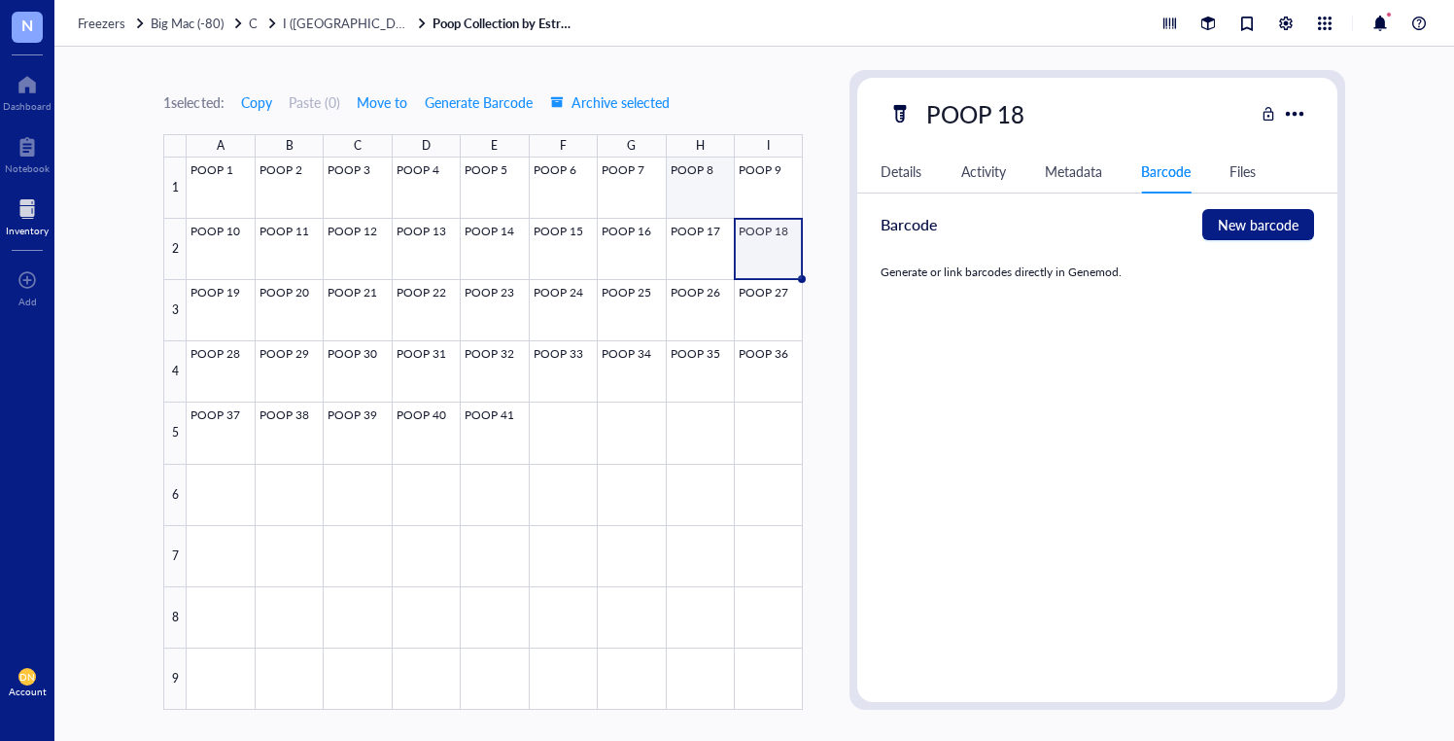
click at [713, 190] on div at bounding box center [495, 433] width 616 height 552
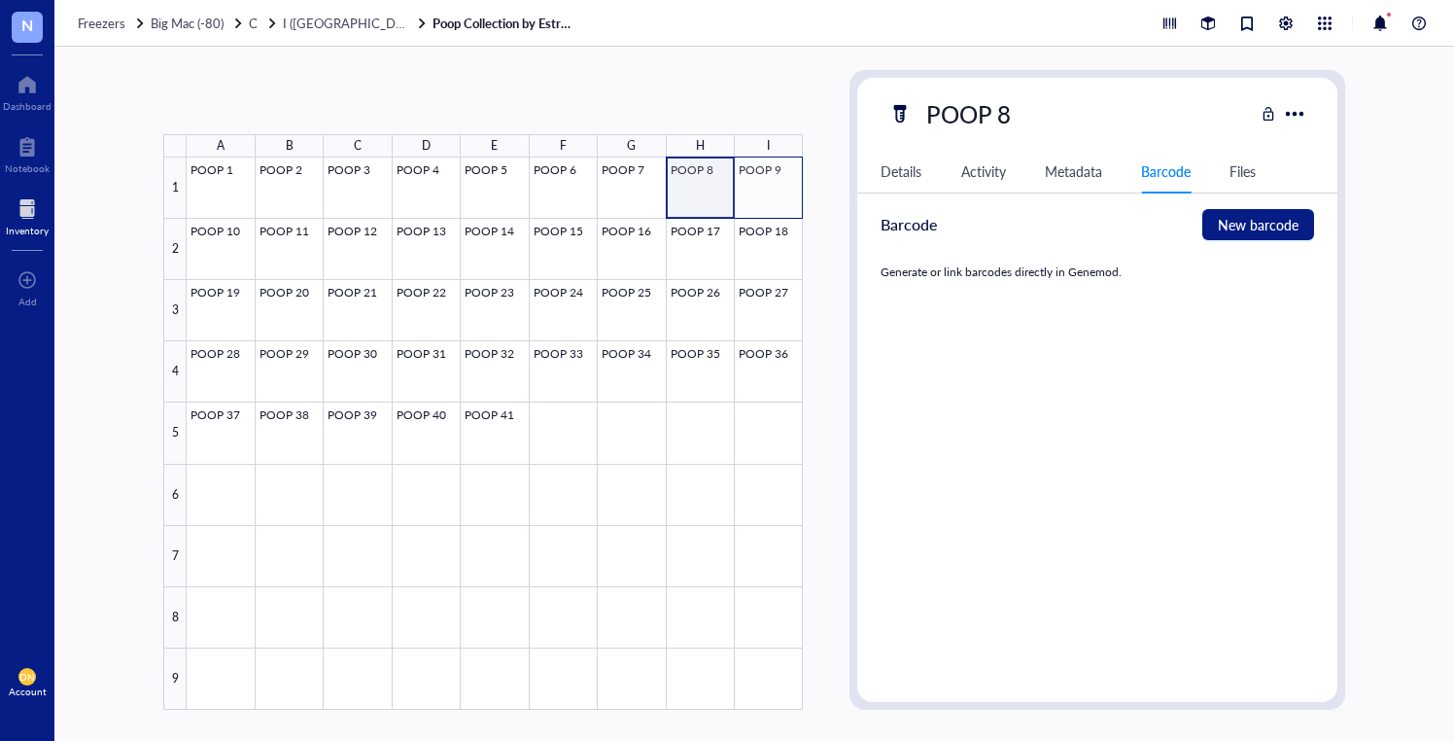
click at [754, 190] on div at bounding box center [495, 433] width 616 height 552
click at [452, 91] on button "Generate Barcode" at bounding box center [479, 102] width 110 height 31
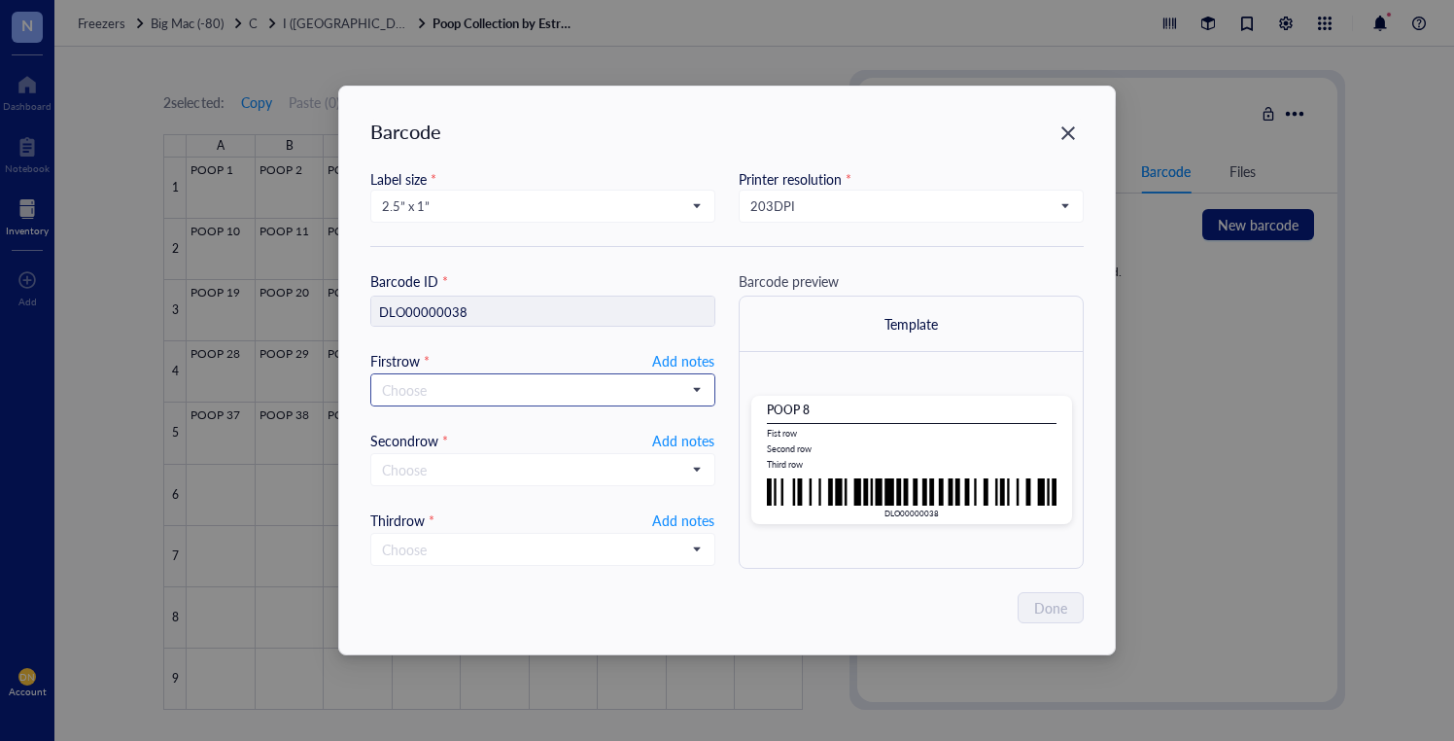
click at [512, 389] on input "search" at bounding box center [534, 389] width 304 height 29
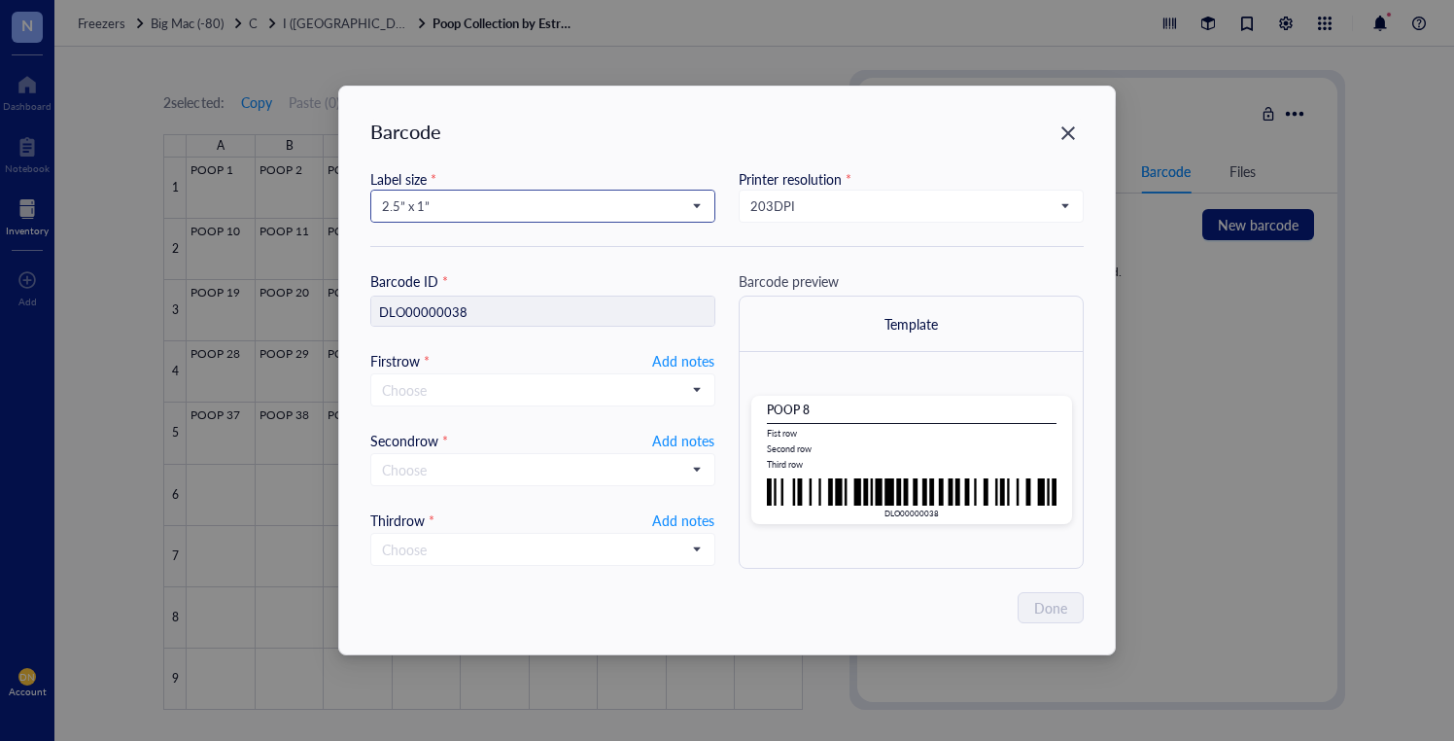
drag, startPoint x: 515, startPoint y: 226, endPoint x: 506, endPoint y: 216, distance: 13.7
click at [514, 226] on div "Label size * 2.5” x 1” Printer resolution * 203 DPI" at bounding box center [727, 207] width 714 height 79
click at [492, 208] on span "2.5” x 1”" at bounding box center [541, 205] width 318 height 17
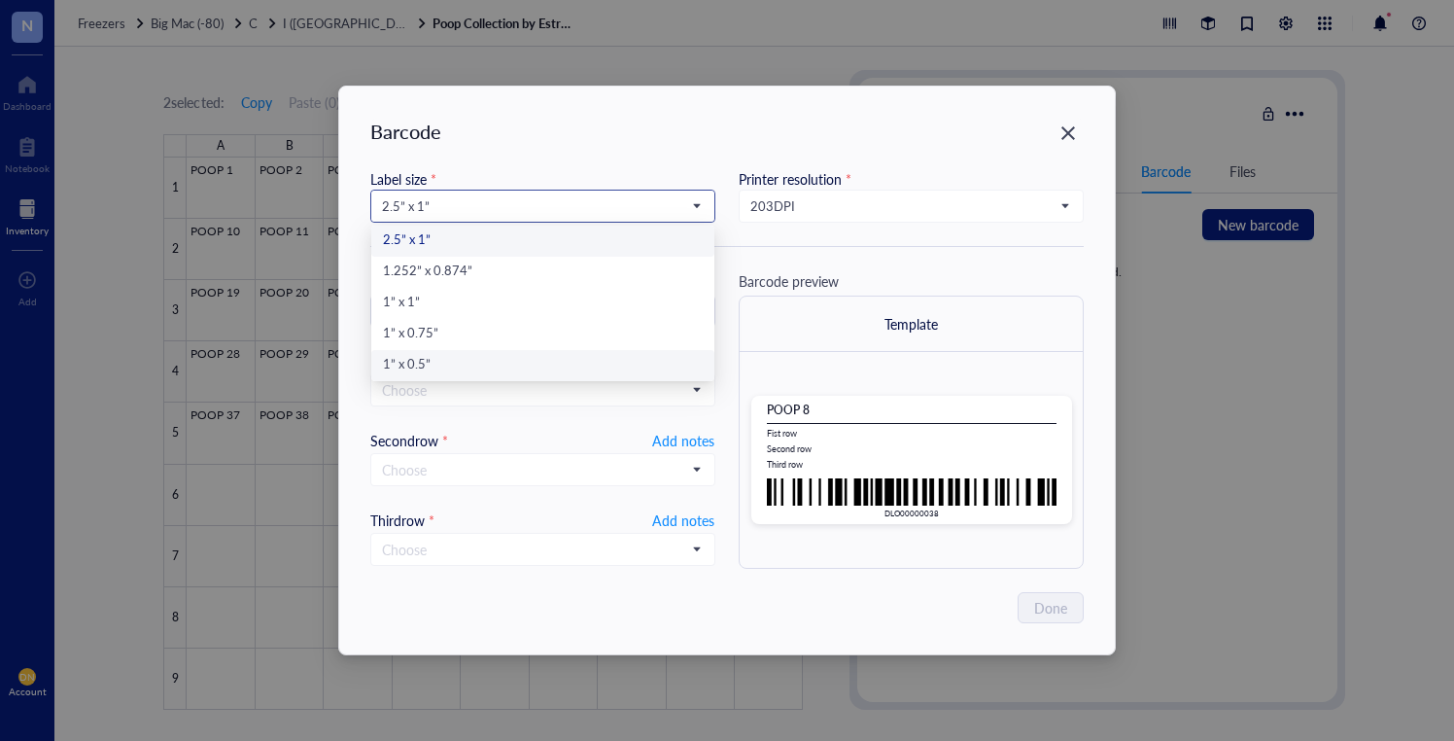
click at [426, 364] on div "1” x 0.5”" at bounding box center [543, 365] width 320 height 21
type input "DLO00000038"
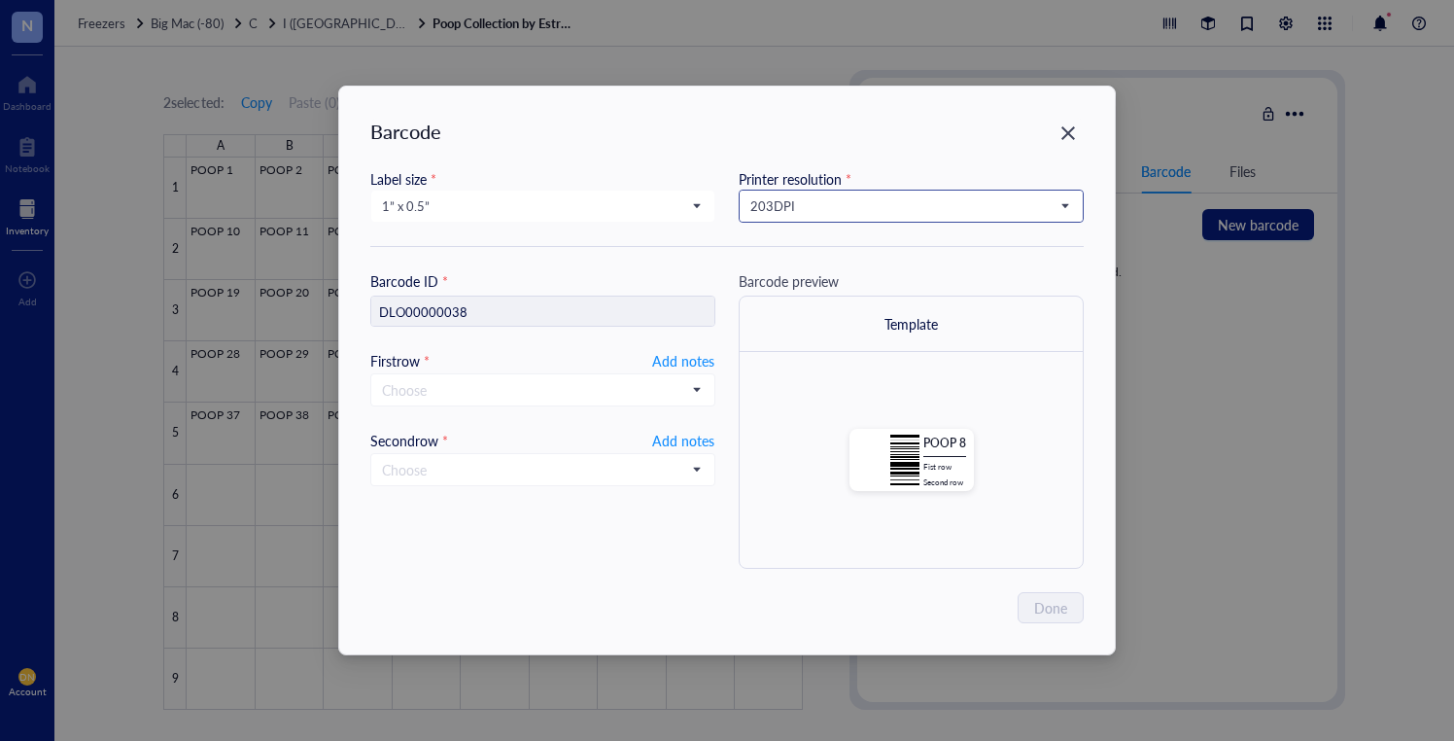
click at [844, 212] on span "203 DPI" at bounding box center [910, 205] width 318 height 17
click at [827, 269] on div "300 DPI" at bounding box center [912, 272] width 320 height 21
click at [688, 361] on span "Add notes" at bounding box center [683, 360] width 62 height 23
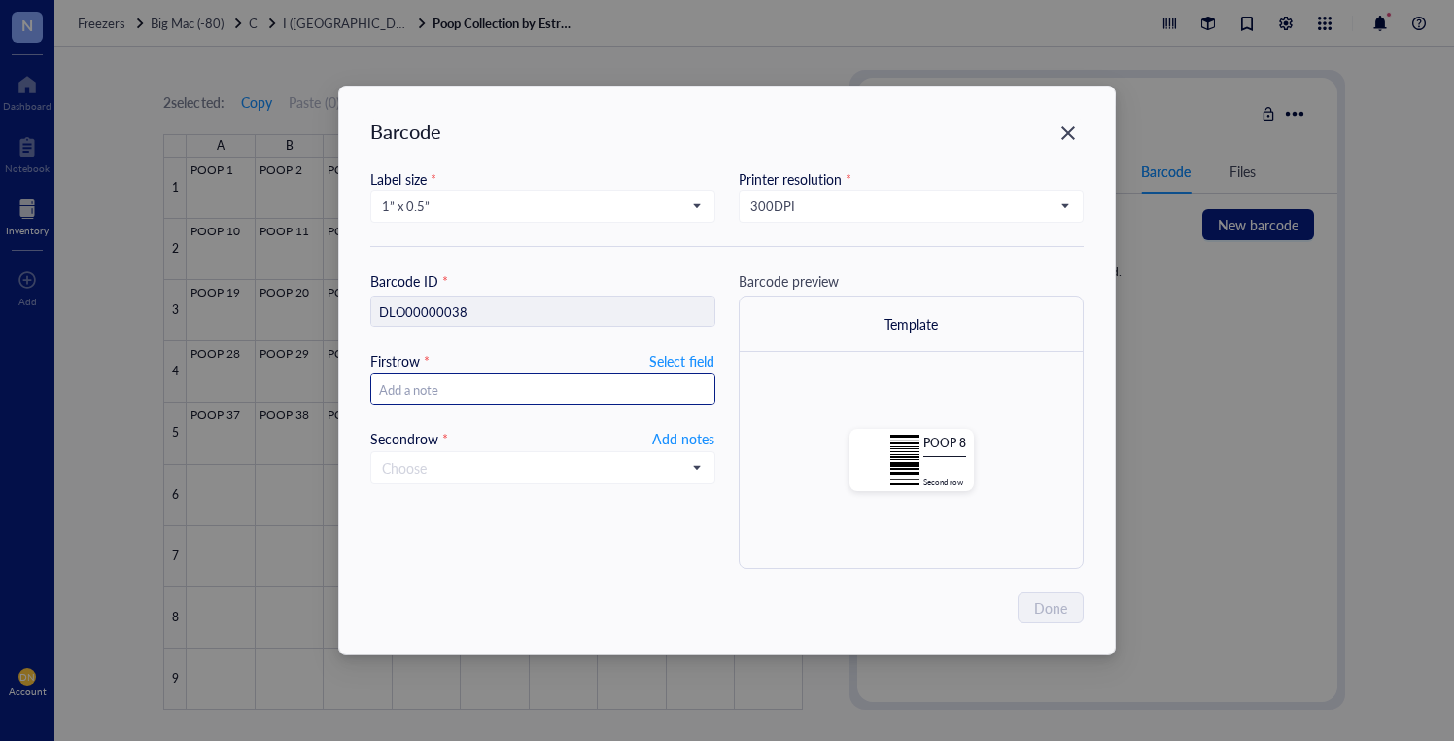
type input "20250915"
click at [693, 461] on span at bounding box center [543, 467] width 322 height 29
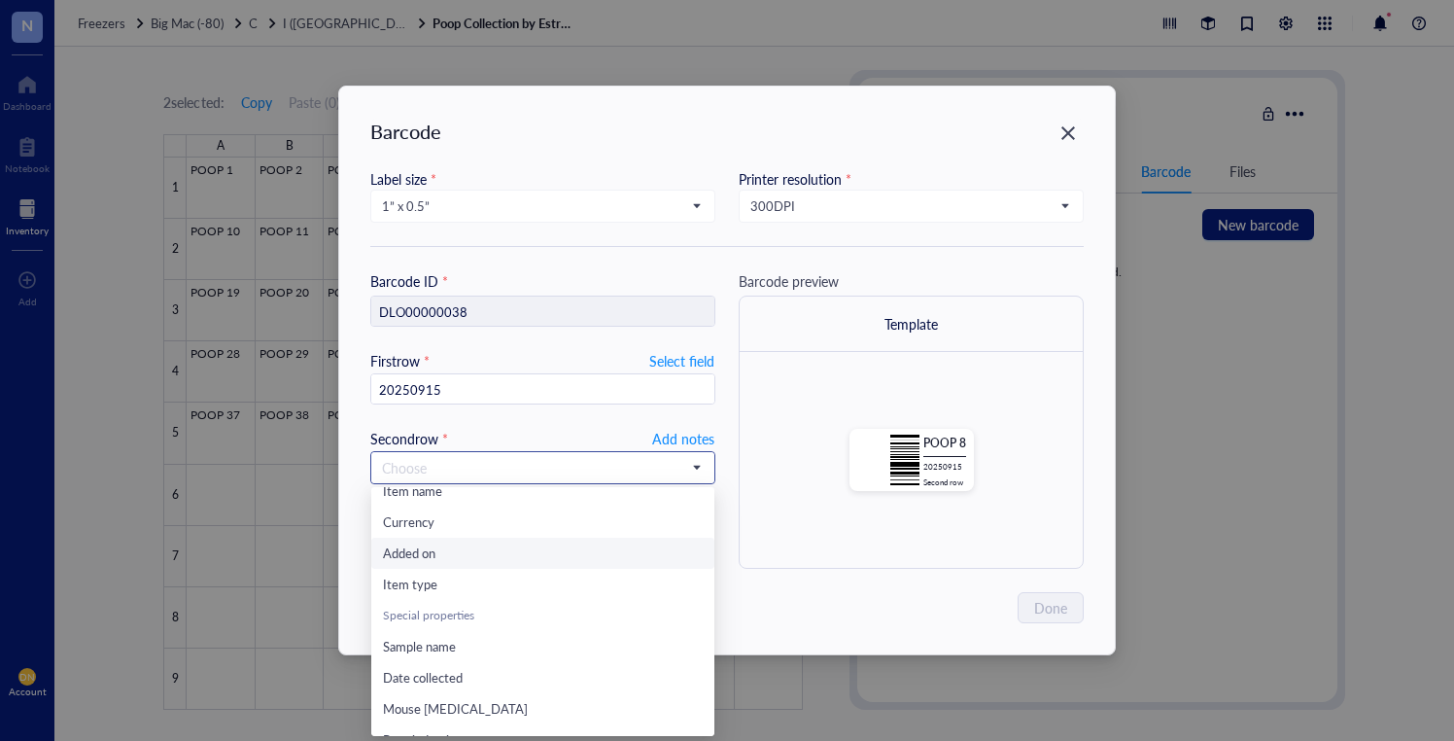
scroll to position [210, 0]
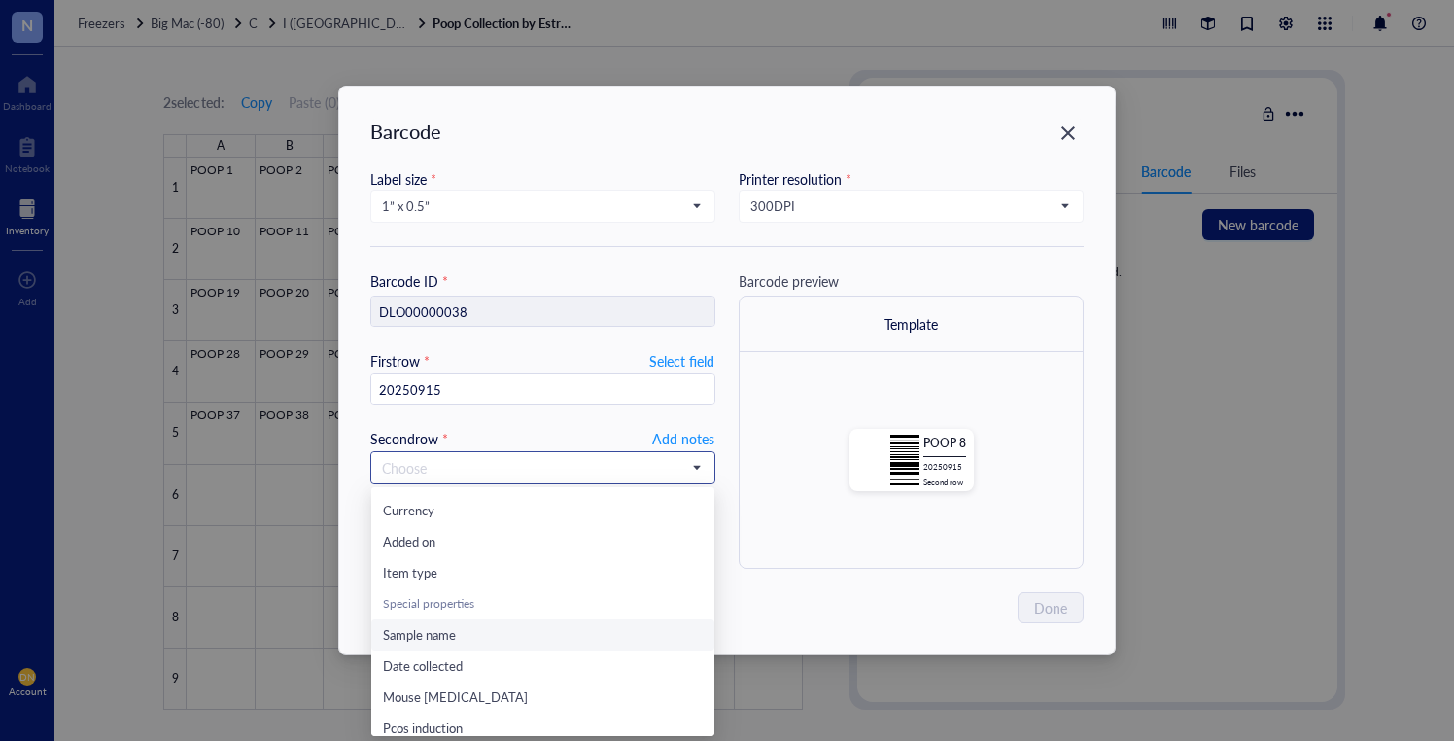
click at [451, 636] on span "Sample name" at bounding box center [419, 634] width 73 height 18
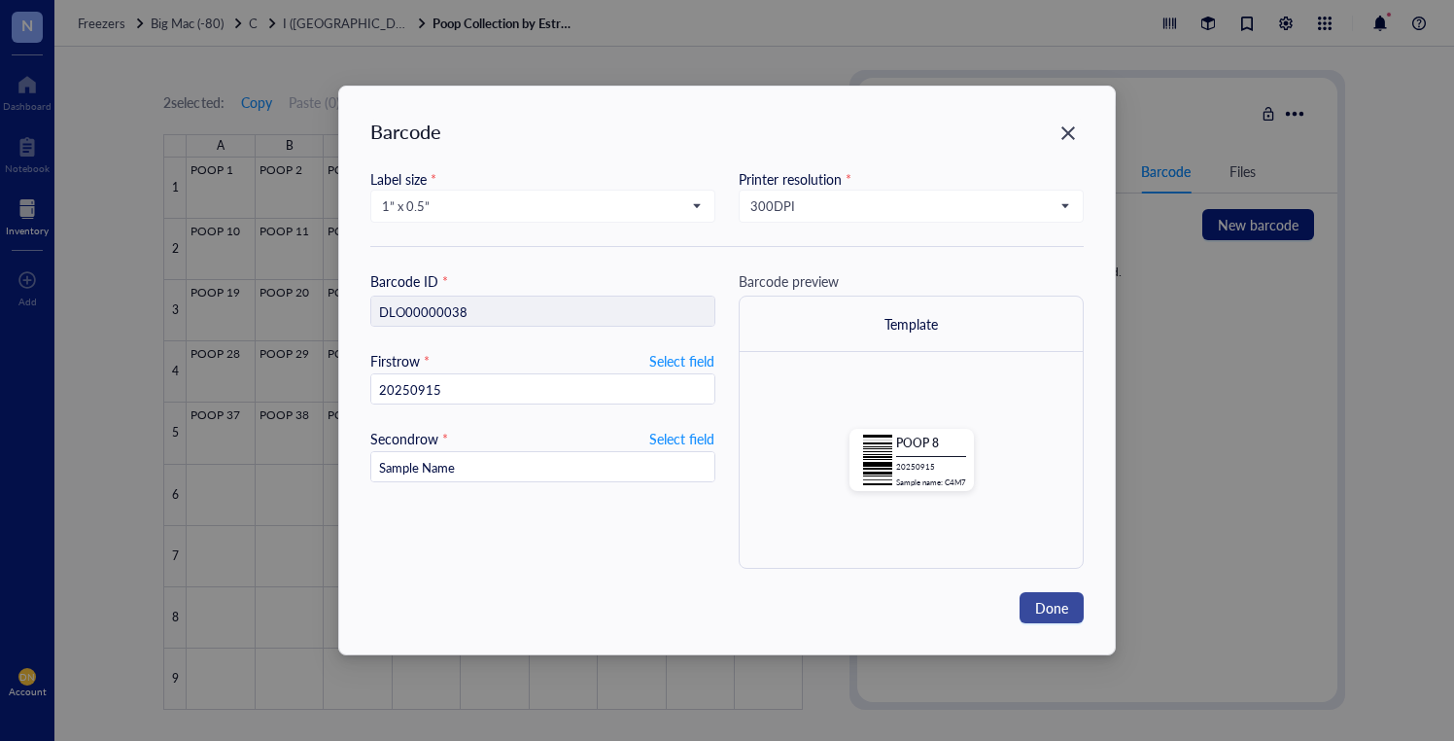
click at [1065, 612] on span "Done" at bounding box center [1051, 607] width 33 height 21
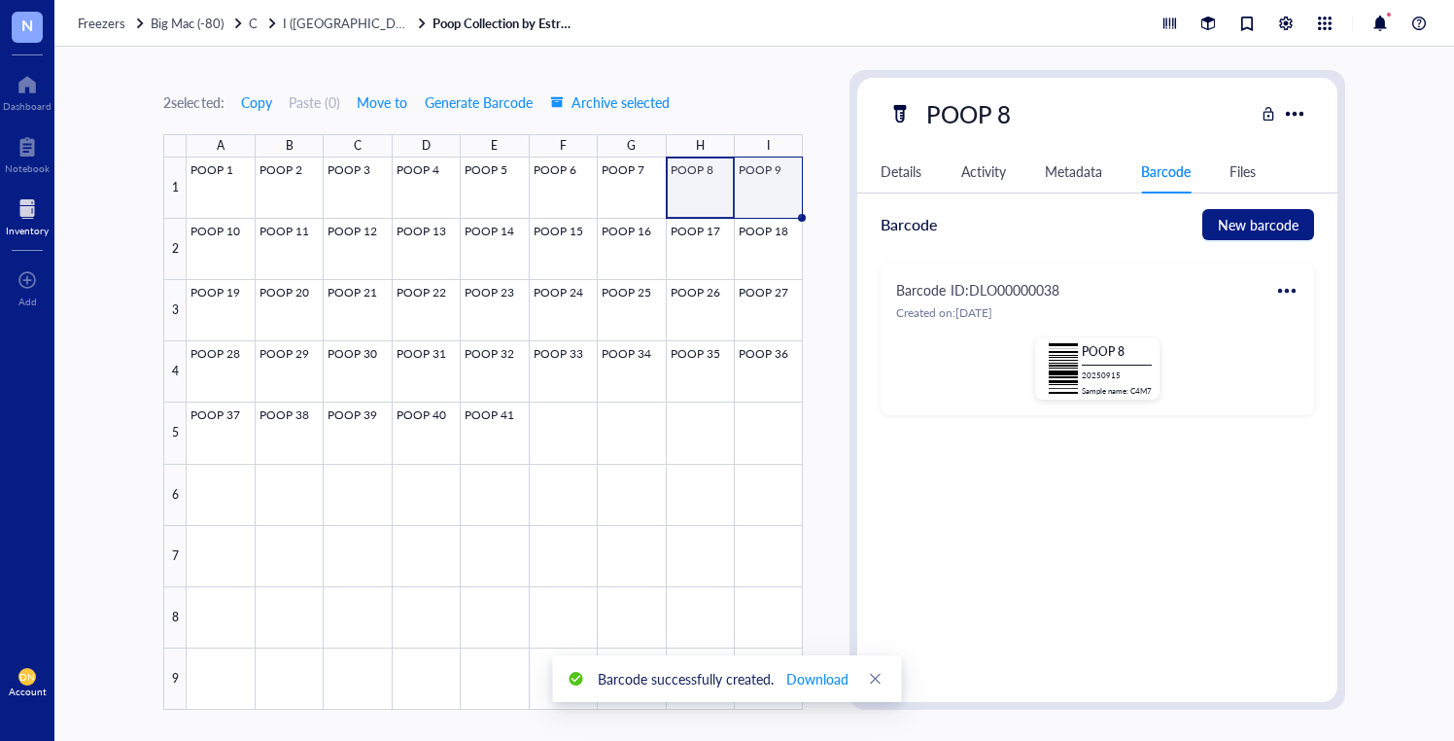
click at [754, 186] on div at bounding box center [495, 433] width 616 height 552
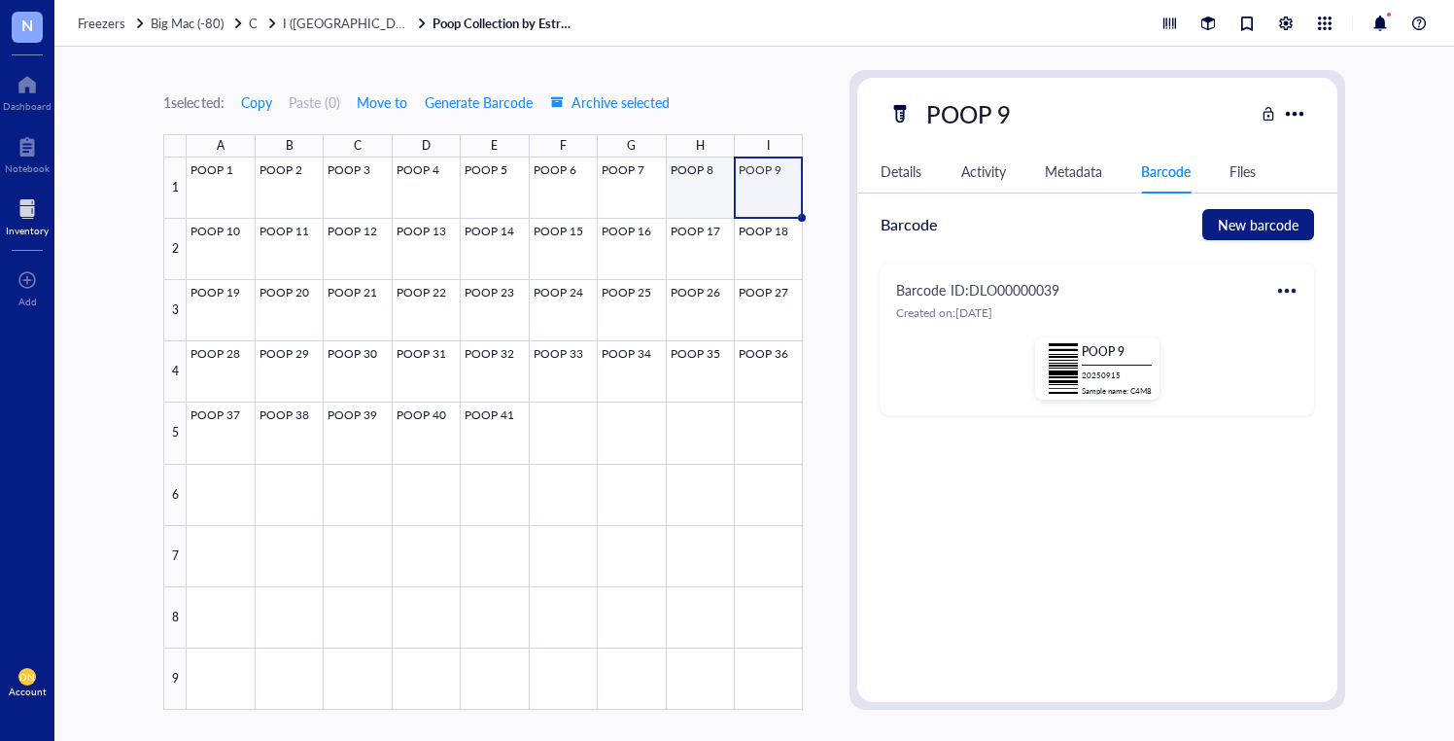
click at [708, 185] on div at bounding box center [495, 433] width 616 height 552
click at [755, 185] on div at bounding box center [495, 433] width 616 height 552
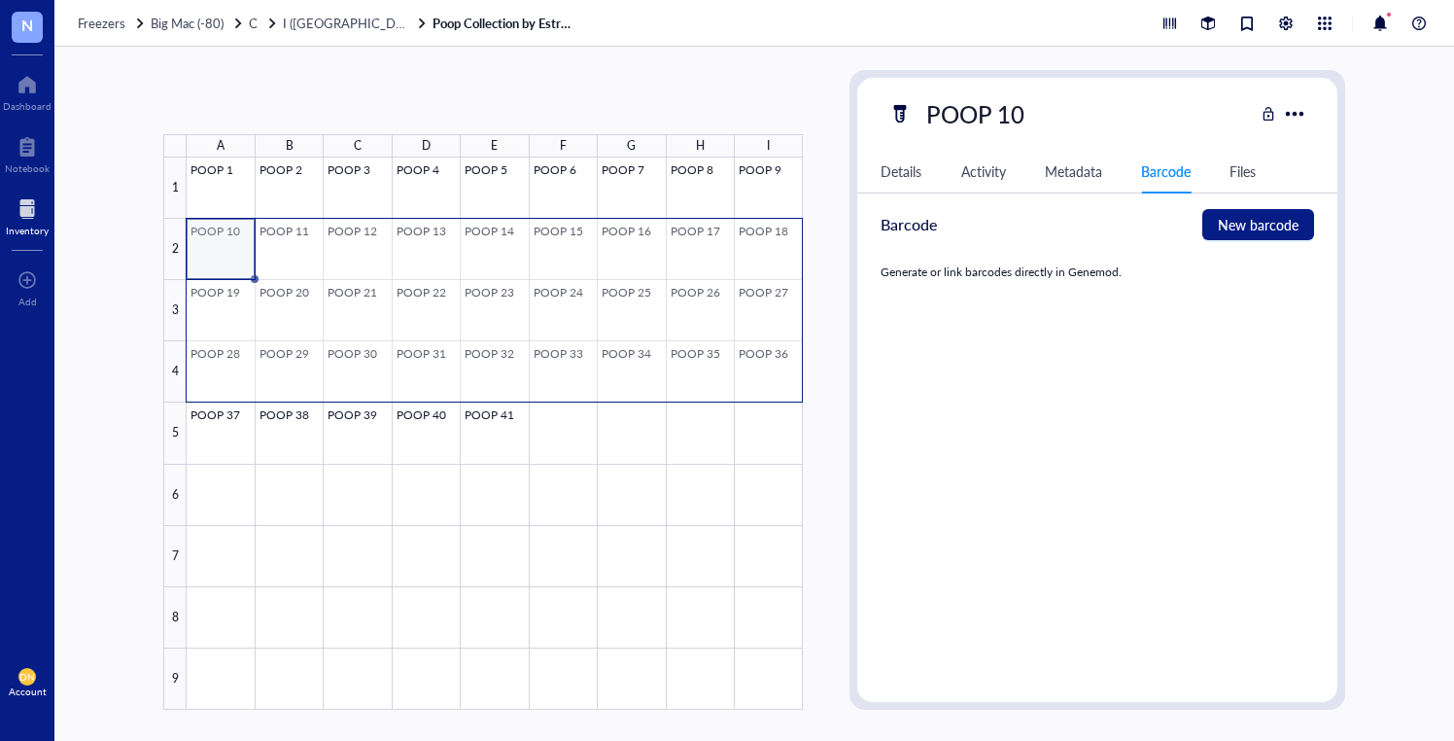
drag, startPoint x: 243, startPoint y: 239, endPoint x: 751, endPoint y: 369, distance: 523.9
click at [751, 369] on div at bounding box center [495, 433] width 616 height 552
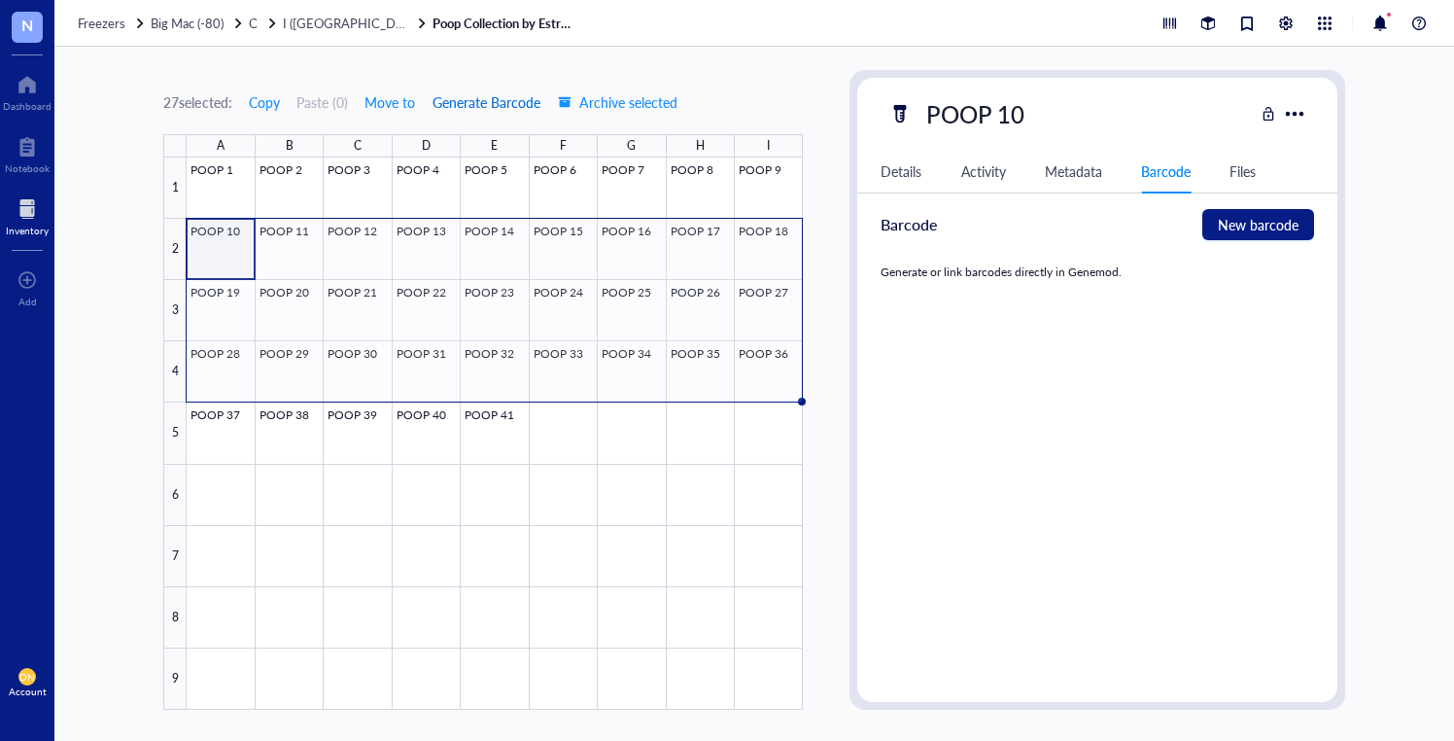
click at [458, 101] on span "Generate Barcode" at bounding box center [487, 102] width 108 height 16
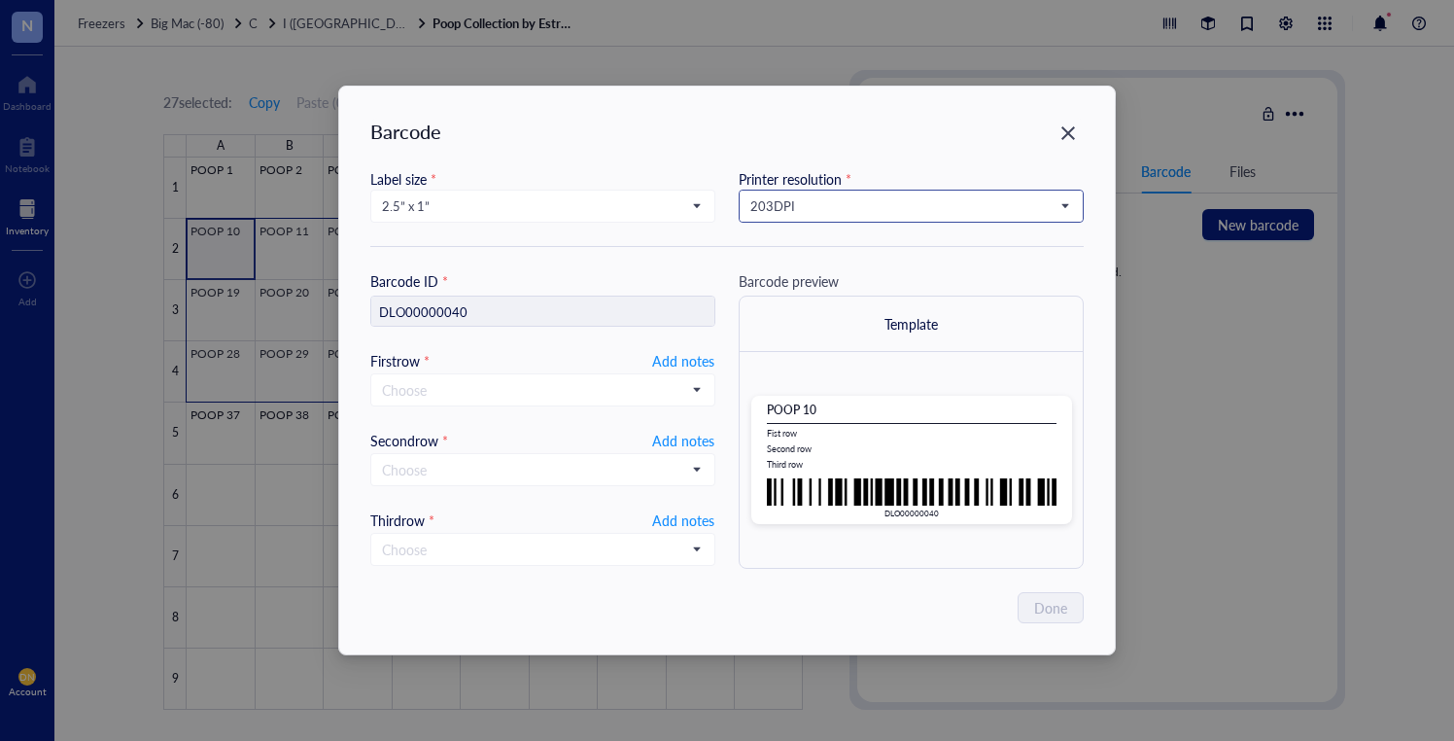
click at [833, 202] on span "203 DPI" at bounding box center [910, 205] width 318 height 17
click at [783, 259] on div "300 DPI" at bounding box center [911, 272] width 343 height 31
click at [720, 211] on div "Label size * 2.5” x 1” Printer resolution * 300 300 DPI 203 DPI 300 DPI" at bounding box center [727, 207] width 714 height 79
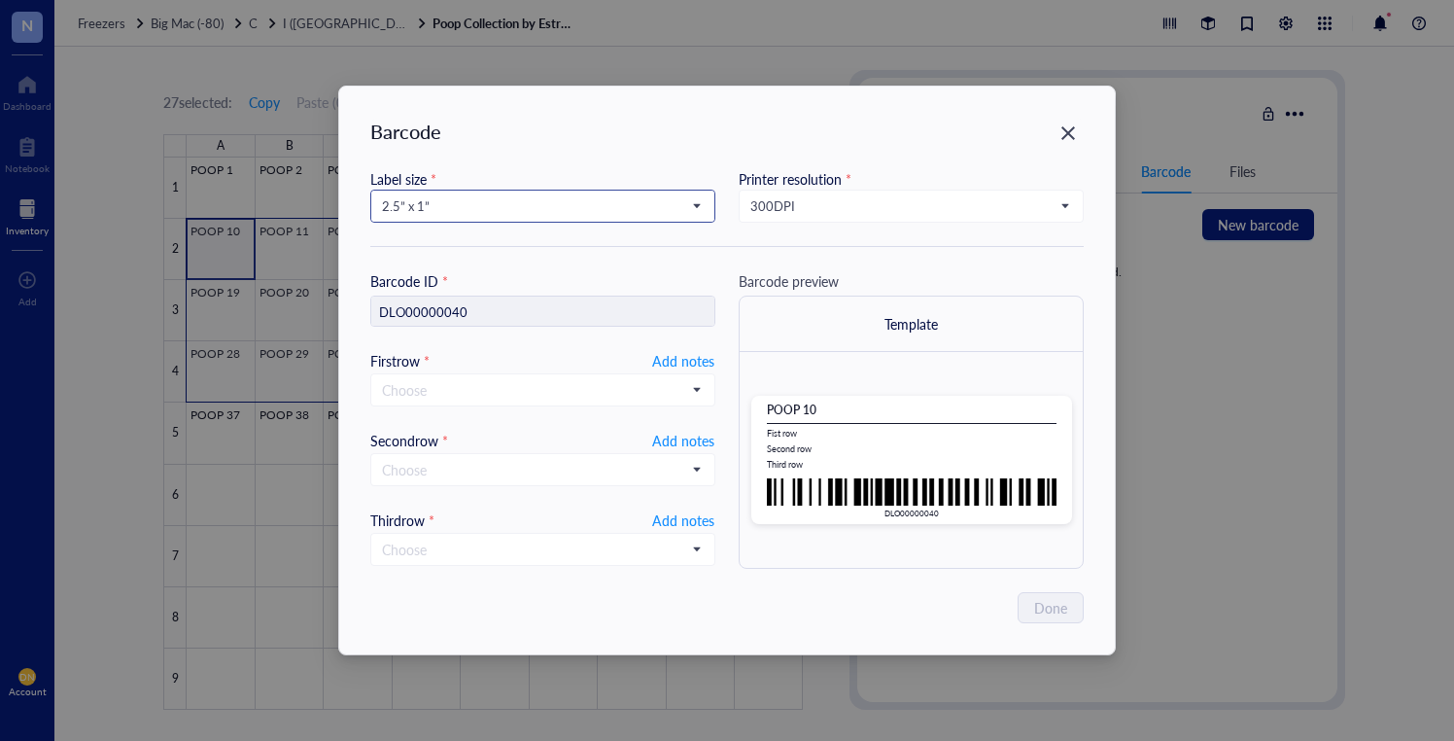
drag, startPoint x: 694, startPoint y: 207, endPoint x: 686, endPoint y: 215, distance: 11.0
click at [692, 209] on span "2.5” x 1”" at bounding box center [541, 205] width 318 height 17
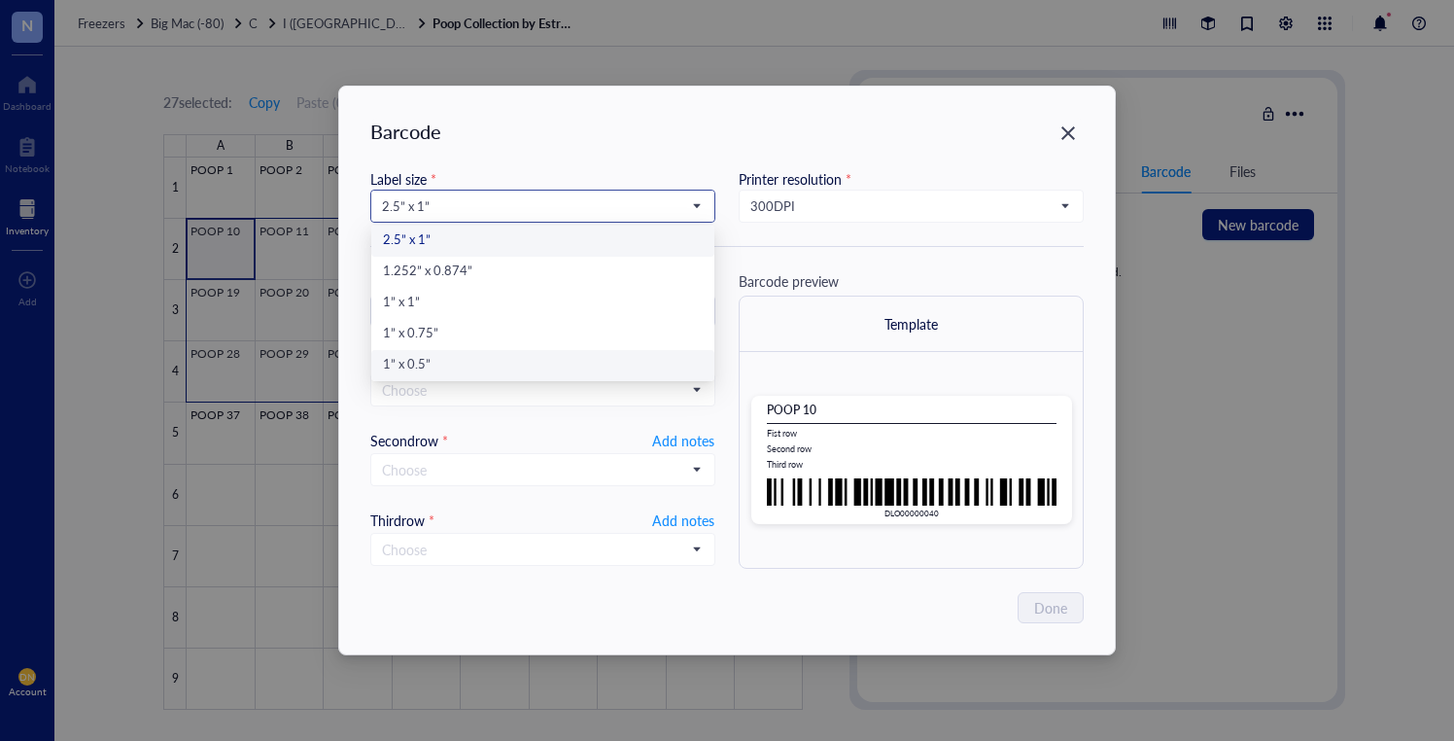
click at [404, 368] on div "1” x 0.5”" at bounding box center [543, 365] width 320 height 21
type input "DLO00000040"
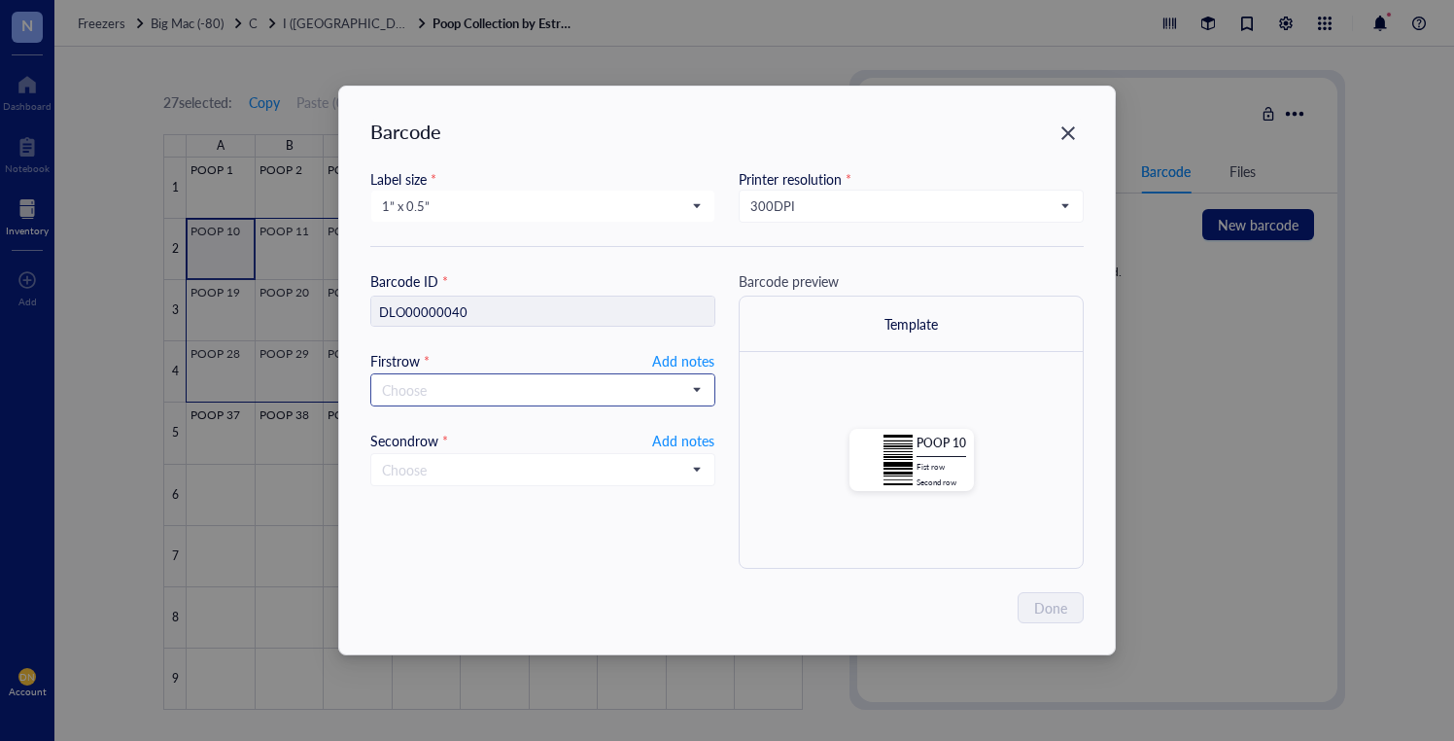
click at [470, 402] on input "search" at bounding box center [534, 389] width 304 height 29
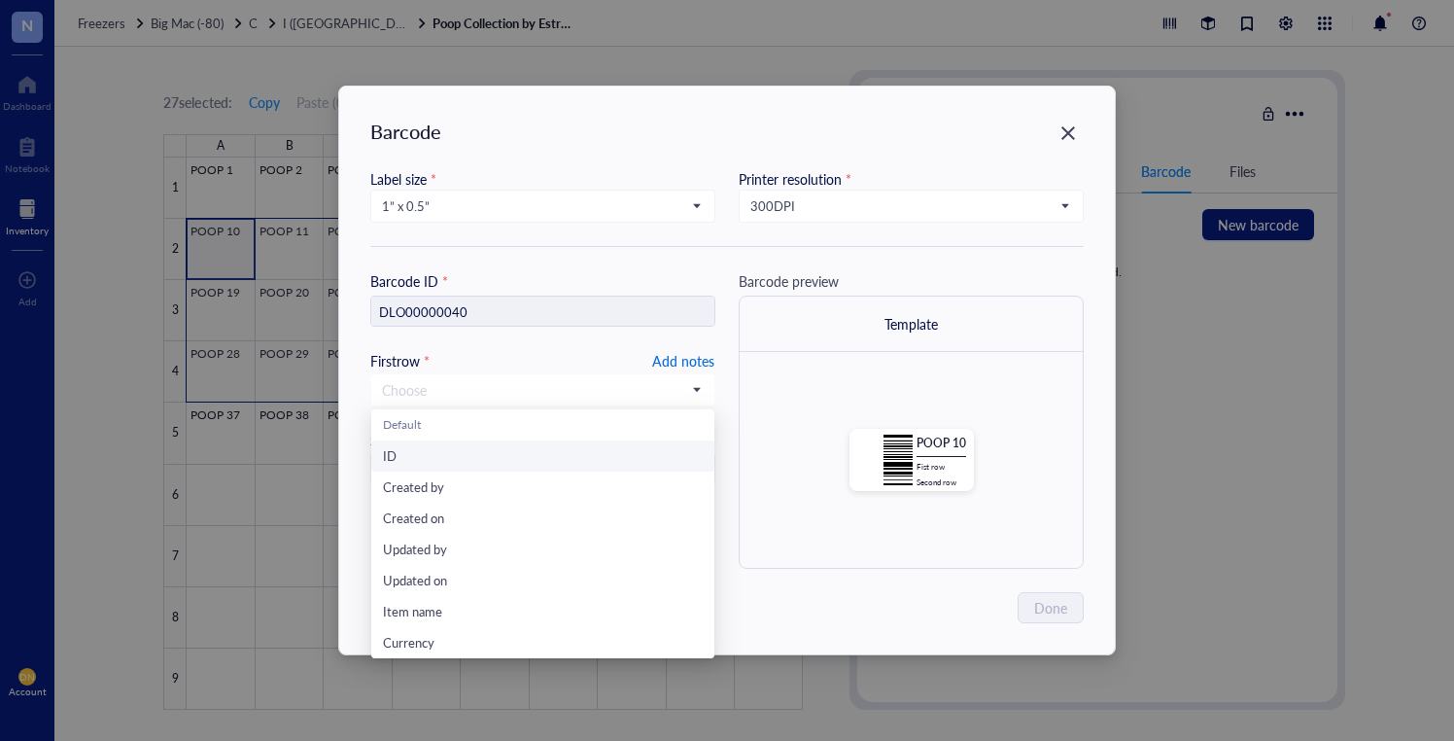
click at [676, 357] on span "Add notes" at bounding box center [683, 360] width 62 height 23
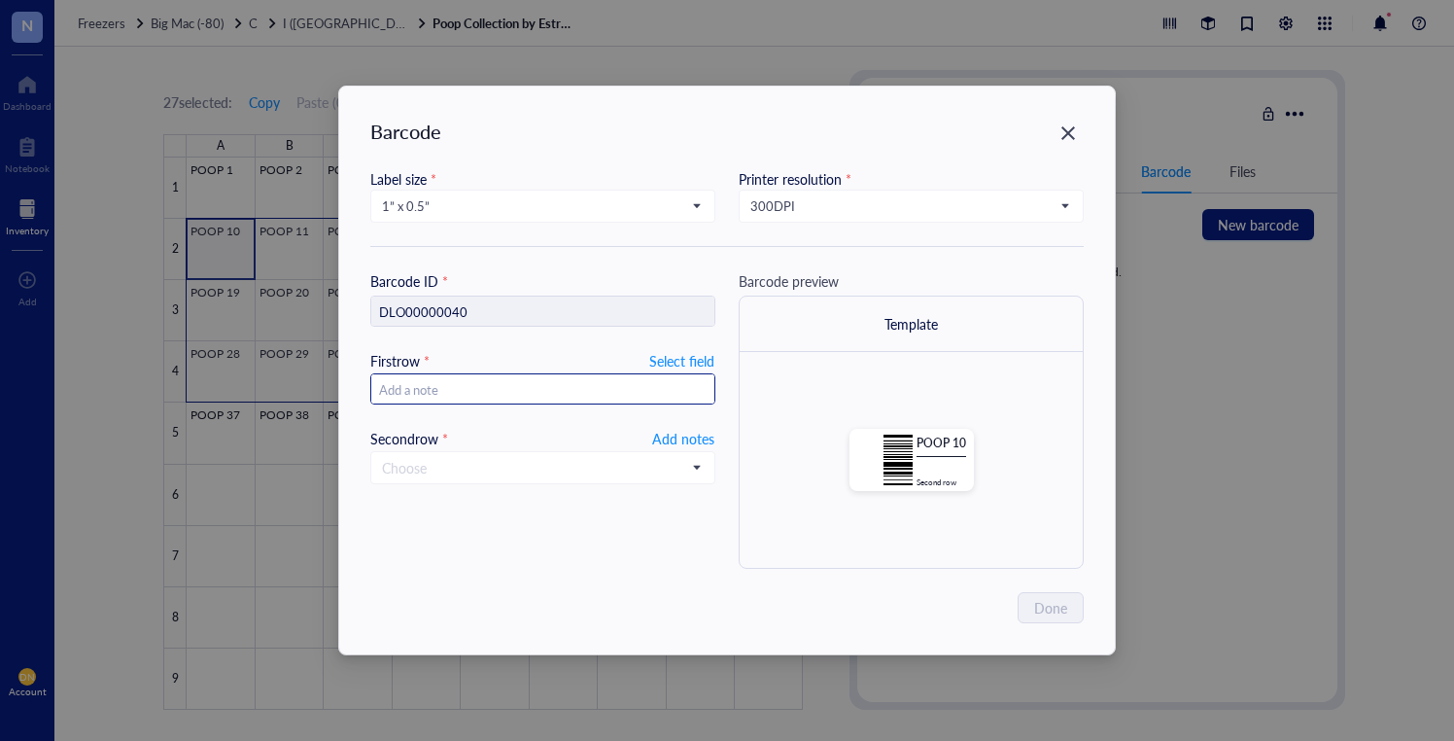
type input "20250915"
click at [517, 455] on input "search" at bounding box center [534, 467] width 304 height 29
click at [464, 474] on input "search" at bounding box center [534, 467] width 304 height 29
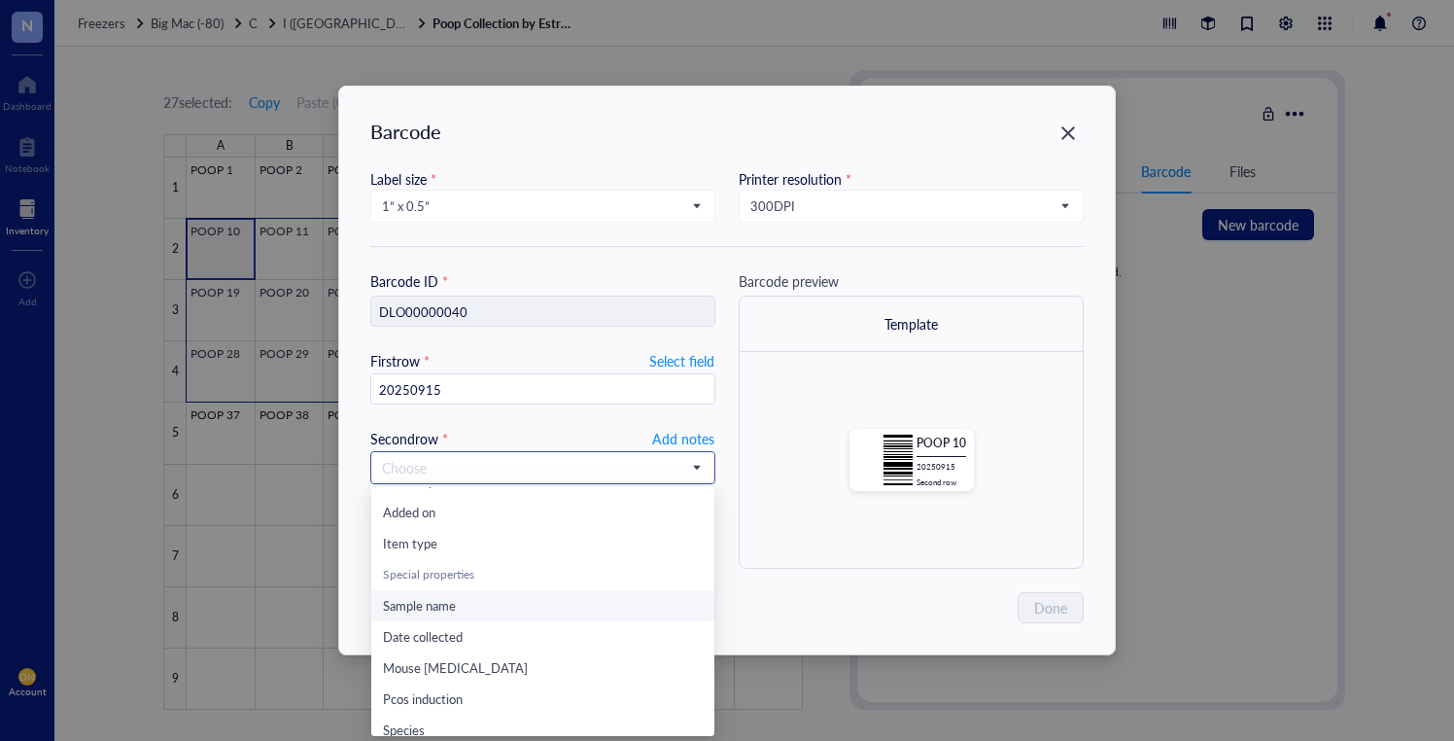
scroll to position [249, 0]
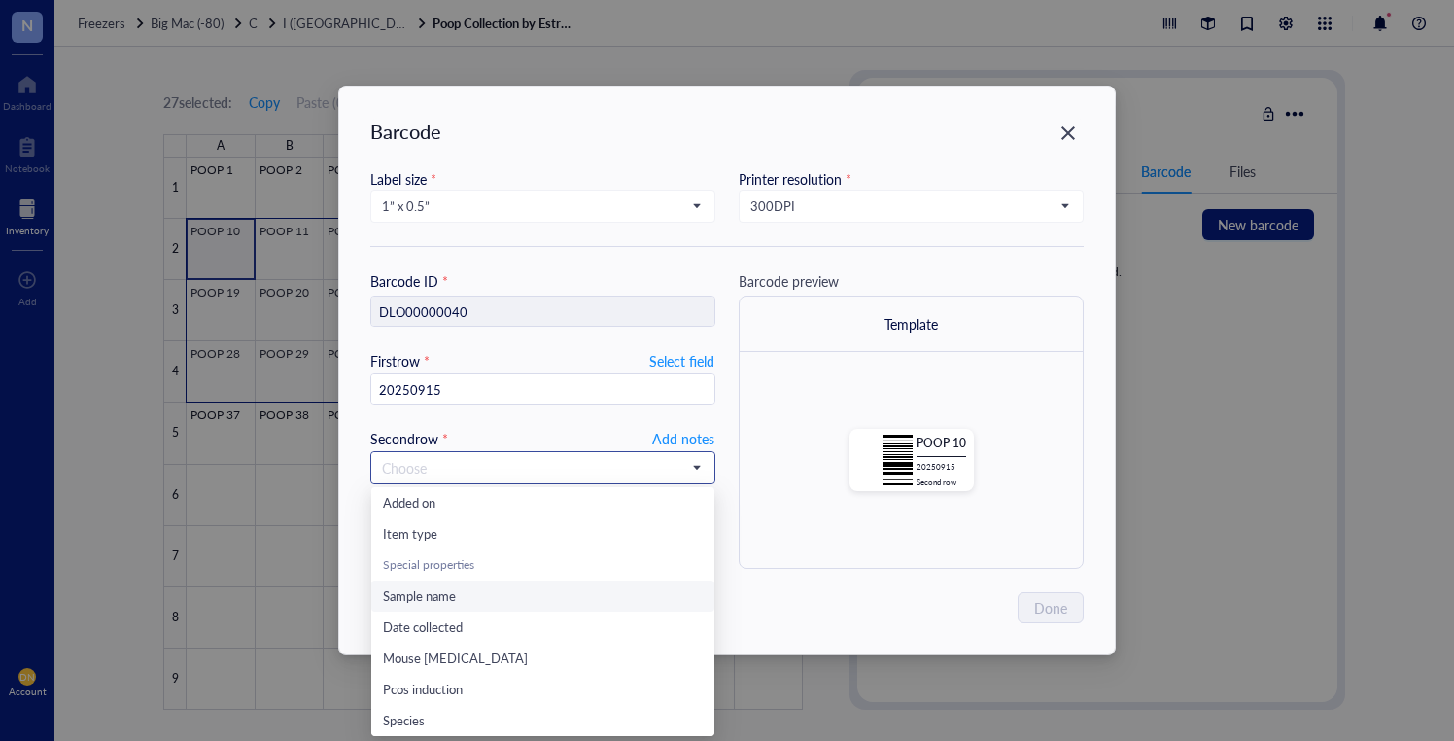
click at [446, 595] on span "Sample name" at bounding box center [419, 595] width 73 height 18
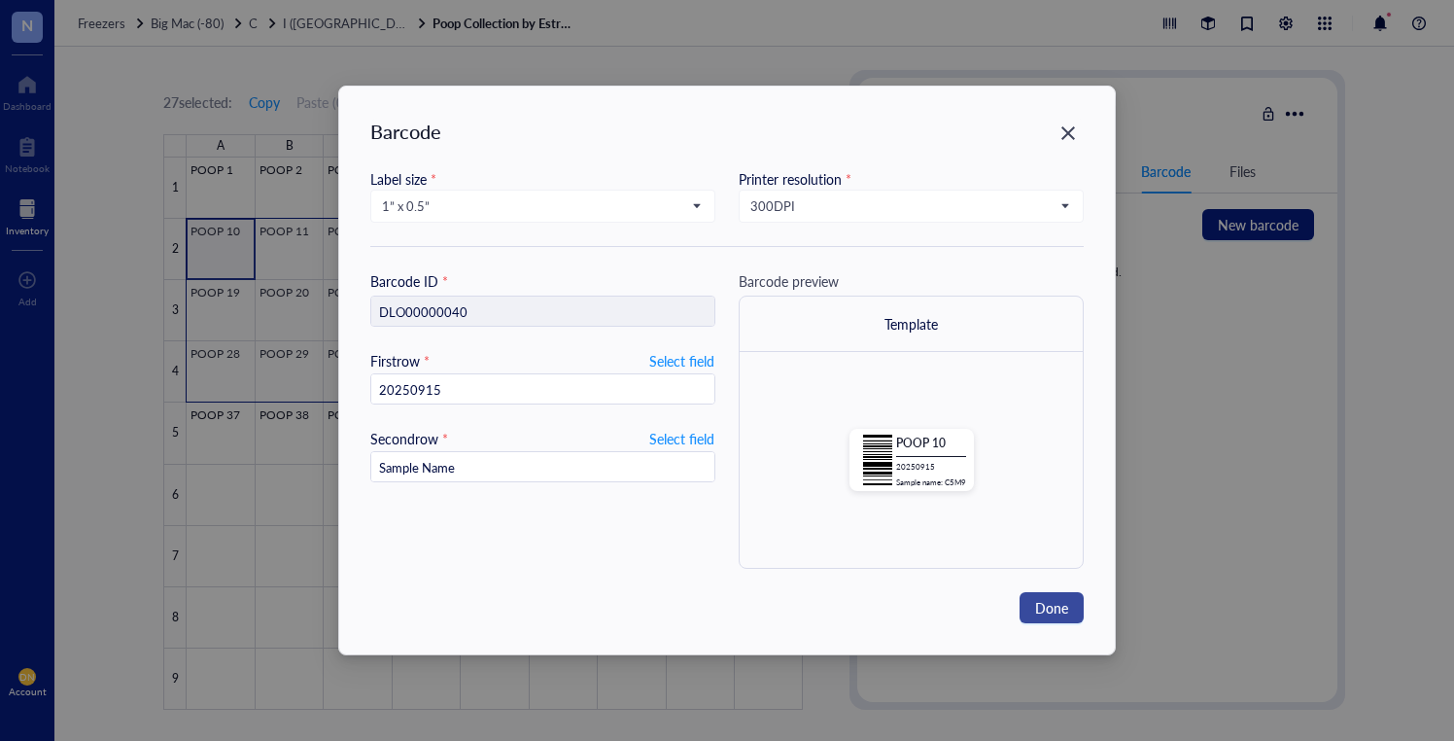
click at [1045, 605] on span "Done" at bounding box center [1051, 607] width 33 height 21
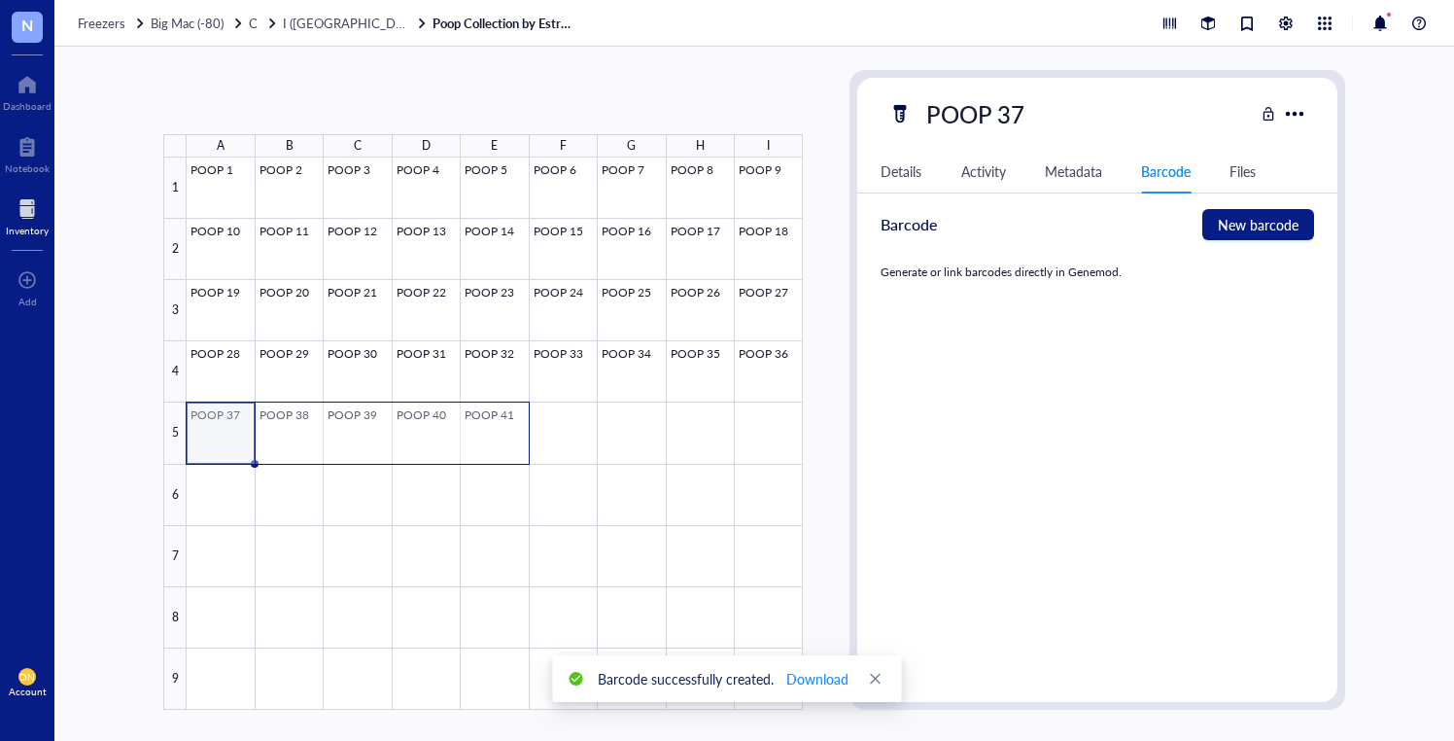
drag, startPoint x: 242, startPoint y: 421, endPoint x: 488, endPoint y: 433, distance: 246.2
click at [483, 435] on div at bounding box center [495, 433] width 616 height 552
click at [493, 95] on span "Generate Barcode" at bounding box center [479, 102] width 108 height 16
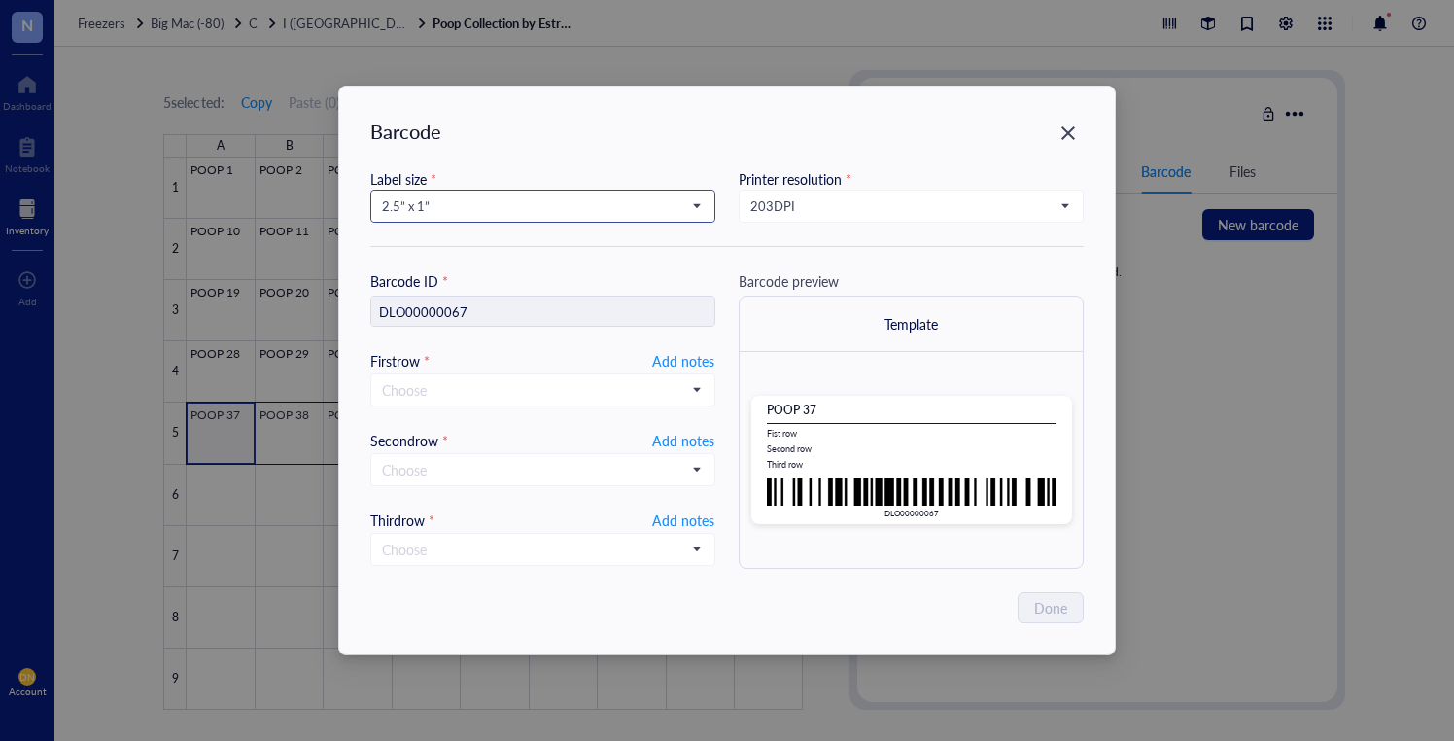
click at [430, 198] on span "2.5” x 1”" at bounding box center [541, 205] width 318 height 17
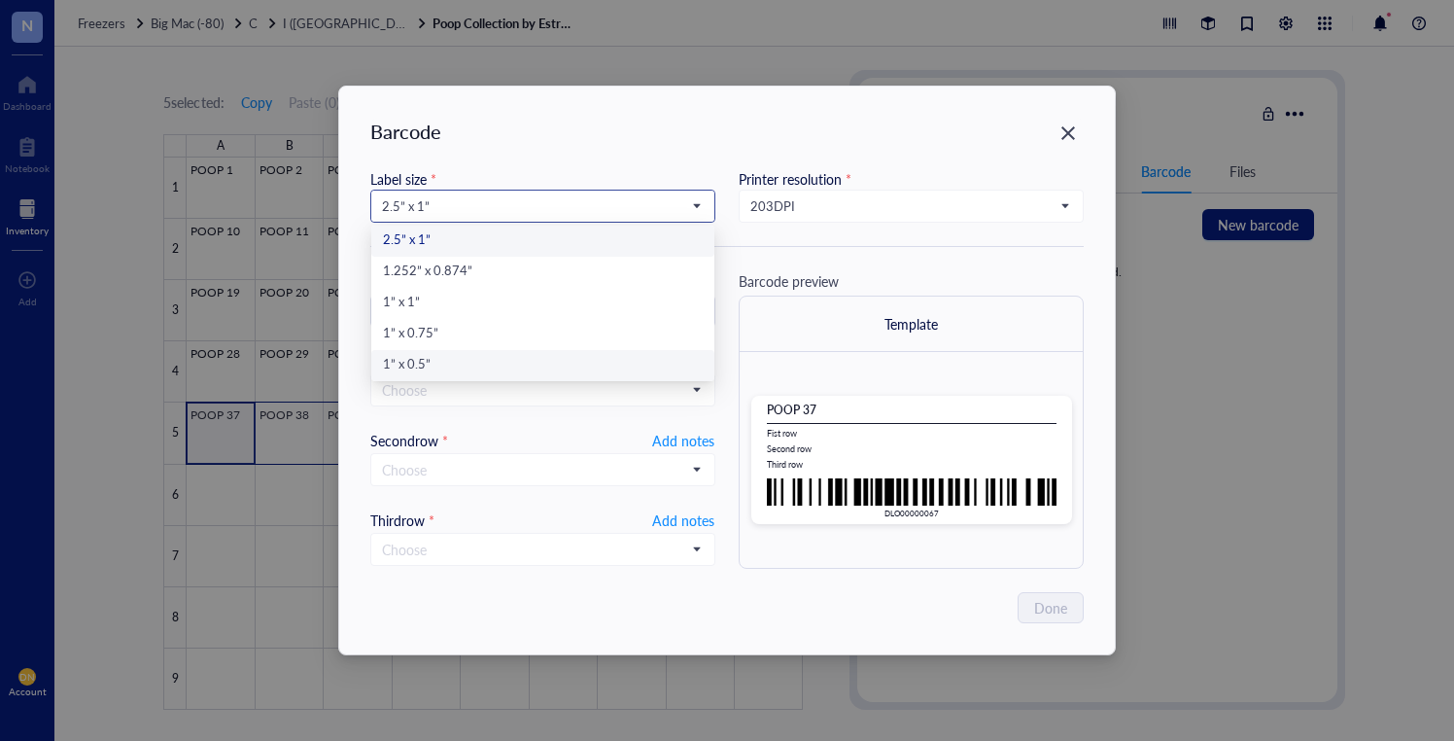
click at [445, 355] on div "1” x 0.5”" at bounding box center [543, 365] width 320 height 21
type input "DLO00000067"
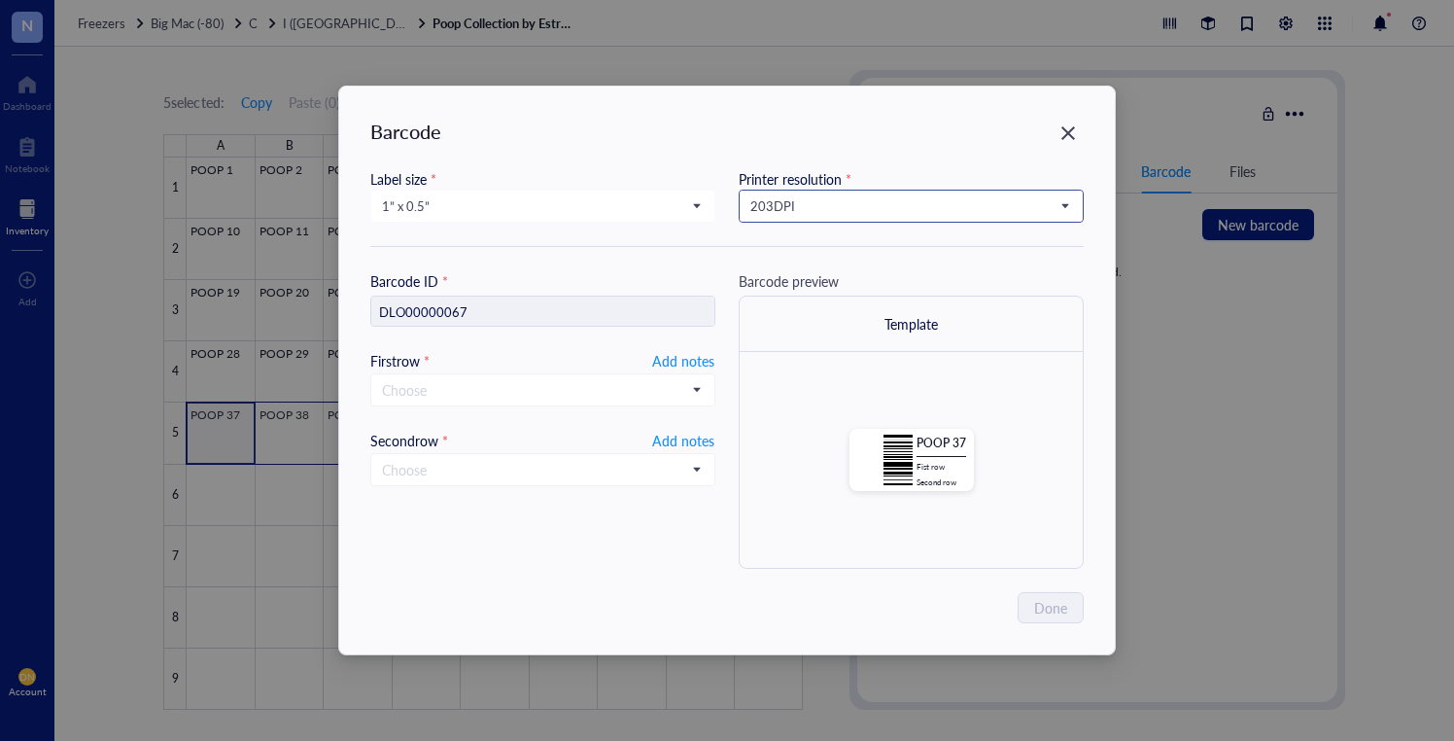
click at [784, 214] on span "203 DPI" at bounding box center [910, 205] width 318 height 17
click at [812, 277] on div "300 DPI" at bounding box center [912, 272] width 320 height 21
click at [693, 368] on span "Add notes" at bounding box center [683, 360] width 62 height 23
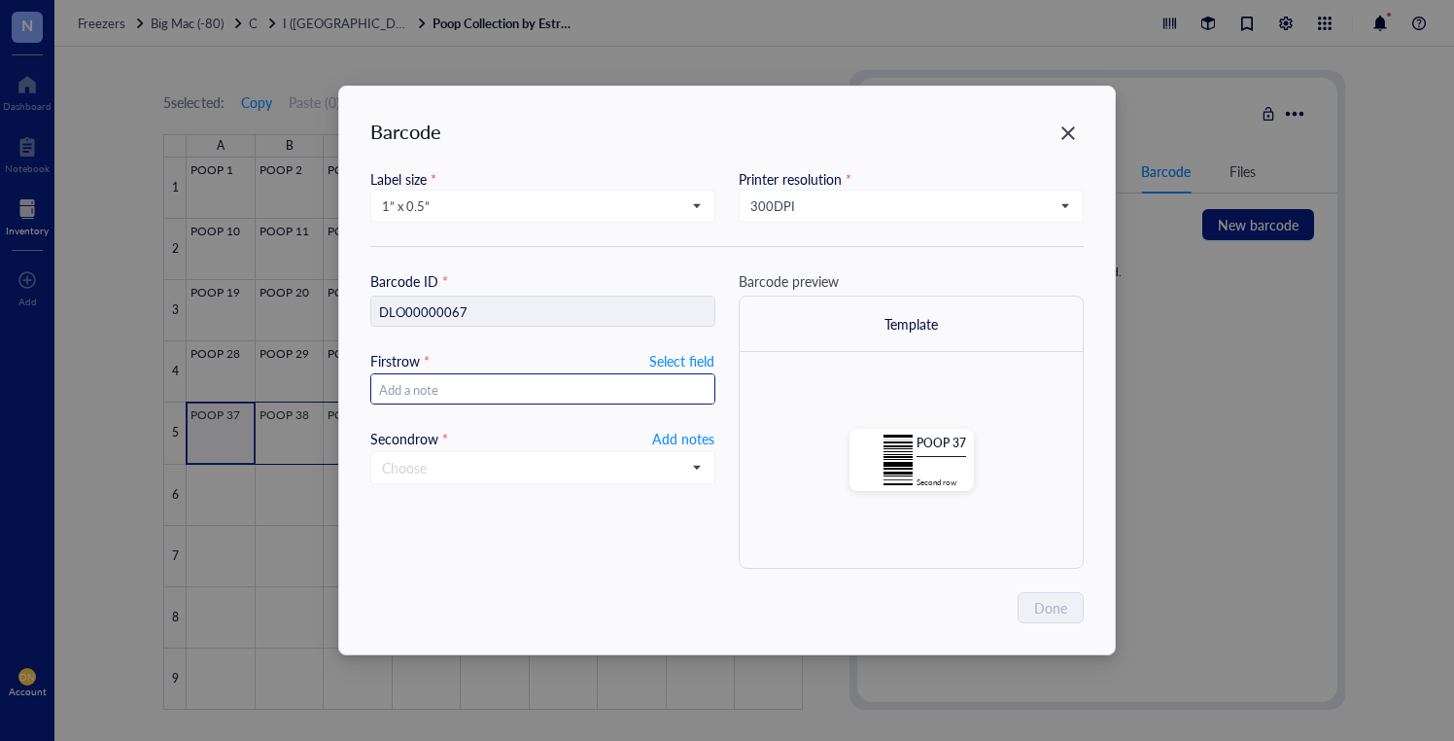
type input "20250915"
click at [562, 472] on input "search" at bounding box center [534, 467] width 304 height 29
click at [521, 472] on input "search" at bounding box center [534, 467] width 304 height 29
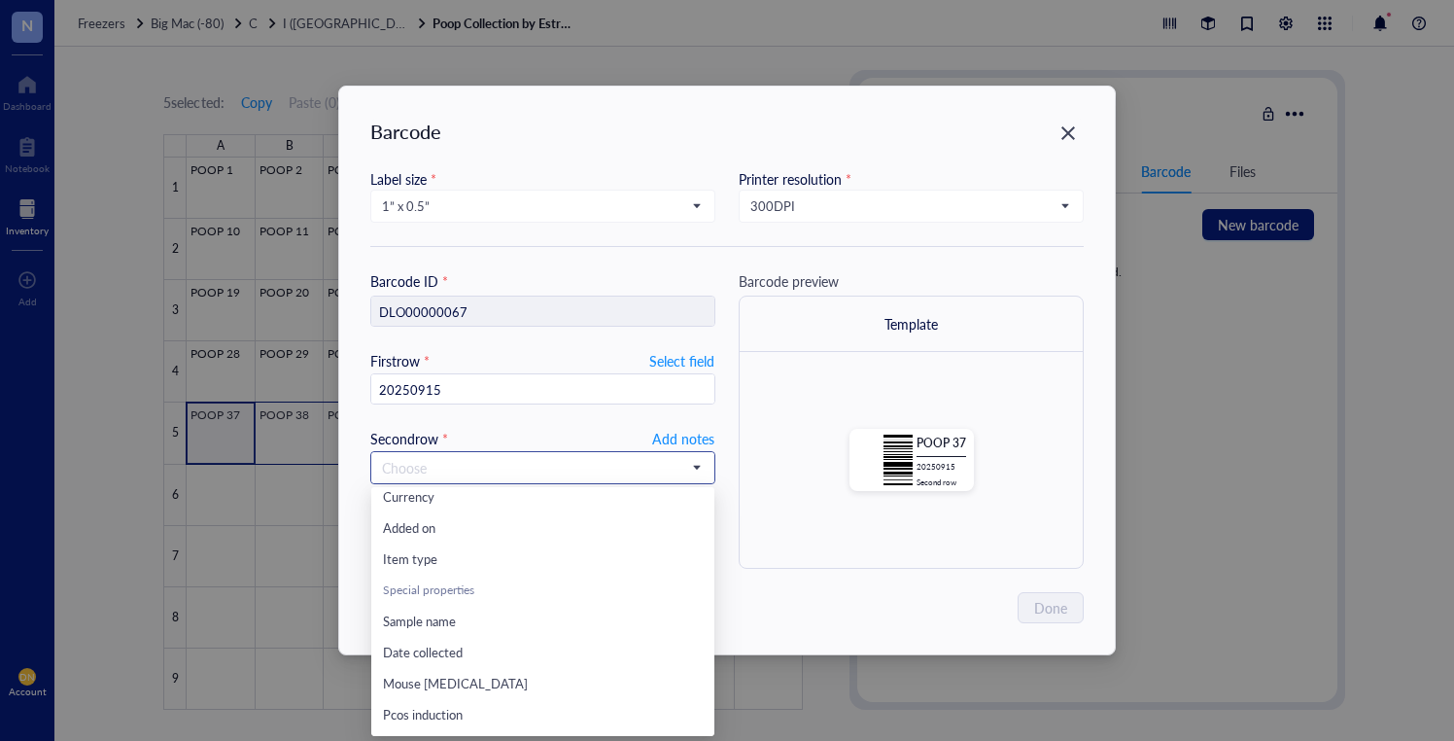
scroll to position [249, 0]
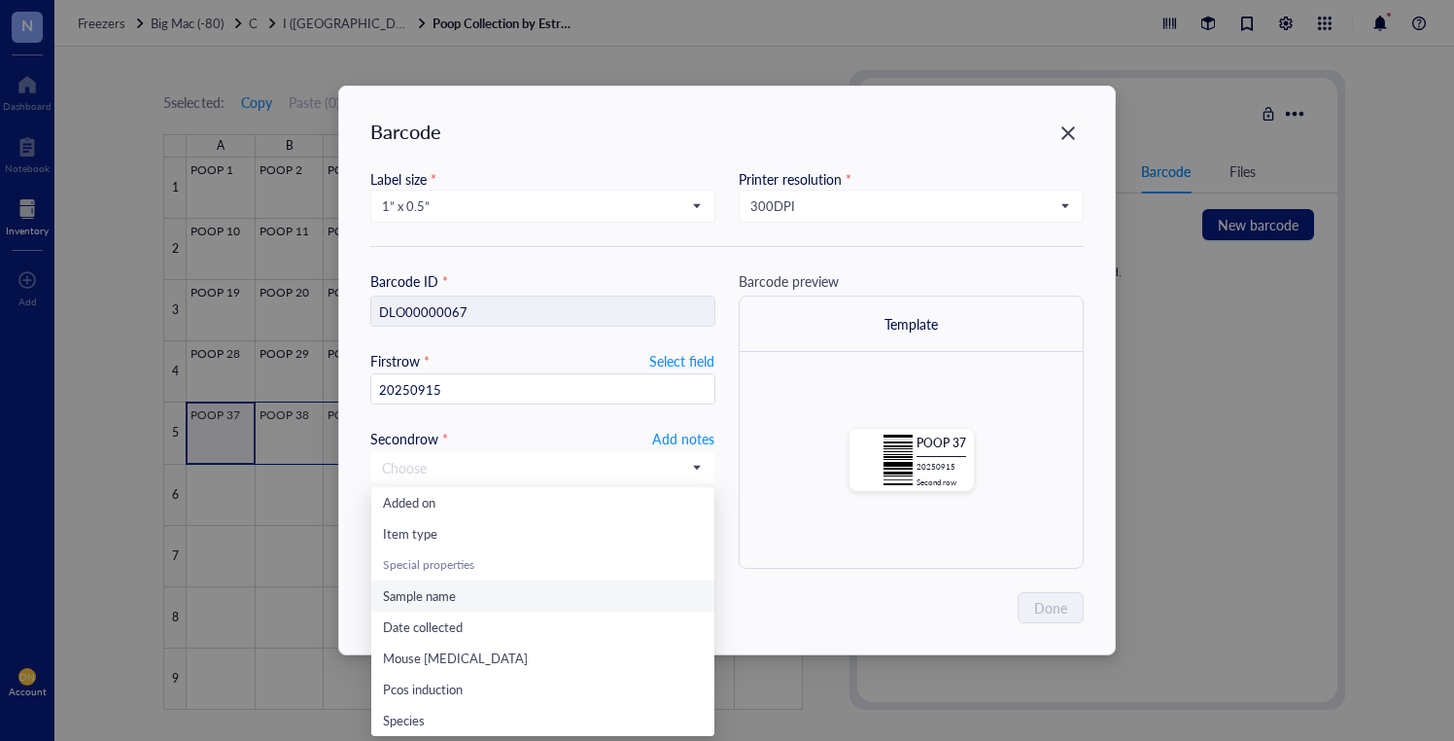
click at [457, 587] on div "Sample name" at bounding box center [543, 595] width 320 height 21
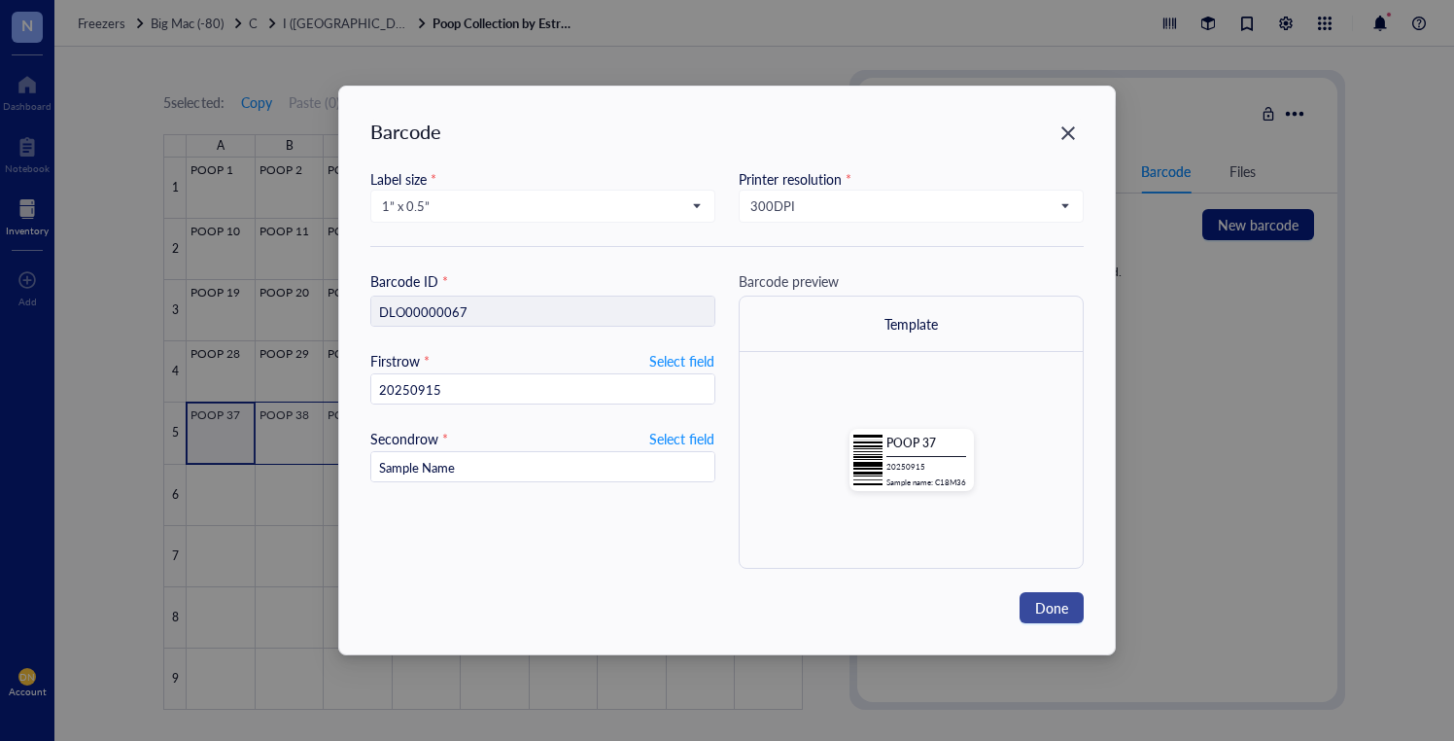
click at [1056, 606] on span "Done" at bounding box center [1051, 607] width 33 height 21
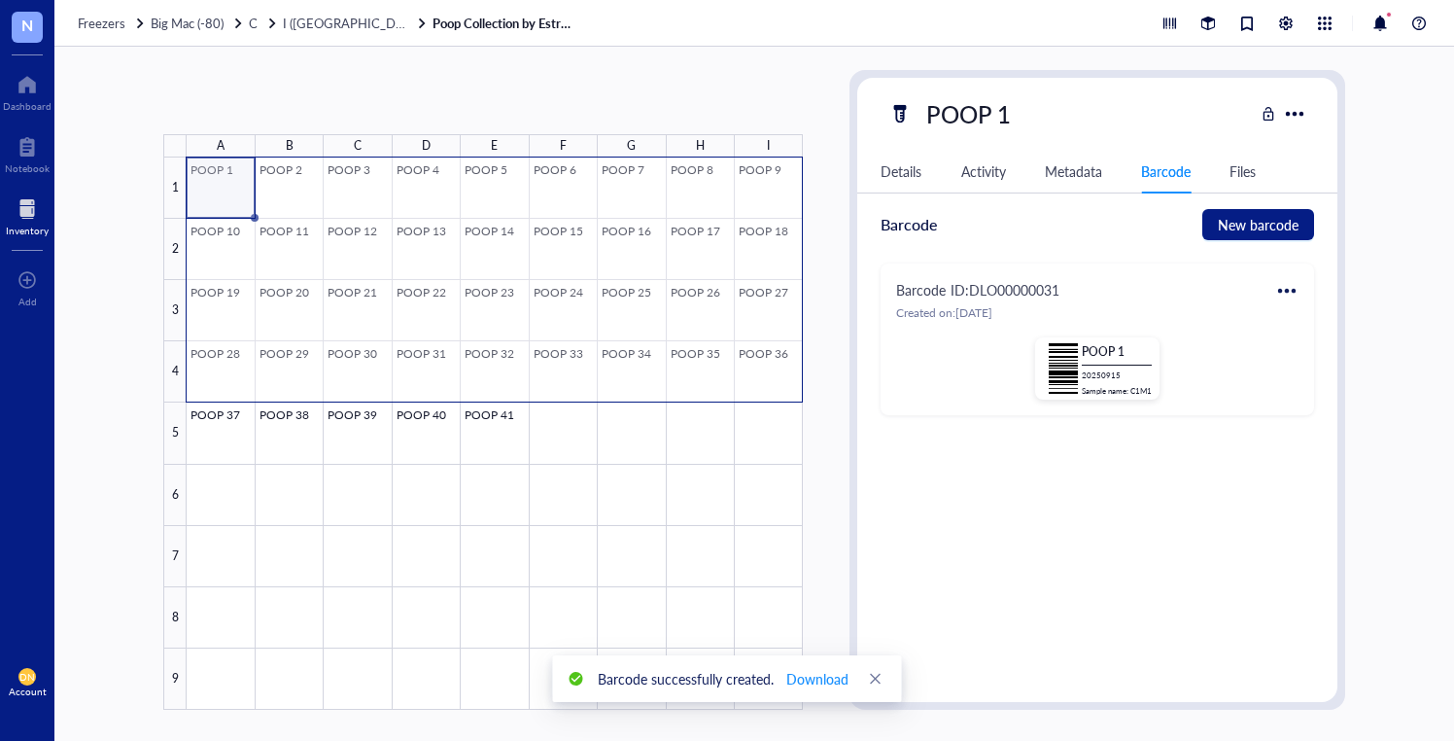
drag, startPoint x: 224, startPoint y: 177, endPoint x: 806, endPoint y: 370, distance: 613.6
click at [768, 384] on div at bounding box center [495, 433] width 616 height 552
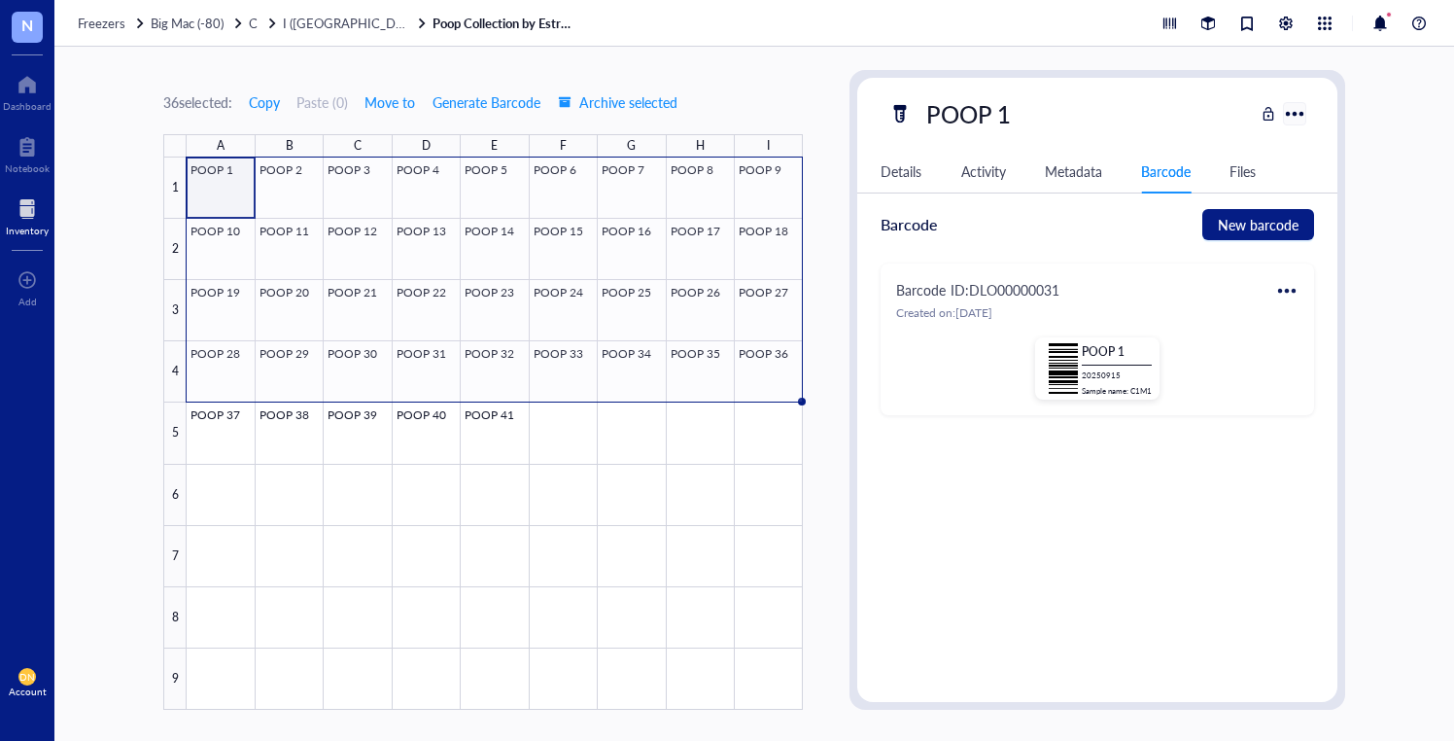
click at [1296, 115] on div at bounding box center [1294, 113] width 28 height 28
click at [1295, 113] on div at bounding box center [1294, 113] width 28 height 28
click at [1291, 290] on div at bounding box center [1287, 290] width 31 height 31
click at [1323, 352] on div "Print" at bounding box center [1333, 354] width 28 height 21
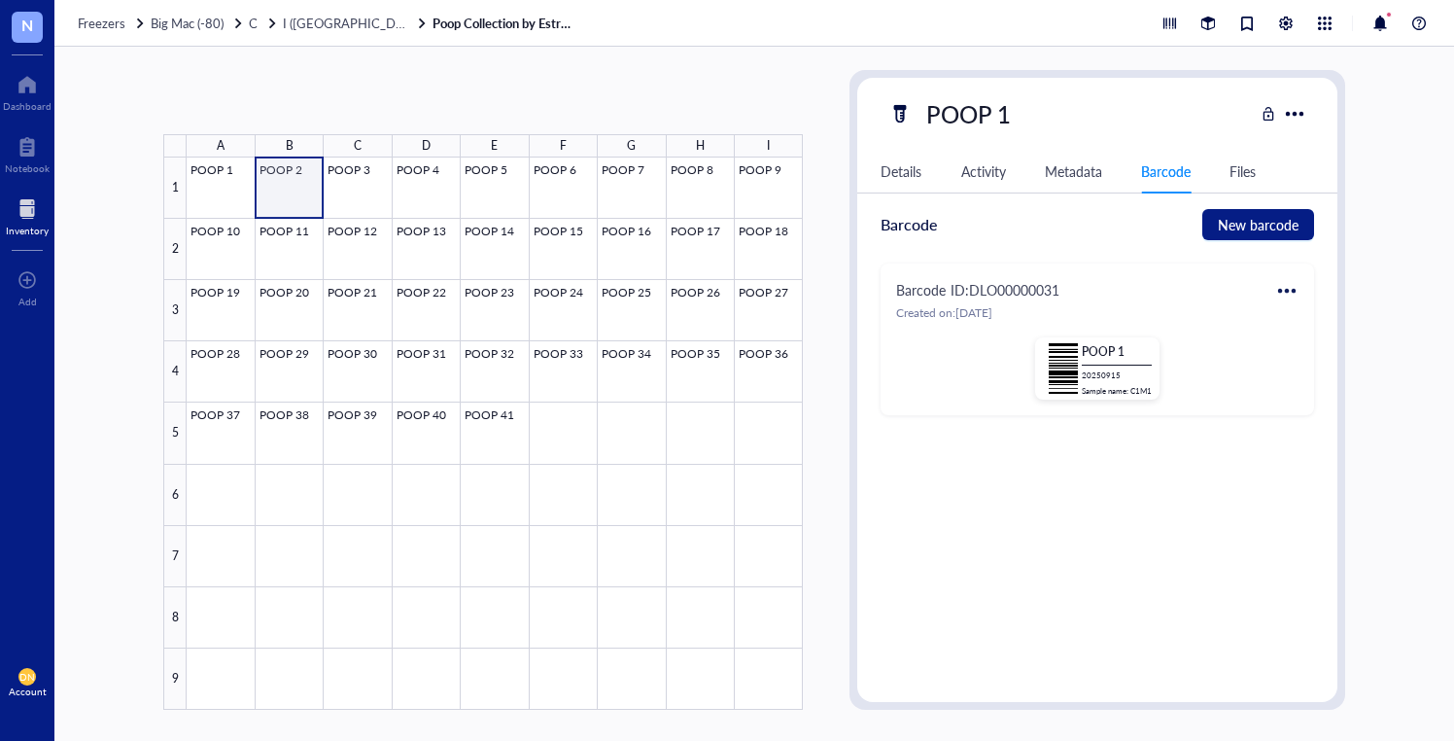
click at [295, 186] on div at bounding box center [495, 433] width 616 height 552
click at [1296, 291] on div at bounding box center [1287, 290] width 31 height 31
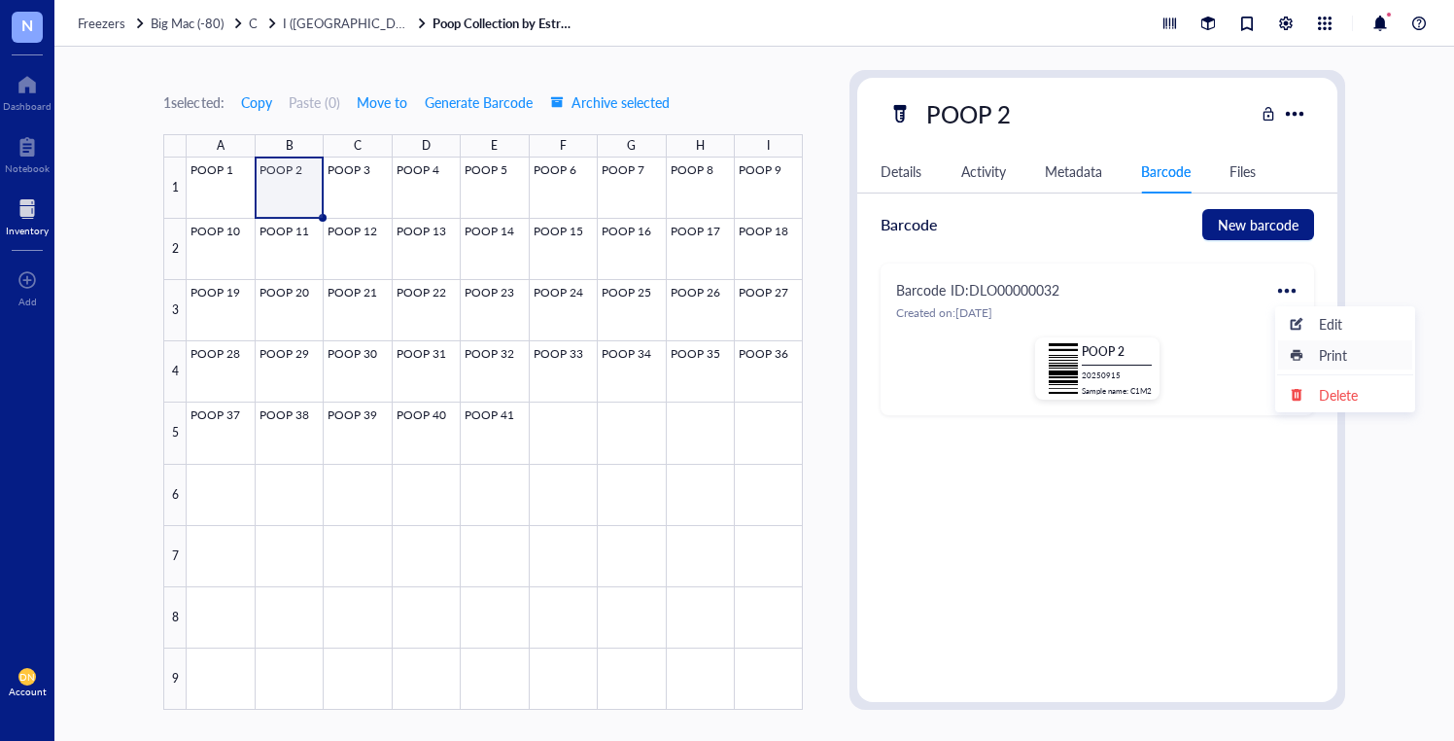
click at [1337, 359] on div "Print" at bounding box center [1333, 354] width 28 height 21
click at [350, 181] on div at bounding box center [495, 433] width 616 height 552
click at [1281, 275] on div at bounding box center [1287, 290] width 31 height 31
drag, startPoint x: 1338, startPoint y: 359, endPoint x: 1140, endPoint y: 315, distance: 202.1
click at [1338, 359] on div "Print" at bounding box center [1333, 354] width 28 height 21
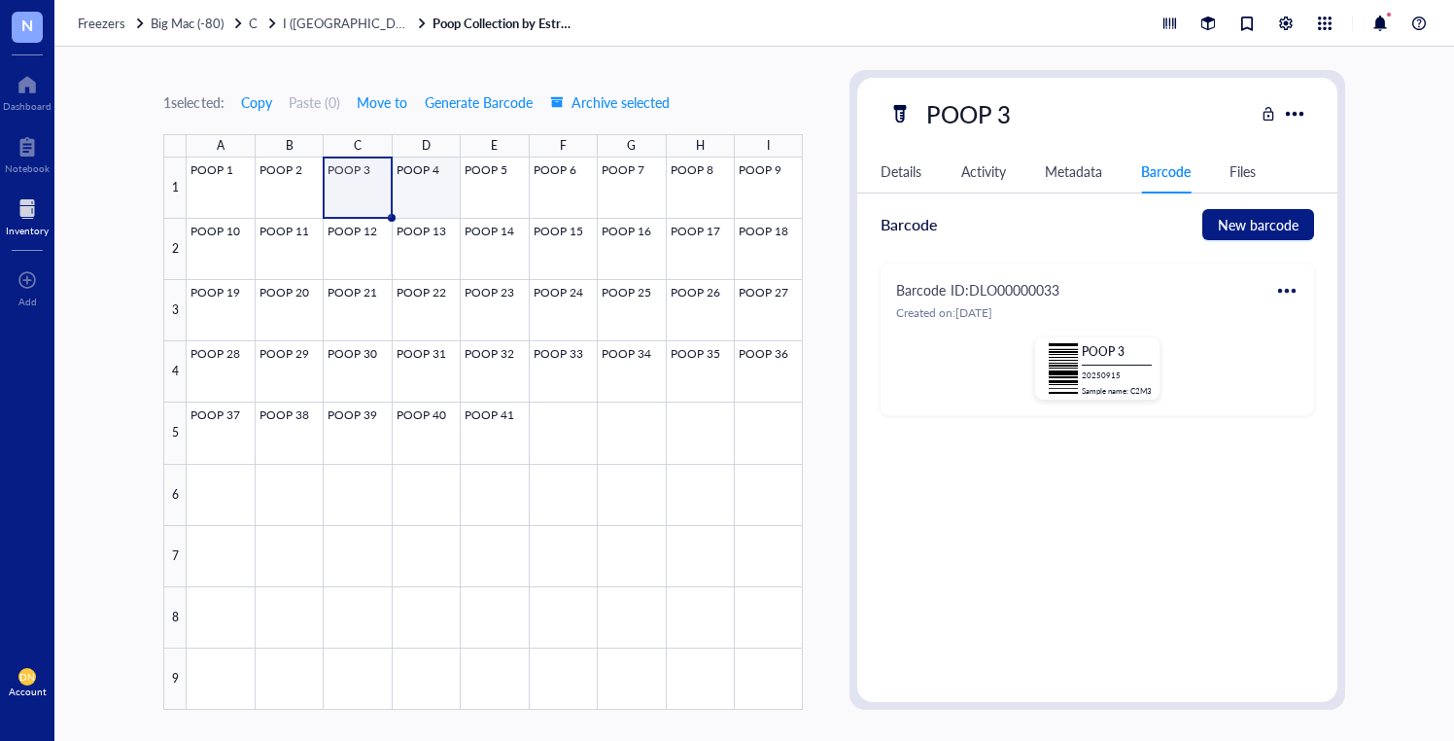
click at [430, 192] on div at bounding box center [495, 433] width 616 height 552
click at [1274, 291] on div at bounding box center [1287, 290] width 31 height 31
click at [1305, 359] on div "Print" at bounding box center [1345, 354] width 111 height 21
click at [492, 184] on div at bounding box center [495, 433] width 616 height 552
click at [1284, 289] on div at bounding box center [1287, 290] width 31 height 31
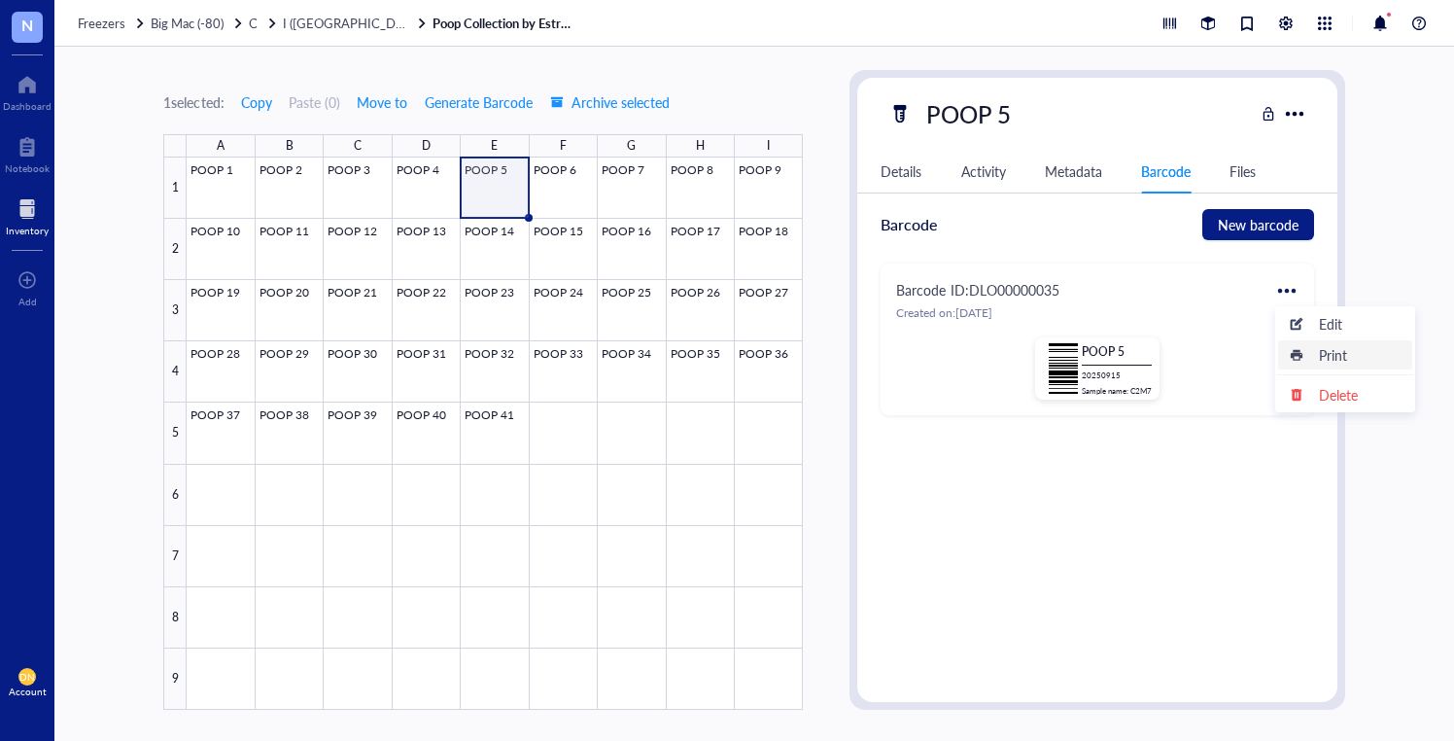
click at [1299, 359] on icon at bounding box center [1297, 355] width 12 height 11
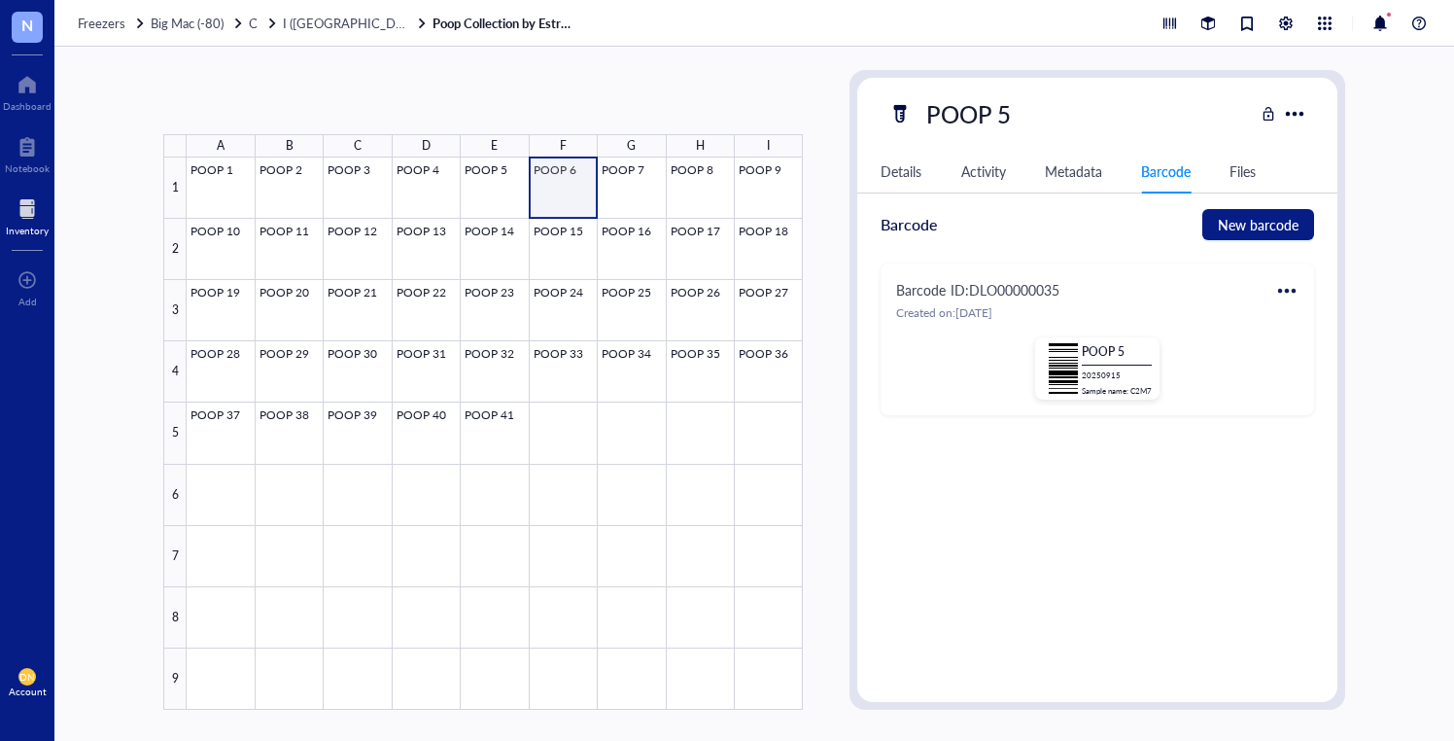
click at [551, 168] on div at bounding box center [495, 433] width 616 height 552
click at [1294, 295] on div at bounding box center [1287, 290] width 31 height 31
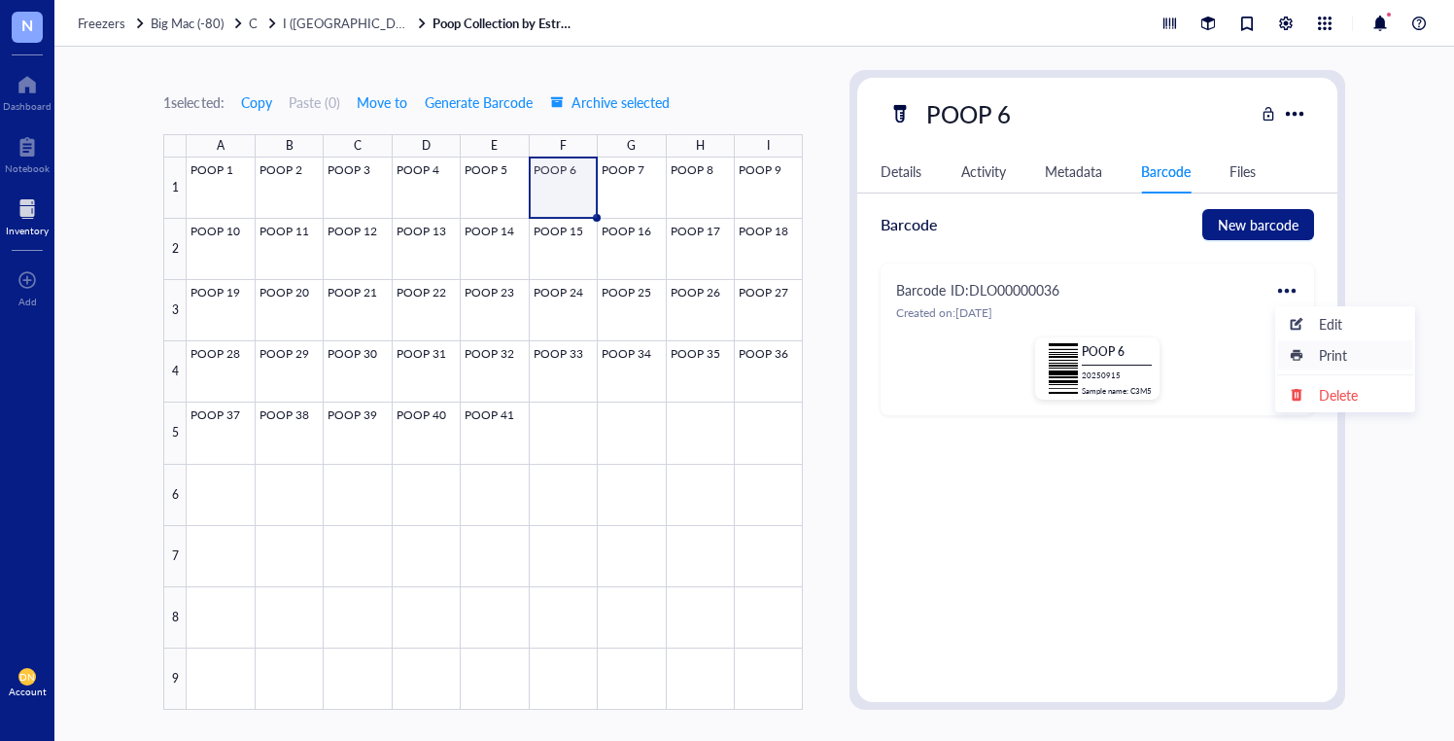
click at [1378, 353] on div "Print" at bounding box center [1345, 354] width 111 height 21
click at [627, 180] on div at bounding box center [495, 433] width 616 height 552
click at [1285, 295] on div at bounding box center [1287, 290] width 31 height 31
drag, startPoint x: 1321, startPoint y: 361, endPoint x: 1282, endPoint y: 345, distance: 41.9
click at [1321, 361] on div "Print" at bounding box center [1333, 354] width 28 height 21
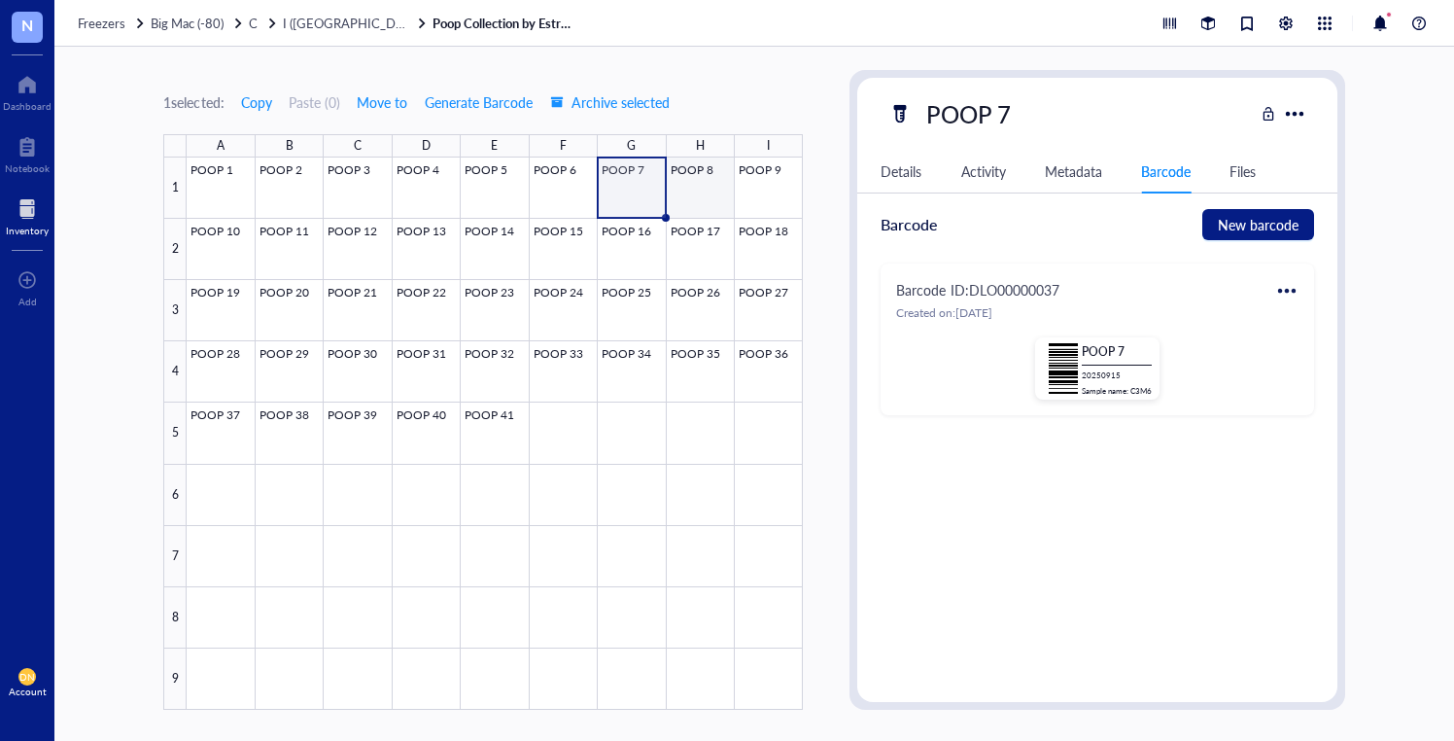
click at [686, 168] on div at bounding box center [495, 433] width 616 height 552
click at [1284, 287] on div at bounding box center [1287, 290] width 31 height 31
drag, startPoint x: 1309, startPoint y: 358, endPoint x: 1269, endPoint y: 338, distance: 44.3
click at [1309, 358] on div "Print" at bounding box center [1345, 354] width 111 height 21
drag, startPoint x: 777, startPoint y: 170, endPoint x: 893, endPoint y: 206, distance: 122.1
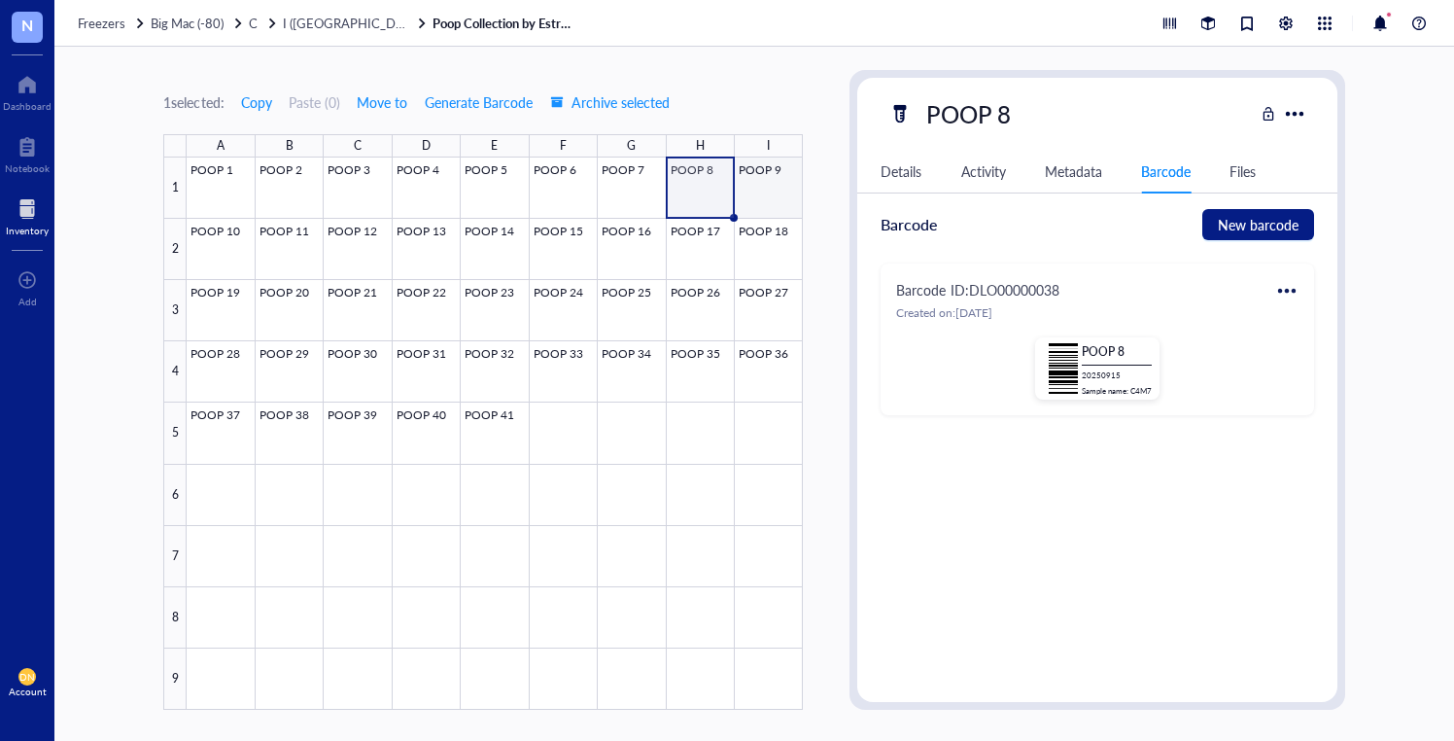
click at [776, 170] on div at bounding box center [495, 433] width 616 height 552
click at [1279, 289] on div at bounding box center [1287, 290] width 31 height 31
click at [1311, 356] on div "Print" at bounding box center [1345, 354] width 111 height 21
click at [215, 233] on div at bounding box center [495, 433] width 616 height 552
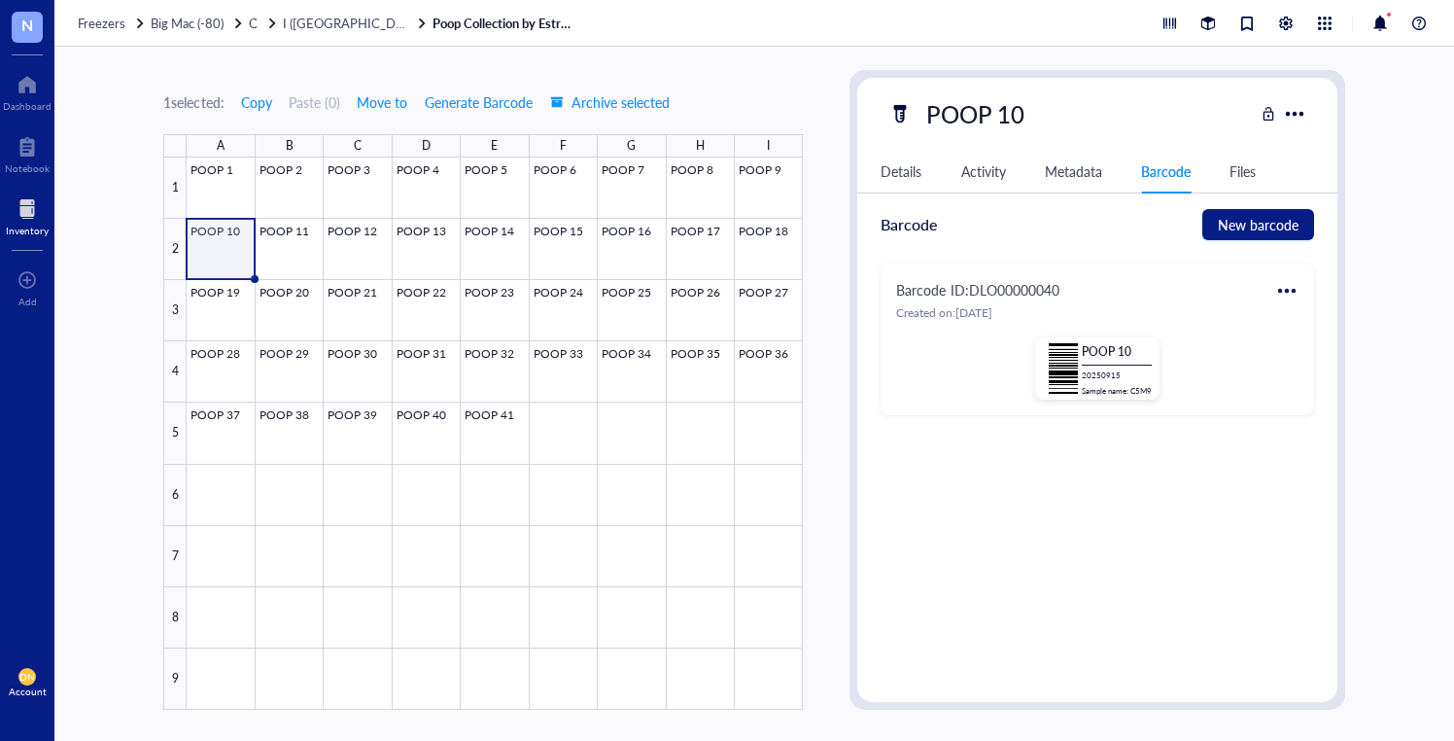
click at [1279, 286] on div at bounding box center [1287, 290] width 31 height 31
click at [1332, 357] on div "Print" at bounding box center [1333, 354] width 28 height 21
click at [269, 235] on div at bounding box center [495, 433] width 616 height 552
click at [1288, 287] on div at bounding box center [1287, 290] width 31 height 31
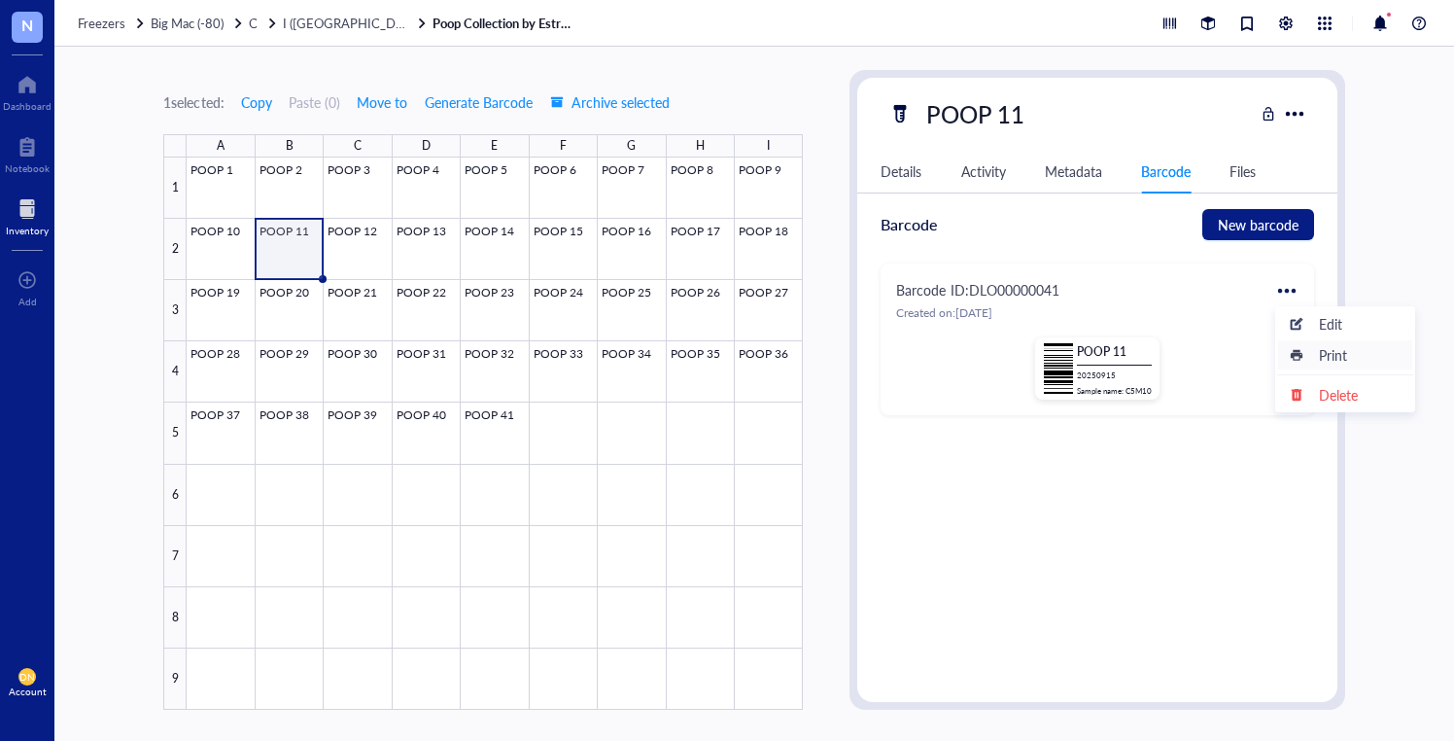
click at [1315, 357] on div "Print" at bounding box center [1345, 354] width 111 height 21
click at [367, 247] on div at bounding box center [495, 433] width 616 height 552
click at [1286, 293] on div at bounding box center [1287, 290] width 31 height 31
click at [1311, 351] on div "Print" at bounding box center [1345, 354] width 111 height 21
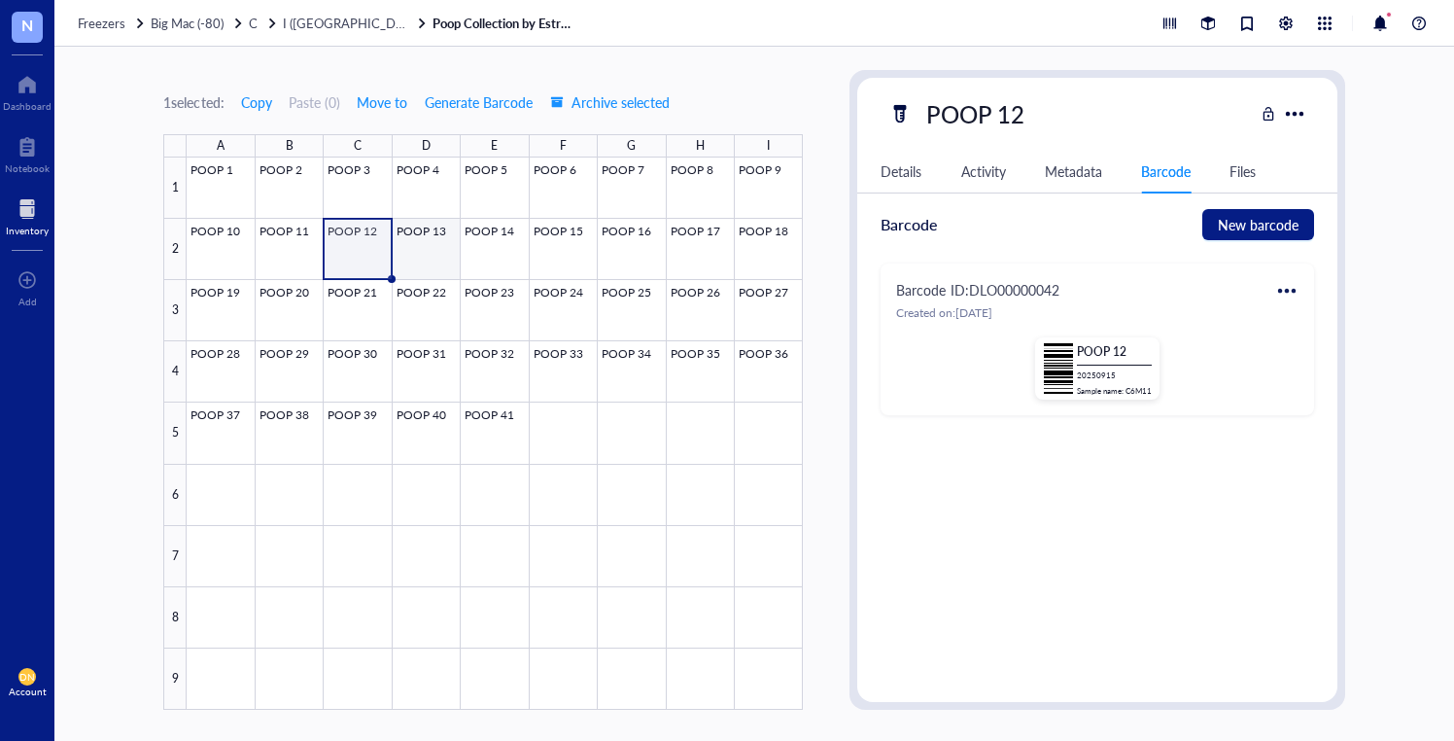
click at [404, 249] on div at bounding box center [495, 433] width 616 height 552
click at [1283, 273] on div "Barcode ID: DLO00000043 Created on: [DATE] POOP 13 20250915 Sample name : C6M12" at bounding box center [1097, 339] width 433 height 152
click at [1292, 285] on div at bounding box center [1287, 290] width 31 height 31
click at [1319, 357] on div "Print" at bounding box center [1333, 354] width 28 height 21
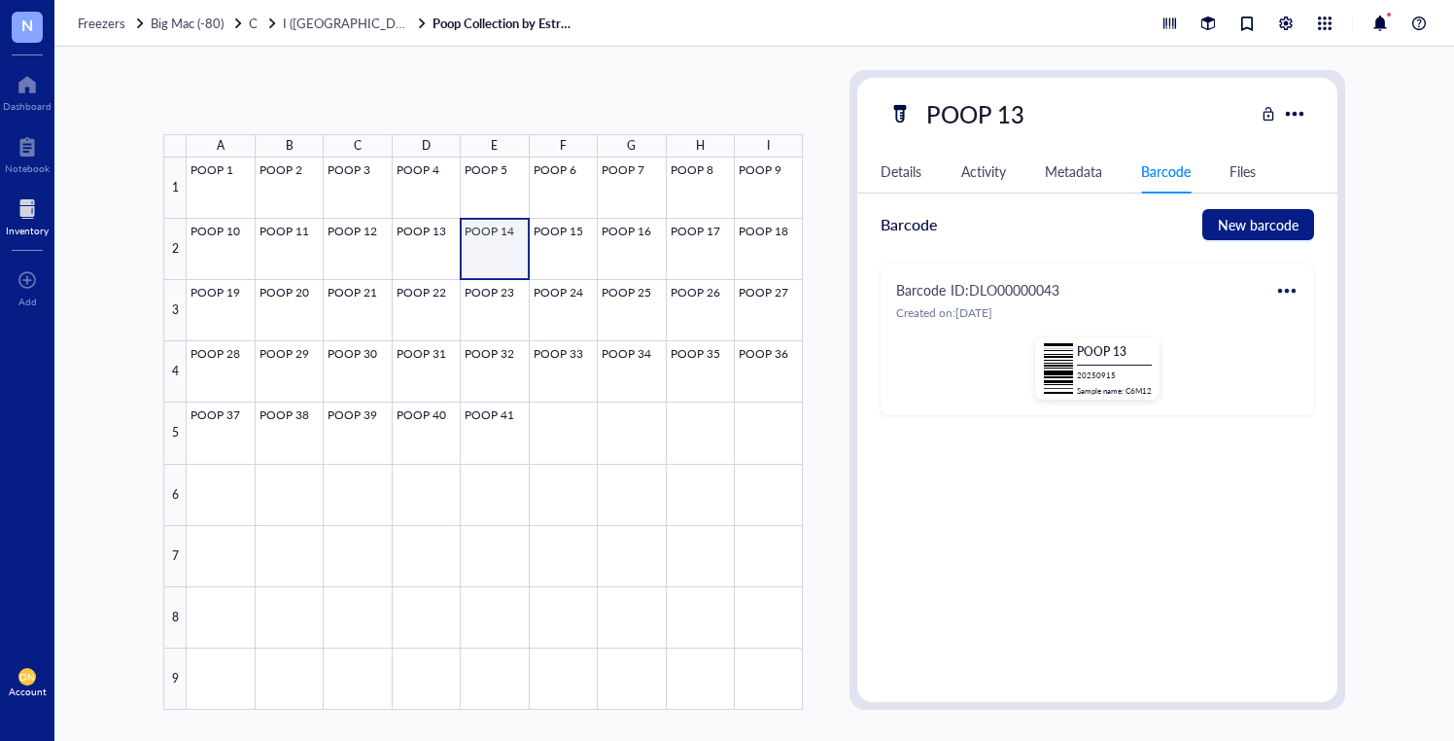
click at [488, 258] on div at bounding box center [495, 433] width 616 height 552
click at [1290, 288] on div at bounding box center [1287, 290] width 31 height 31
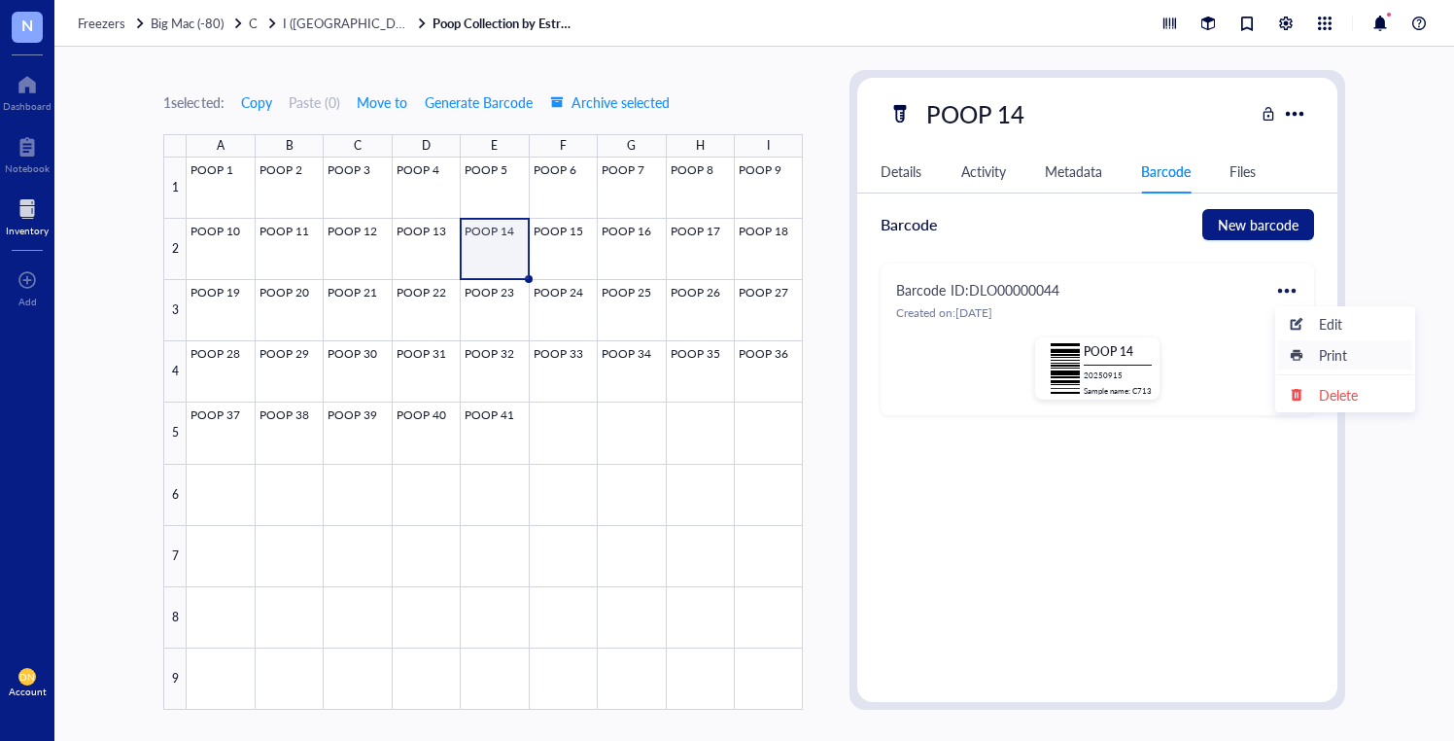
click at [1301, 352] on icon at bounding box center [1297, 355] width 14 height 14
click at [562, 246] on div at bounding box center [495, 433] width 616 height 552
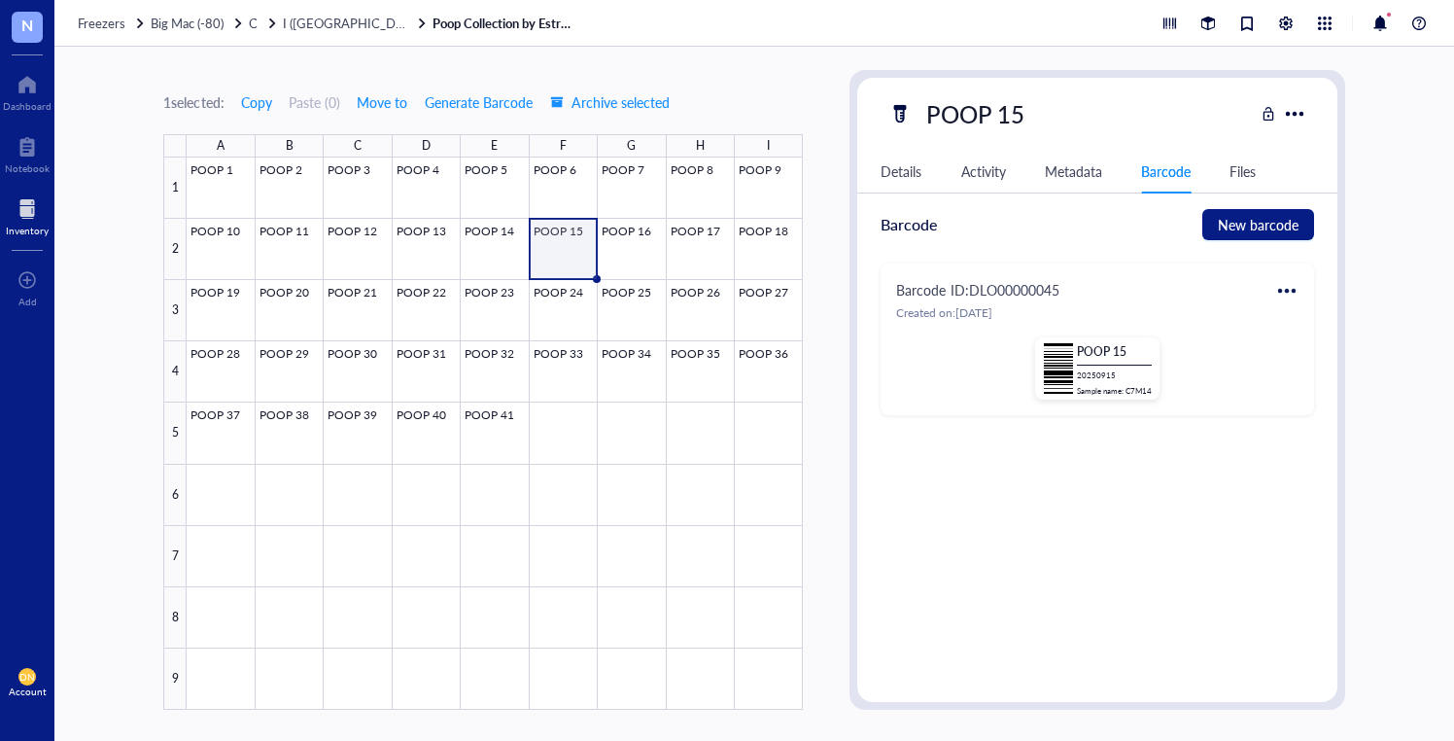
click at [1284, 288] on div at bounding box center [1287, 290] width 31 height 31
click at [1316, 358] on div "Print" at bounding box center [1345, 354] width 111 height 21
click at [625, 263] on div at bounding box center [495, 433] width 616 height 552
click at [1280, 289] on div at bounding box center [1287, 290] width 31 height 31
click at [1299, 360] on icon at bounding box center [1297, 355] width 12 height 11
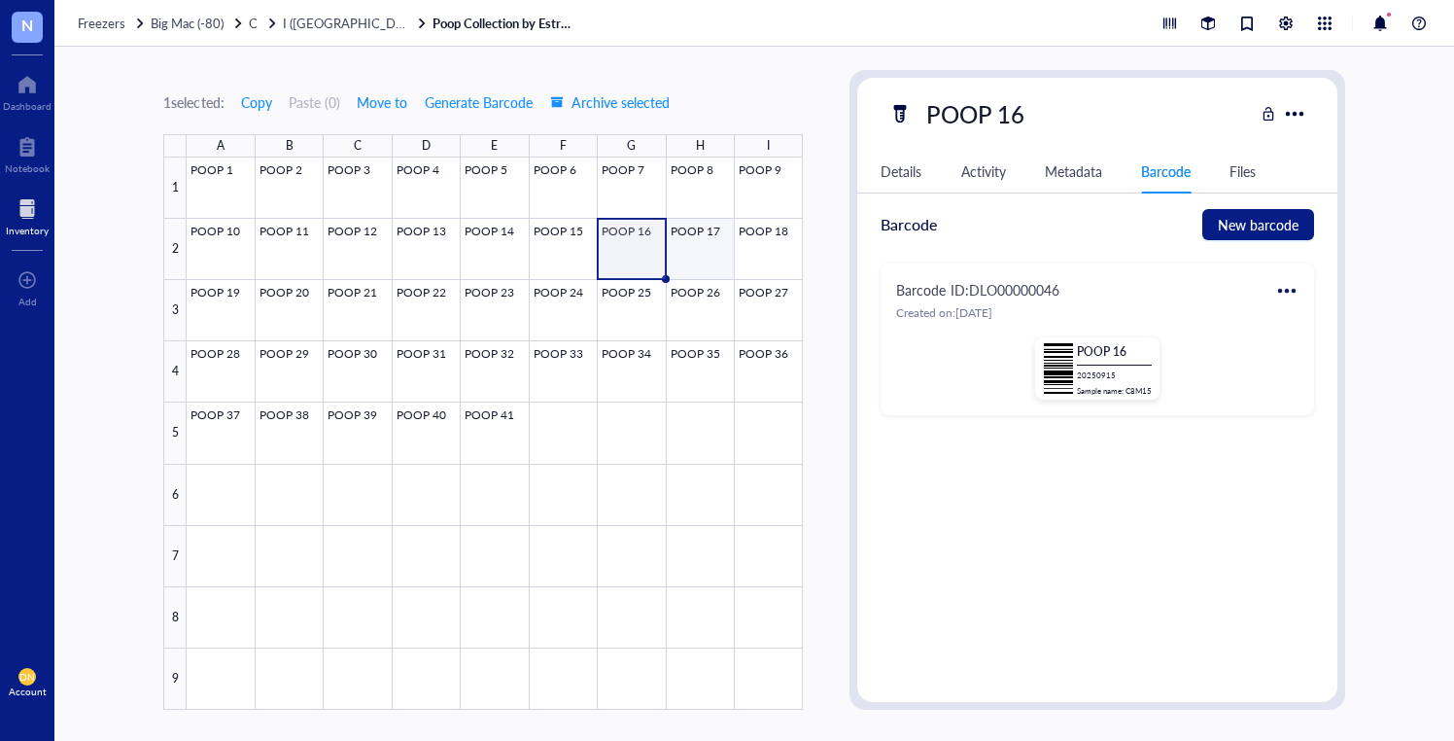
click at [680, 246] on div at bounding box center [495, 433] width 616 height 552
click at [1285, 289] on div at bounding box center [1287, 290] width 31 height 31
click at [1312, 361] on div "Print" at bounding box center [1345, 354] width 111 height 21
click at [756, 237] on div at bounding box center [495, 433] width 616 height 552
drag, startPoint x: 1301, startPoint y: 286, endPoint x: 1302, endPoint y: 297, distance: 10.7
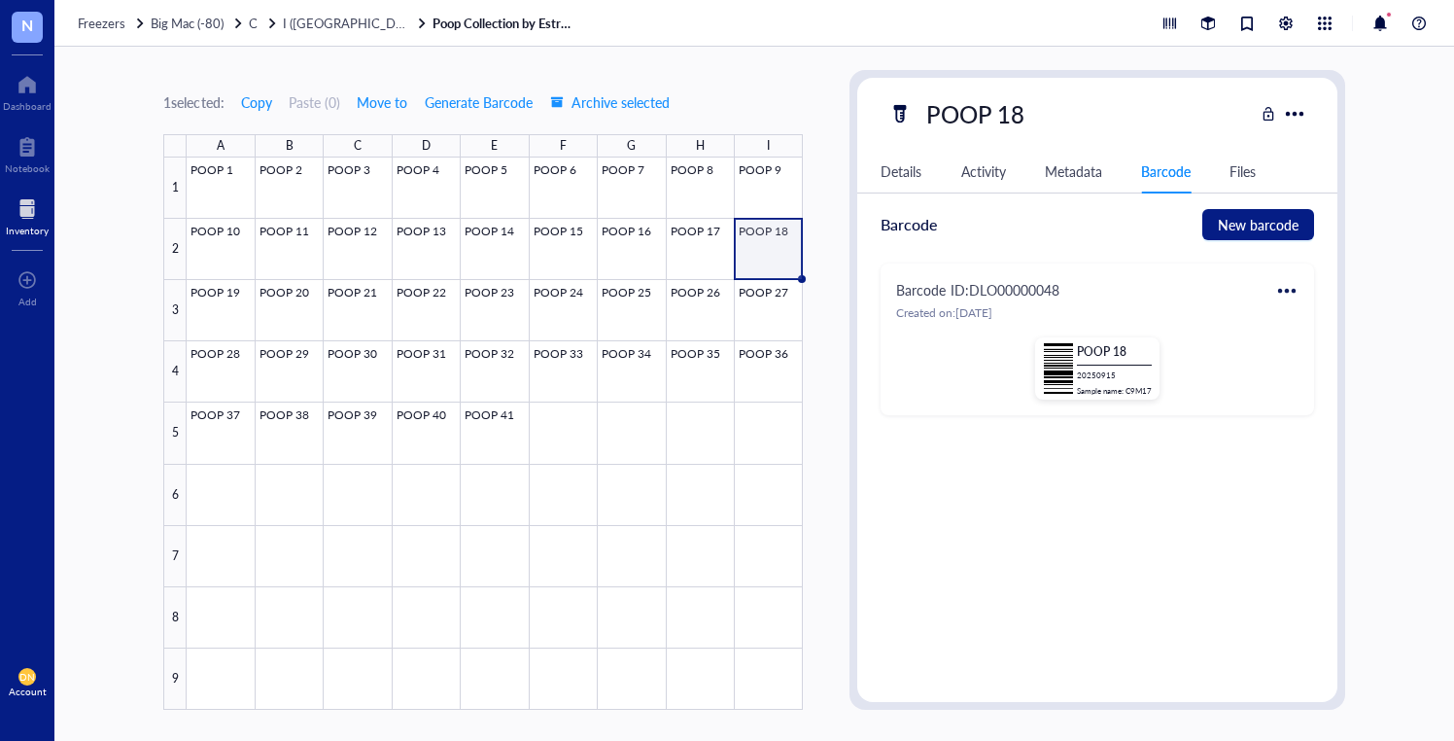
click at [1300, 286] on div at bounding box center [1287, 290] width 31 height 31
click at [1321, 357] on div "Print" at bounding box center [1333, 354] width 28 height 21
click at [229, 312] on div at bounding box center [495, 433] width 616 height 552
click at [1280, 297] on div at bounding box center [1287, 290] width 31 height 31
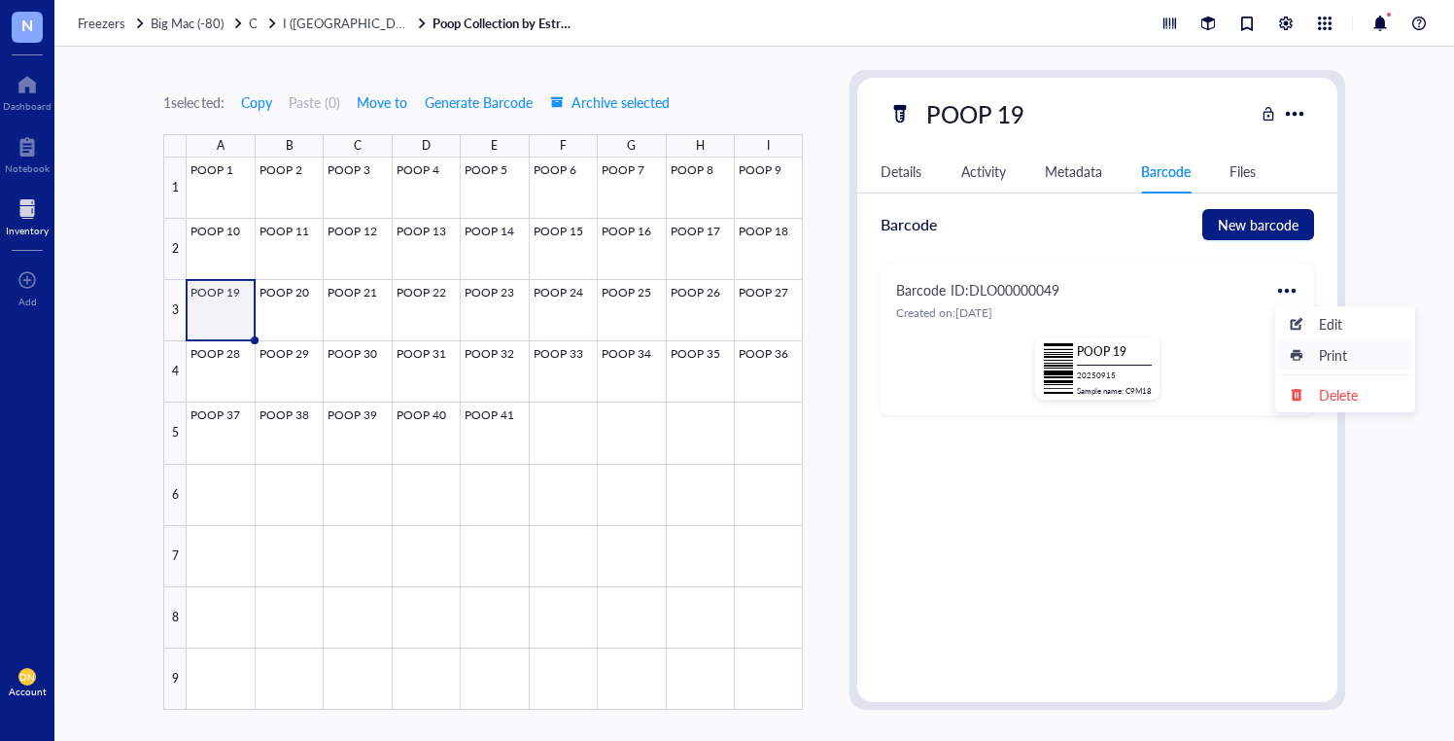
click at [1315, 352] on div "Print" at bounding box center [1345, 354] width 111 height 21
click at [302, 302] on div at bounding box center [495, 433] width 616 height 552
click at [1293, 284] on div at bounding box center [1287, 290] width 31 height 31
click at [1311, 358] on div "Print" at bounding box center [1345, 354] width 111 height 21
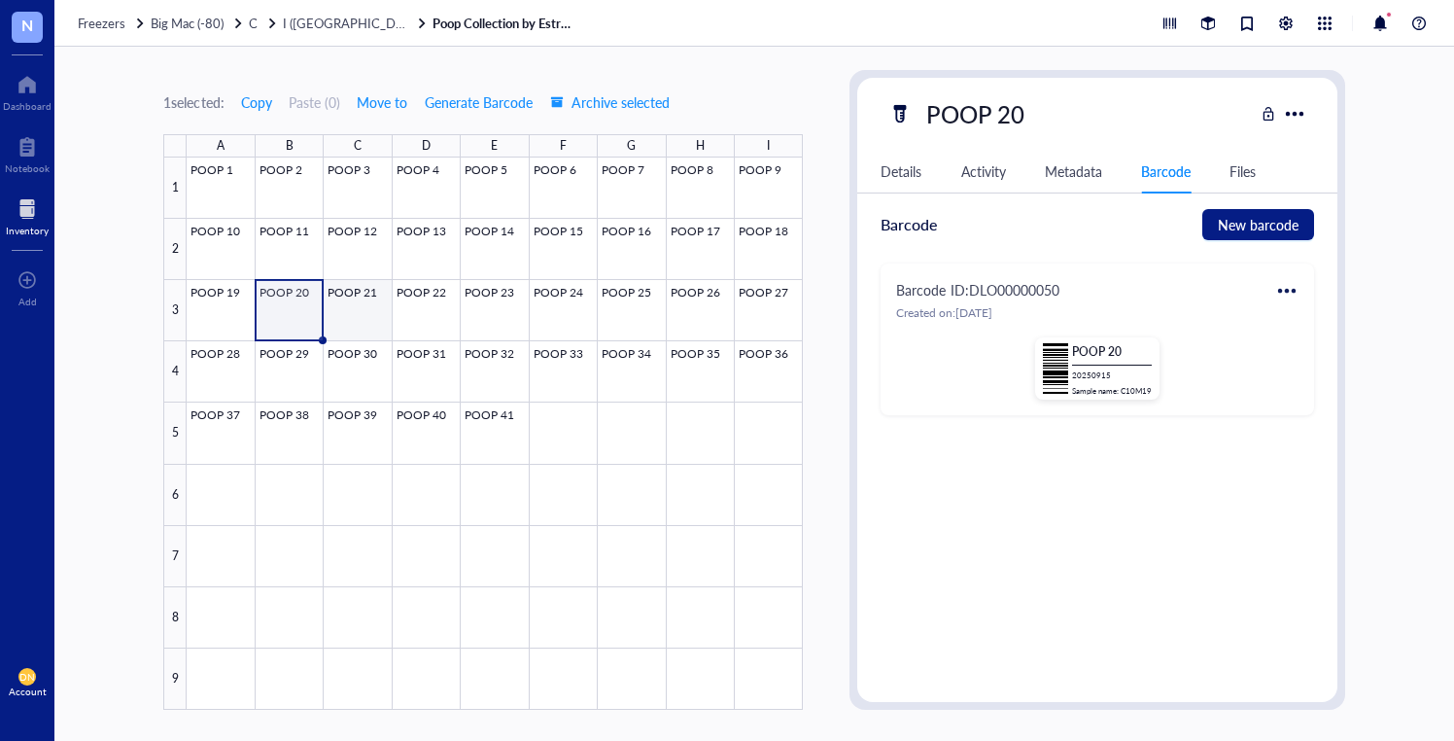
click at [338, 292] on div at bounding box center [495, 433] width 616 height 552
click at [1286, 280] on div at bounding box center [1287, 290] width 31 height 31
click at [1315, 351] on div "Print" at bounding box center [1345, 354] width 111 height 21
click at [429, 292] on div at bounding box center [495, 433] width 616 height 552
click at [1300, 293] on div at bounding box center [1287, 290] width 31 height 31
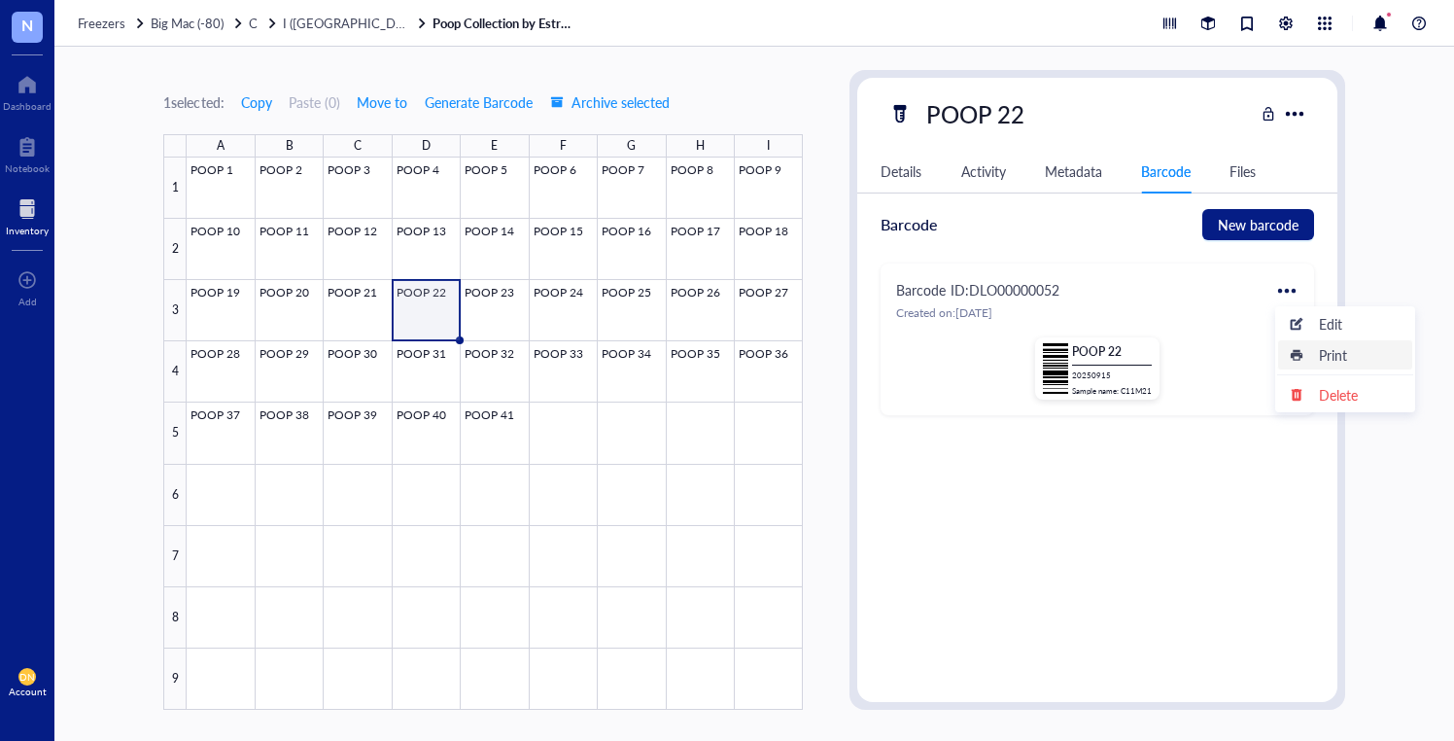
click at [1315, 358] on div "Print" at bounding box center [1345, 354] width 111 height 21
click at [485, 297] on div at bounding box center [495, 433] width 616 height 552
click at [1291, 290] on div at bounding box center [1287, 290] width 31 height 31
drag, startPoint x: 1336, startPoint y: 356, endPoint x: 1282, endPoint y: 356, distance: 53.5
click at [1336, 356] on div "Print" at bounding box center [1333, 354] width 28 height 21
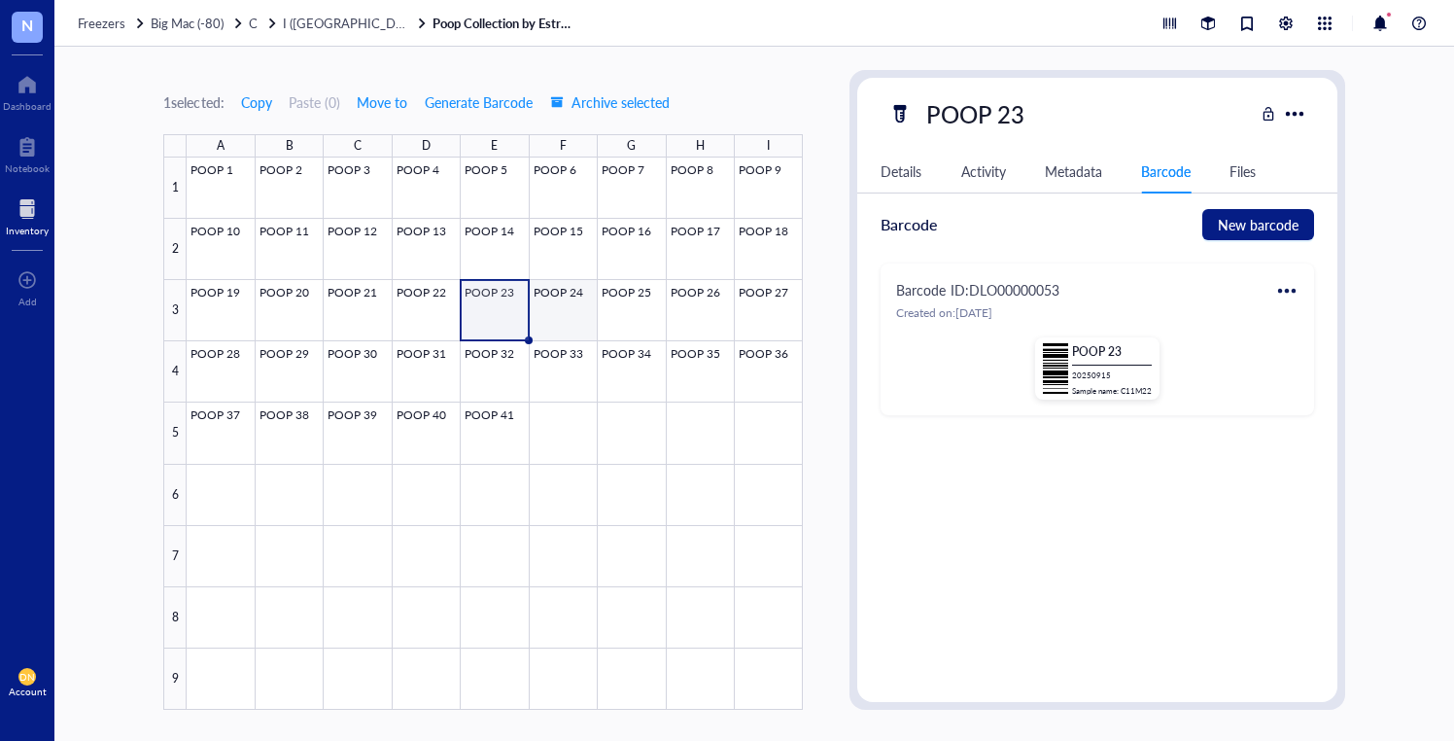
click at [550, 299] on div at bounding box center [495, 433] width 616 height 552
click at [1280, 286] on div at bounding box center [1287, 290] width 31 height 31
click at [1312, 359] on div "Print" at bounding box center [1345, 354] width 111 height 21
click at [634, 304] on div at bounding box center [495, 433] width 616 height 552
click at [1291, 292] on div at bounding box center [1287, 290] width 31 height 31
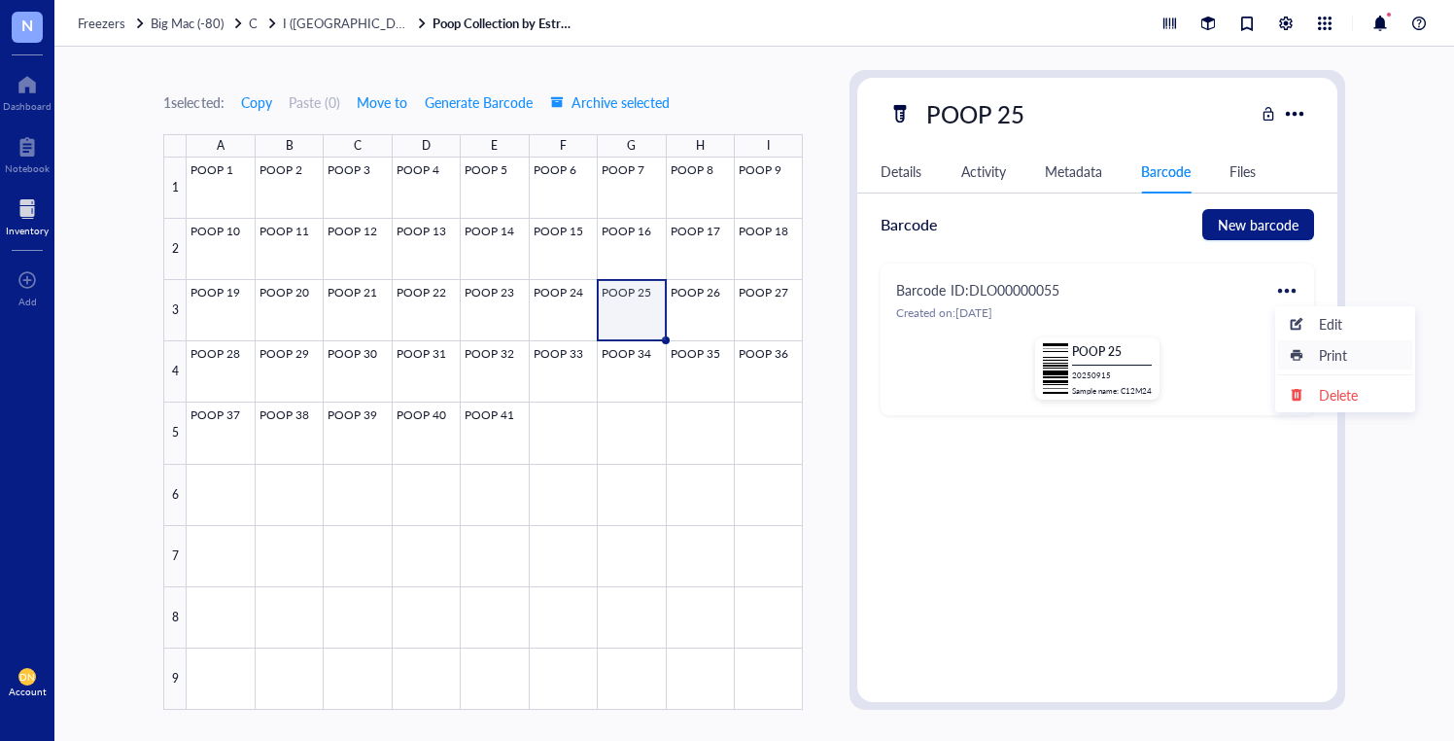
click at [1322, 350] on div "Print" at bounding box center [1333, 354] width 28 height 21
click at [689, 285] on div at bounding box center [495, 433] width 616 height 552
click at [1296, 286] on div at bounding box center [1287, 290] width 31 height 31
click at [1319, 356] on div "Print" at bounding box center [1333, 354] width 28 height 21
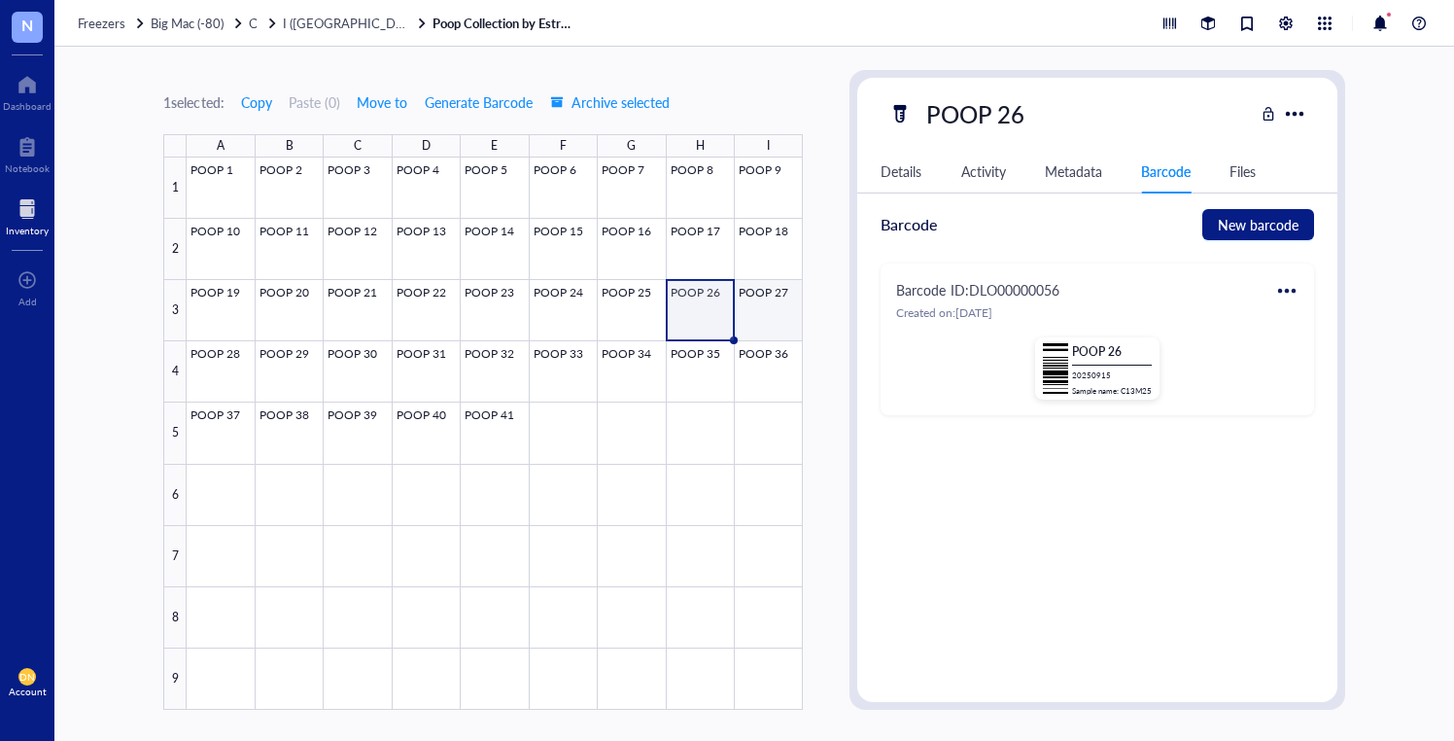
click at [758, 288] on div at bounding box center [495, 433] width 616 height 552
click at [1292, 286] on div at bounding box center [1287, 290] width 31 height 31
click at [1331, 350] on div "Print" at bounding box center [1333, 354] width 28 height 21
click at [224, 346] on div at bounding box center [495, 433] width 616 height 552
click at [1280, 284] on div at bounding box center [1287, 290] width 31 height 31
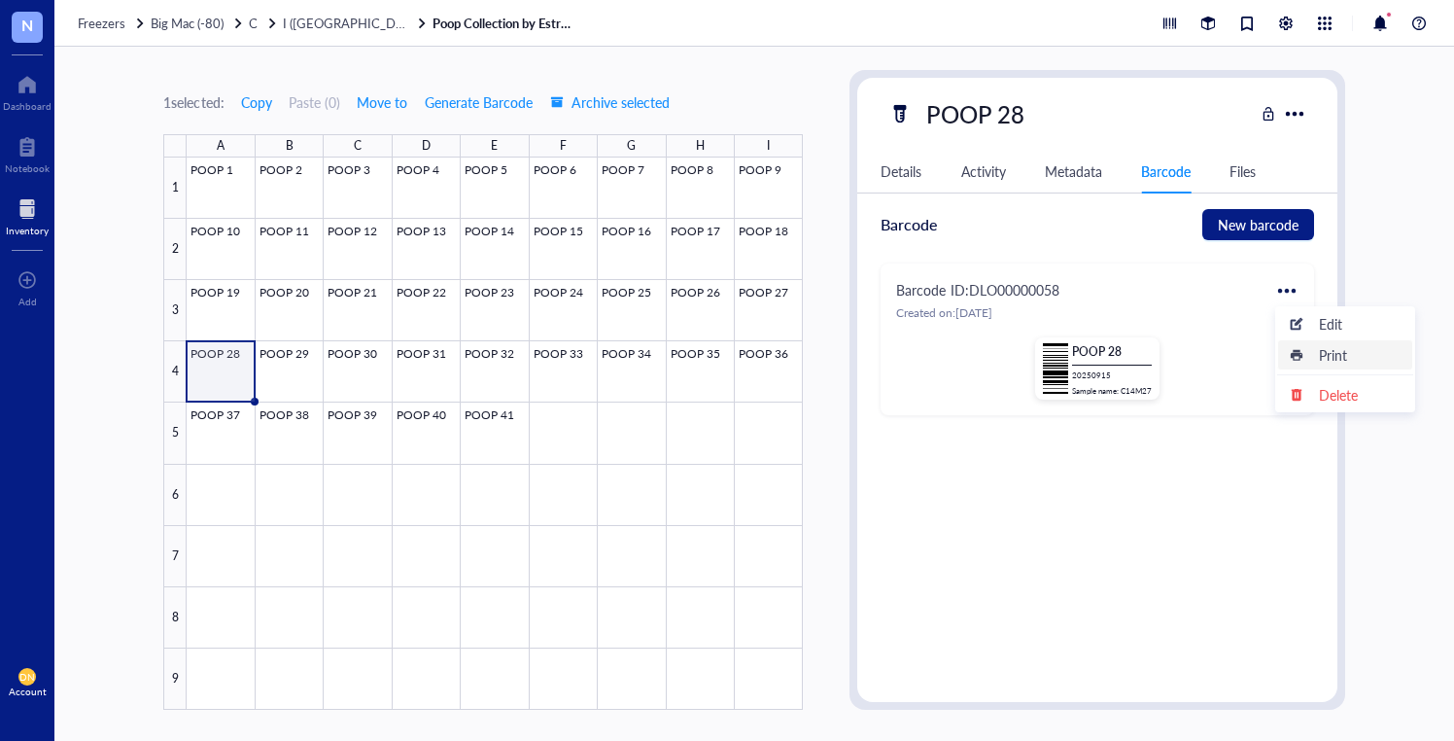
click at [1318, 358] on div "Print" at bounding box center [1345, 354] width 111 height 21
click at [282, 354] on div at bounding box center [495, 433] width 616 height 552
click at [1280, 285] on div at bounding box center [1287, 290] width 31 height 31
click at [1345, 355] on div "Print" at bounding box center [1333, 354] width 28 height 21
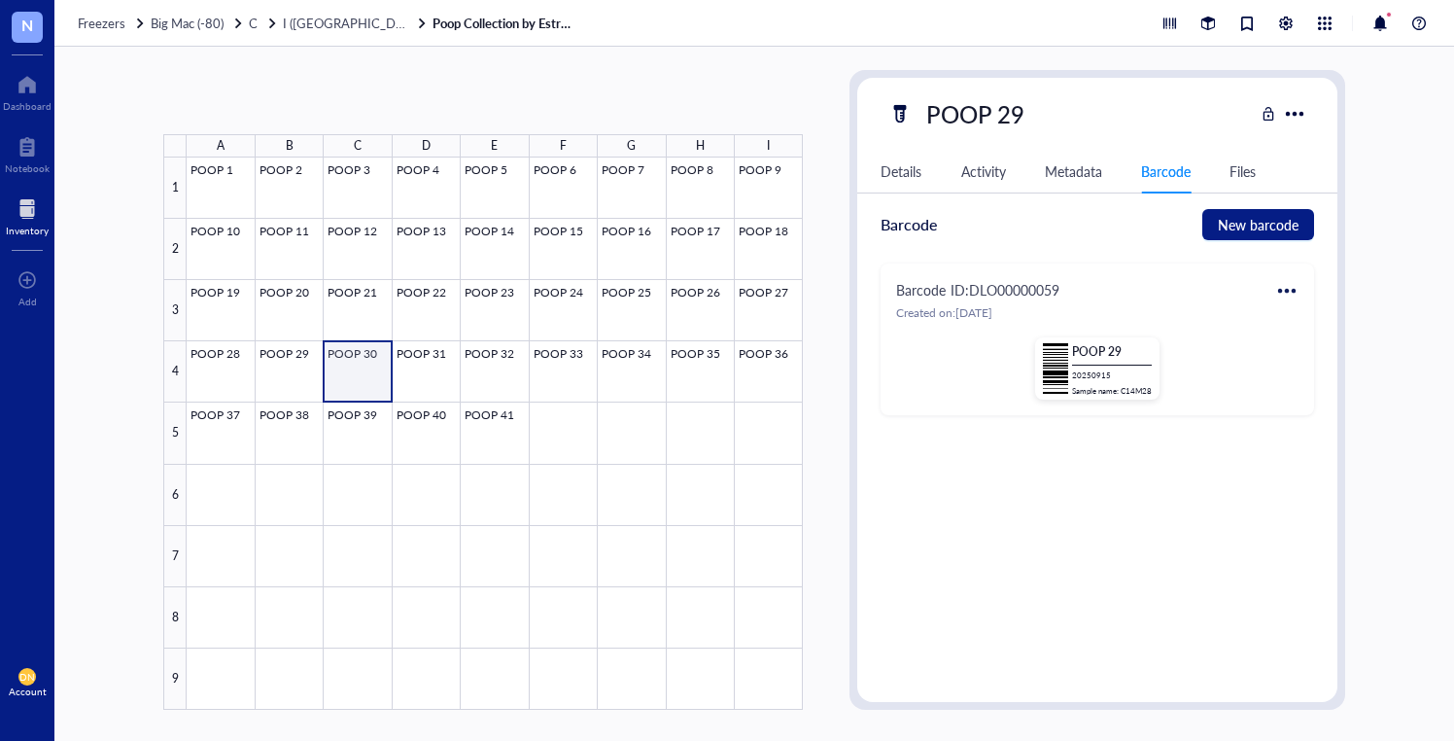
click at [358, 357] on div at bounding box center [495, 433] width 616 height 552
click at [1269, 286] on div "Barcode ID: DLO00000060" at bounding box center [1097, 290] width 402 height 23
click at [1284, 287] on div at bounding box center [1287, 290] width 31 height 31
click at [1303, 358] on icon at bounding box center [1297, 355] width 14 height 14
click at [424, 350] on div at bounding box center [495, 433] width 616 height 552
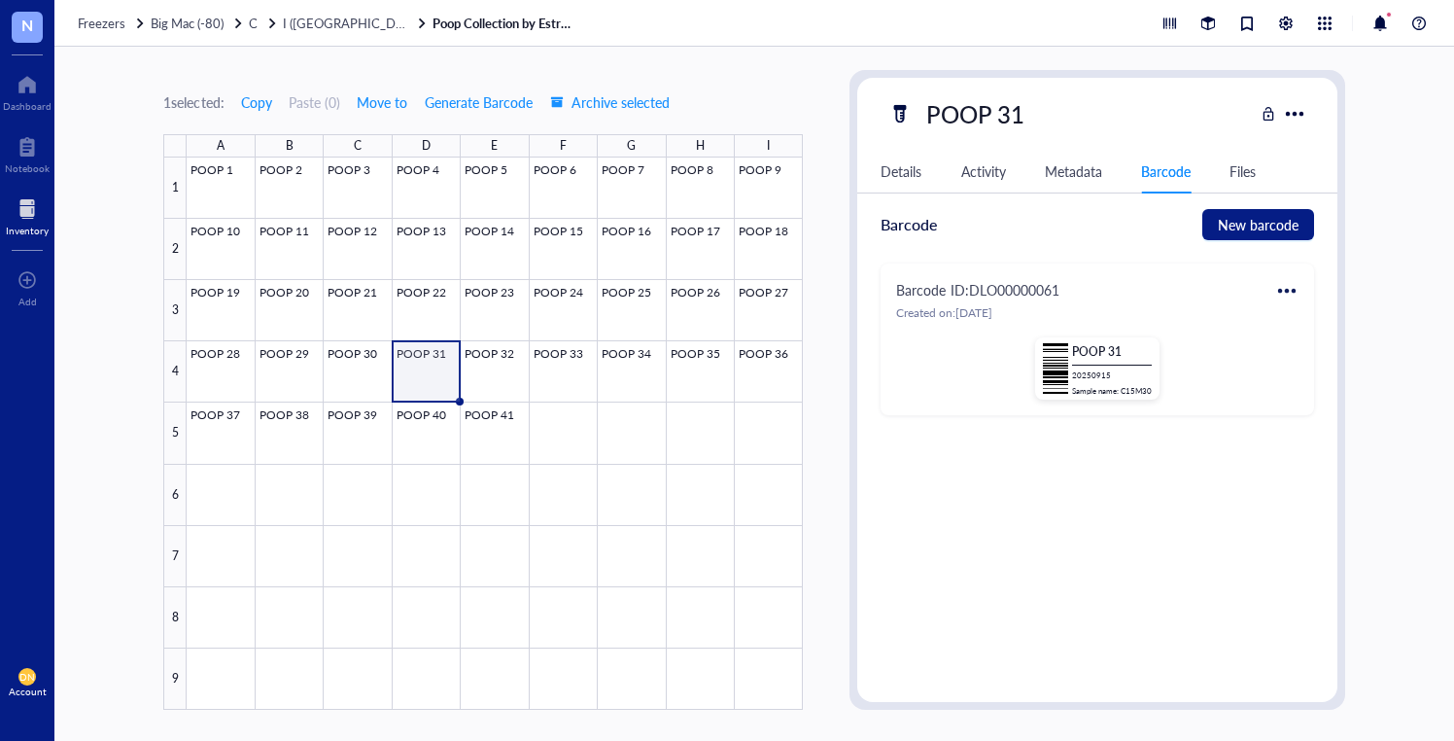
click at [1284, 285] on div at bounding box center [1287, 290] width 31 height 31
click at [1317, 356] on div "Print" at bounding box center [1345, 354] width 111 height 21
click at [487, 373] on div at bounding box center [495, 433] width 616 height 552
click at [1293, 287] on div at bounding box center [1287, 290] width 31 height 31
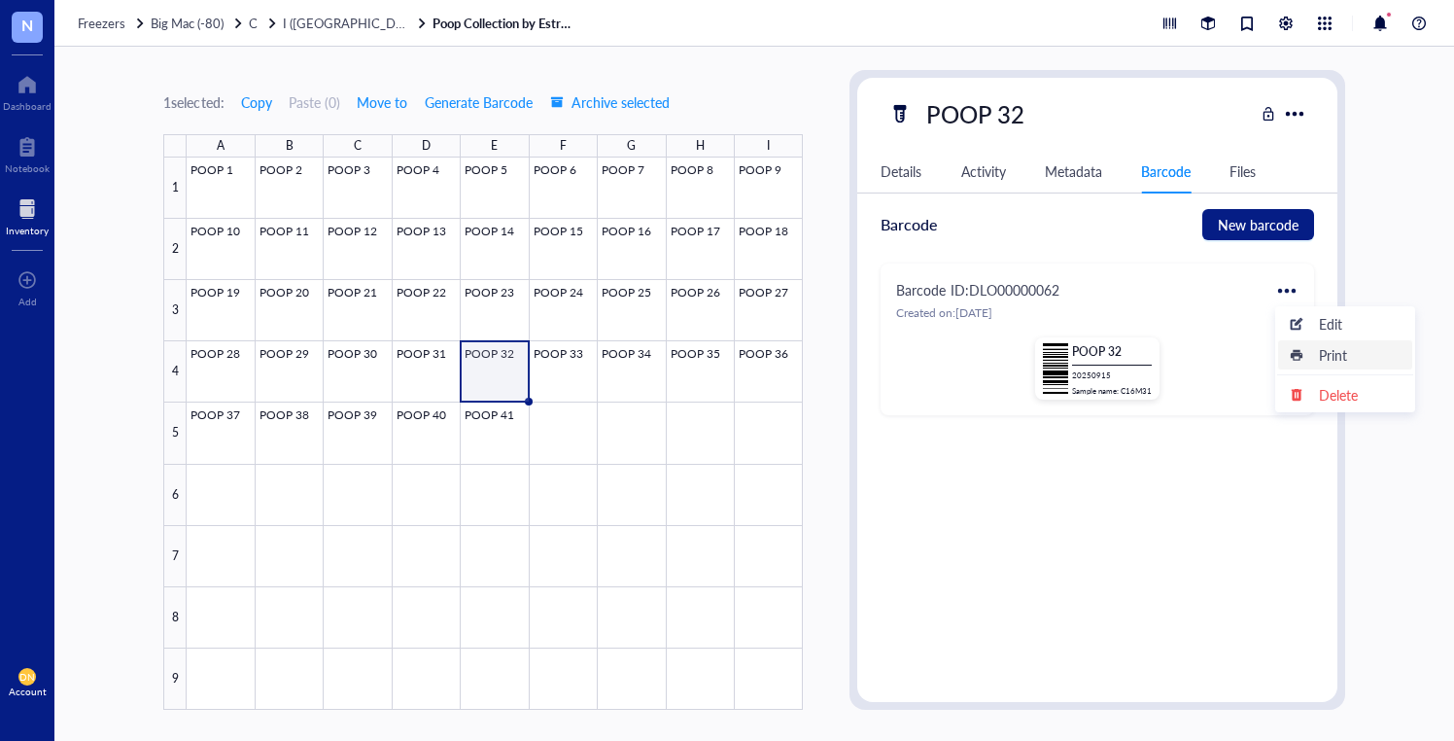
click at [1311, 359] on div "Print" at bounding box center [1345, 354] width 111 height 21
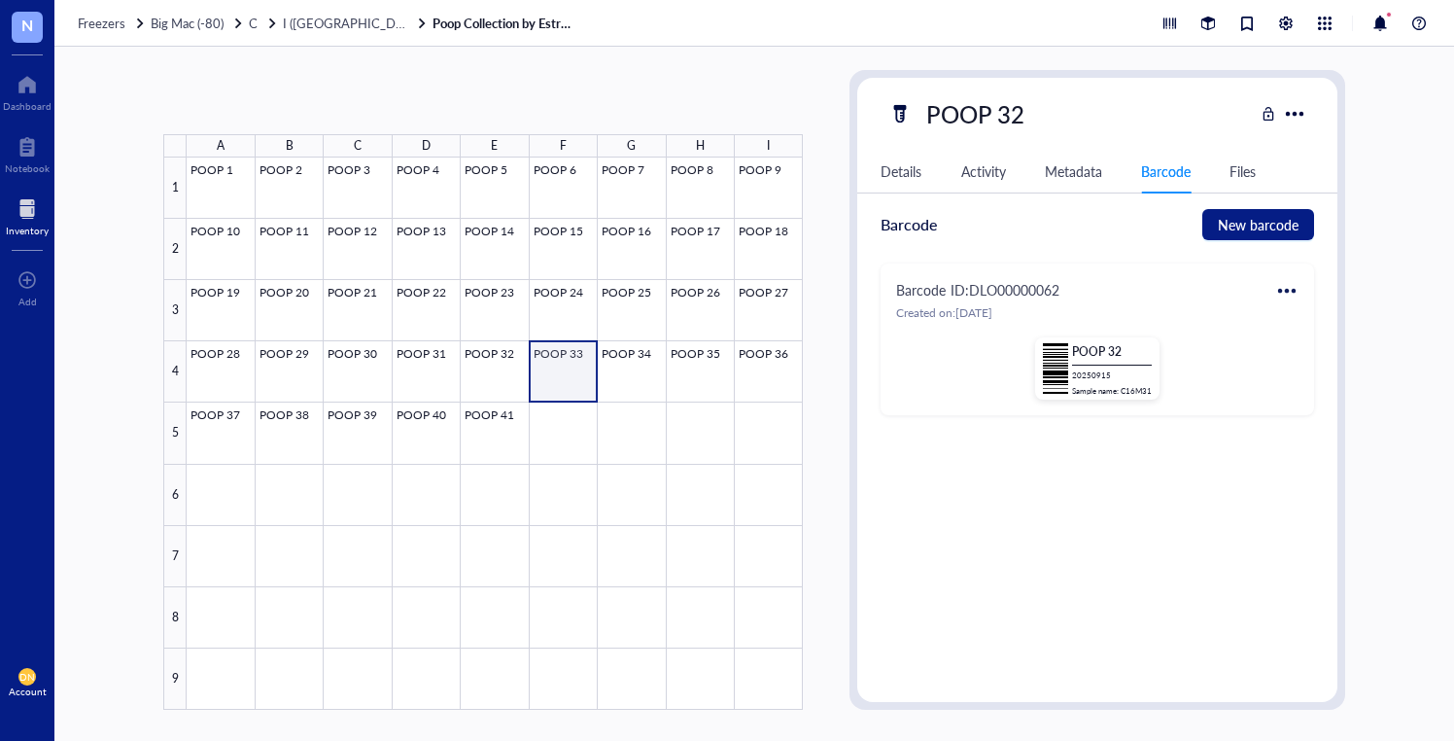
drag, startPoint x: 564, startPoint y: 348, endPoint x: 840, endPoint y: 350, distance: 276.1
click at [564, 348] on div at bounding box center [495, 433] width 616 height 552
click at [1294, 291] on div at bounding box center [1287, 290] width 31 height 31
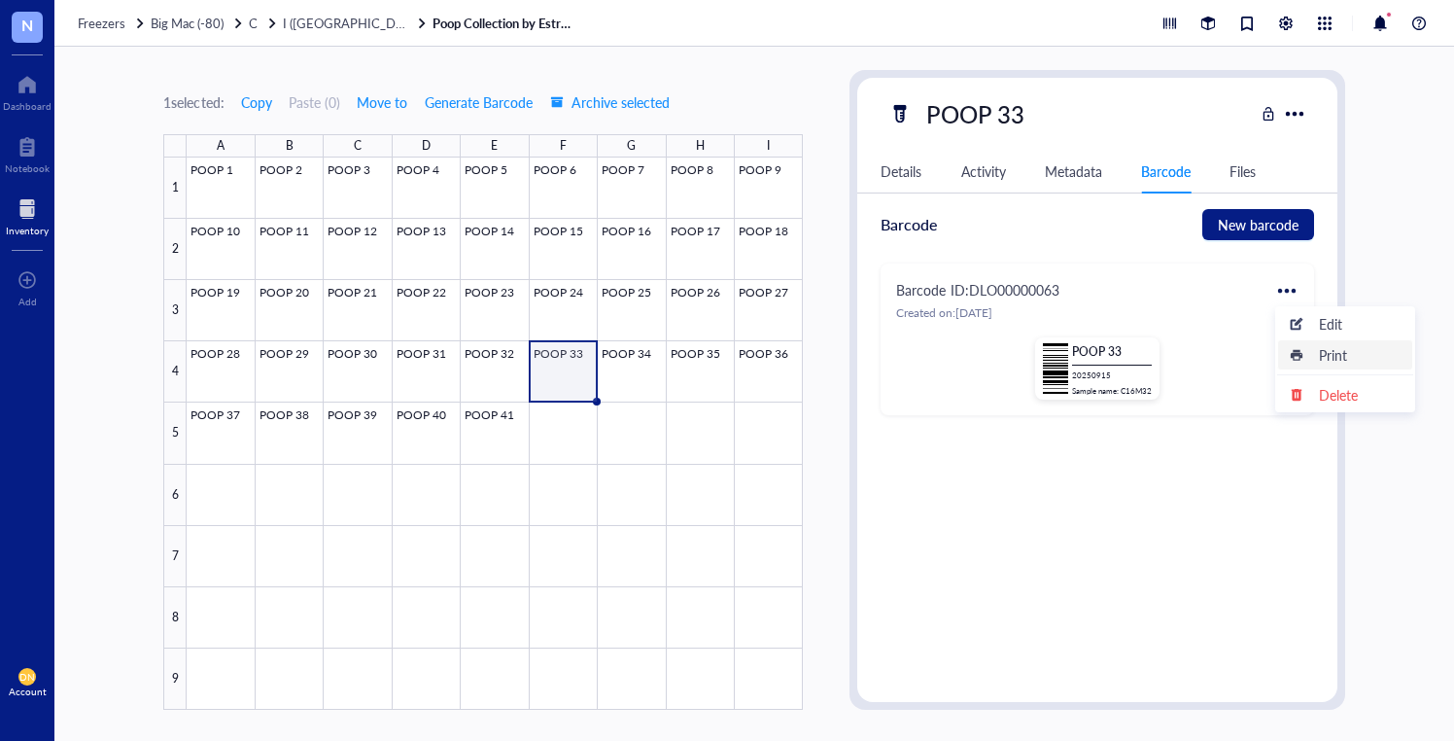
drag, startPoint x: 1311, startPoint y: 350, endPoint x: 1230, endPoint y: 356, distance: 81.9
click at [1311, 350] on div "Print" at bounding box center [1345, 354] width 111 height 21
click at [634, 387] on div at bounding box center [495, 433] width 616 height 552
click at [1298, 282] on div at bounding box center [1287, 290] width 31 height 31
click at [1314, 357] on div "Print" at bounding box center [1345, 354] width 111 height 21
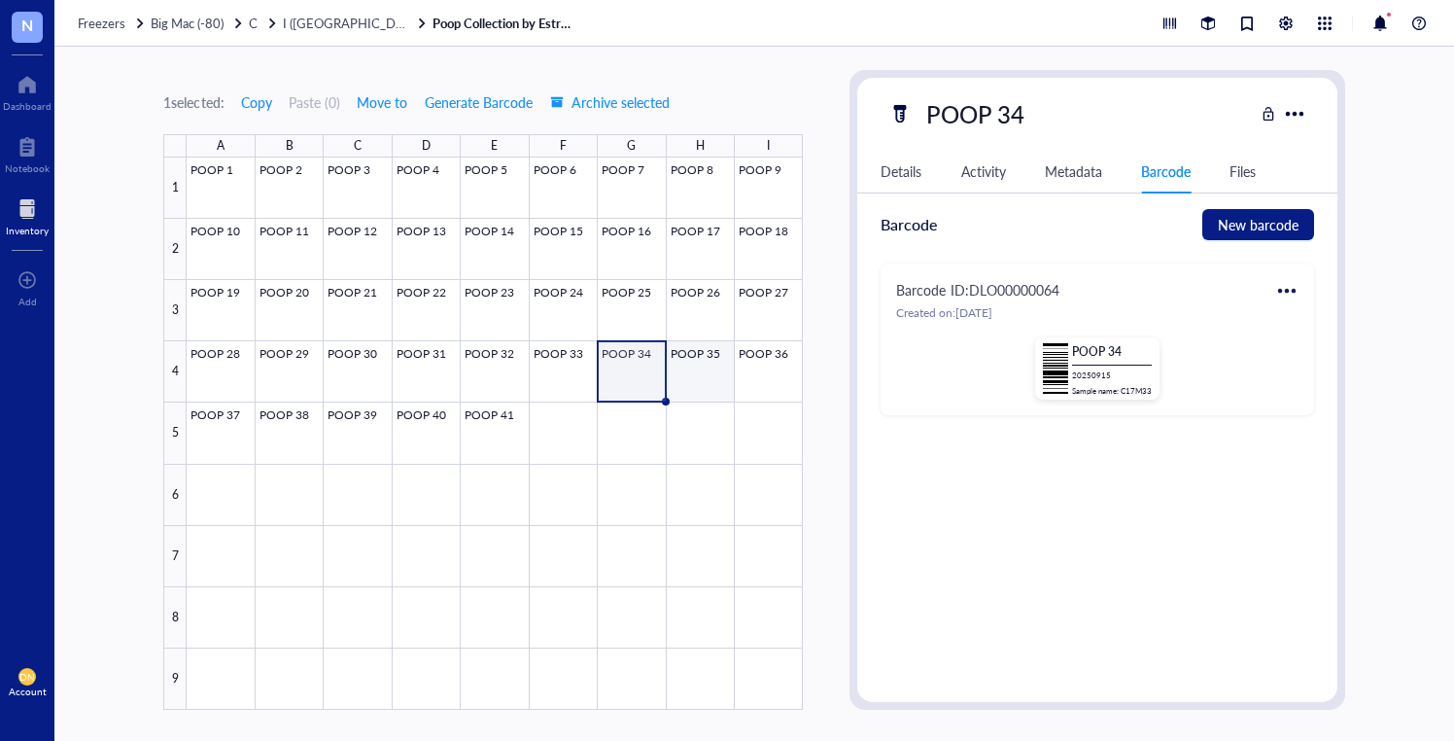
click at [712, 375] on div at bounding box center [495, 433] width 616 height 552
click at [1299, 291] on div at bounding box center [1287, 290] width 31 height 31
click at [1328, 359] on div "Print" at bounding box center [1333, 354] width 28 height 21
click at [783, 367] on div at bounding box center [495, 433] width 616 height 552
click at [1284, 288] on div at bounding box center [1287, 290] width 31 height 31
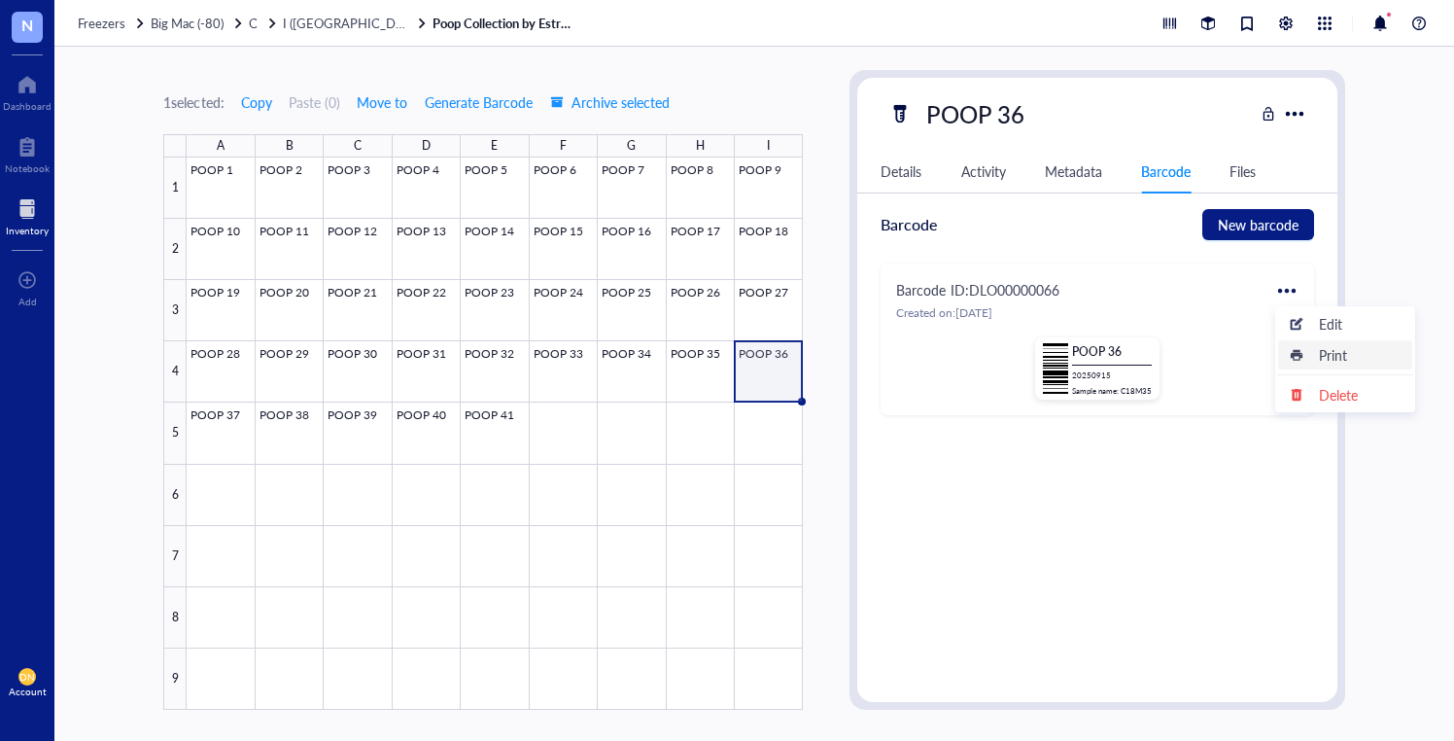
click at [1311, 355] on div "Print" at bounding box center [1345, 354] width 111 height 21
click at [245, 435] on div at bounding box center [495, 433] width 616 height 552
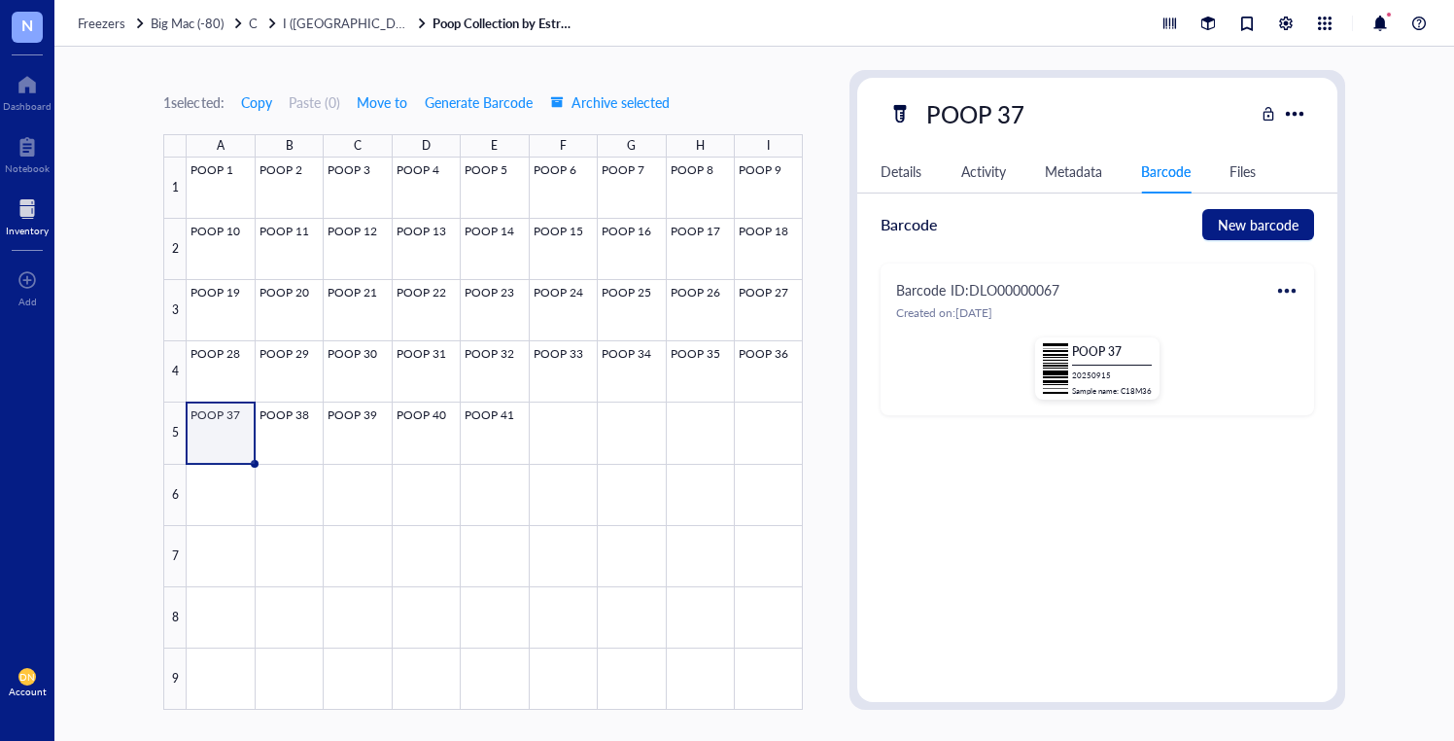
click at [1278, 294] on div at bounding box center [1287, 290] width 31 height 31
click at [1326, 347] on div "Print" at bounding box center [1333, 354] width 28 height 21
click at [280, 433] on div at bounding box center [495, 433] width 616 height 552
click at [1285, 286] on div at bounding box center [1287, 290] width 31 height 31
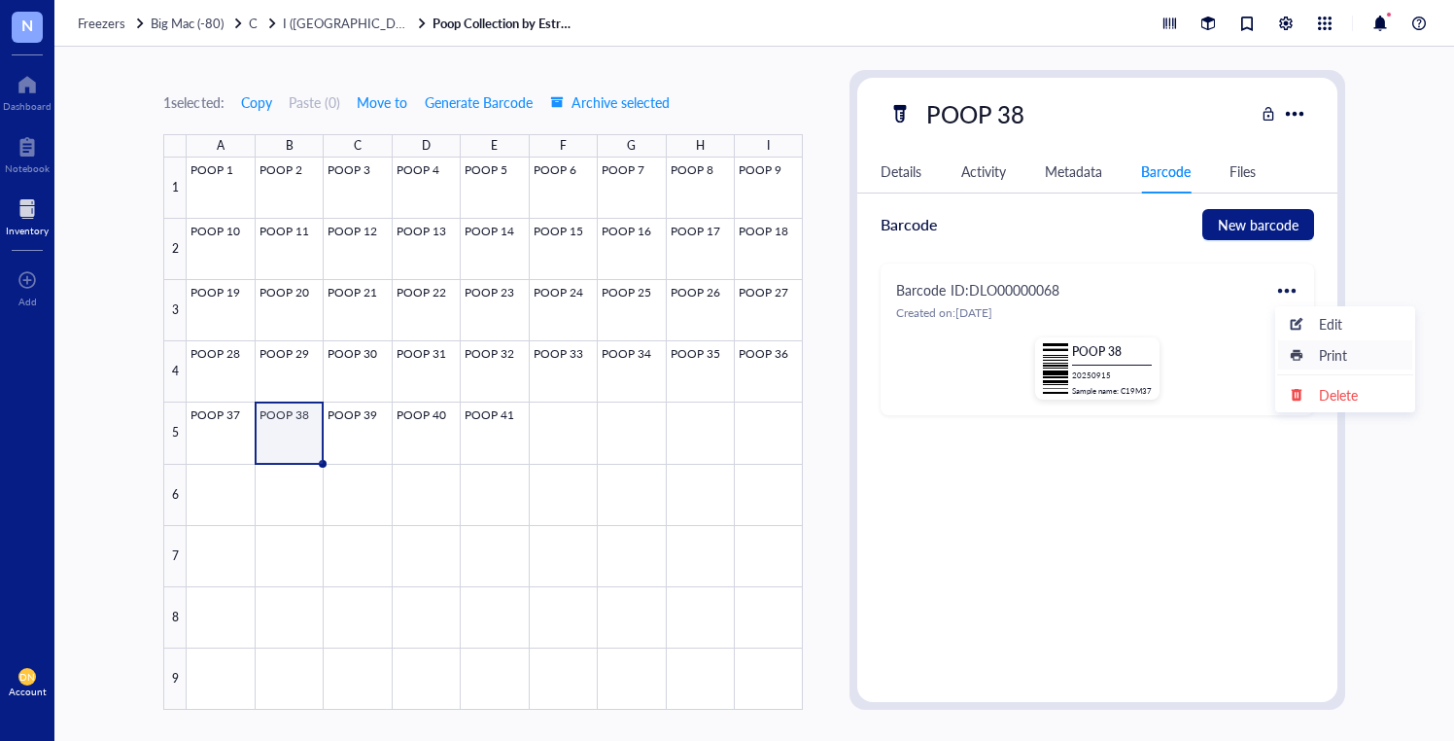
click at [1319, 356] on div "Print" at bounding box center [1333, 354] width 28 height 21
click at [346, 423] on div at bounding box center [495, 433] width 616 height 552
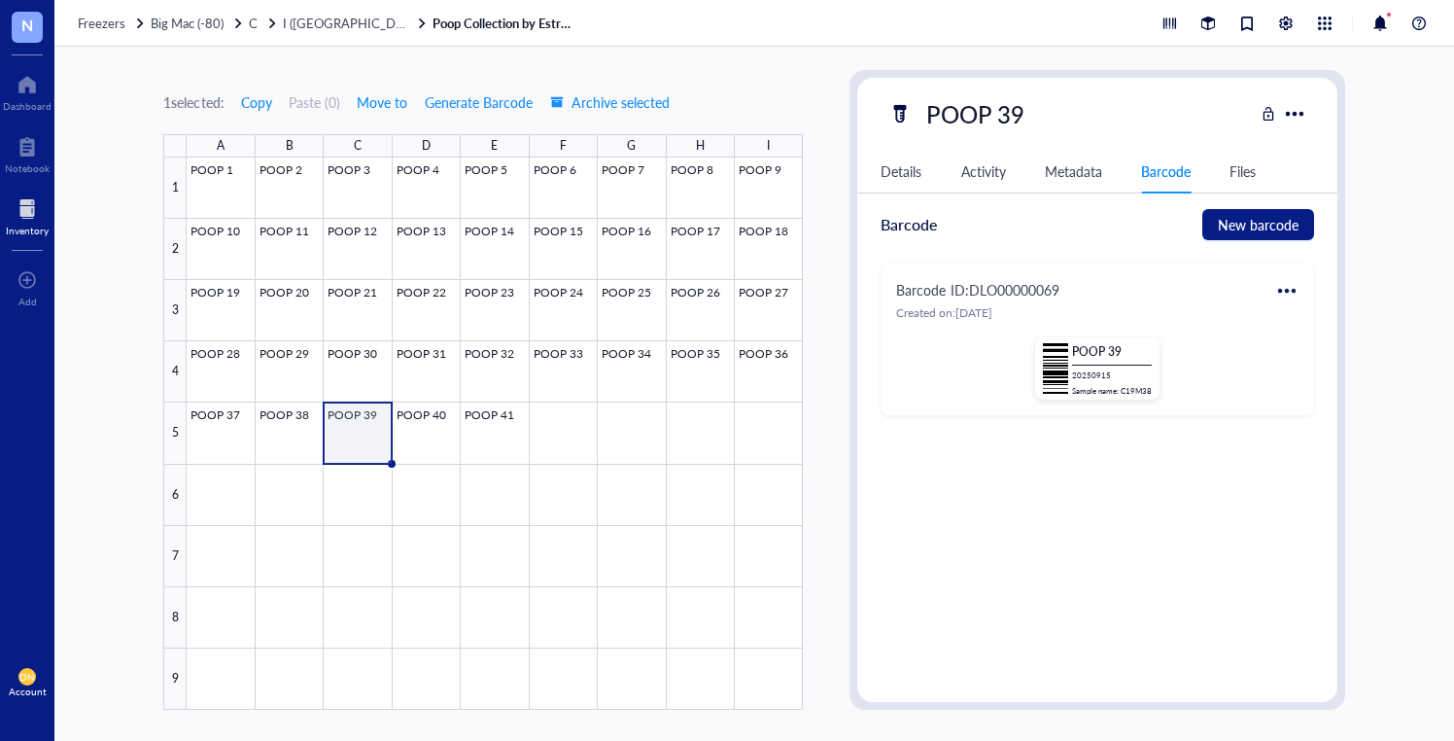
click at [1289, 292] on div at bounding box center [1287, 290] width 31 height 31
click at [1308, 357] on div "Print" at bounding box center [1345, 354] width 111 height 21
click at [419, 408] on div at bounding box center [495, 433] width 616 height 552
click at [1292, 289] on div at bounding box center [1287, 290] width 31 height 31
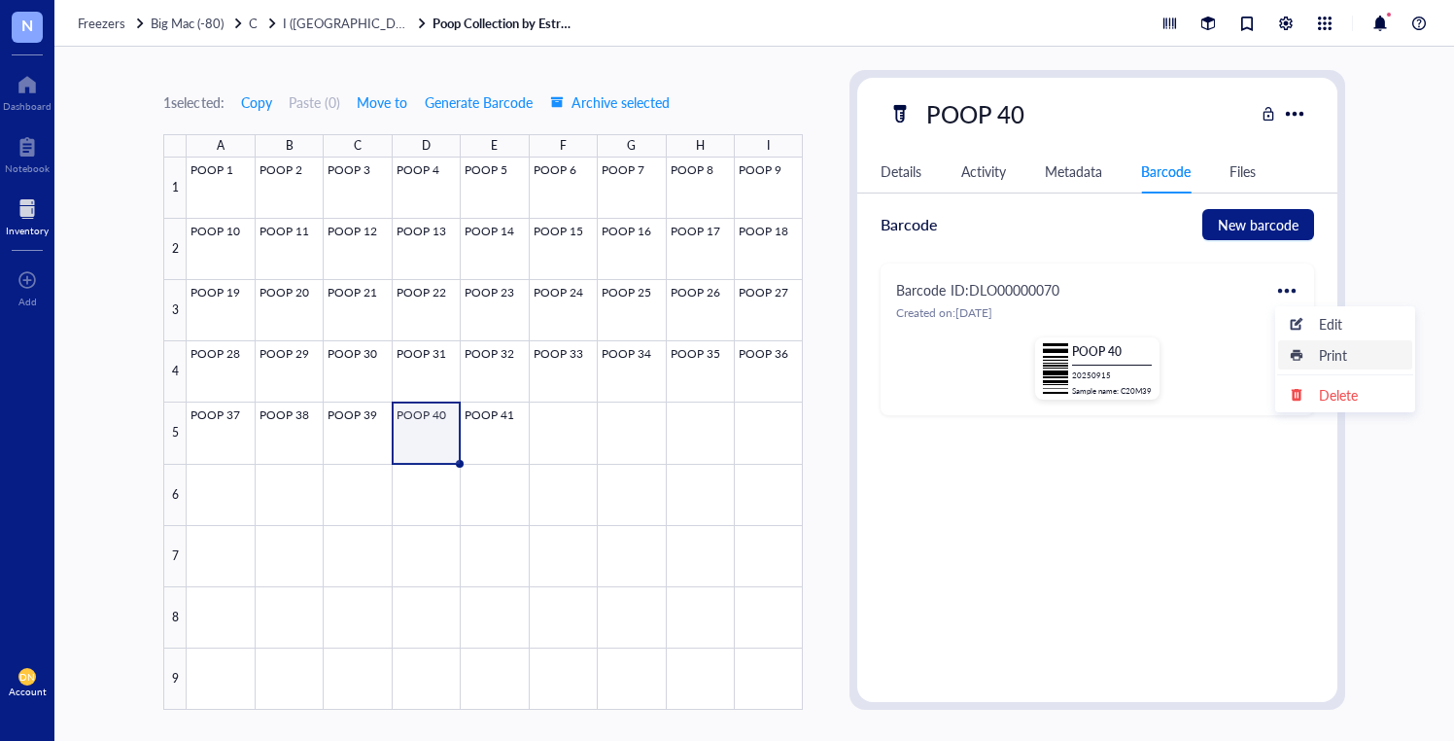
click at [1305, 350] on div "Print" at bounding box center [1345, 354] width 111 height 21
click at [496, 416] on div at bounding box center [495, 433] width 616 height 552
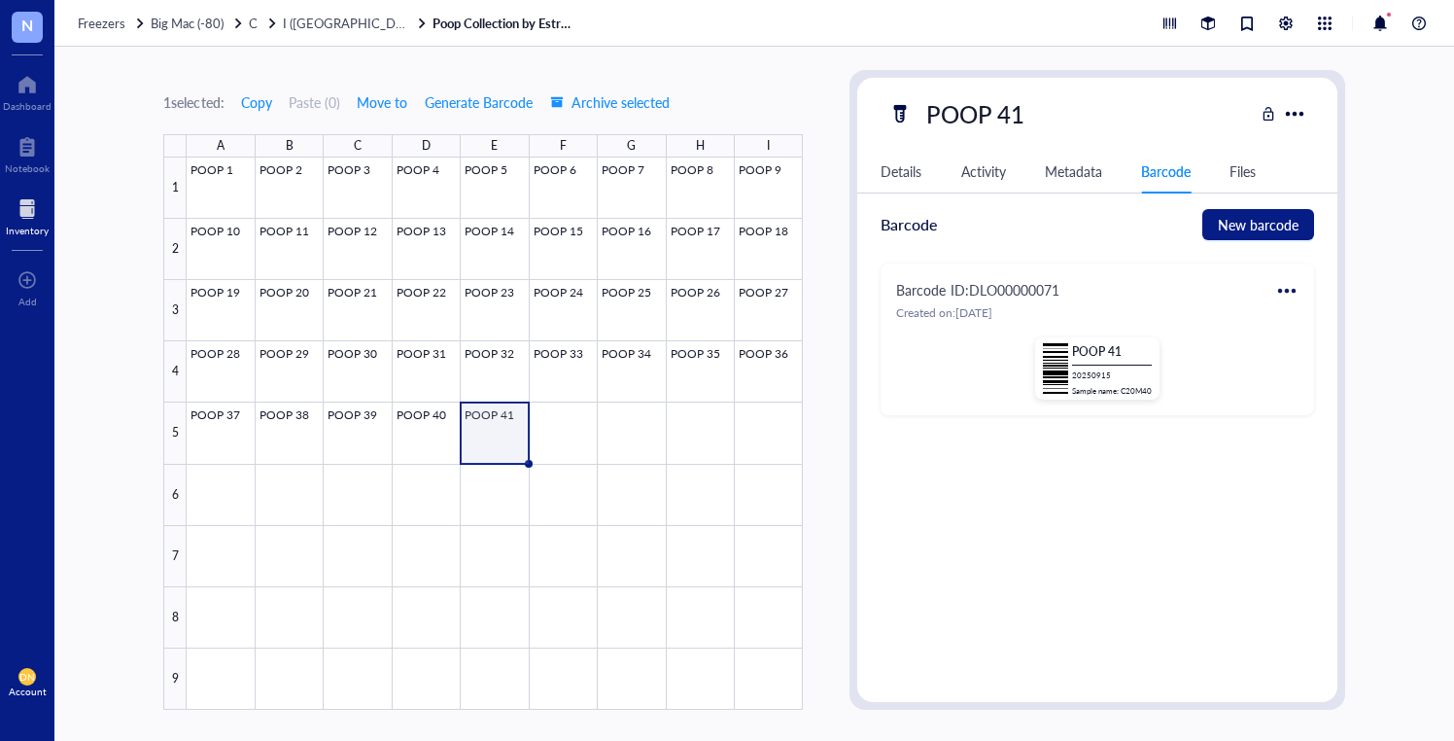
click at [1285, 294] on div at bounding box center [1287, 290] width 31 height 31
click at [1316, 356] on div "Print" at bounding box center [1345, 354] width 111 height 21
click at [260, 56] on div "1 selected: Copy Paste ( 0 ) Move to Generate Barcode Archive selected A B C D …" at bounding box center [754, 394] width 1400 height 694
click at [297, 18] on span "I ([GEOGRAPHIC_DATA])" at bounding box center [354, 23] width 143 height 18
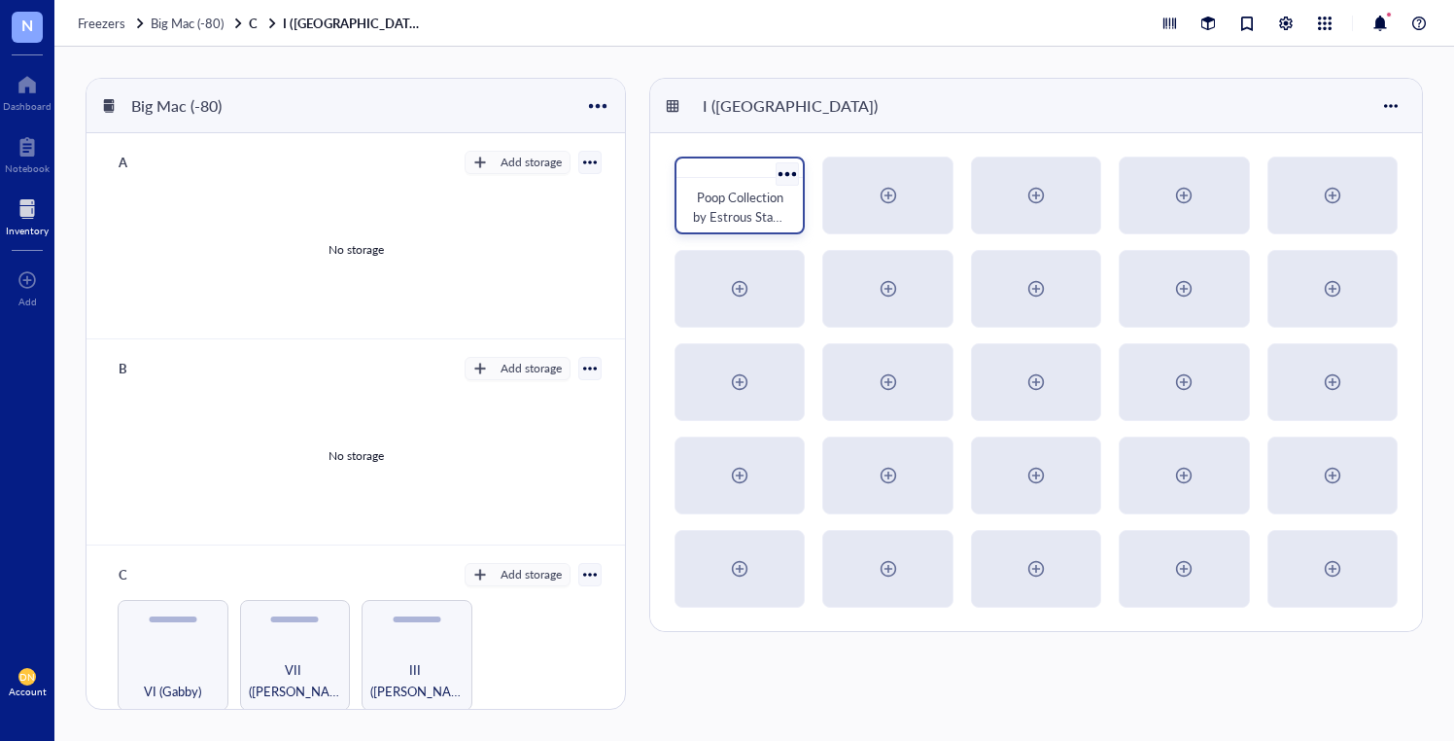
click at [788, 169] on div at bounding box center [788, 173] width 28 height 28
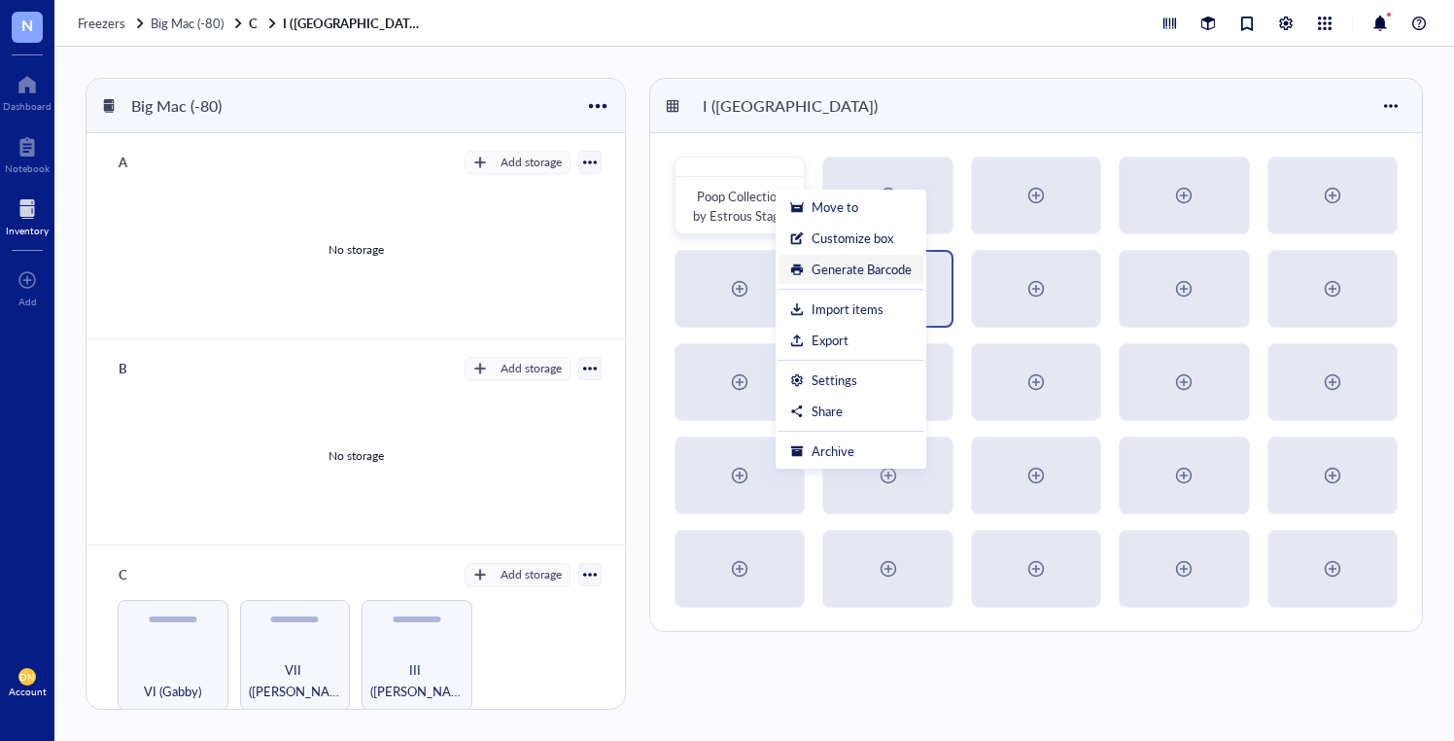
click at [892, 266] on div "Generate Barcode" at bounding box center [862, 269] width 100 height 17
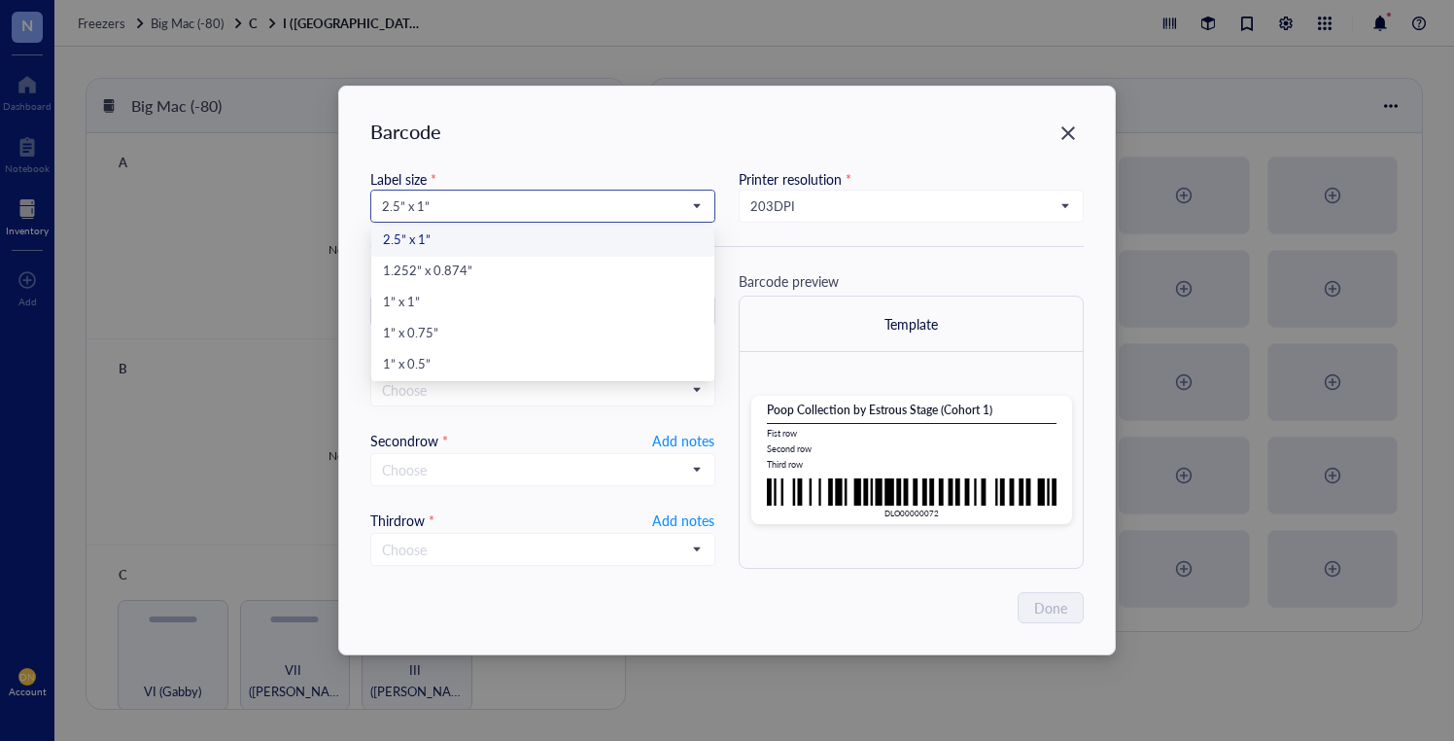
click at [495, 203] on span "2.5” x 1”" at bounding box center [541, 205] width 318 height 17
click at [450, 368] on div "1” x 0.5”" at bounding box center [543, 365] width 320 height 21
type input "DLO00000072"
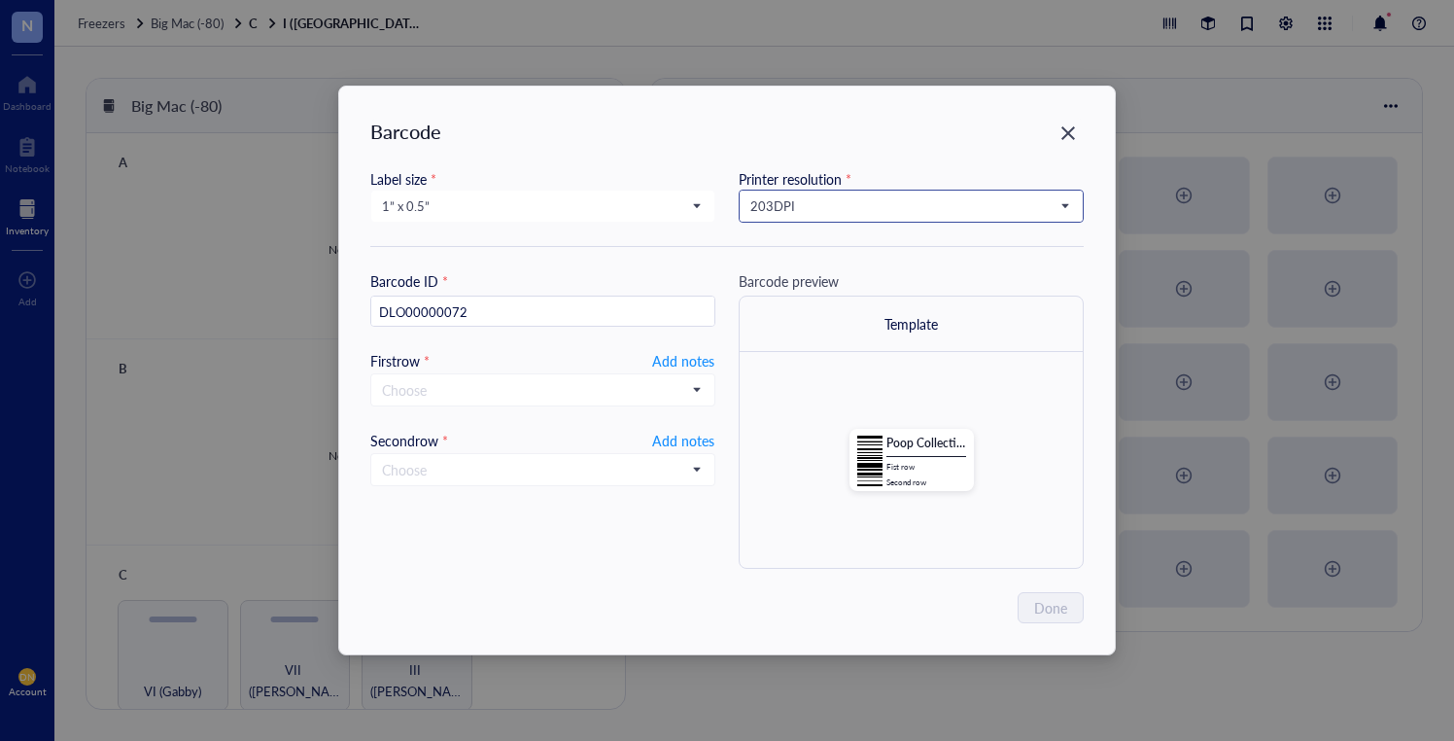
click at [777, 209] on span "203 DPI" at bounding box center [910, 205] width 318 height 17
click at [822, 265] on div "300 DPI" at bounding box center [912, 272] width 320 height 21
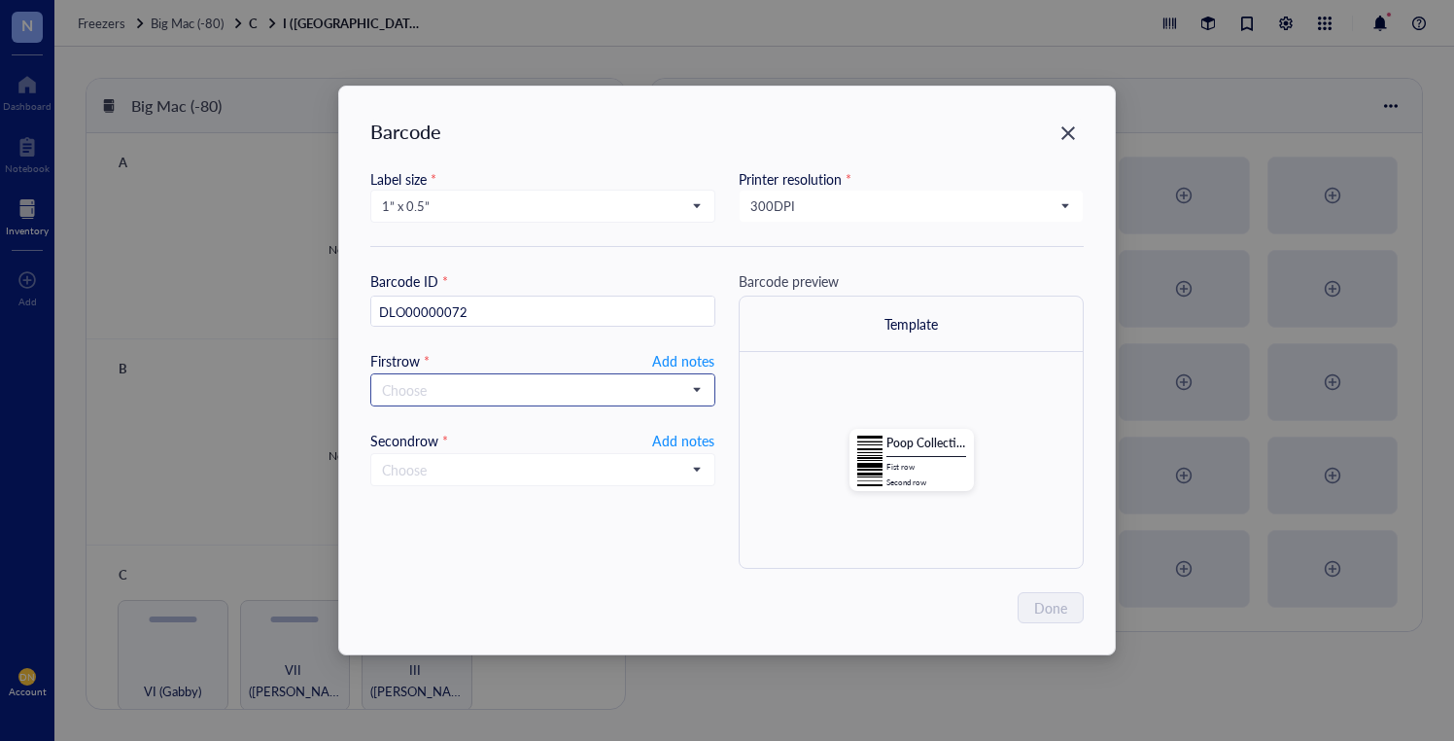
click at [623, 383] on input "search" at bounding box center [534, 389] width 304 height 29
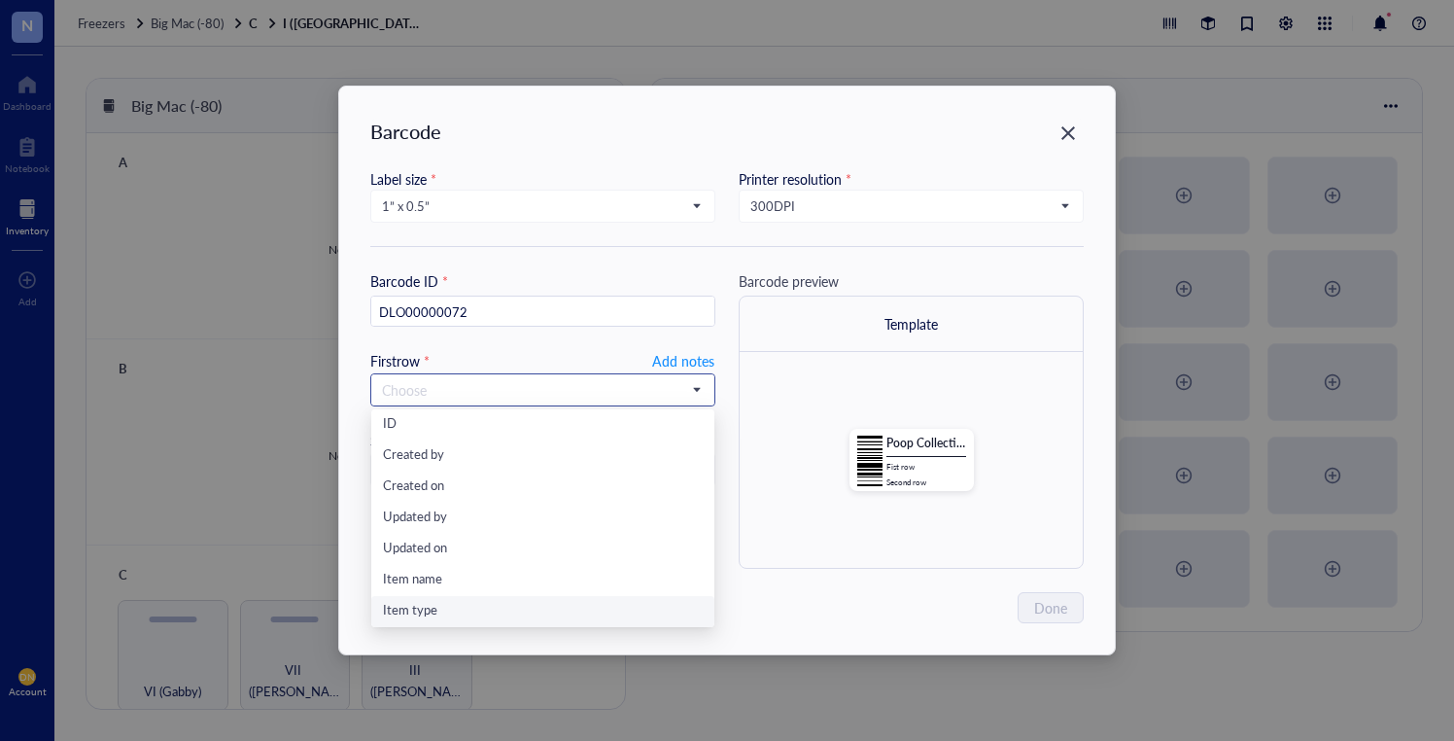
click at [461, 606] on div "Item type" at bounding box center [543, 611] width 320 height 21
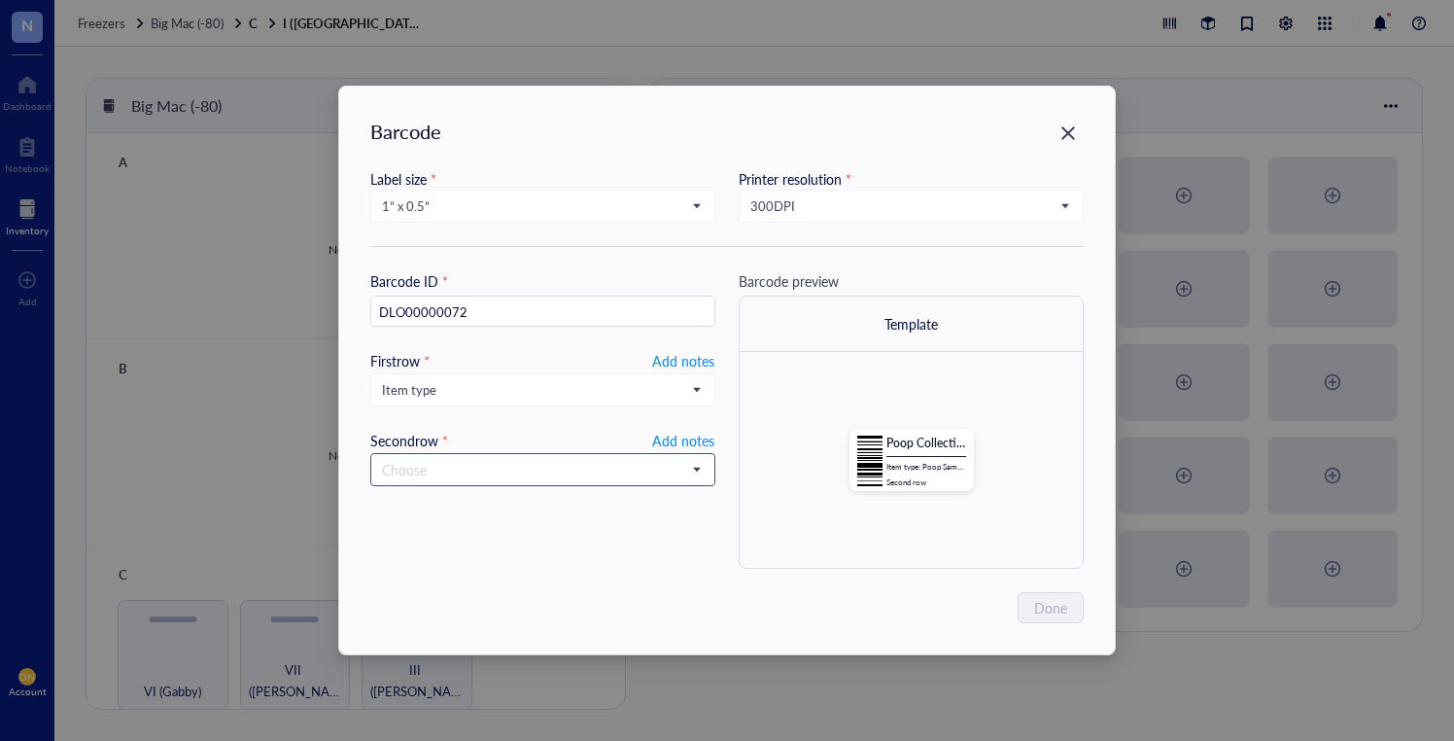
click at [527, 467] on input "search" at bounding box center [534, 469] width 304 height 29
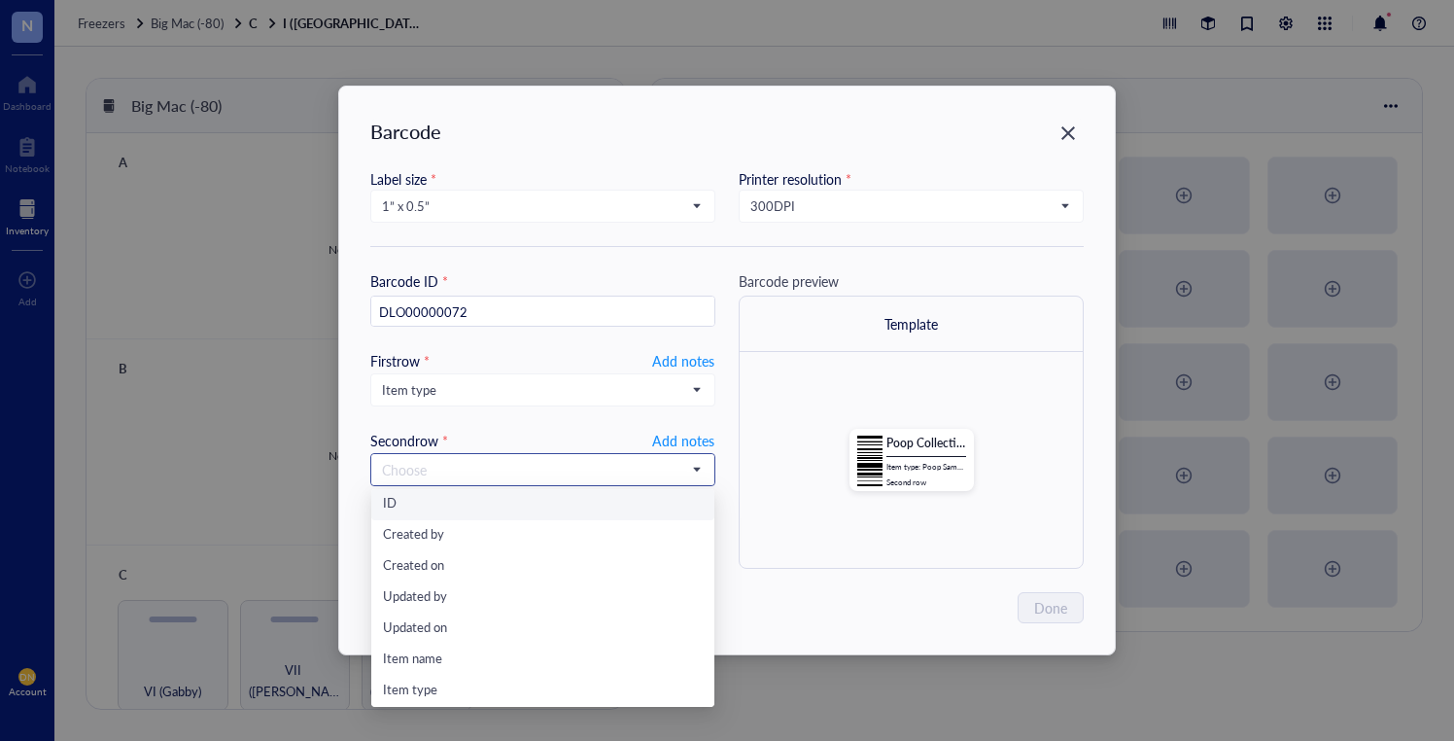
click at [471, 503] on div "ID" at bounding box center [543, 504] width 320 height 21
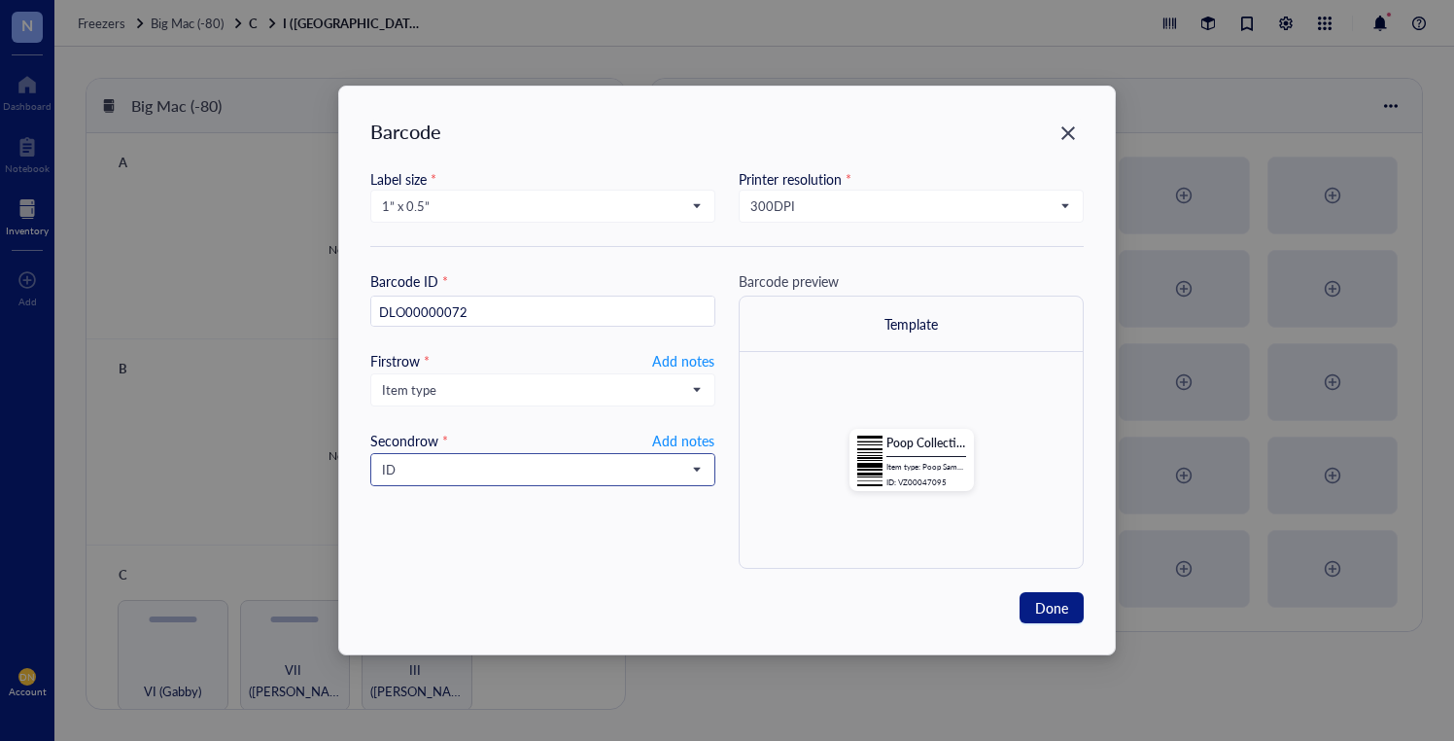
click at [458, 466] on span "ID" at bounding box center [541, 469] width 318 height 17
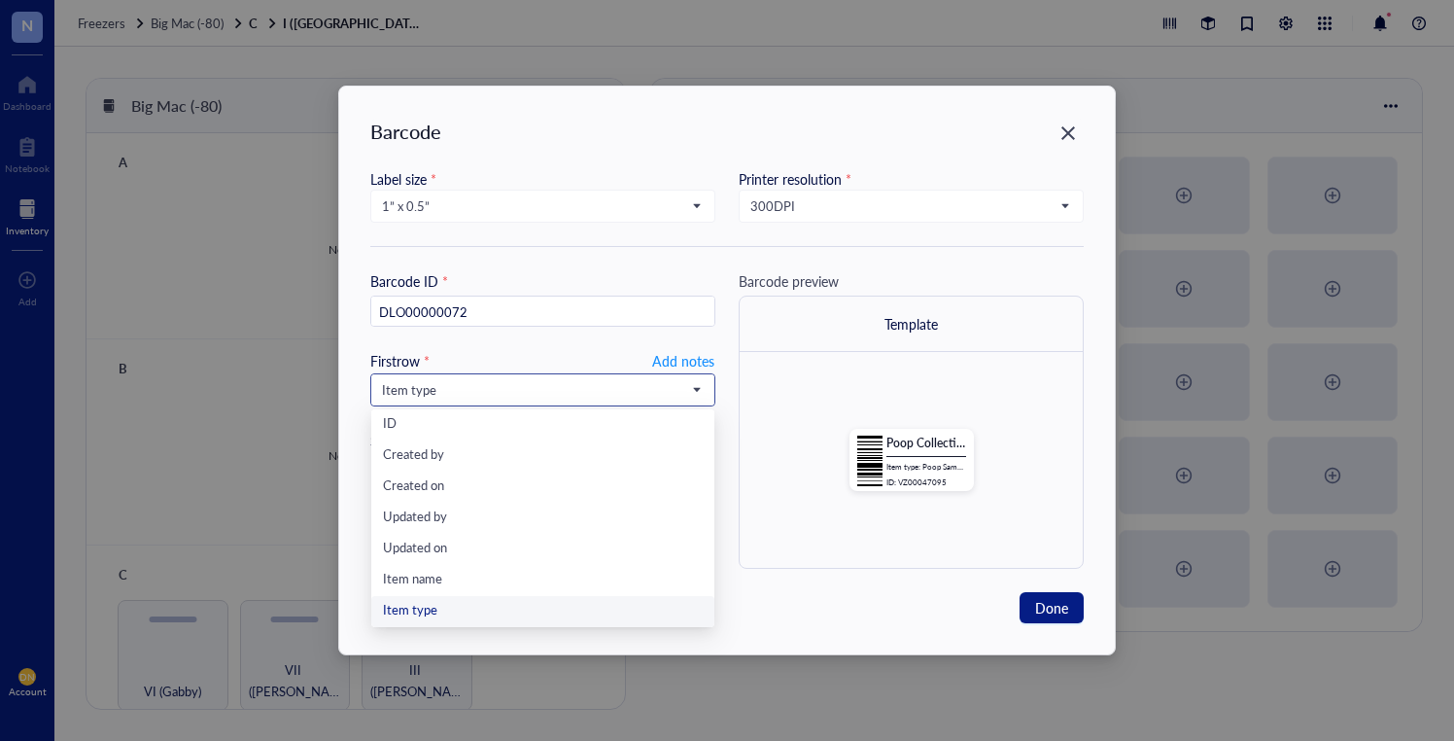
click at [437, 392] on span "Item type" at bounding box center [541, 389] width 318 height 17
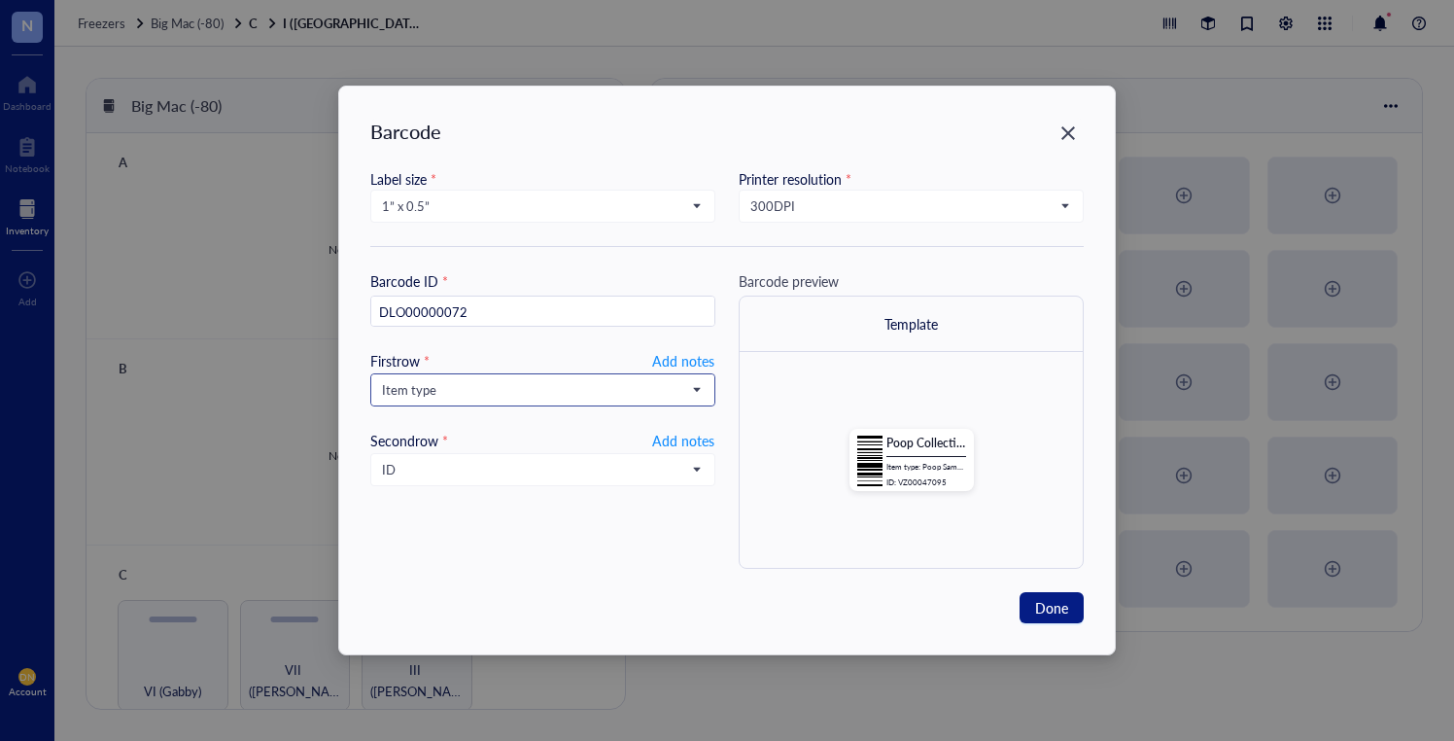
click at [437, 392] on span "Item type" at bounding box center [541, 389] width 318 height 17
click at [546, 397] on span "Item type" at bounding box center [541, 389] width 318 height 17
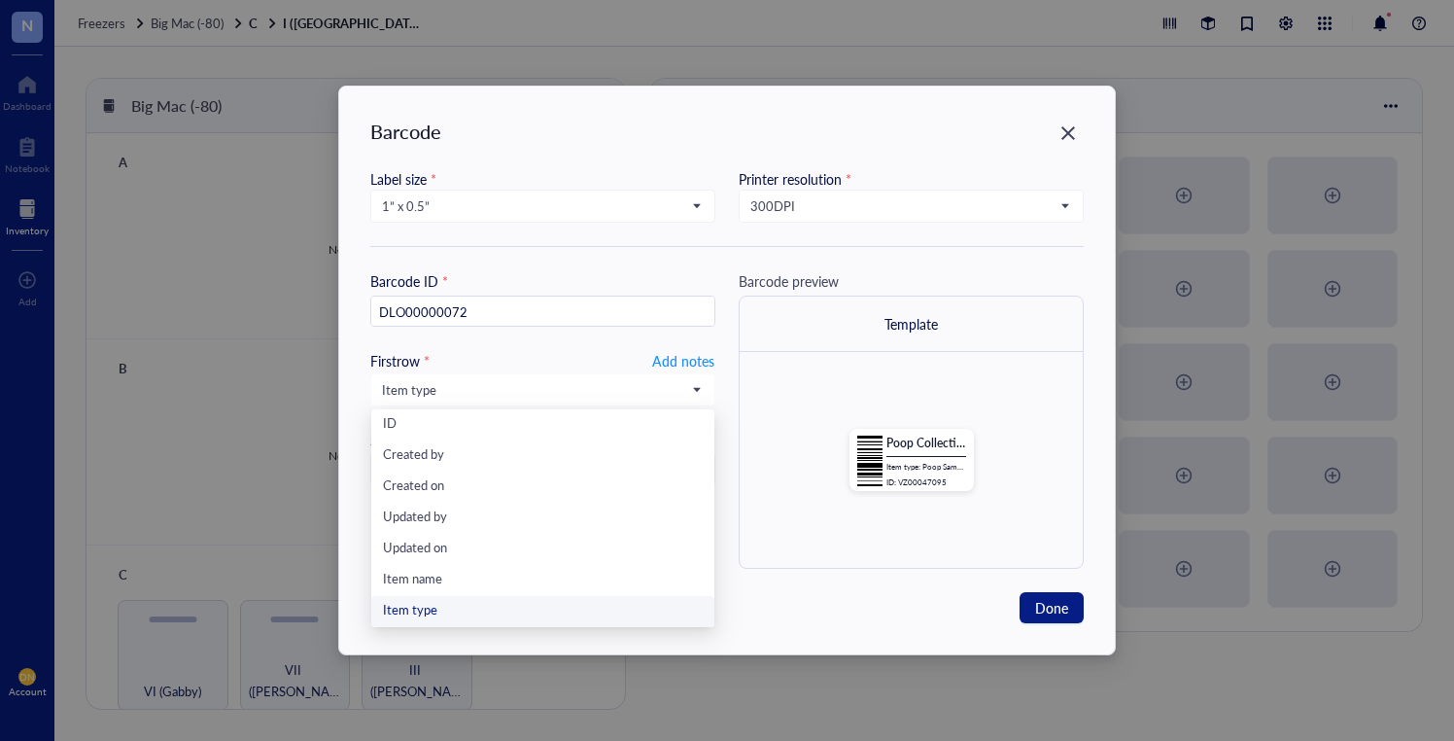
drag, startPoint x: 546, startPoint y: 362, endPoint x: 571, endPoint y: 358, distance: 24.6
click at [547, 361] on div "First row * Add notes" at bounding box center [542, 360] width 345 height 21
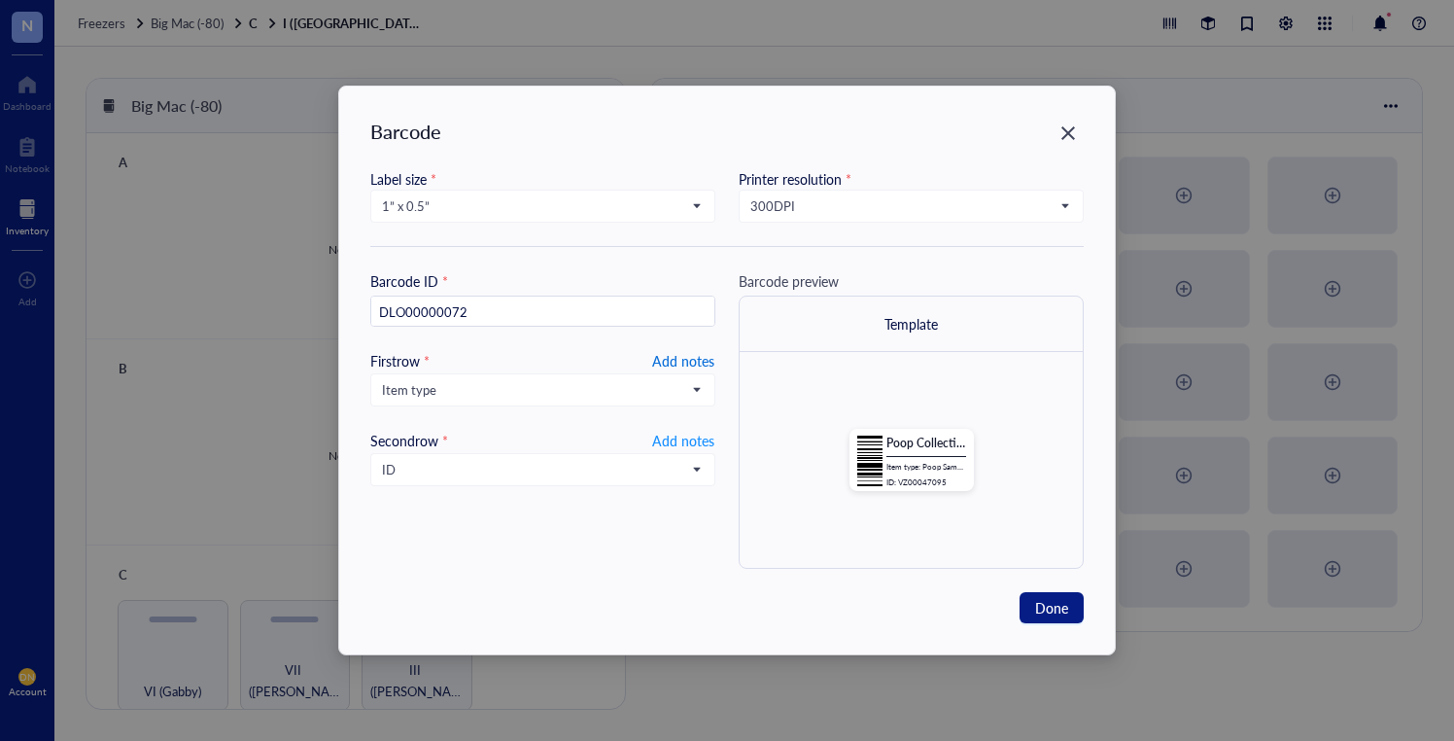
click at [677, 358] on span "Add notes" at bounding box center [683, 360] width 62 height 23
click at [557, 385] on input "text" at bounding box center [542, 389] width 343 height 31
click at [508, 394] on input "text" at bounding box center [542, 389] width 343 height 31
type input "Es"
type input "Estrous"
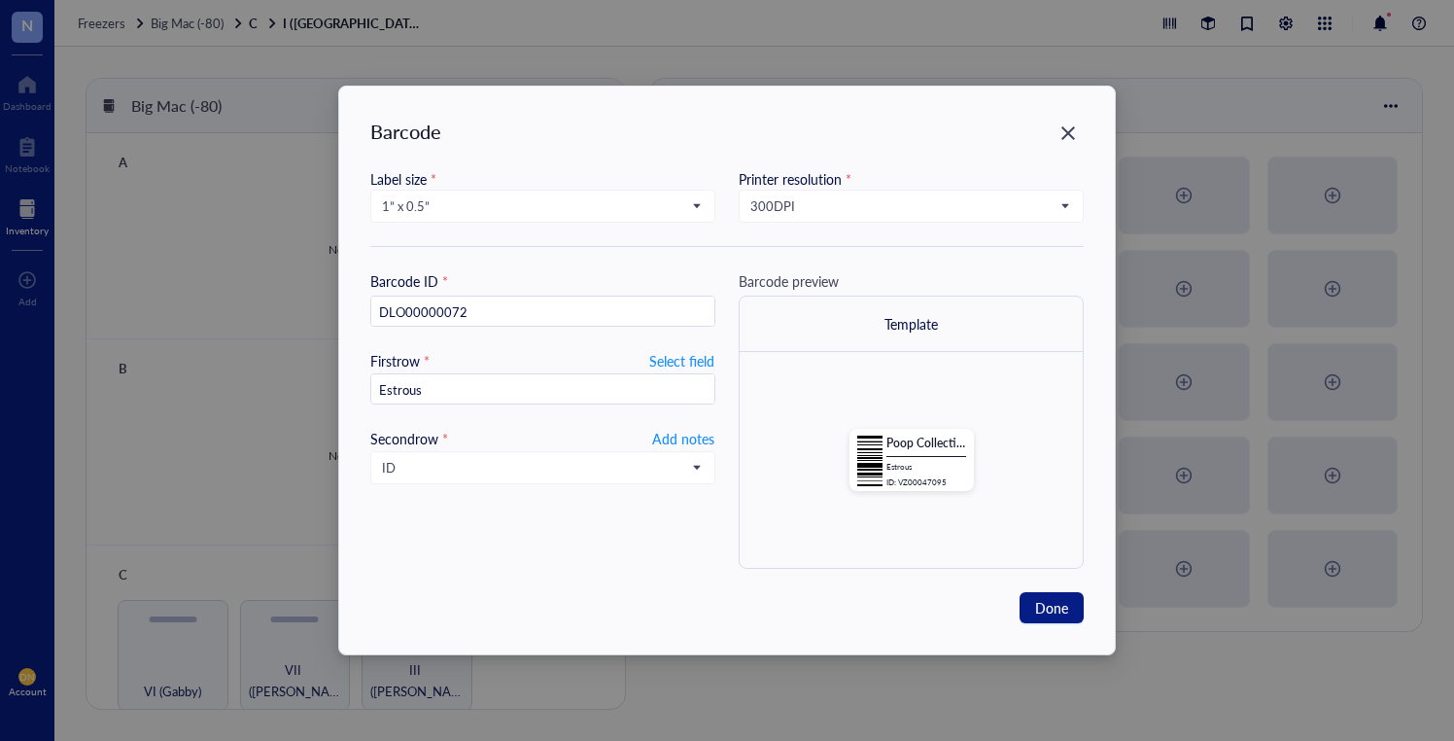
type input "Estrou"
type input "Estrous Stage Co"
type input "Estrous Stage"
click at [568, 468] on span "ID" at bounding box center [541, 467] width 318 height 17
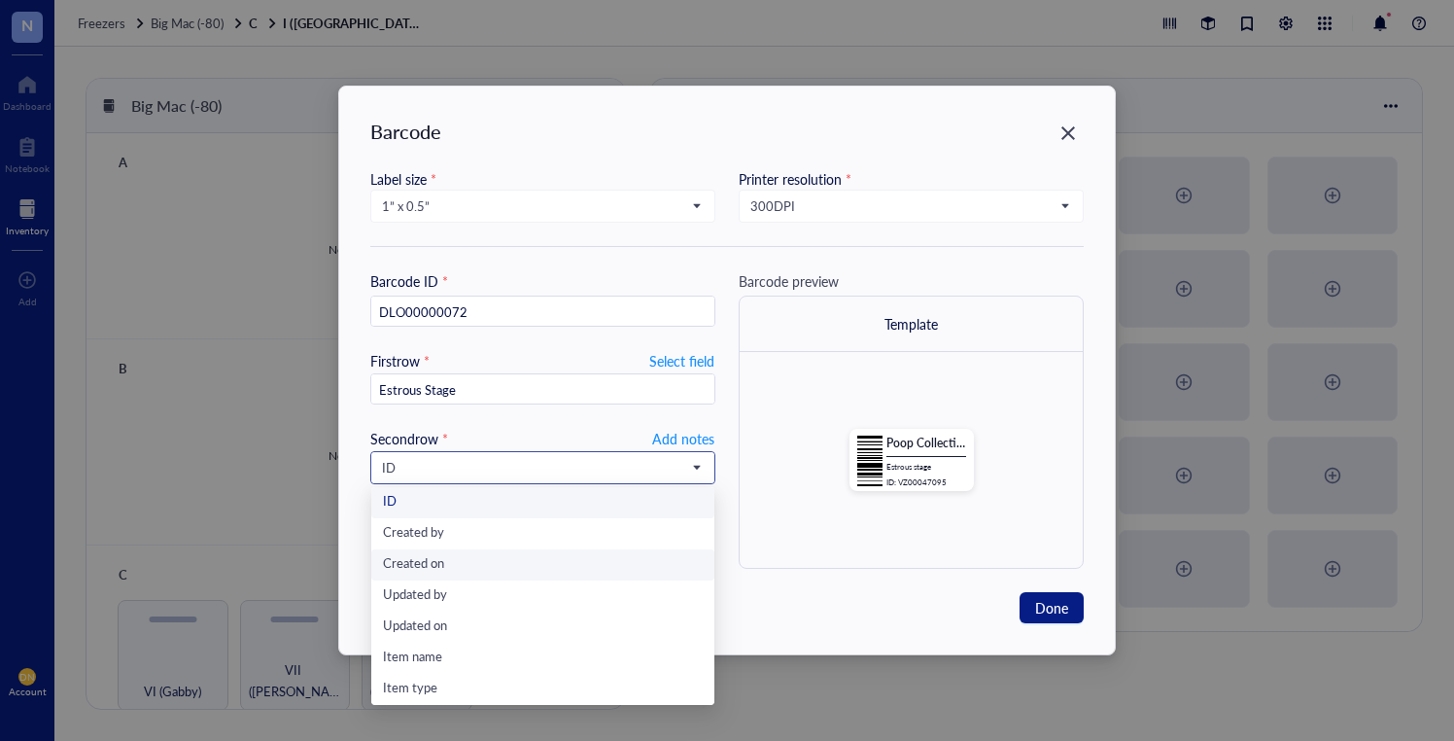
click at [553, 555] on div "Created on" at bounding box center [543, 564] width 320 height 21
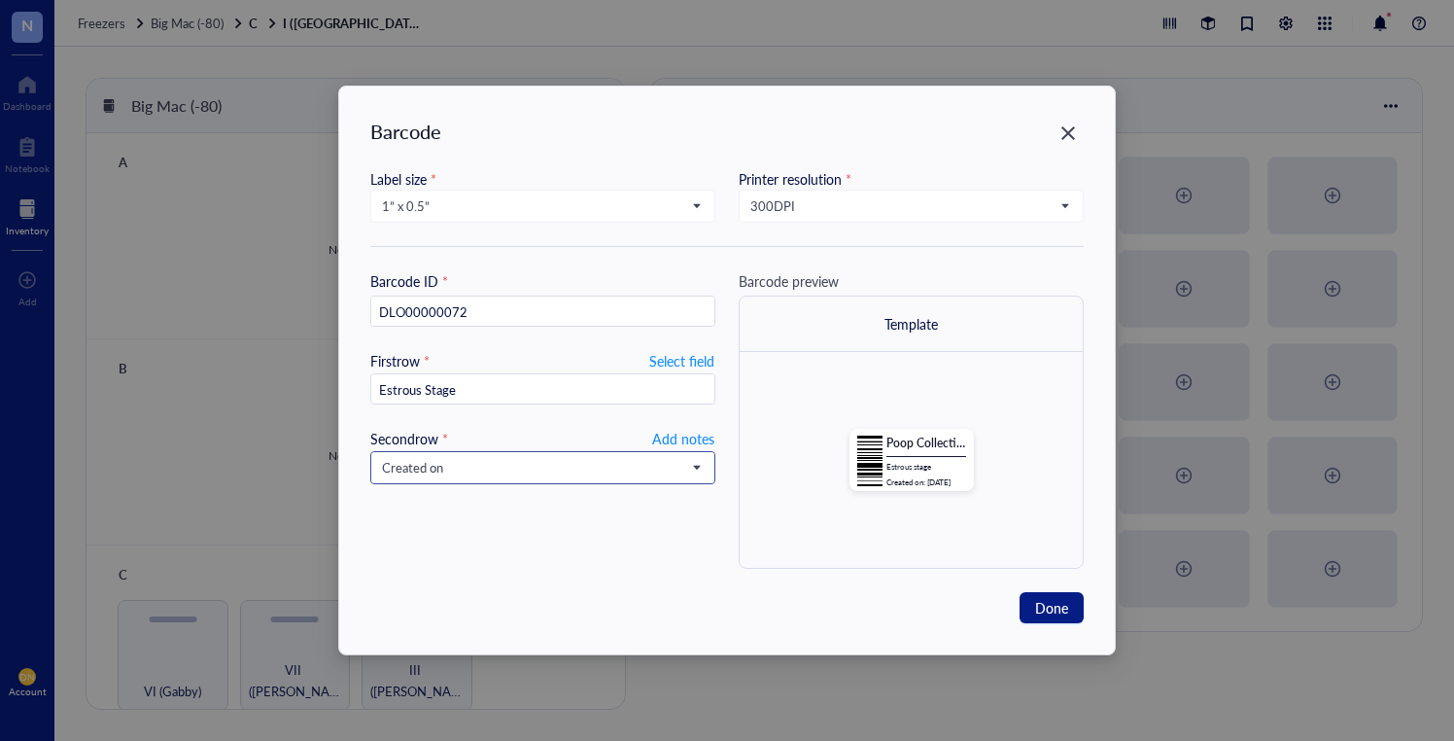
click at [518, 469] on span "Created on" at bounding box center [541, 467] width 318 height 17
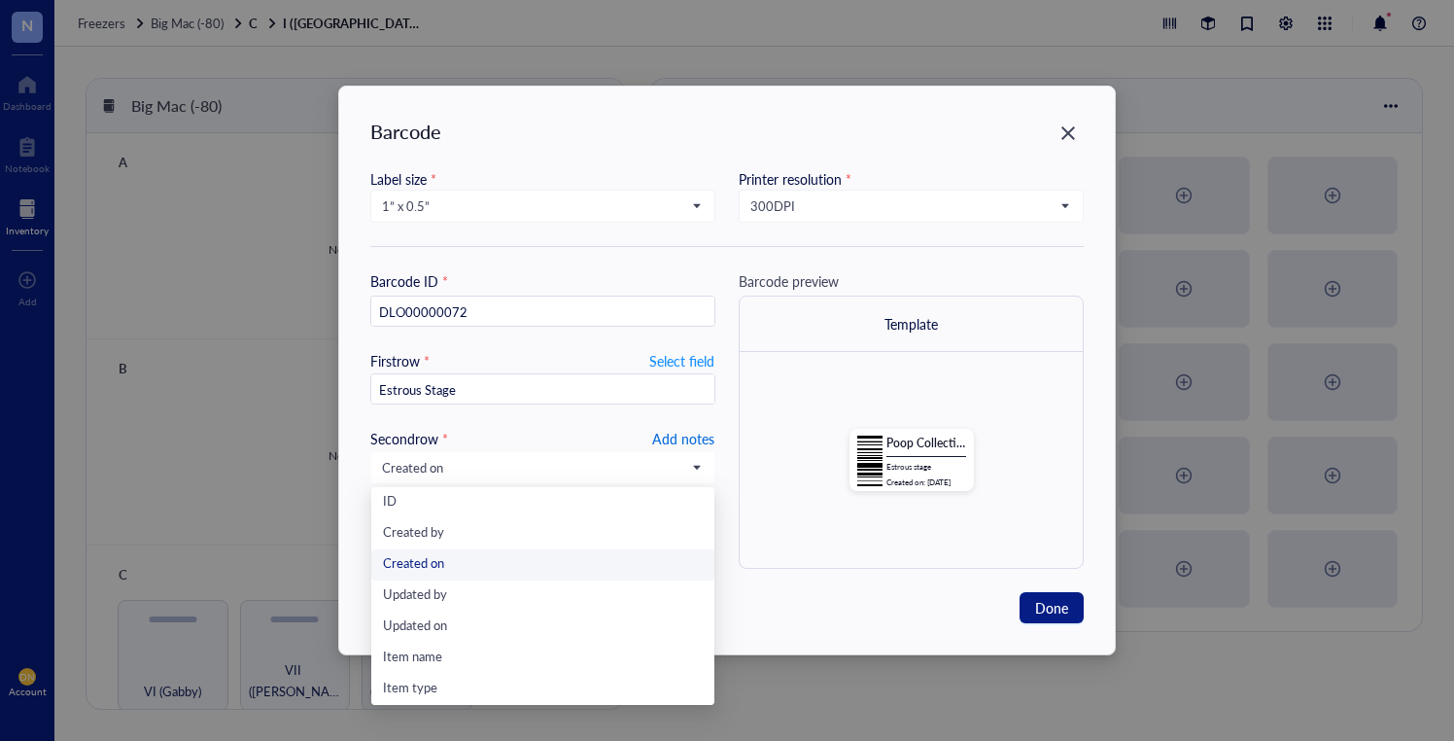
click at [660, 440] on span "Add notes" at bounding box center [683, 438] width 62 height 23
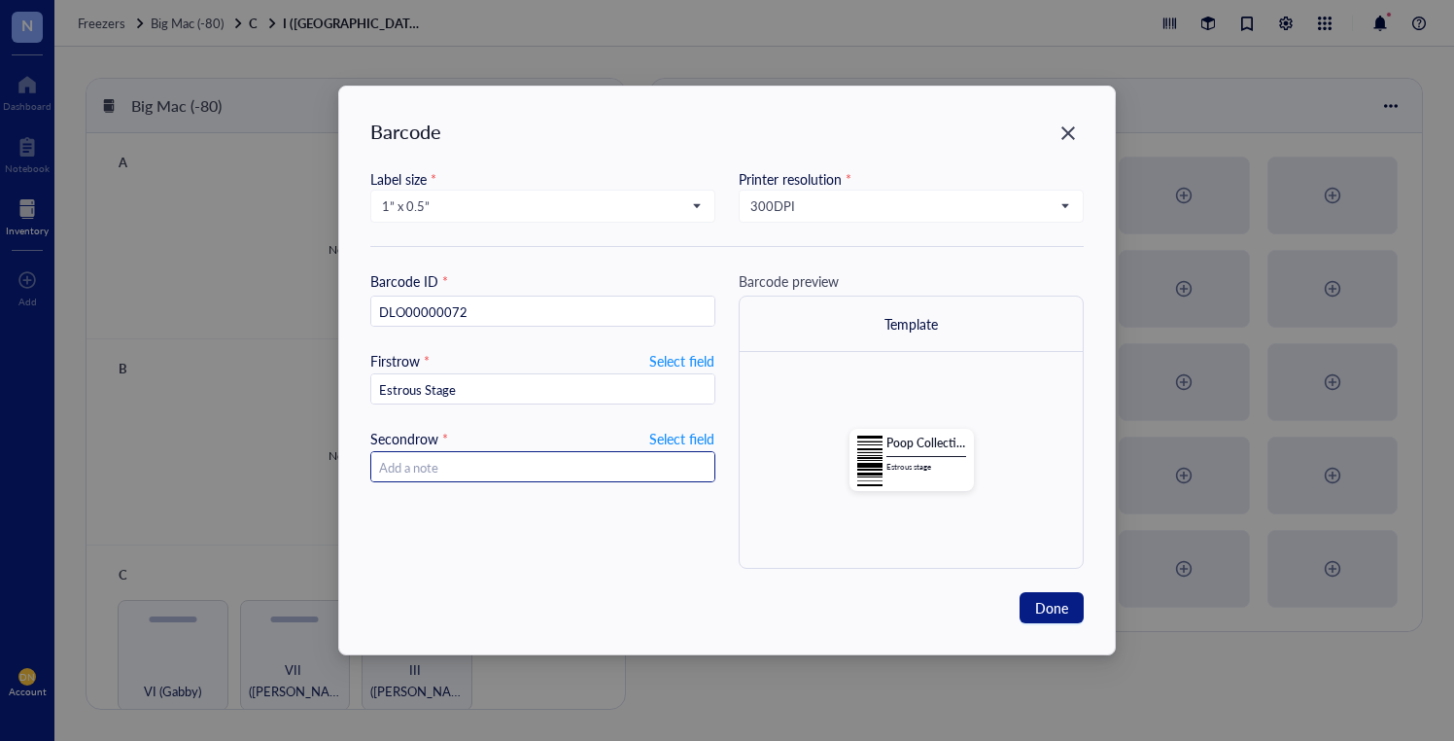
click at [648, 462] on input "text" at bounding box center [542, 467] width 343 height 31
paste input "20250915"
type input "20250915"
drag, startPoint x: 467, startPoint y: 468, endPoint x: 277, endPoint y: 442, distance: 191.3
click at [277, 448] on div "Barcode Label size * 1” x 0.5” 2.5” x 1” 1.252” x 0.874” 1” x 1” 1” x 0.75” 1” …" at bounding box center [727, 370] width 1454 height 741
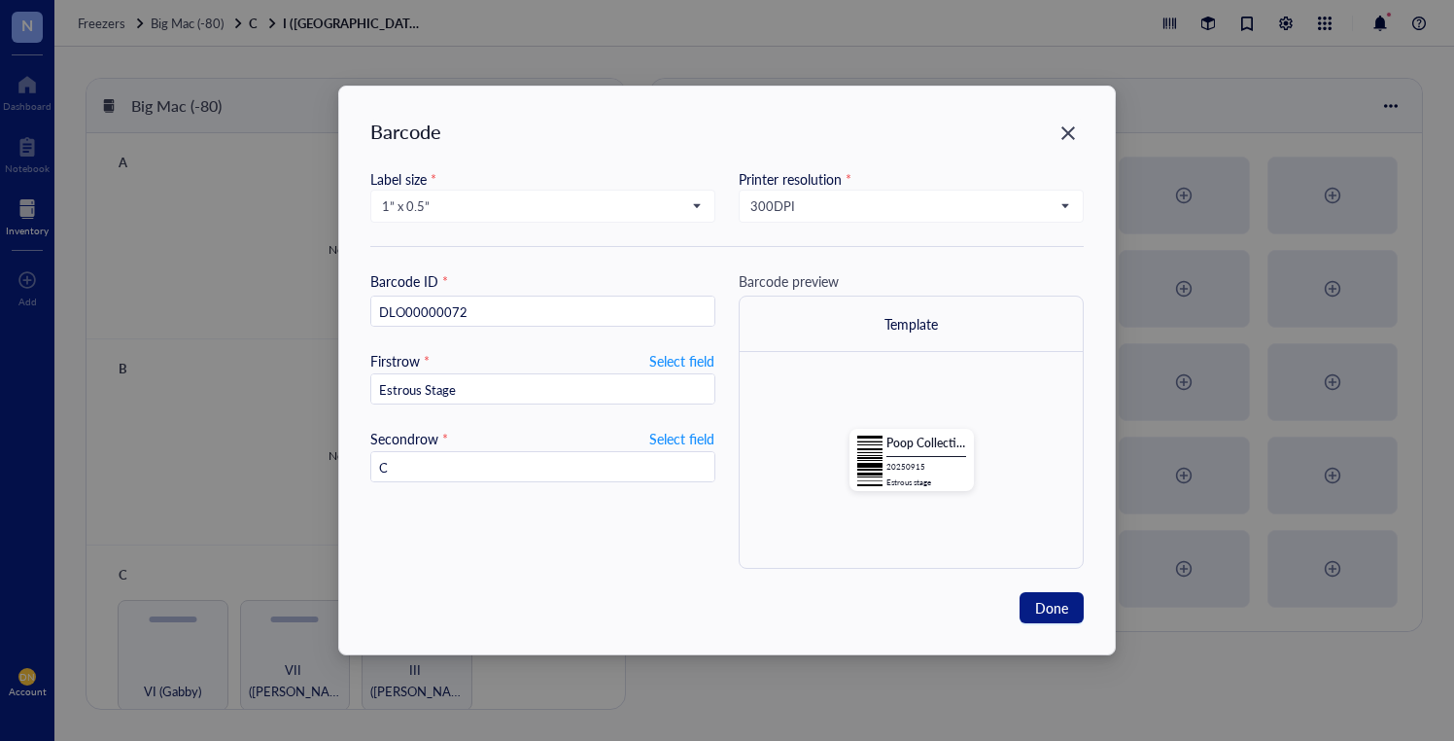
type input "CO"
type input "Cohort 1"
click at [1056, 599] on span "Done" at bounding box center [1051, 607] width 33 height 21
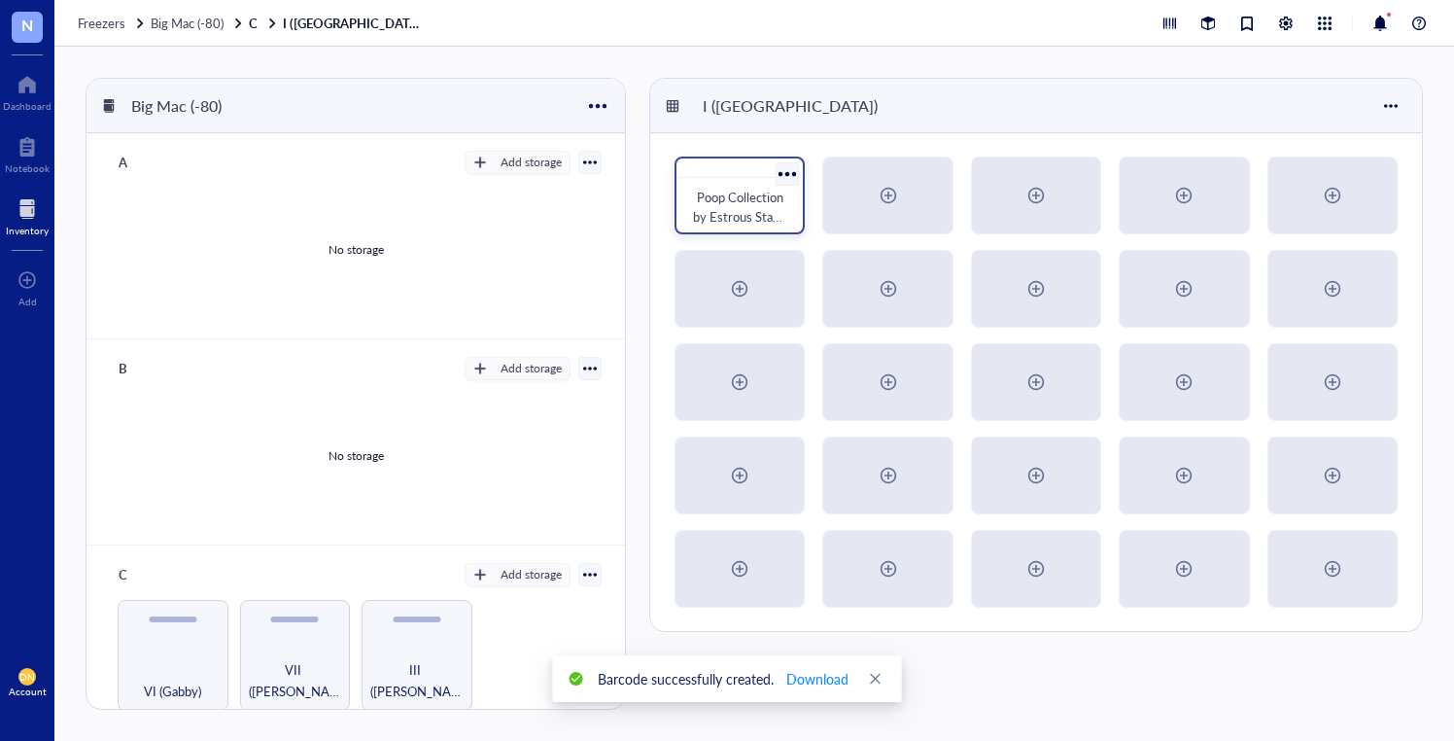
click at [789, 165] on div at bounding box center [788, 173] width 28 height 28
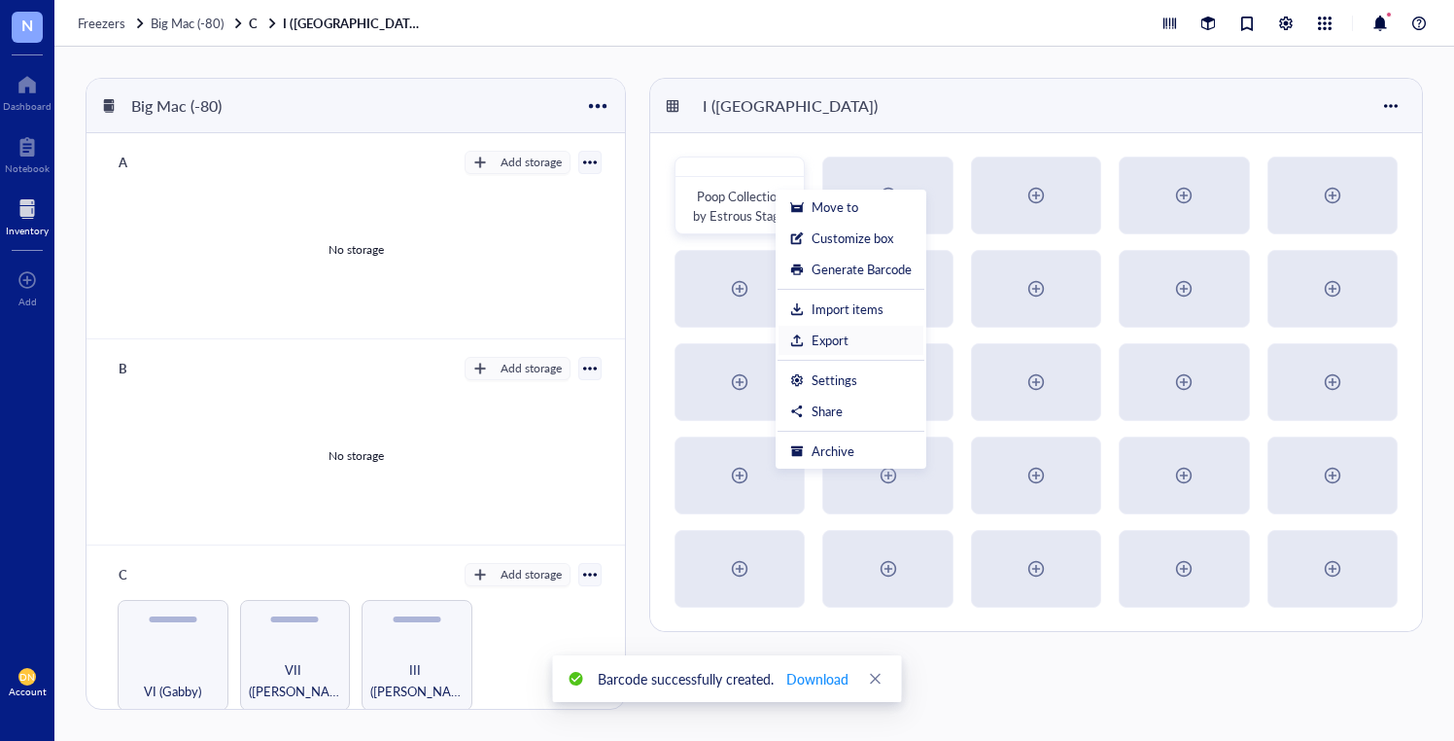
click at [857, 332] on div "Export" at bounding box center [851, 340] width 122 height 17
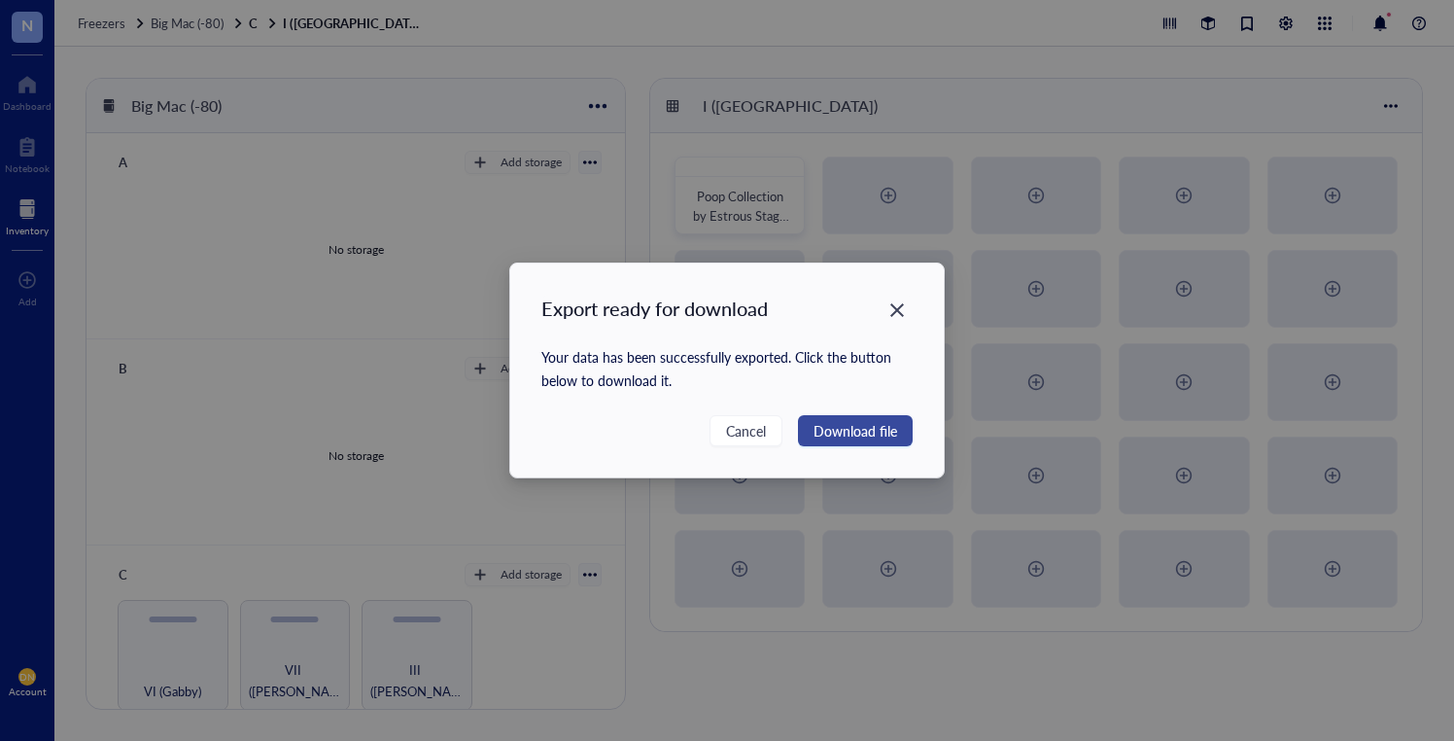
click at [848, 435] on span "Download file" at bounding box center [856, 430] width 84 height 21
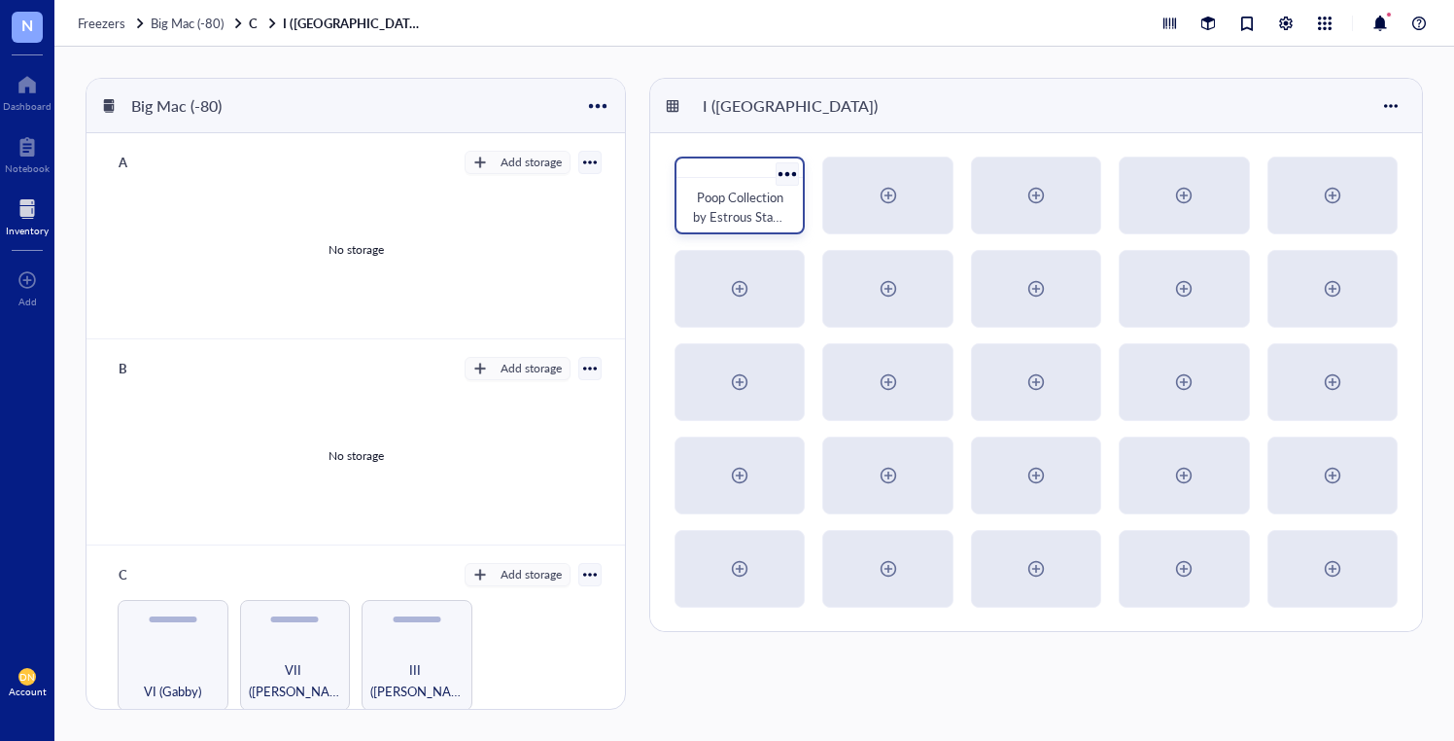
click at [786, 170] on div at bounding box center [788, 173] width 28 height 28
